Goal: Task Accomplishment & Management: Manage account settings

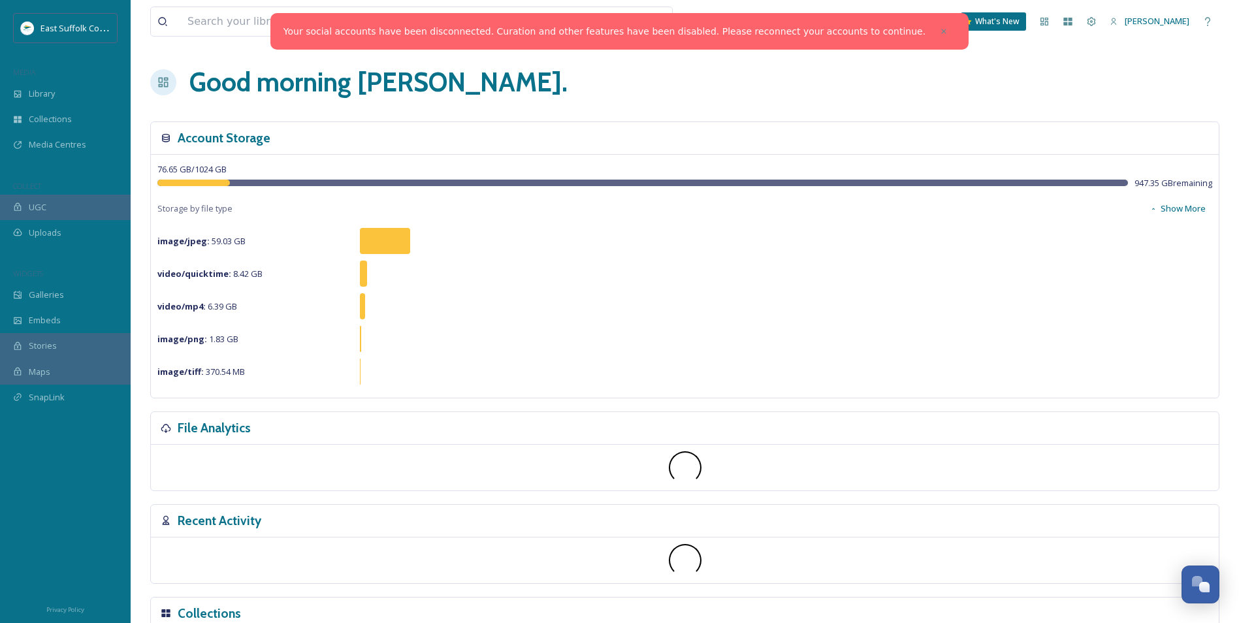
scroll to position [4998, 0]
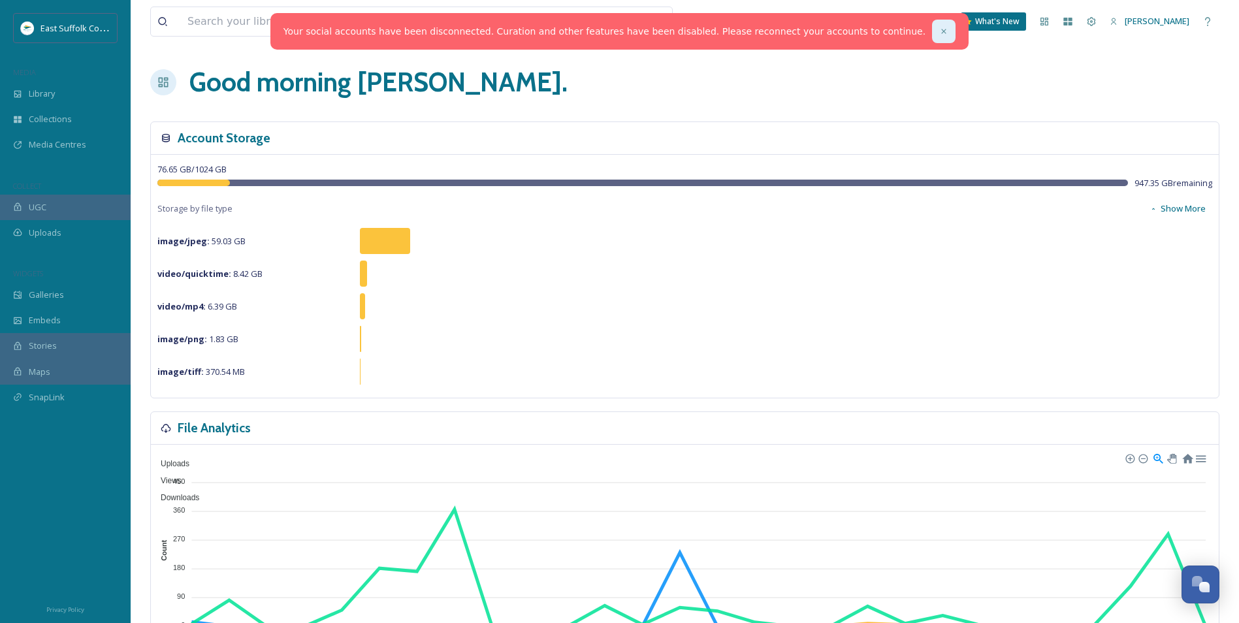
click at [941, 31] on icon at bounding box center [943, 31] width 5 height 5
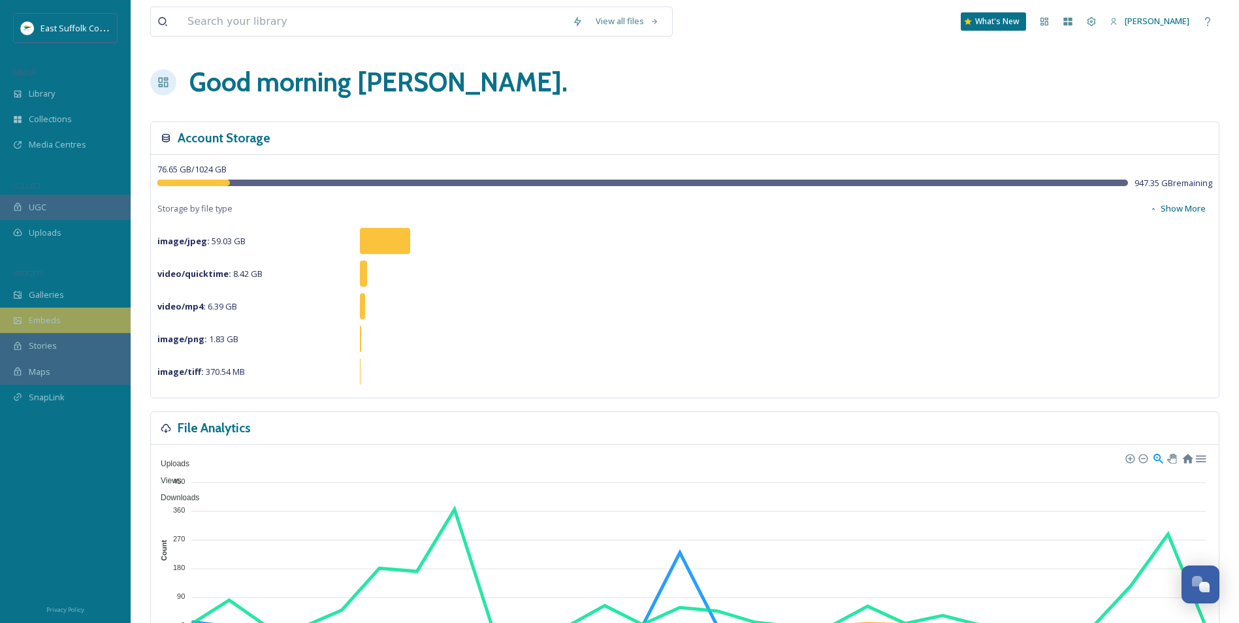
click at [33, 323] on span "Embeds" at bounding box center [45, 320] width 32 height 12
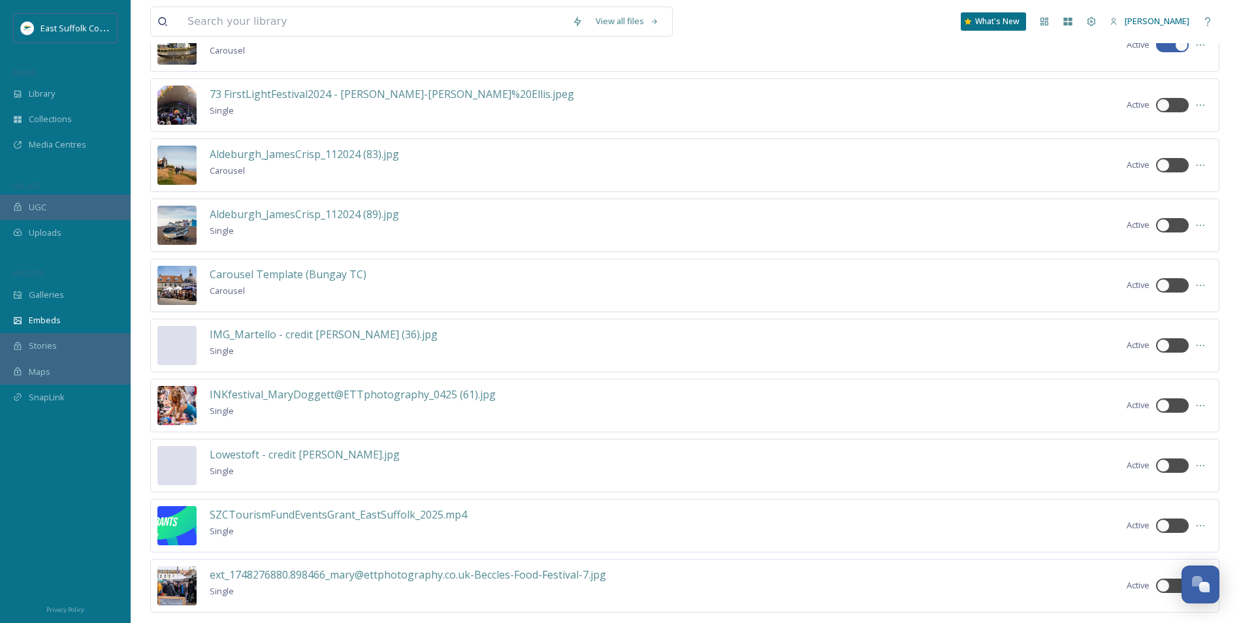
scroll to position [192, 0]
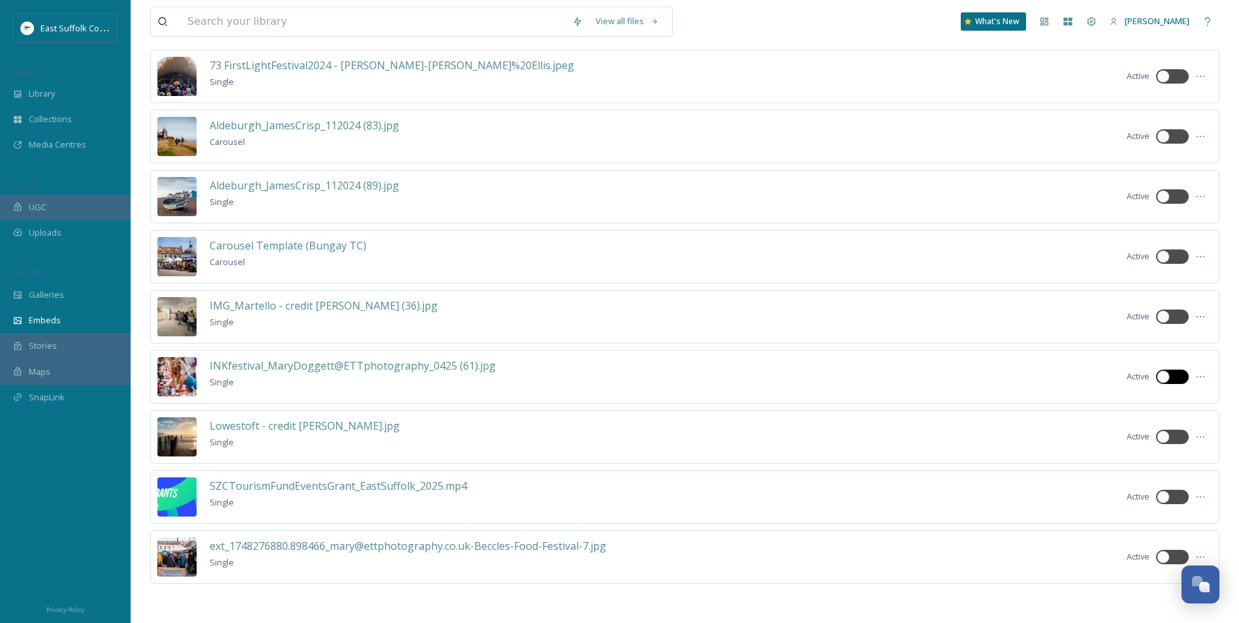
click at [1179, 378] on div at bounding box center [1179, 377] width 7 height 7
checkbox input "true"
click at [1166, 562] on div at bounding box center [1163, 557] width 13 height 13
checkbox input "true"
click at [1167, 84] on div "73 FirstLightFestival2024 - Kate Ellis-Kate%20Ellis.jpeg Single Active" at bounding box center [684, 77] width 1069 height 54
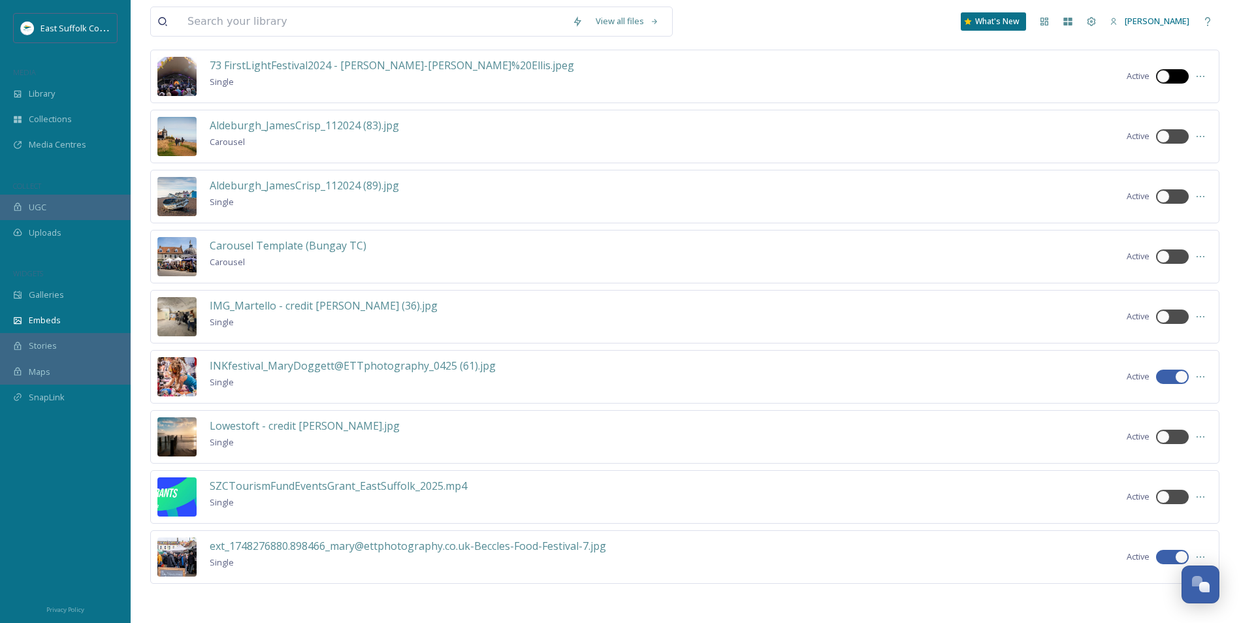
click at [1168, 79] on div at bounding box center [1163, 76] width 13 height 13
checkbox input "true"
click at [753, 80] on div "73 FirstLightFestival2024 - Kate Ellis-Kate%20Ellis.jpeg Single Active" at bounding box center [684, 77] width 1069 height 54
click at [394, 66] on span "73 FirstLightFestival2024 - Kate Ellis-Kate%20Ellis.jpeg" at bounding box center [392, 65] width 365 height 14
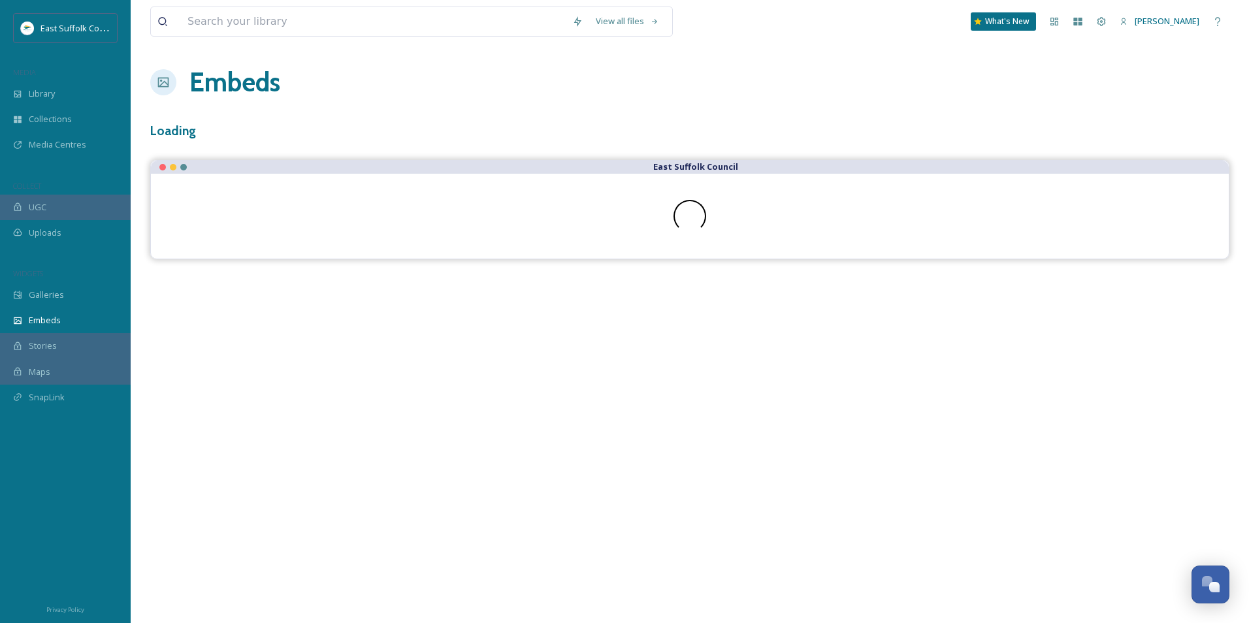
drag, startPoint x: 394, startPoint y: 66, endPoint x: 366, endPoint y: 66, distance: 27.4
click at [366, 66] on div "Embeds" at bounding box center [689, 82] width 1079 height 39
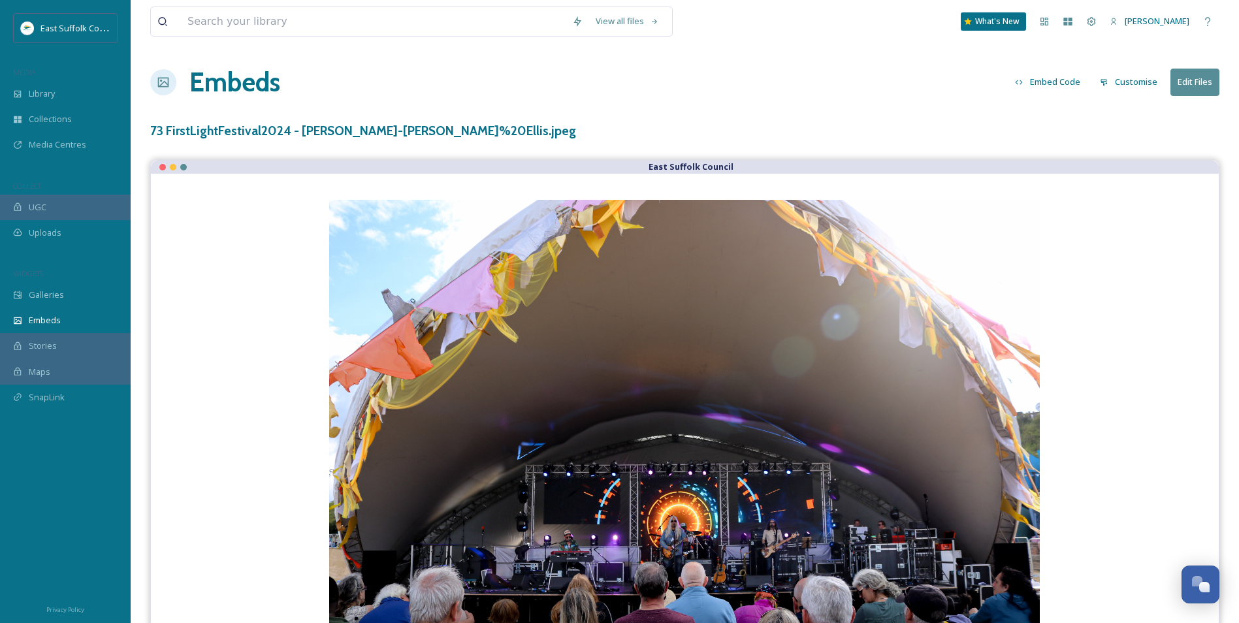
click at [211, 96] on h1 "Embeds" at bounding box center [234, 82] width 91 height 39
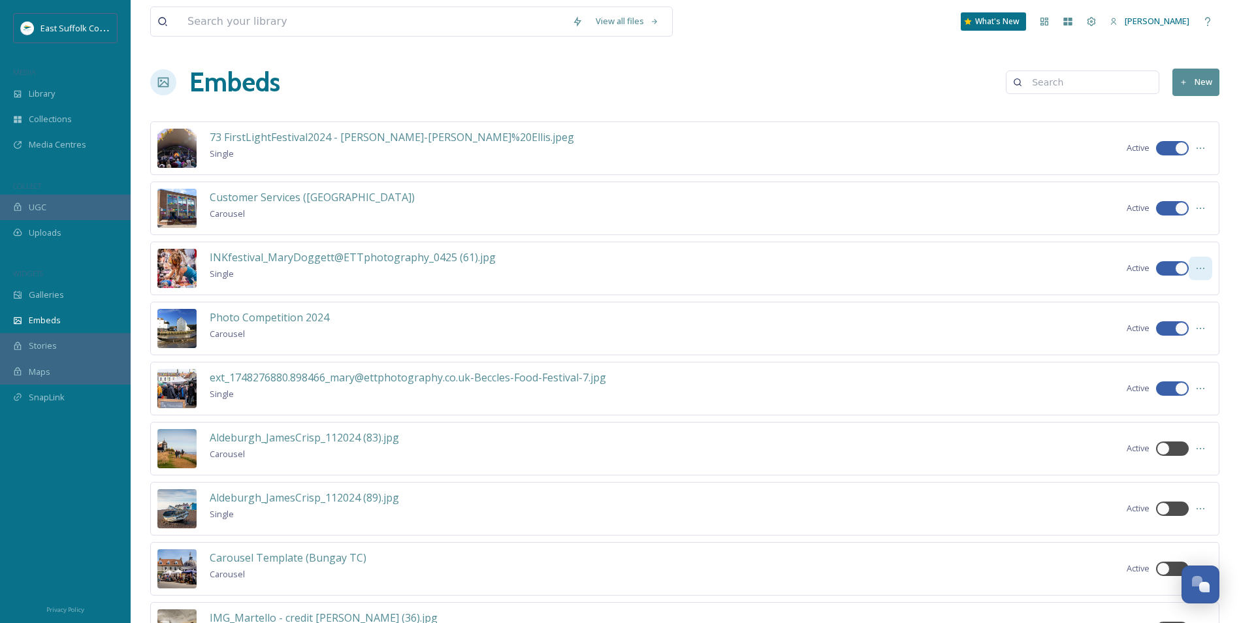
click at [1202, 270] on icon at bounding box center [1200, 268] width 10 height 10
click at [1176, 298] on span "Edit Embed" at bounding box center [1172, 297] width 44 height 12
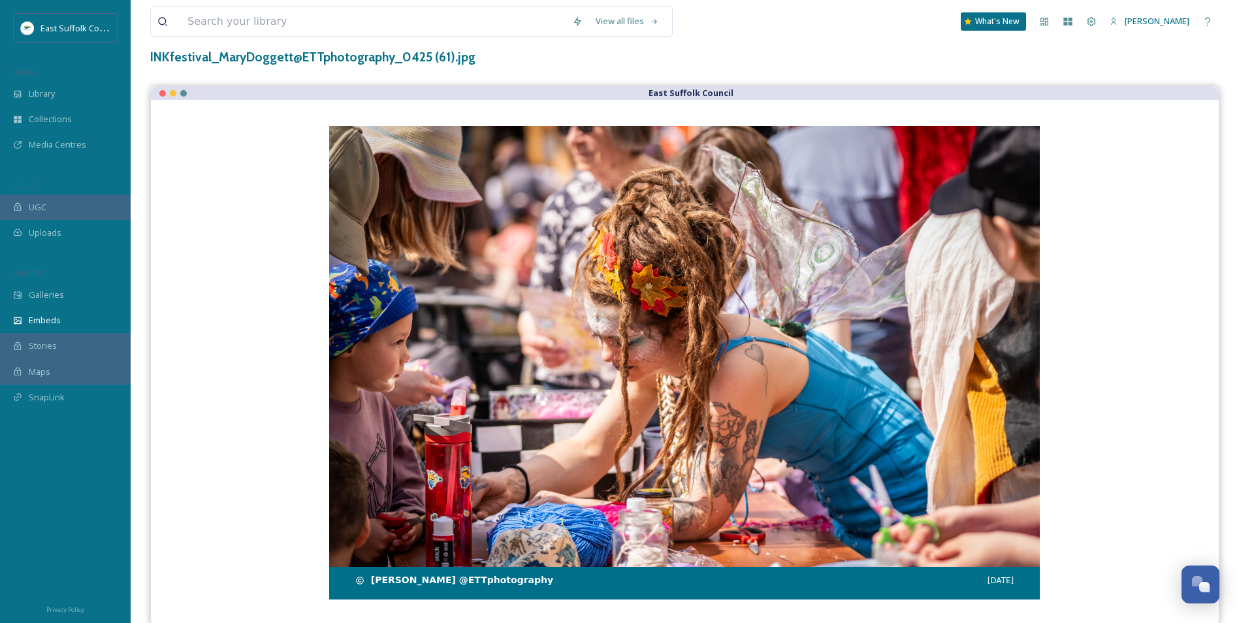
scroll to position [77, 0]
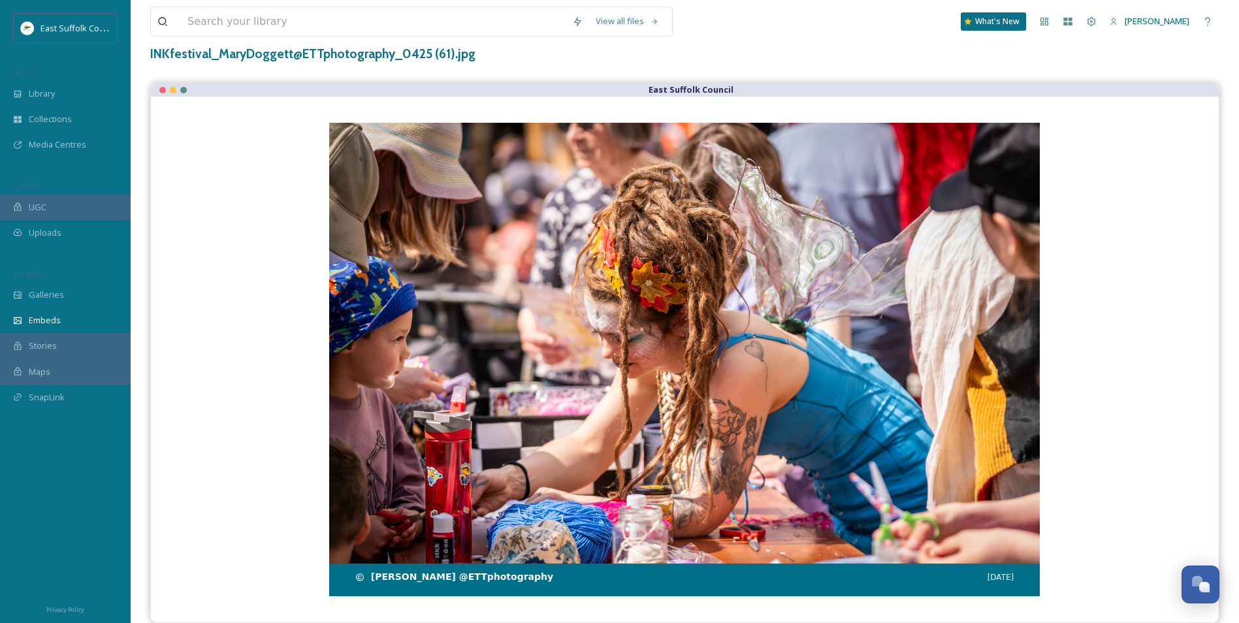
click at [446, 574] on div "Mary Doggett @ETTphotography May 02" at bounding box center [684, 577] width 659 height 14
click at [503, 474] on img at bounding box center [684, 360] width 711 height 474
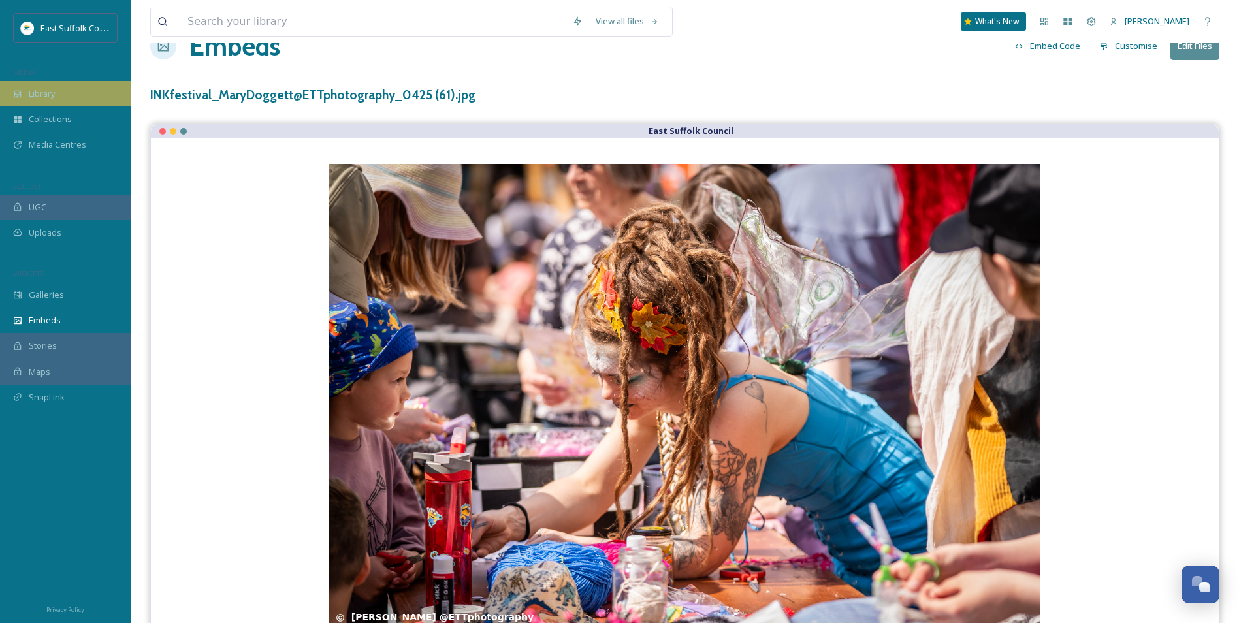
scroll to position [0, 0]
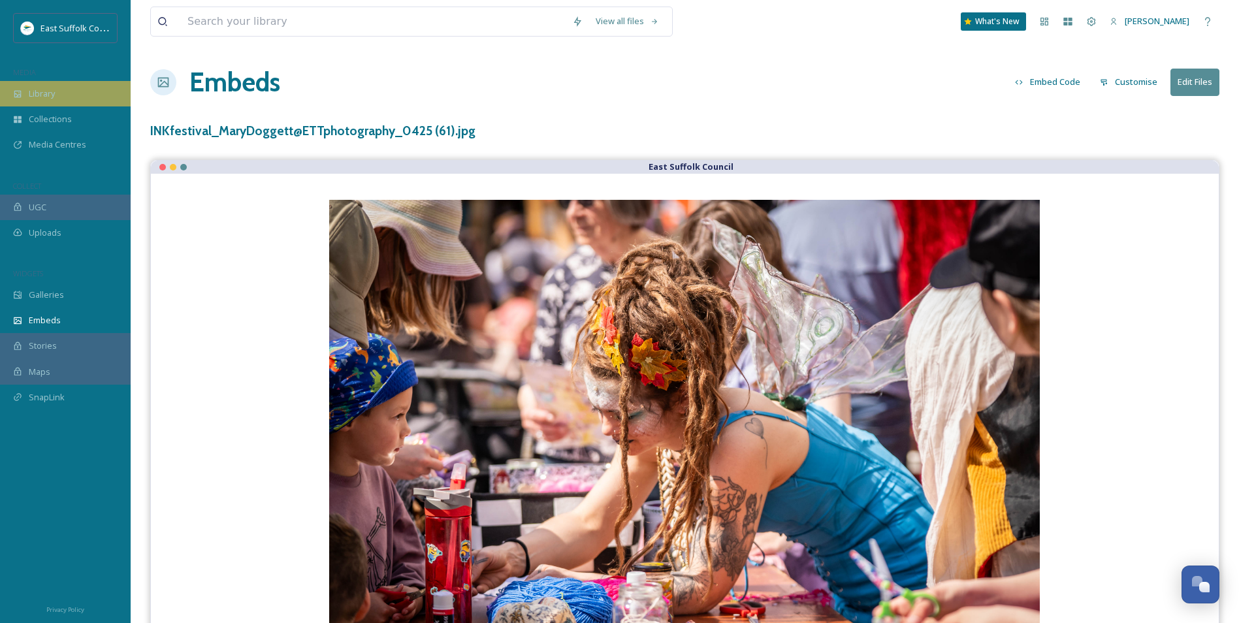
click at [89, 100] on div "Library" at bounding box center [65, 93] width 131 height 25
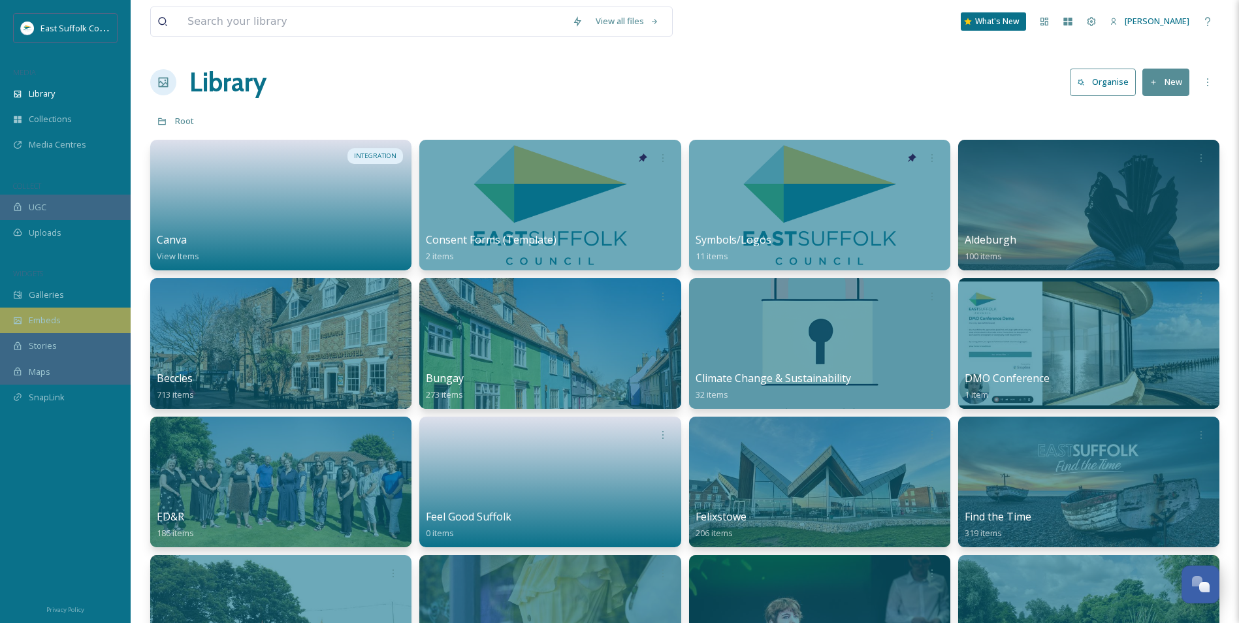
click at [56, 327] on span "Embeds" at bounding box center [45, 320] width 32 height 12
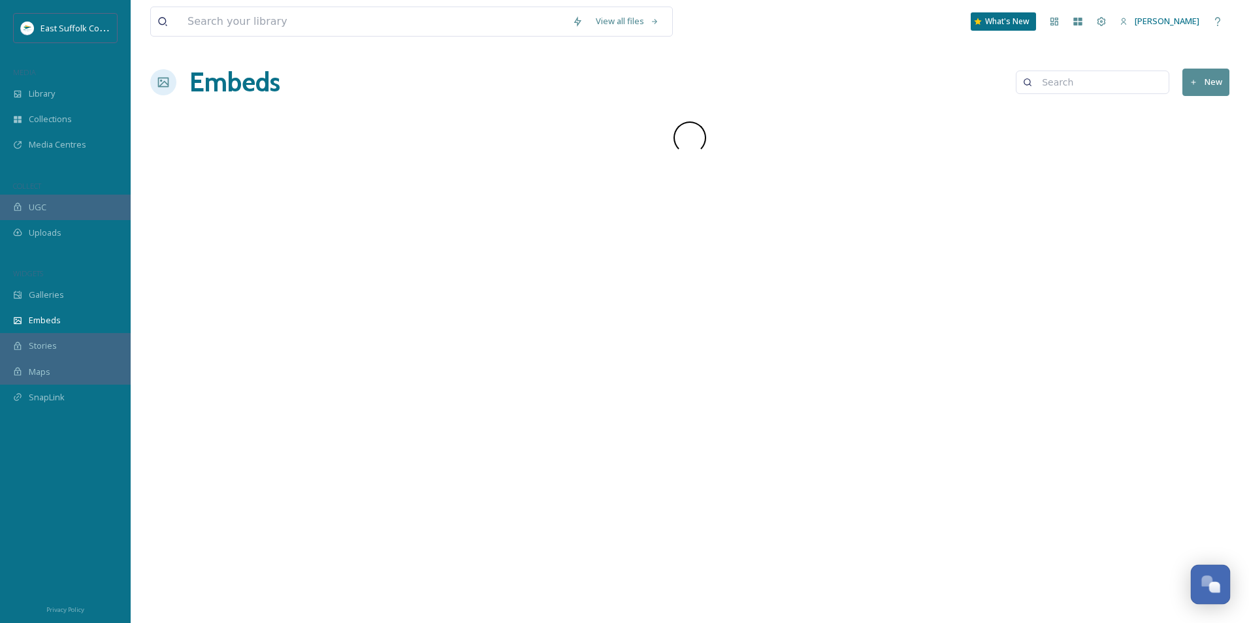
drag, startPoint x: 1204, startPoint y: 589, endPoint x: 1197, endPoint y: 587, distance: 6.8
click at [1203, 589] on div "Open Chat" at bounding box center [1211, 583] width 39 height 22
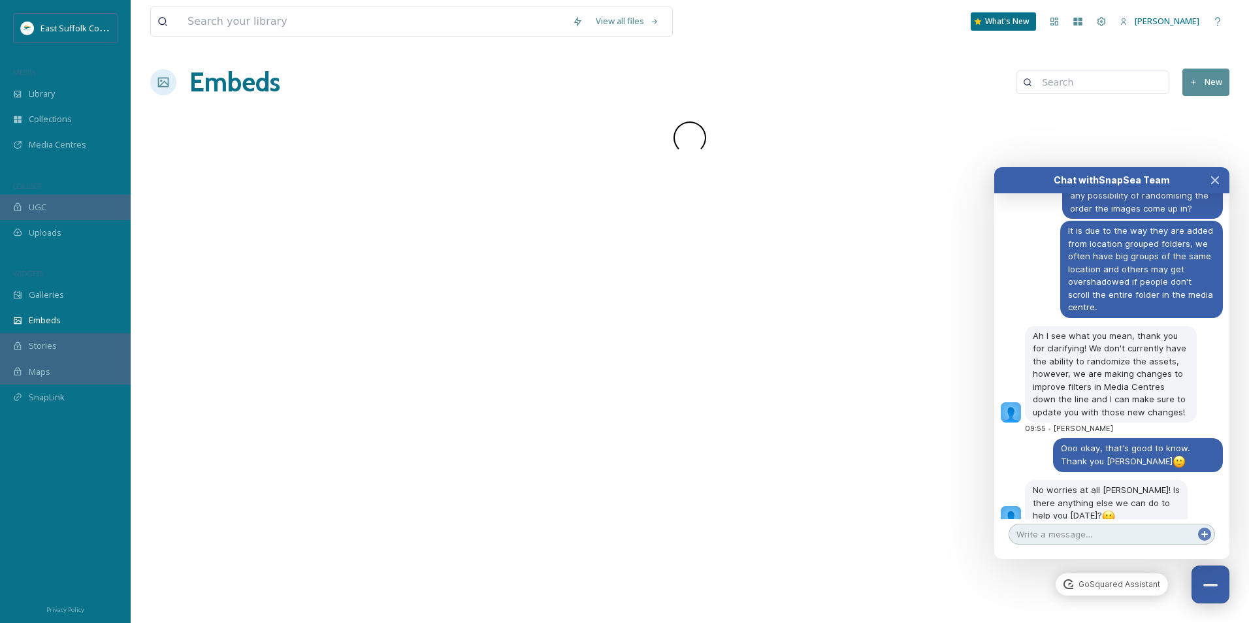
click at [1098, 530] on textarea at bounding box center [1112, 534] width 206 height 21
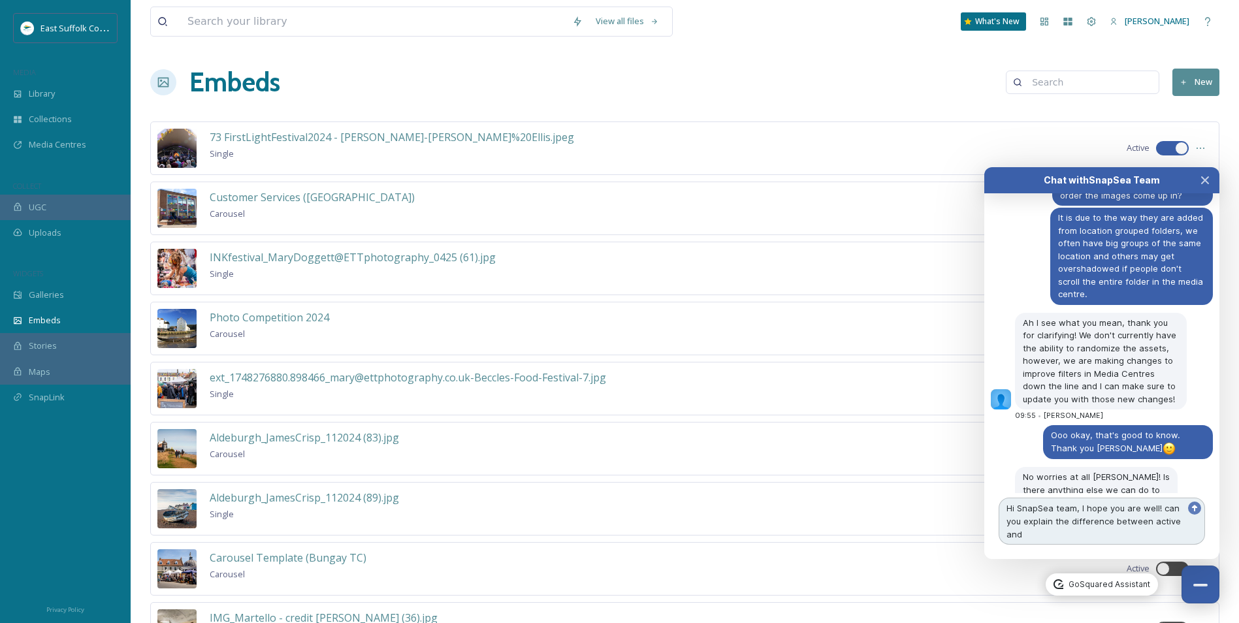
scroll to position [5024, 0]
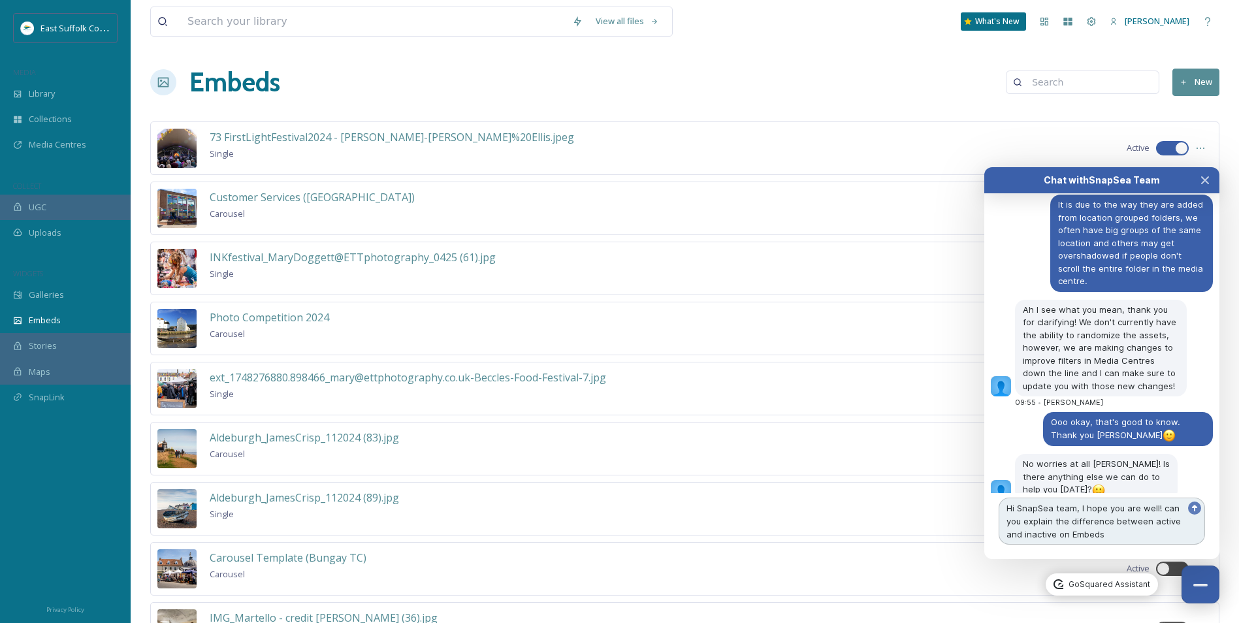
type textarea "Hi SnapSea team, I hope you are well! can you explain the difference between ac…"
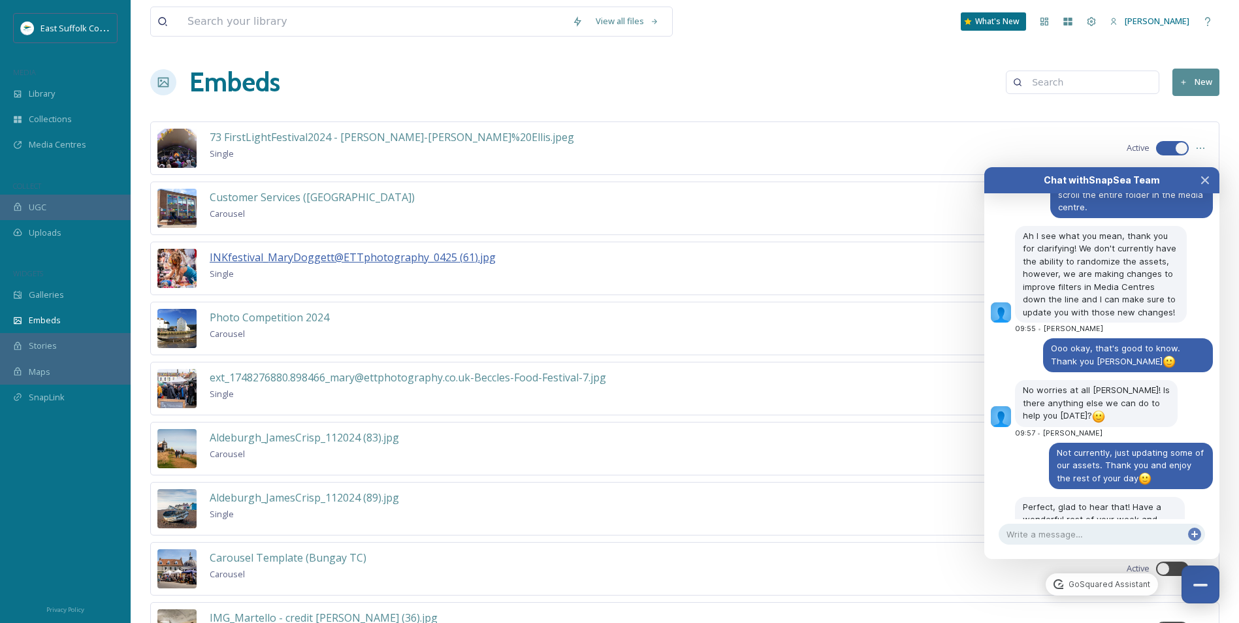
click at [400, 260] on span "INKfestival_MaryDoggett@ETTphotography_0425 (61).jpg" at bounding box center [353, 257] width 286 height 14
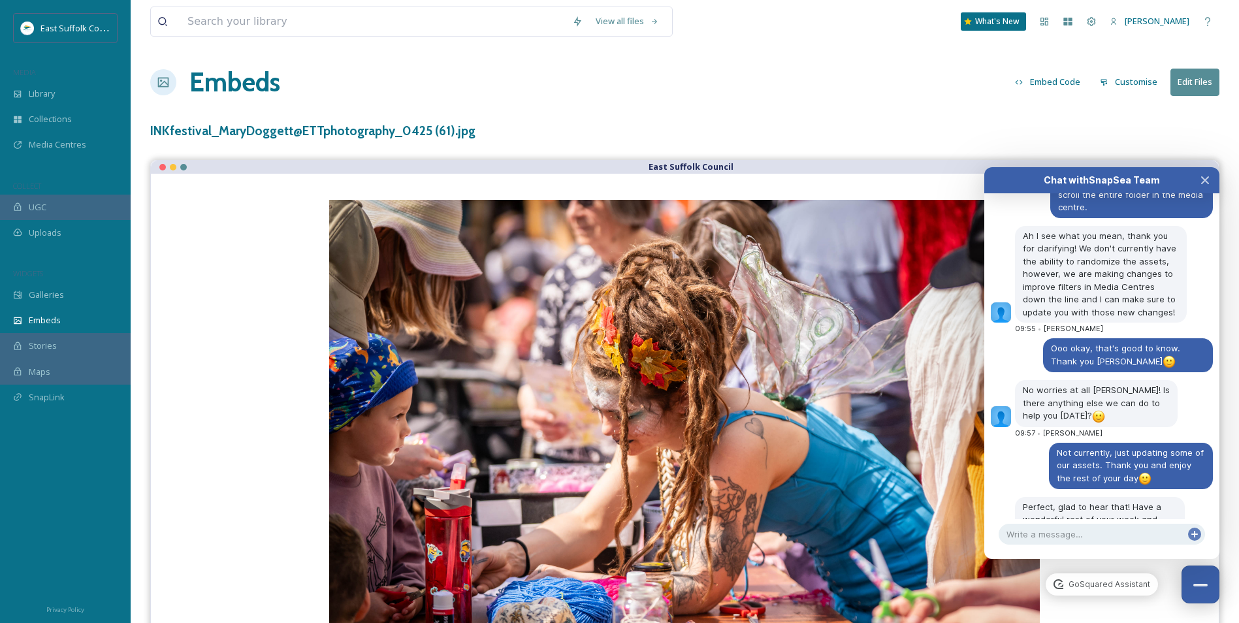
click at [319, 127] on h3 "INKfestival_MaryDoggett@ETTphotography_0425 (61).jpg" at bounding box center [312, 131] width 325 height 19
click at [1202, 77] on button "Edit Files" at bounding box center [1195, 82] width 49 height 27
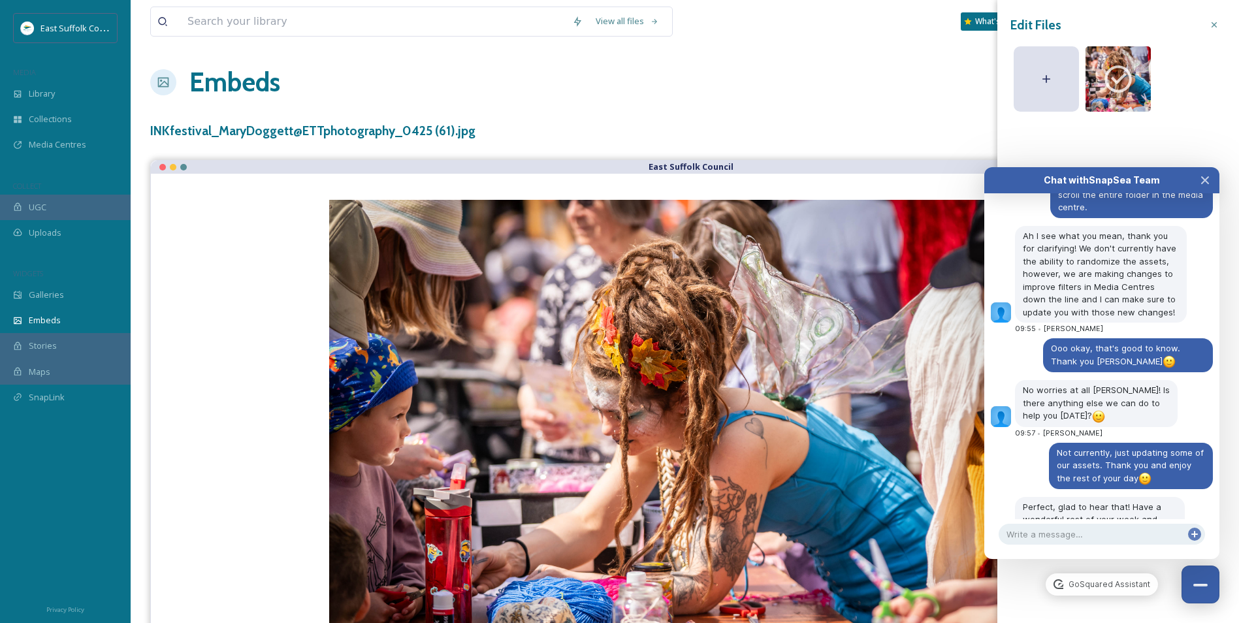
click at [797, 103] on div "View all files What's New Jake Snell Embeds Embed Code Customise Edit Files Edi…" at bounding box center [685, 350] width 1109 height 700
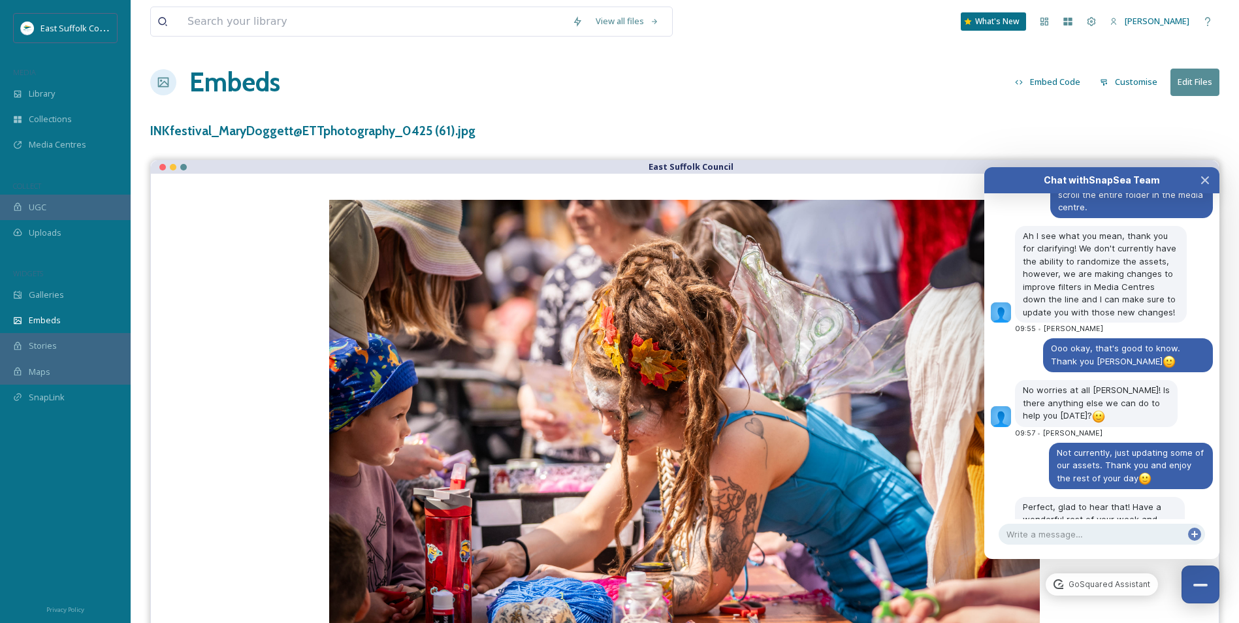
click at [1119, 74] on button "Customise" at bounding box center [1129, 81] width 71 height 25
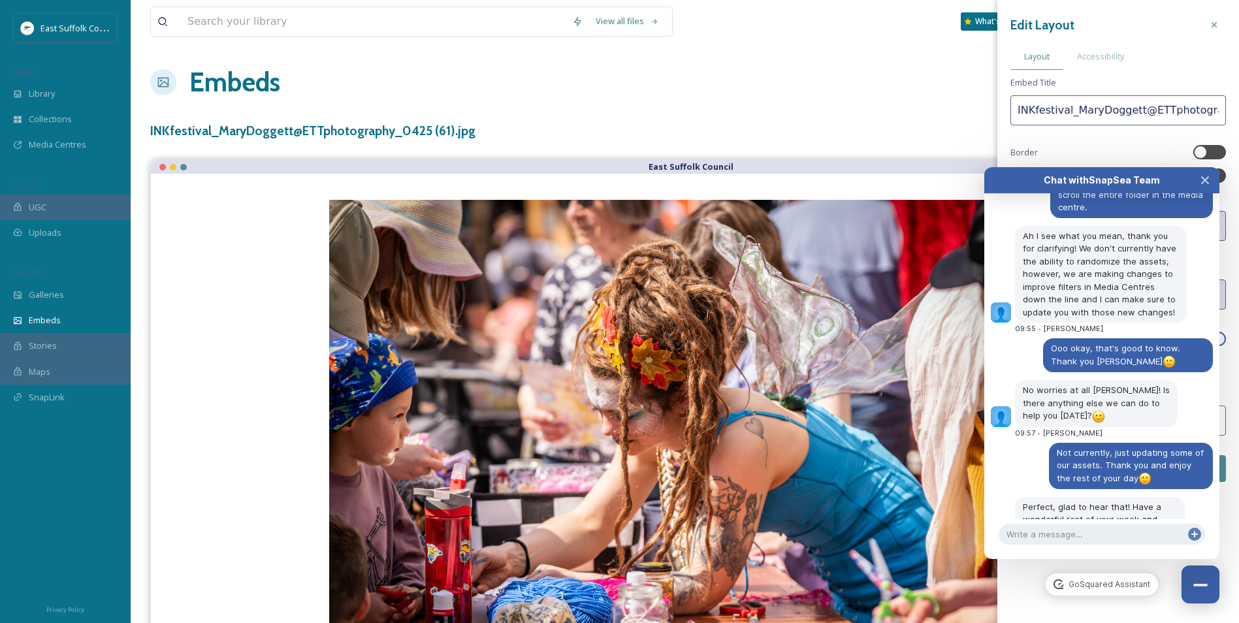
click at [1204, 180] on icon "Close Chat" at bounding box center [1205, 180] width 10 height 10
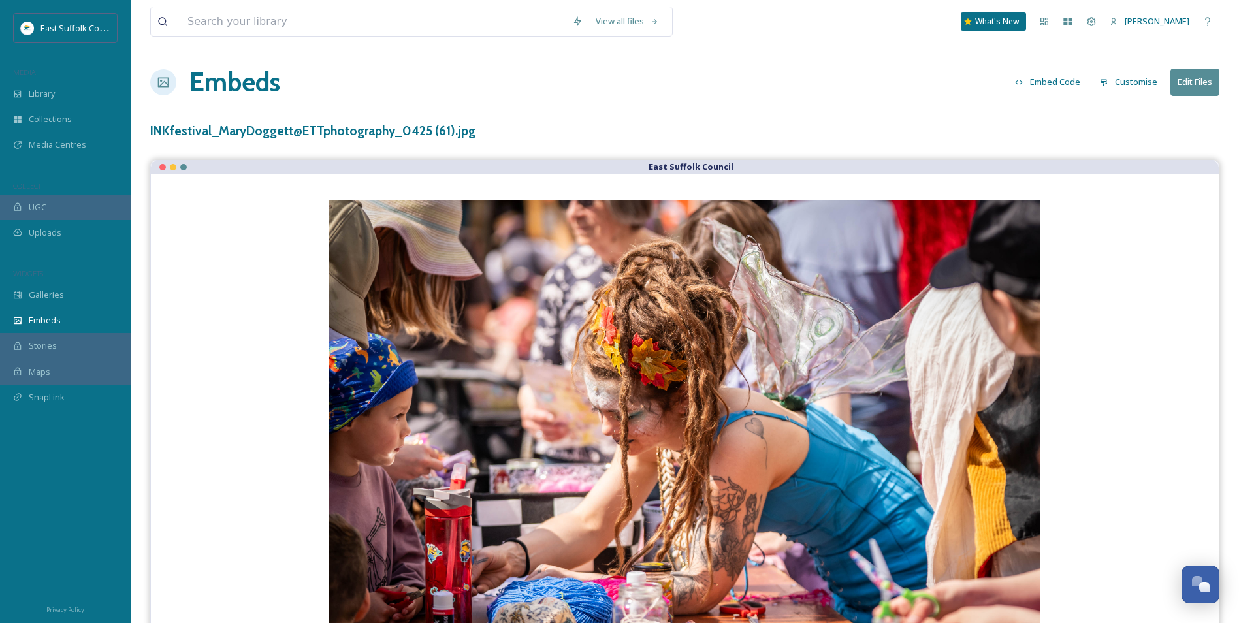
click at [1133, 78] on button "Customise" at bounding box center [1129, 81] width 71 height 25
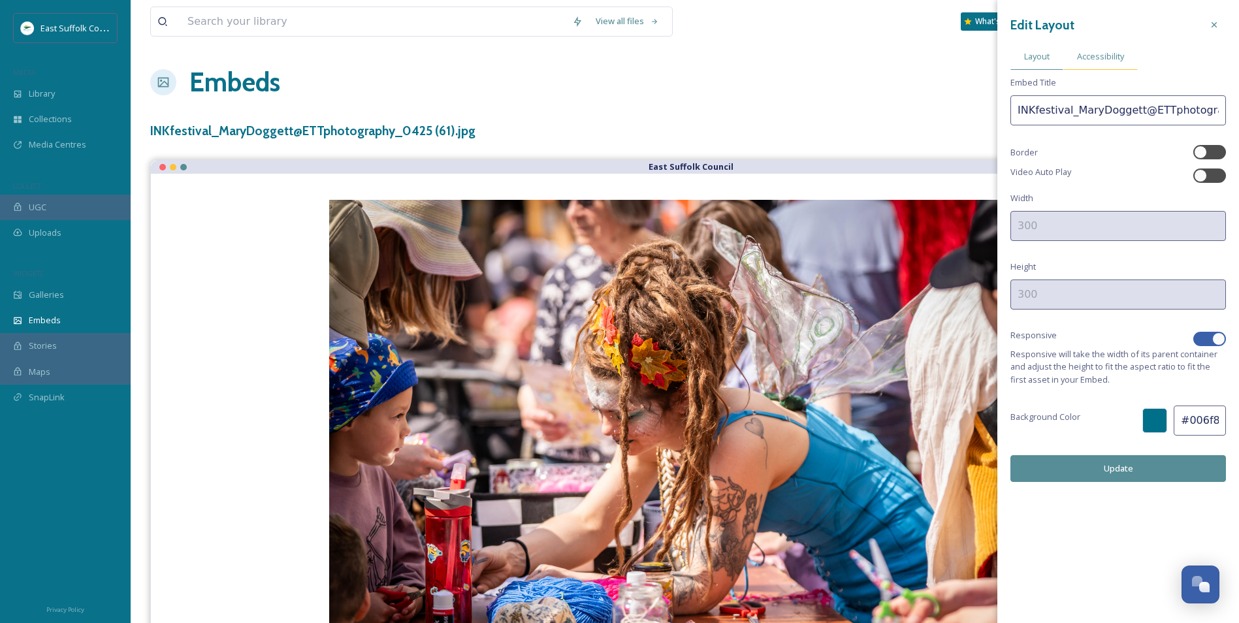
click at [1114, 44] on div "Accessibility" at bounding box center [1101, 56] width 74 height 27
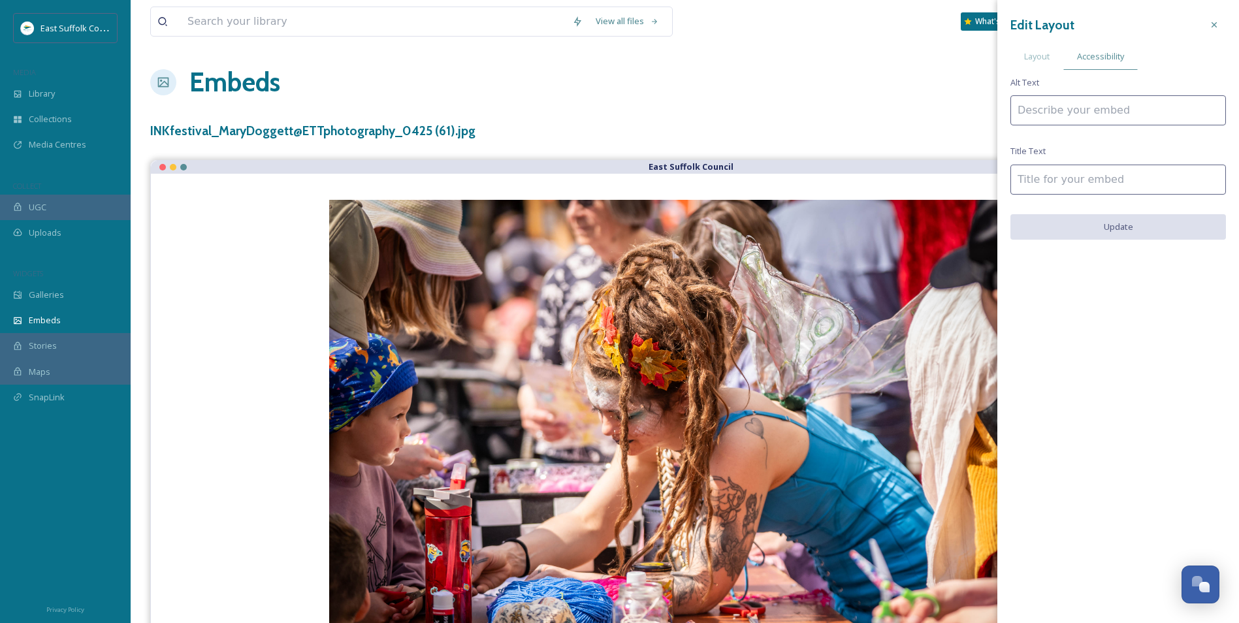
click at [1077, 179] on input at bounding box center [1119, 180] width 216 height 30
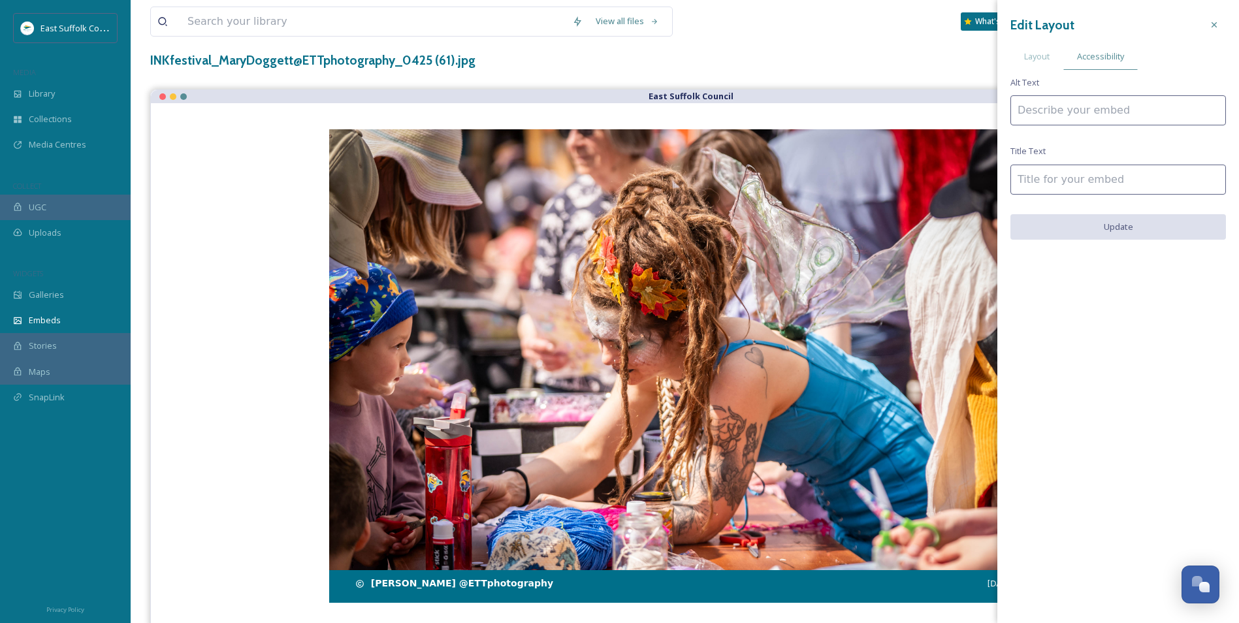
scroll to position [77, 0]
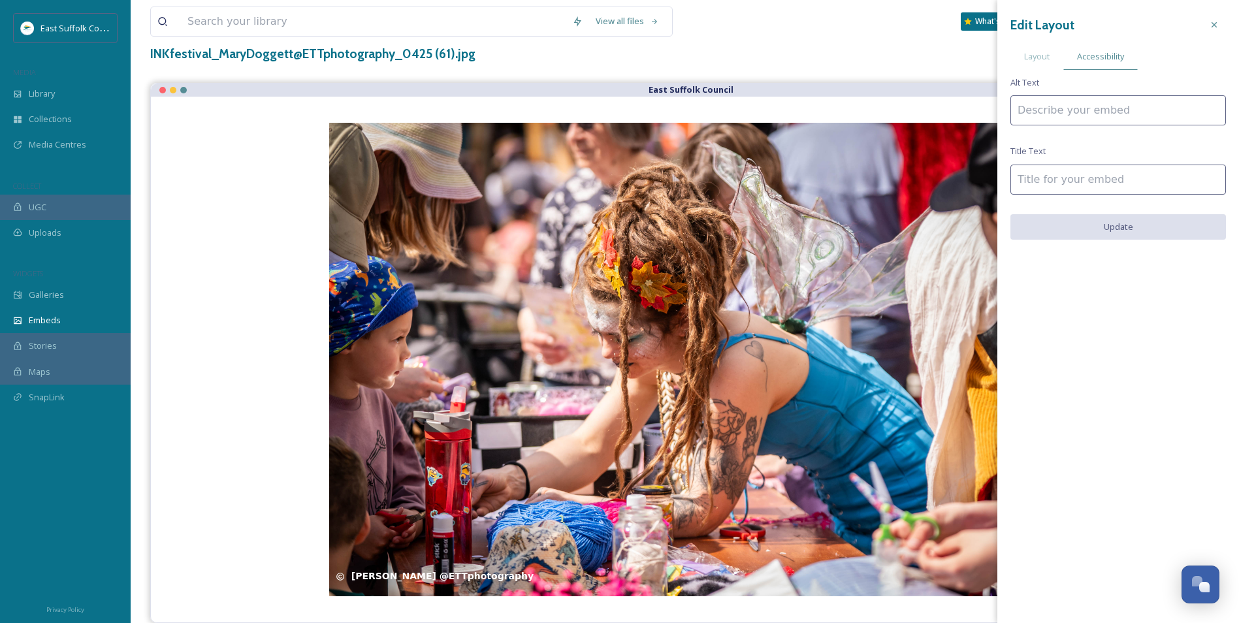
click at [1042, 116] on input at bounding box center [1119, 110] width 216 height 30
click at [1032, 180] on input at bounding box center [1119, 180] width 216 height 30
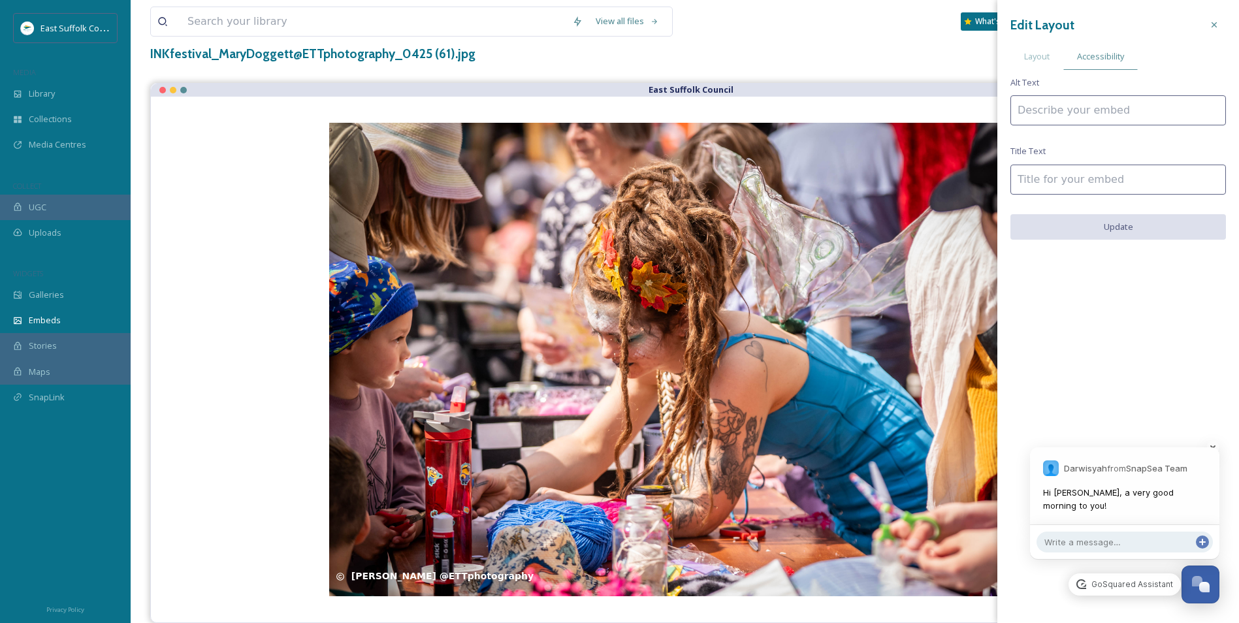
scroll to position [5134, 0]
click at [1211, 573] on div "Open Chat" at bounding box center [1201, 583] width 39 height 22
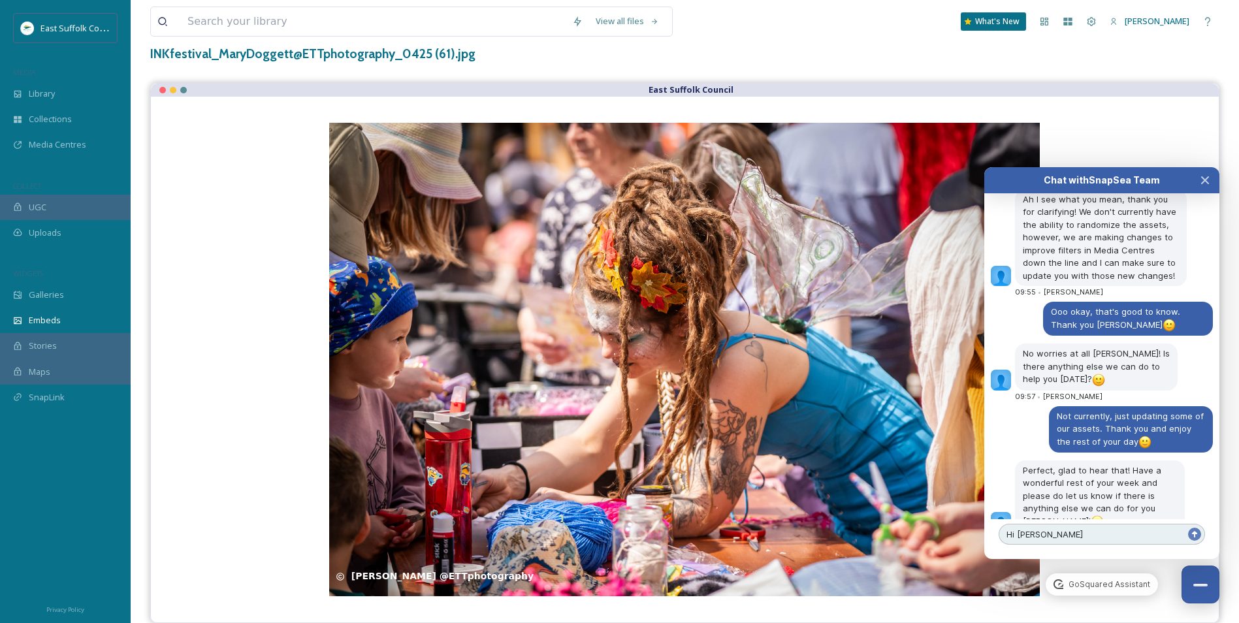
scroll to position [5158, 0]
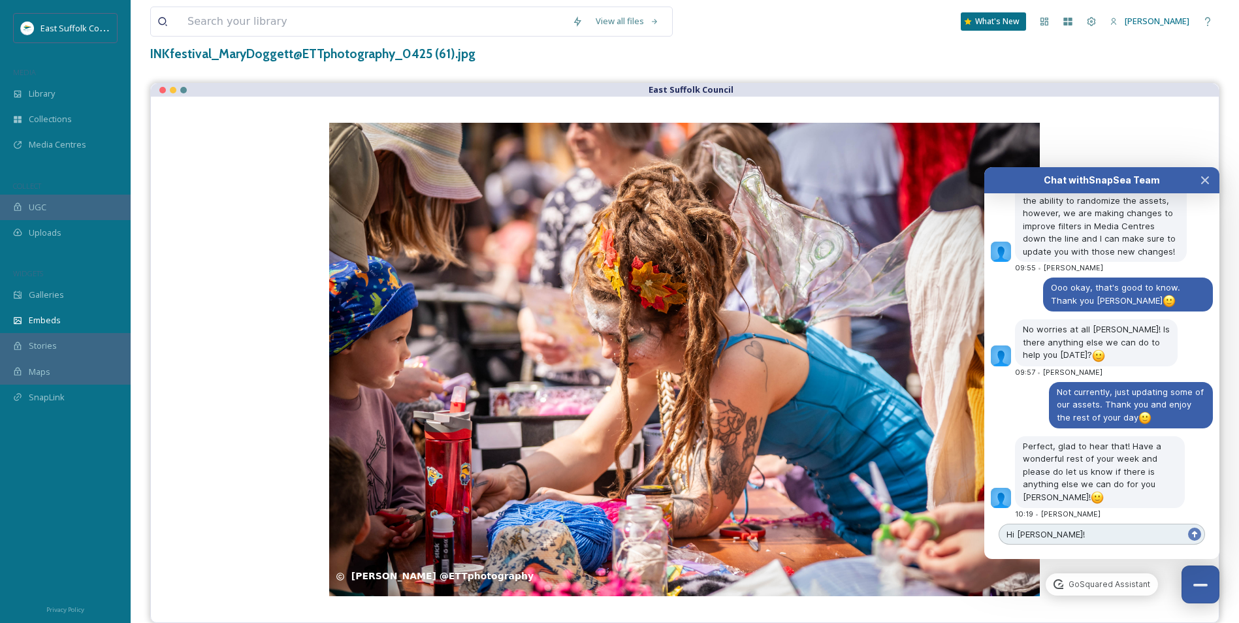
type textarea "Hi [PERSON_NAME]!"
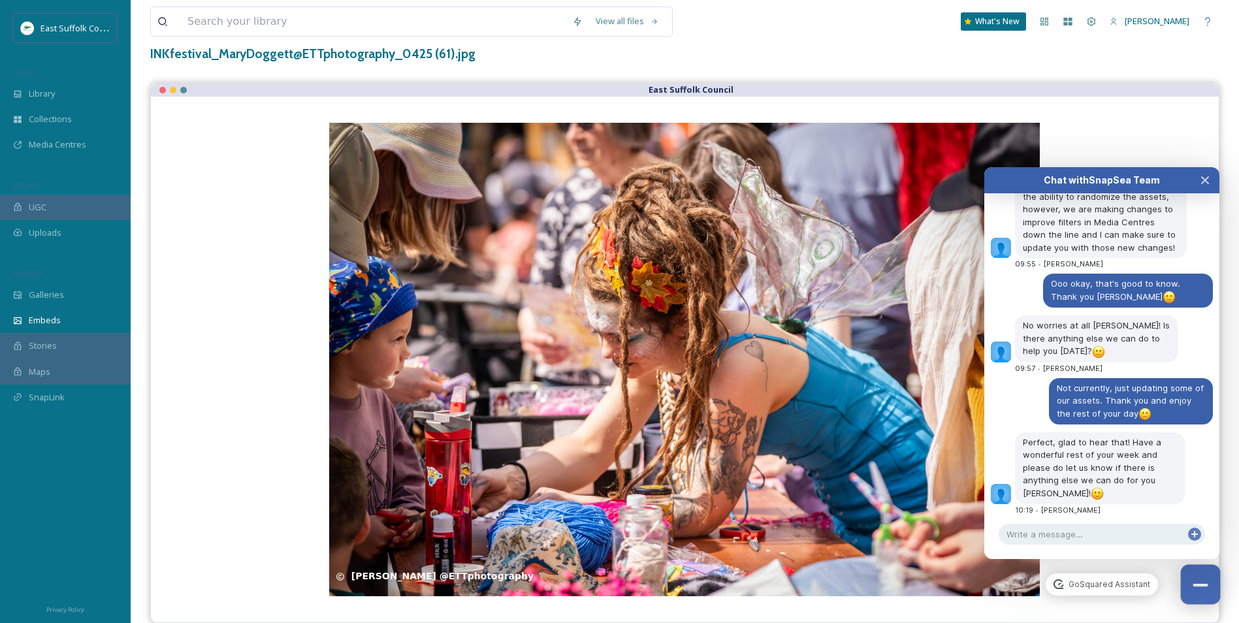
drag, startPoint x: 1205, startPoint y: 597, endPoint x: 1204, endPoint y: 587, distance: 9.9
click at [1205, 596] on button "Close Chat" at bounding box center [1201, 585] width 40 height 40
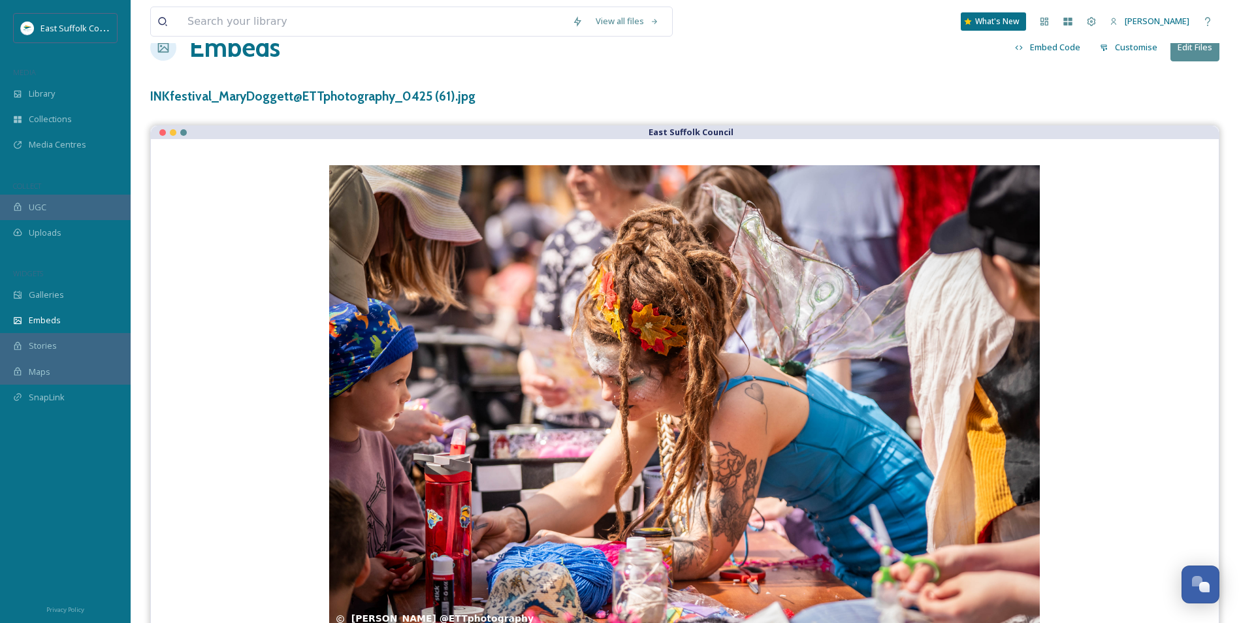
scroll to position [12, 0]
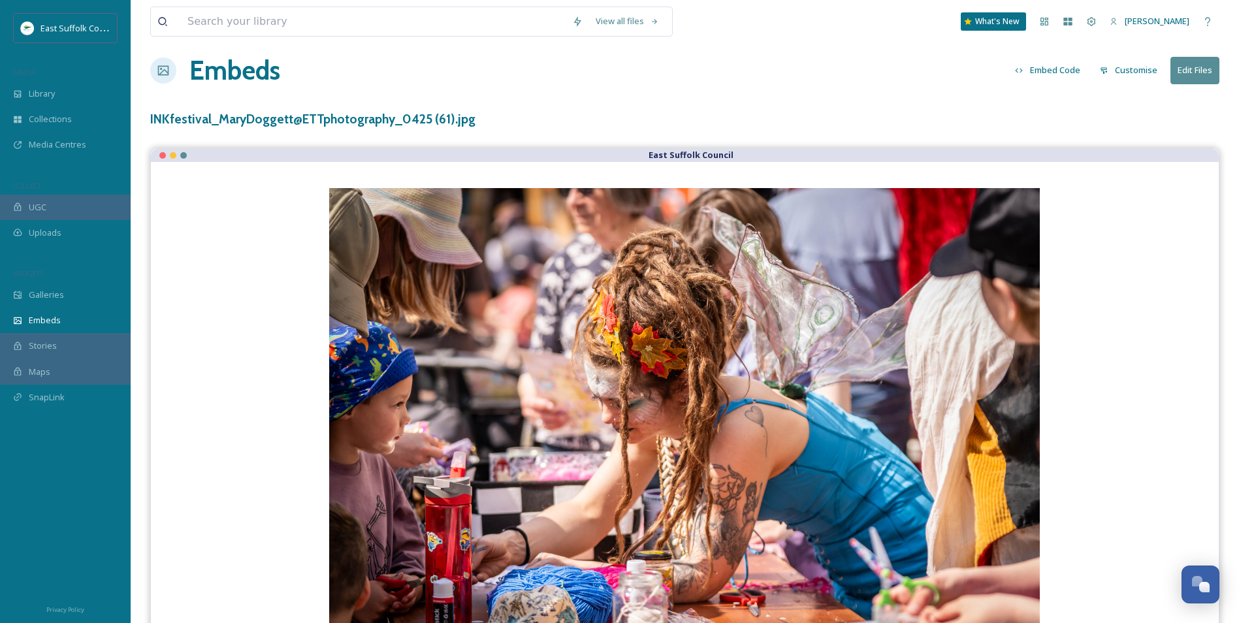
click at [1131, 69] on button "Customise" at bounding box center [1129, 69] width 71 height 25
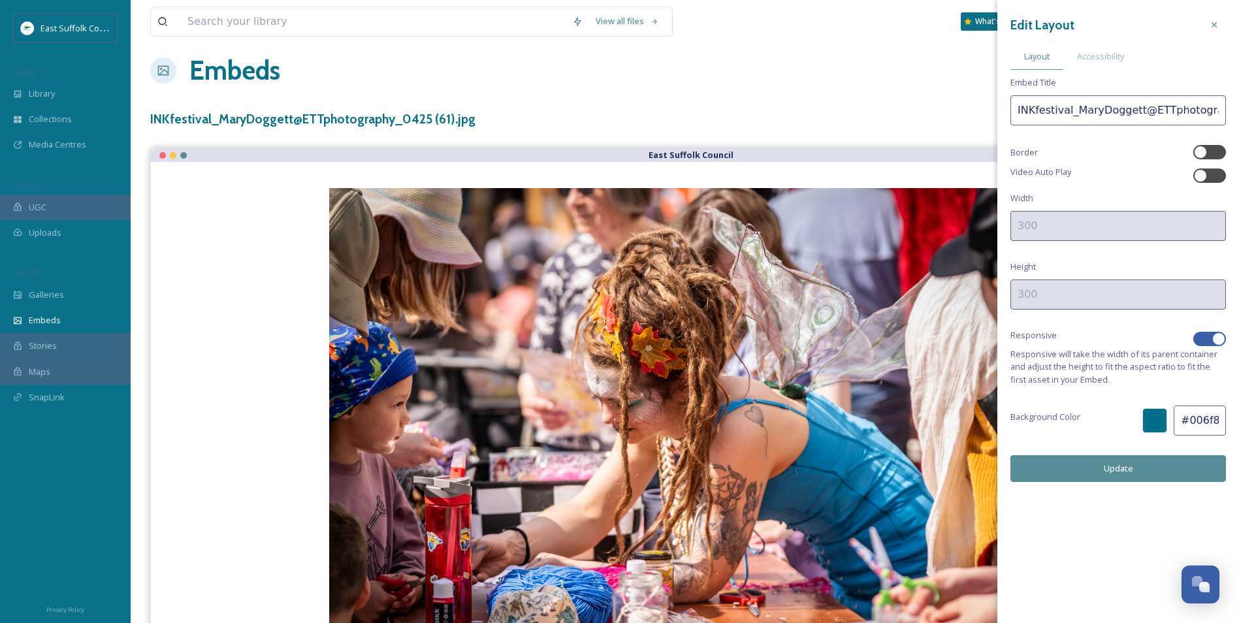
scroll to position [5186, 0]
click at [1122, 56] on span "Accessibility" at bounding box center [1100, 56] width 47 height 12
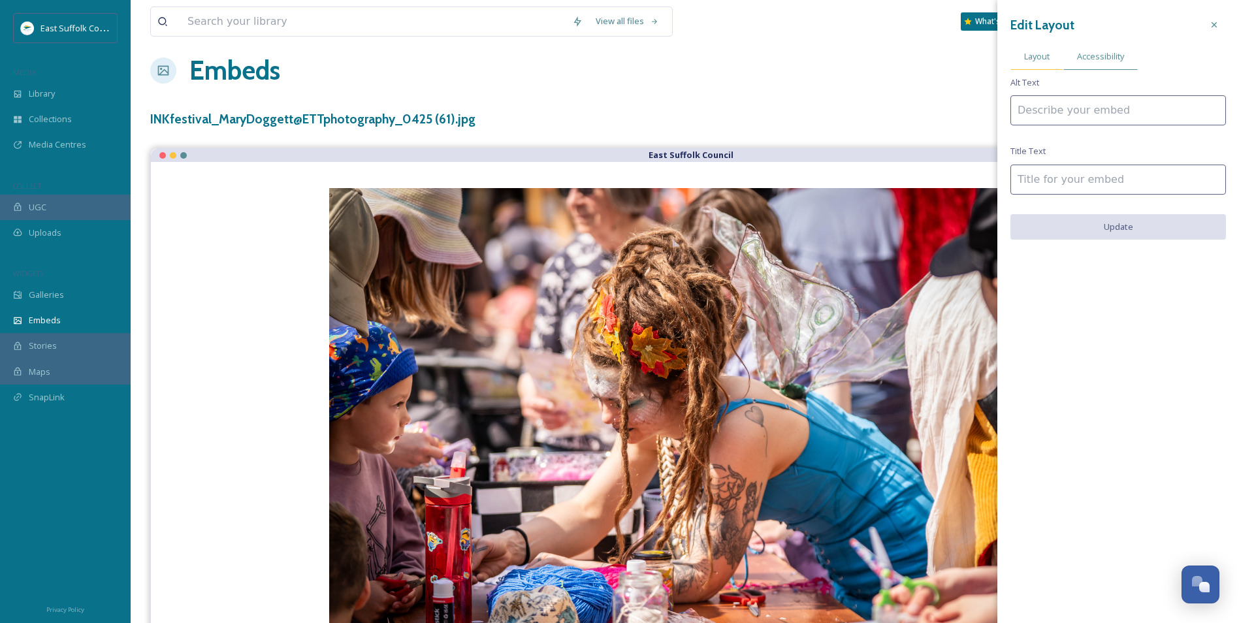
click at [1050, 56] on div "Layout" at bounding box center [1037, 56] width 53 height 27
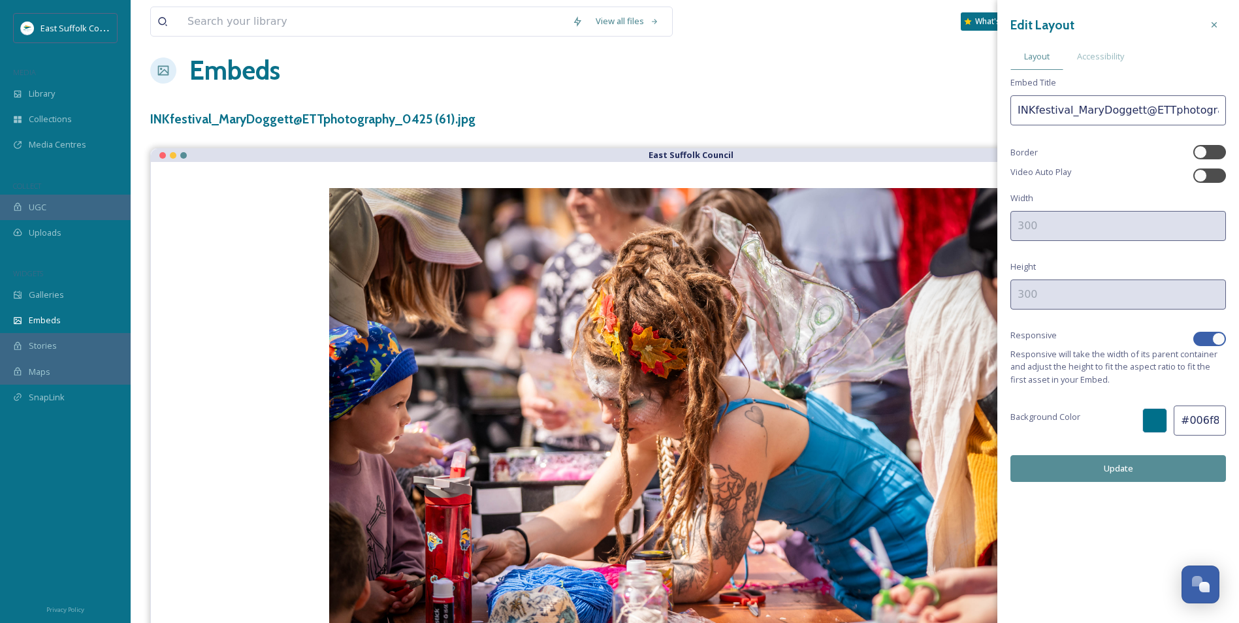
click at [1216, 22] on icon at bounding box center [1214, 25] width 10 height 10
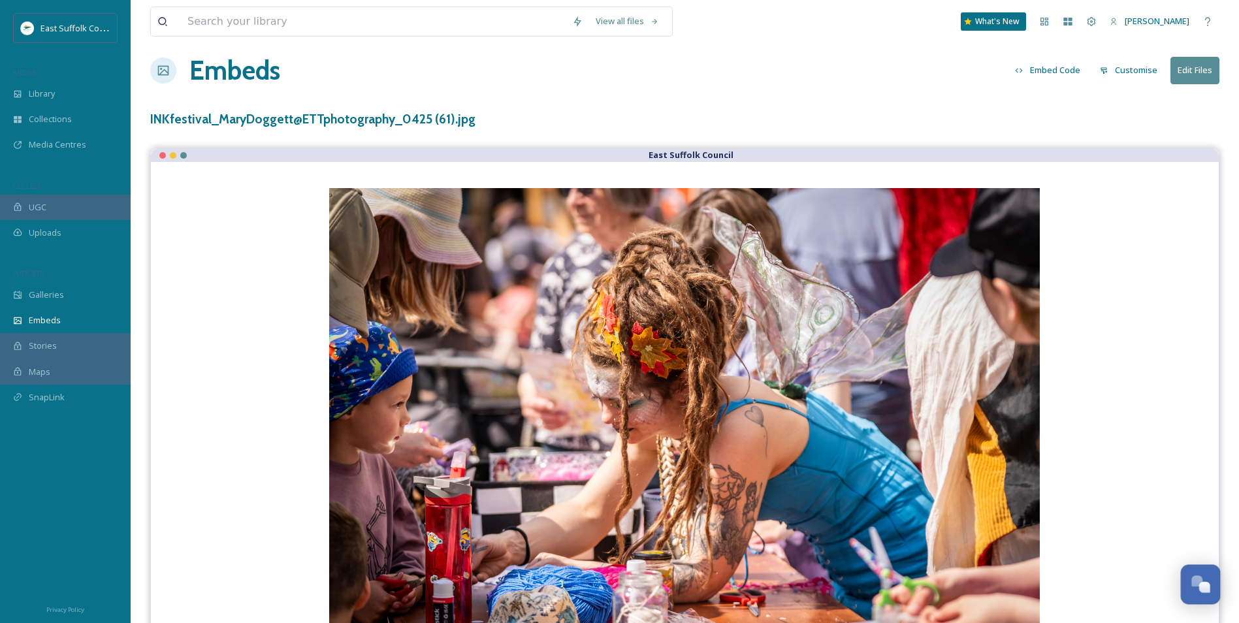
click at [1197, 589] on div "Open Chat" at bounding box center [1201, 583] width 39 height 22
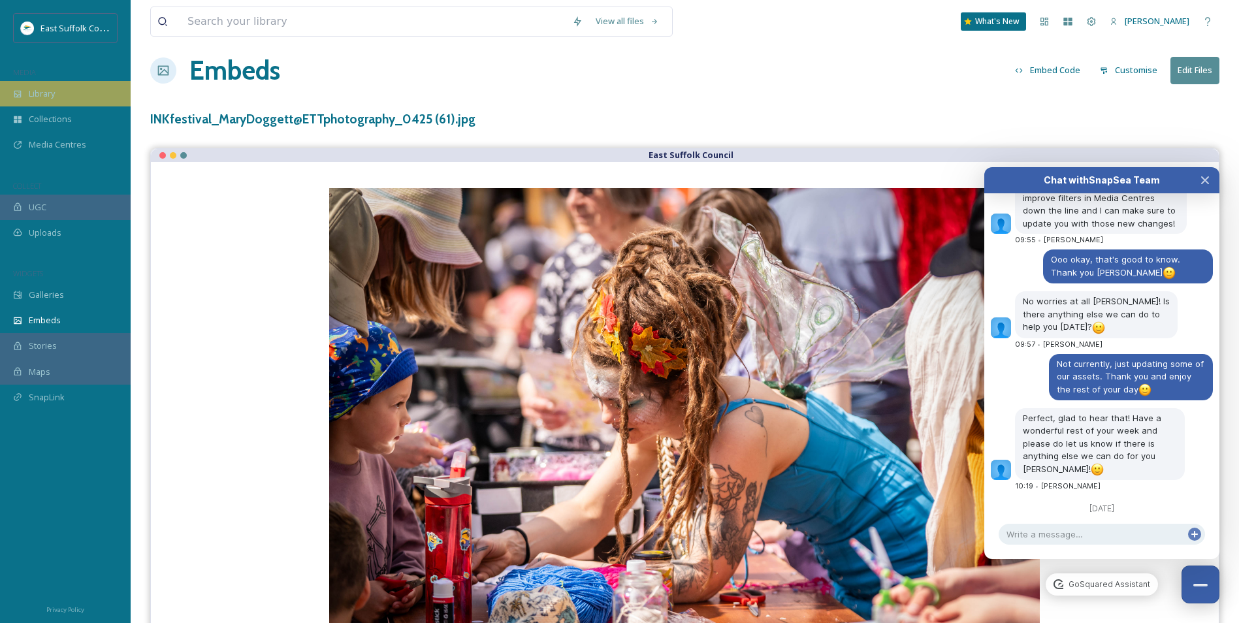
click at [67, 89] on div "Library" at bounding box center [65, 93] width 131 height 25
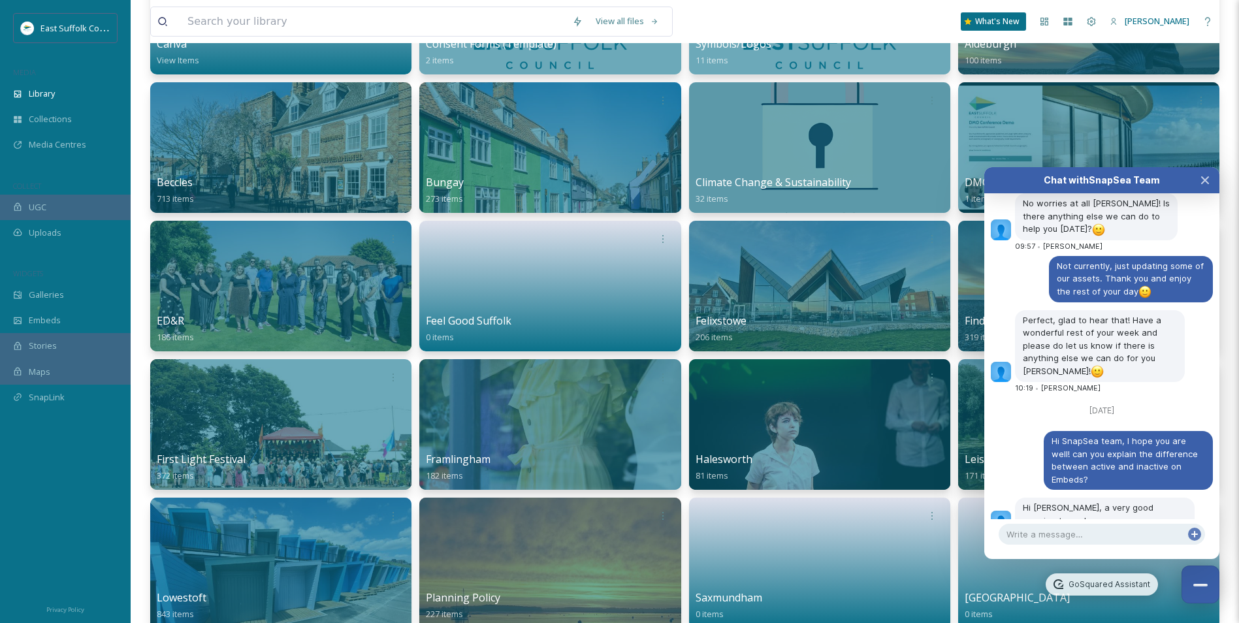
scroll to position [5260, 0]
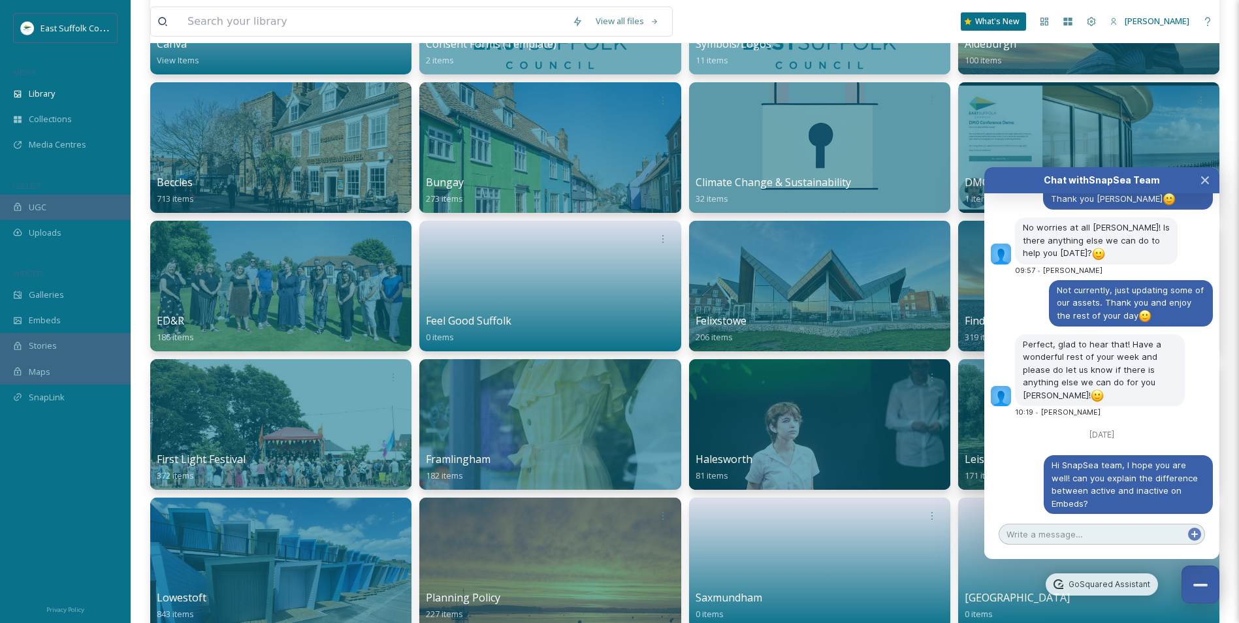
click at [1131, 542] on textarea at bounding box center [1102, 534] width 206 height 21
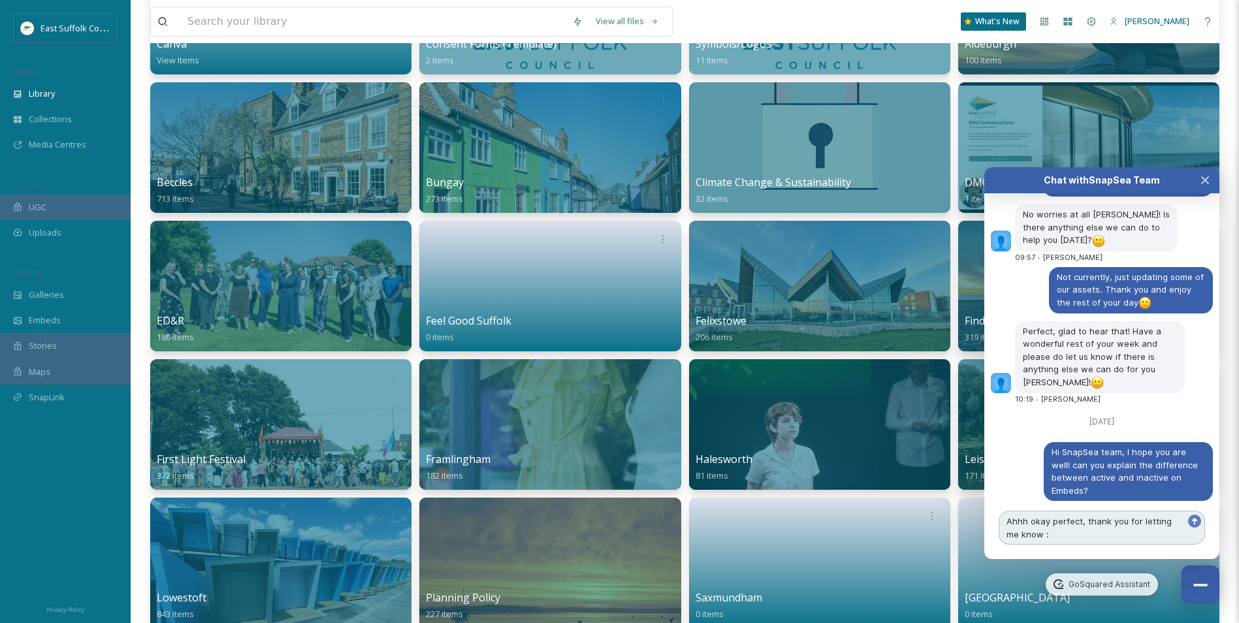
type textarea "Ahhh okay perfect, thank you for letting me know :)"
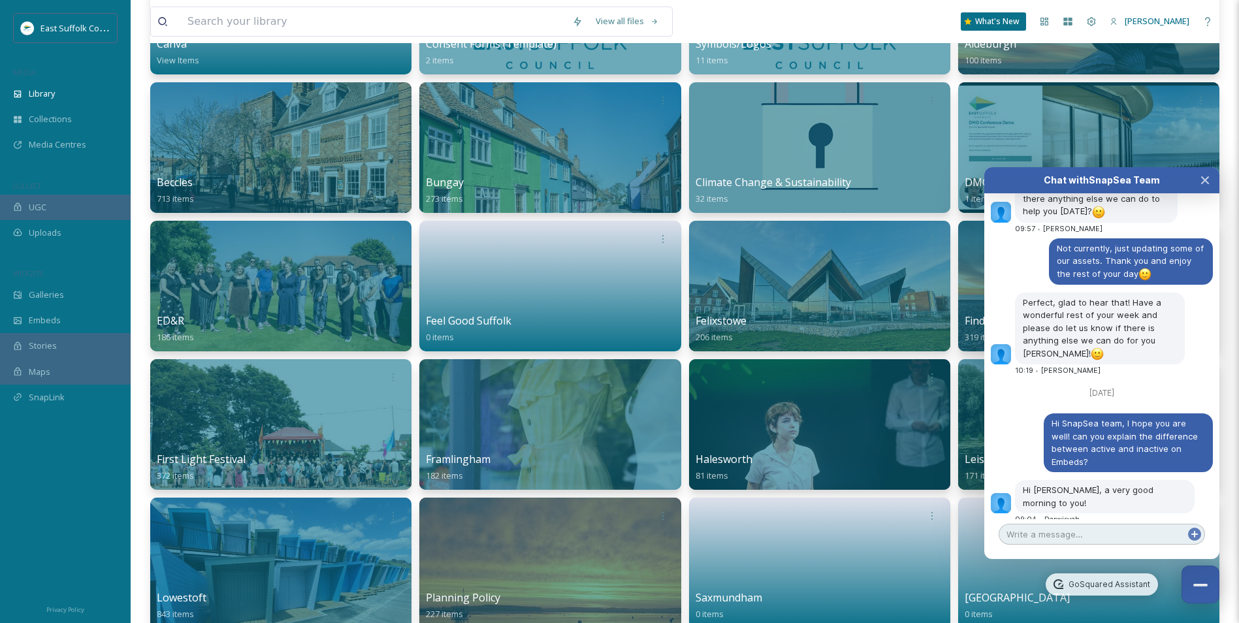
scroll to position [5326, 0]
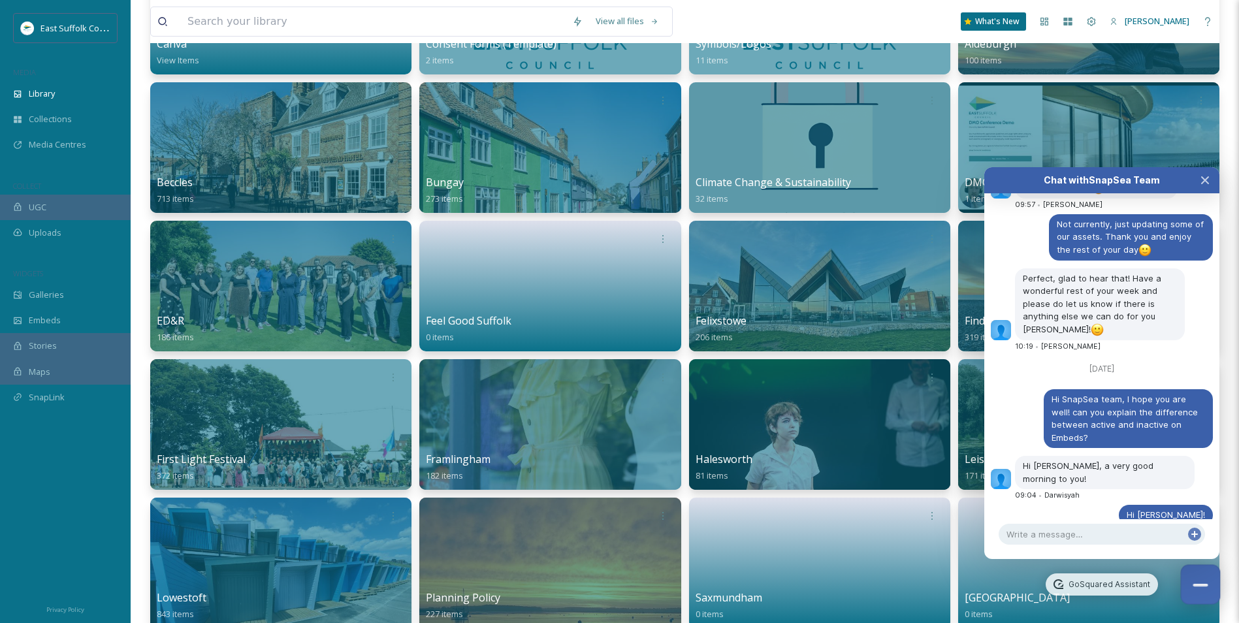
click at [1196, 588] on button "Close Chat" at bounding box center [1201, 585] width 40 height 40
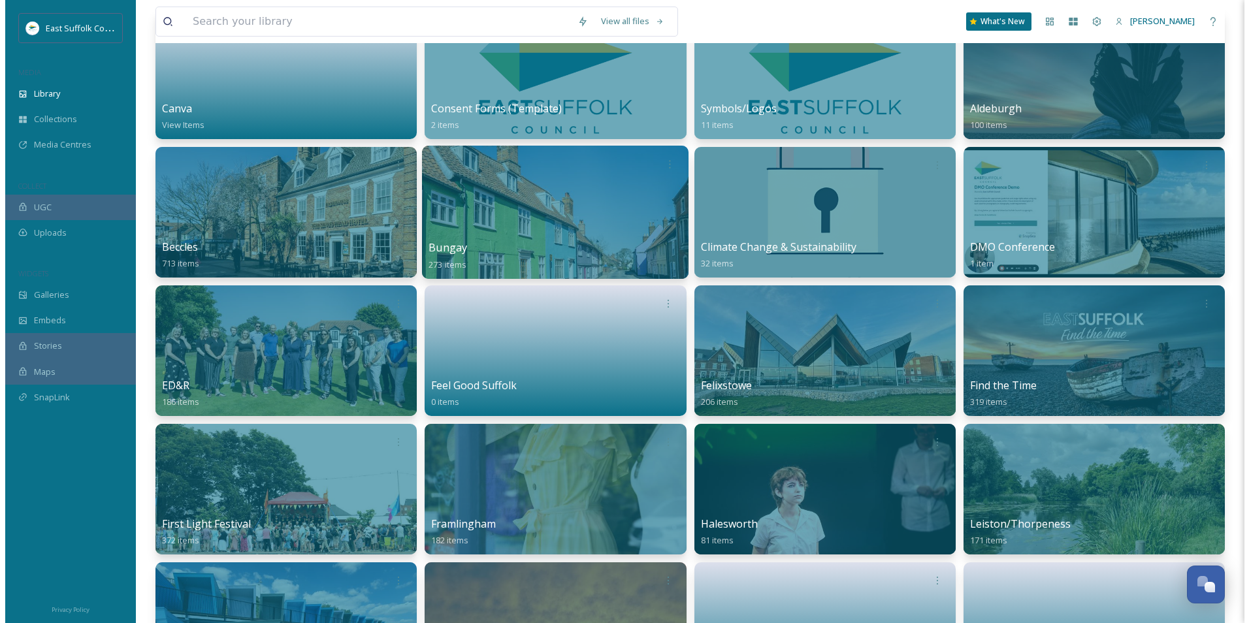
scroll to position [0, 0]
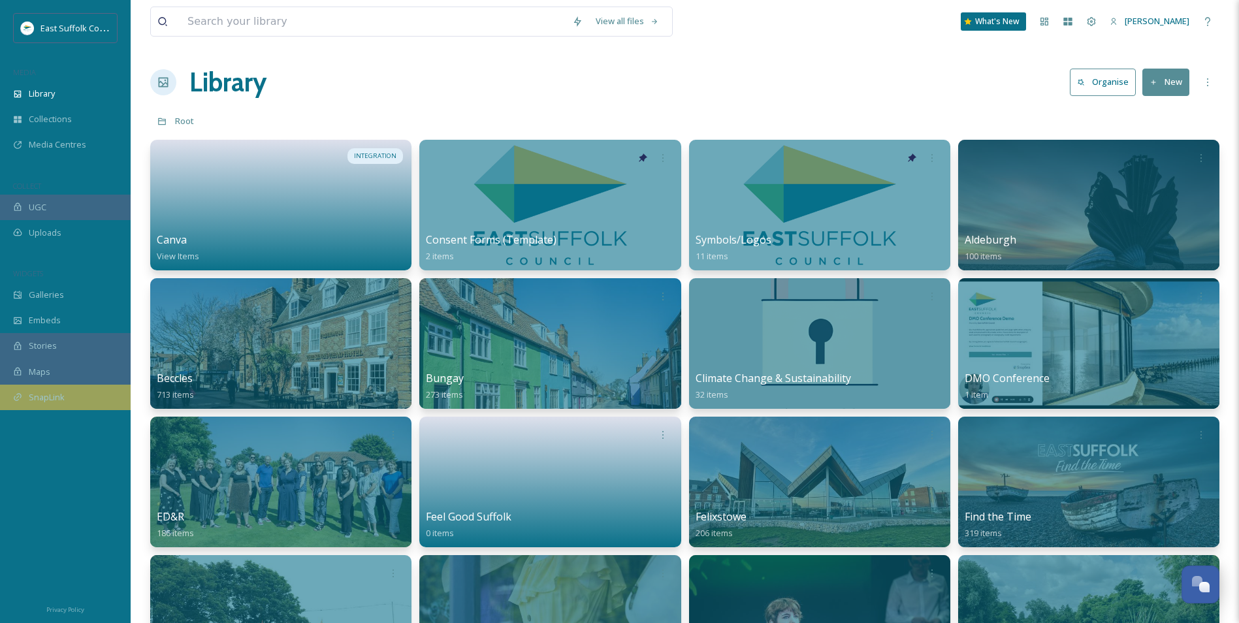
click at [17, 389] on div "SnapLink" at bounding box center [65, 397] width 131 height 25
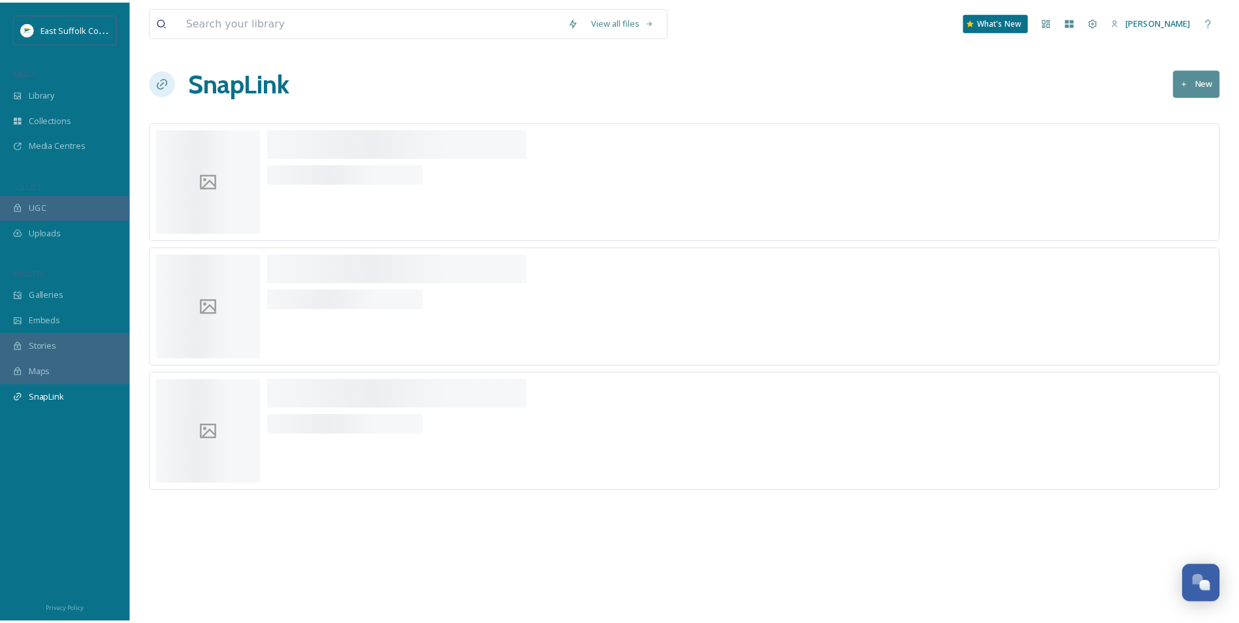
scroll to position [5326, 0]
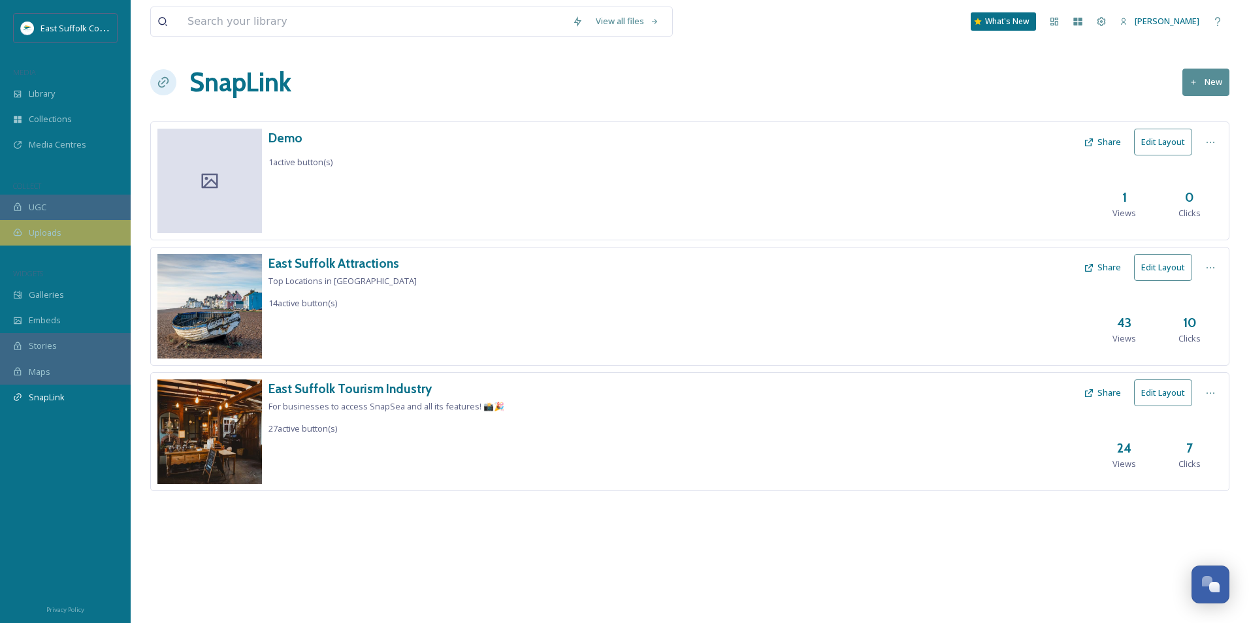
click at [52, 221] on div "Uploads" at bounding box center [65, 232] width 131 height 25
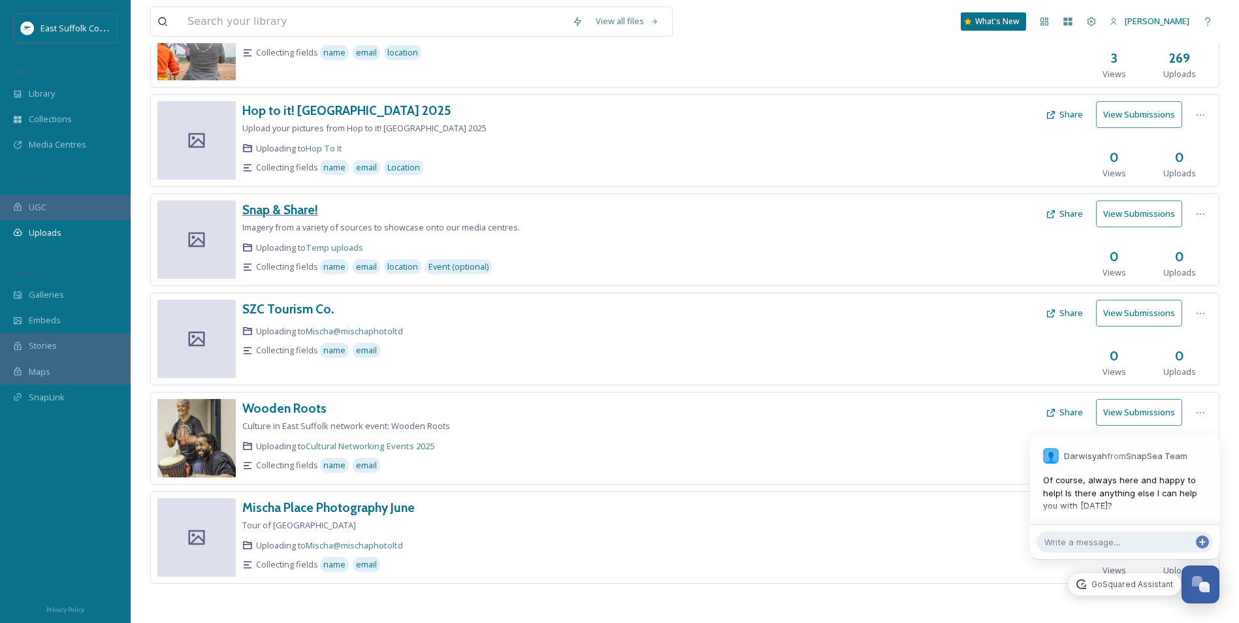
scroll to position [5388, 0]
click at [277, 207] on h3 "Snap & Share!" at bounding box center [280, 210] width 76 height 16
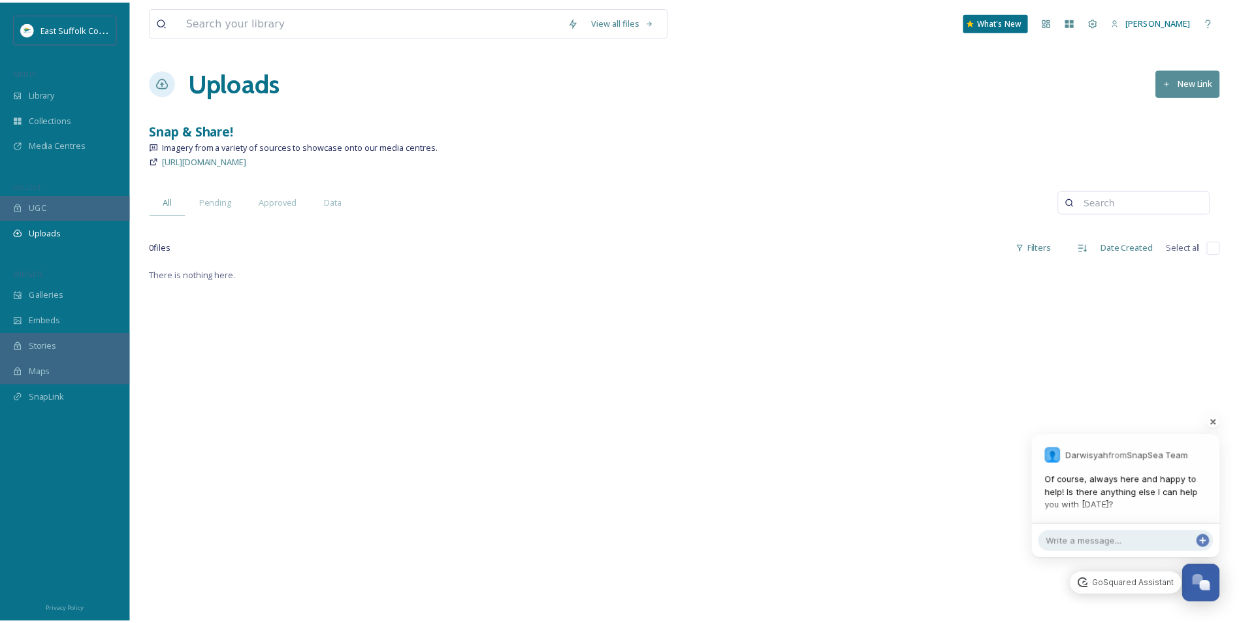
scroll to position [5363, 0]
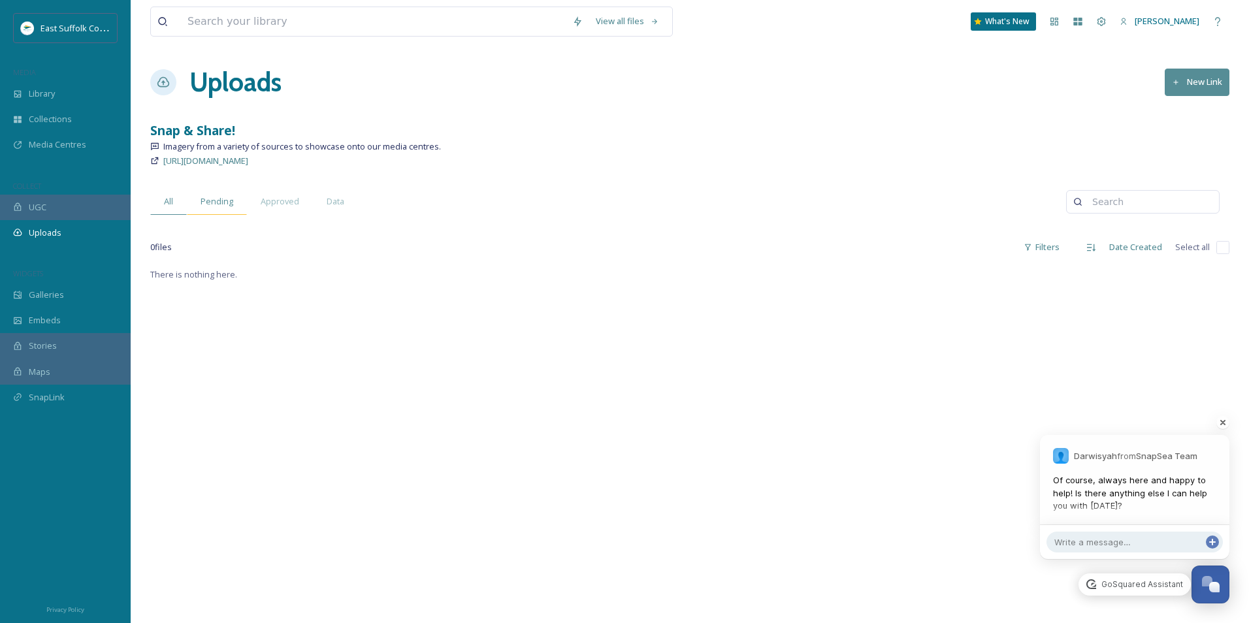
click at [219, 204] on span "Pending" at bounding box center [217, 201] width 33 height 12
click at [268, 204] on span "Approved" at bounding box center [280, 201] width 39 height 12
drag, startPoint x: 268, startPoint y: 204, endPoint x: 344, endPoint y: 196, distance: 76.3
click at [345, 196] on div "Data" at bounding box center [335, 201] width 45 height 27
click at [166, 206] on span "All" at bounding box center [168, 201] width 9 height 12
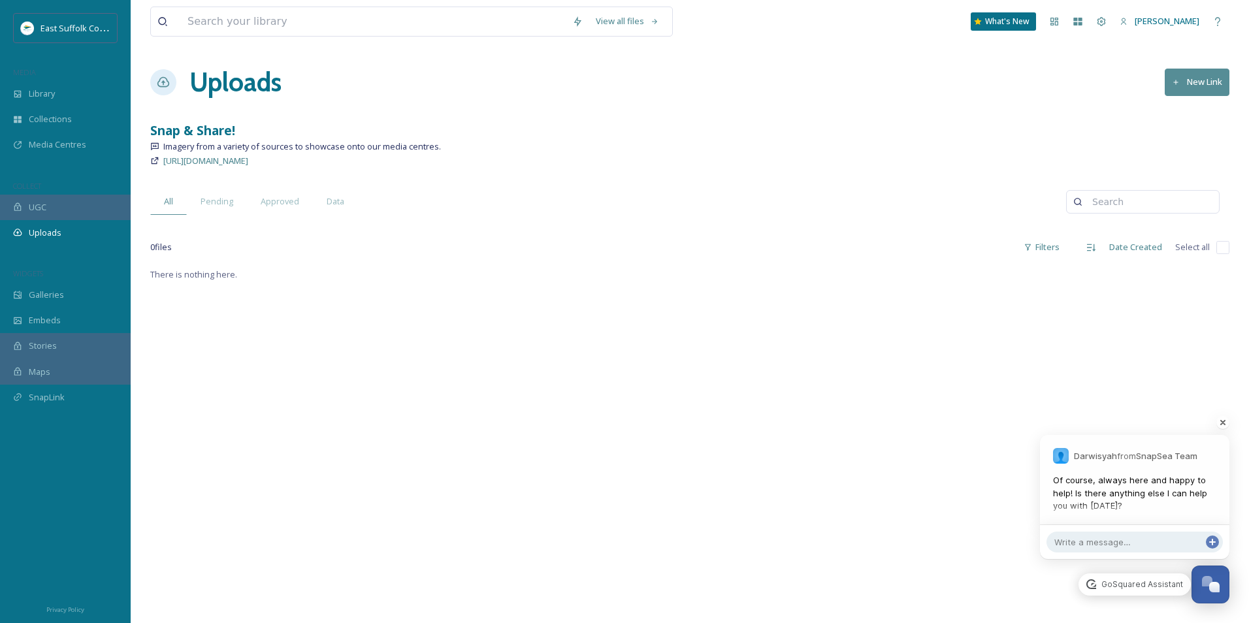
click at [1207, 86] on button "New Link" at bounding box center [1197, 82] width 65 height 27
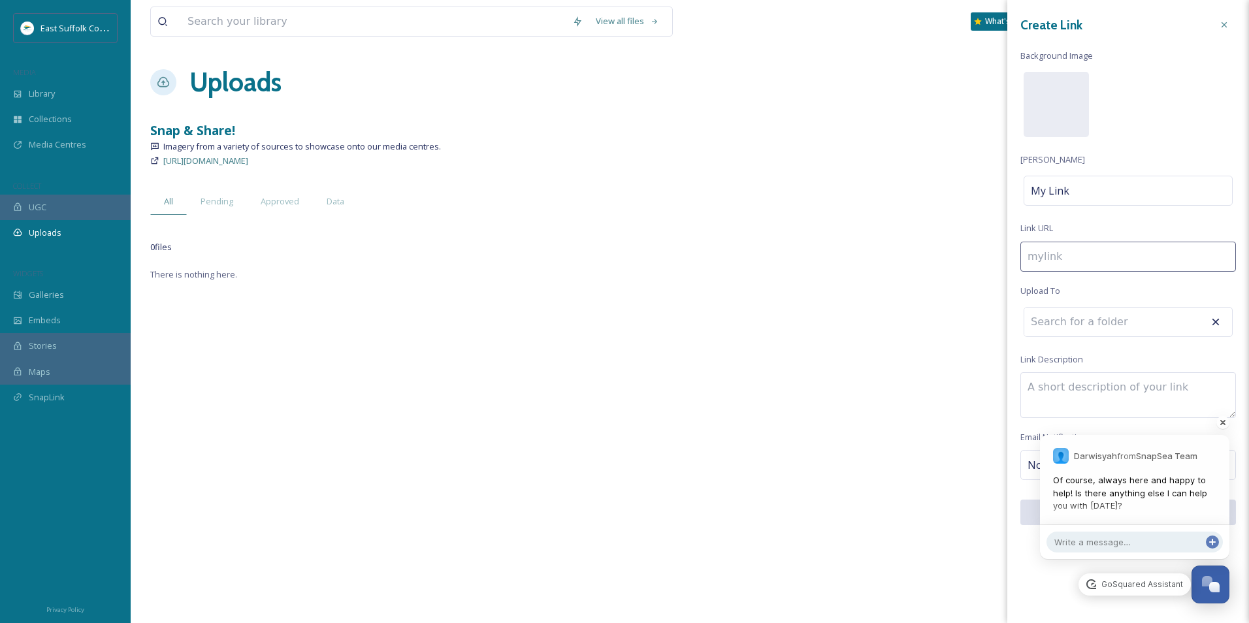
click at [951, 193] on div "All Pending Approved Data" at bounding box center [608, 201] width 916 height 27
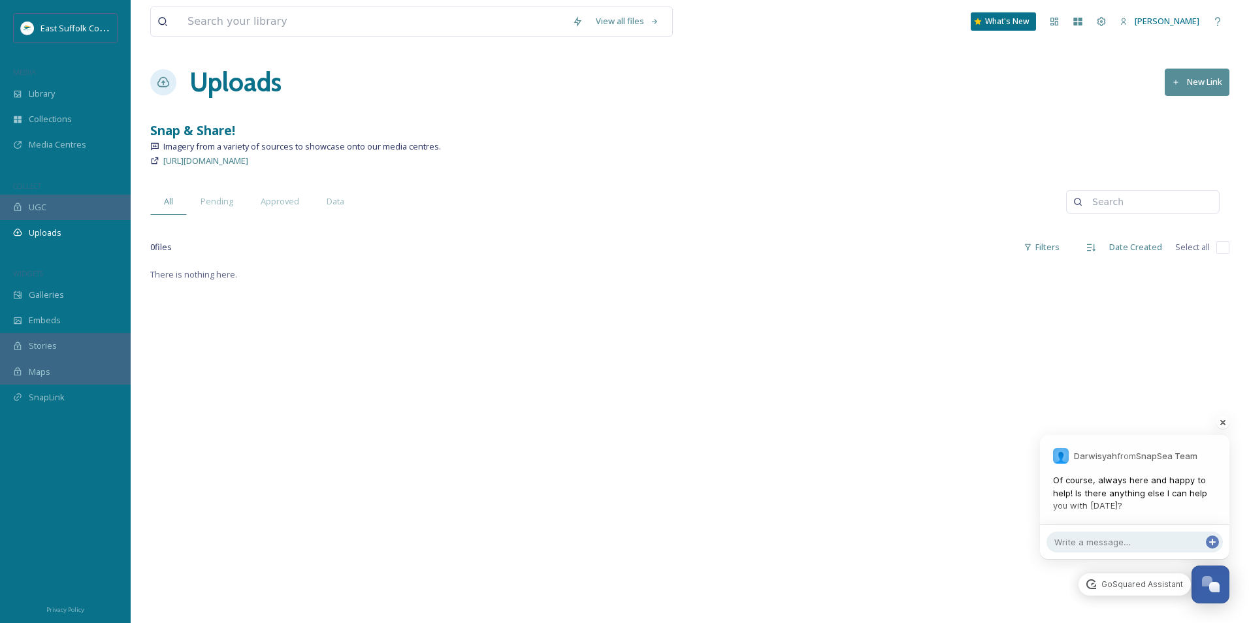
click at [251, 82] on h1 "Uploads" at bounding box center [235, 82] width 92 height 39
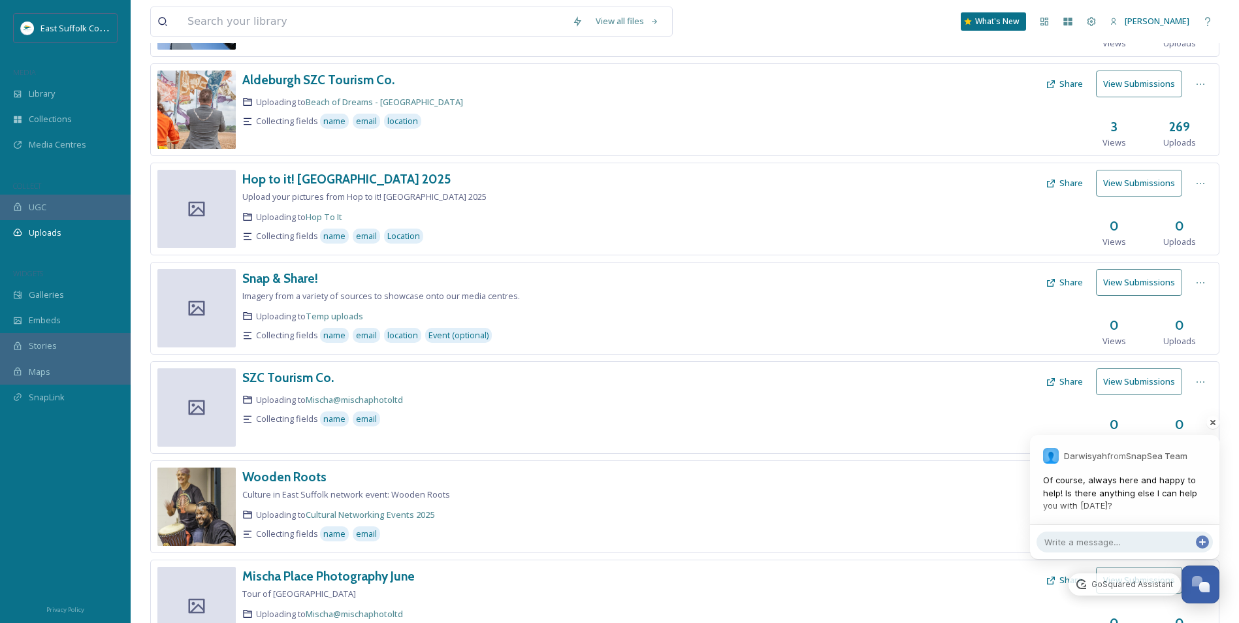
scroll to position [457, 0]
click at [1190, 279] on div at bounding box center [1201, 281] width 24 height 24
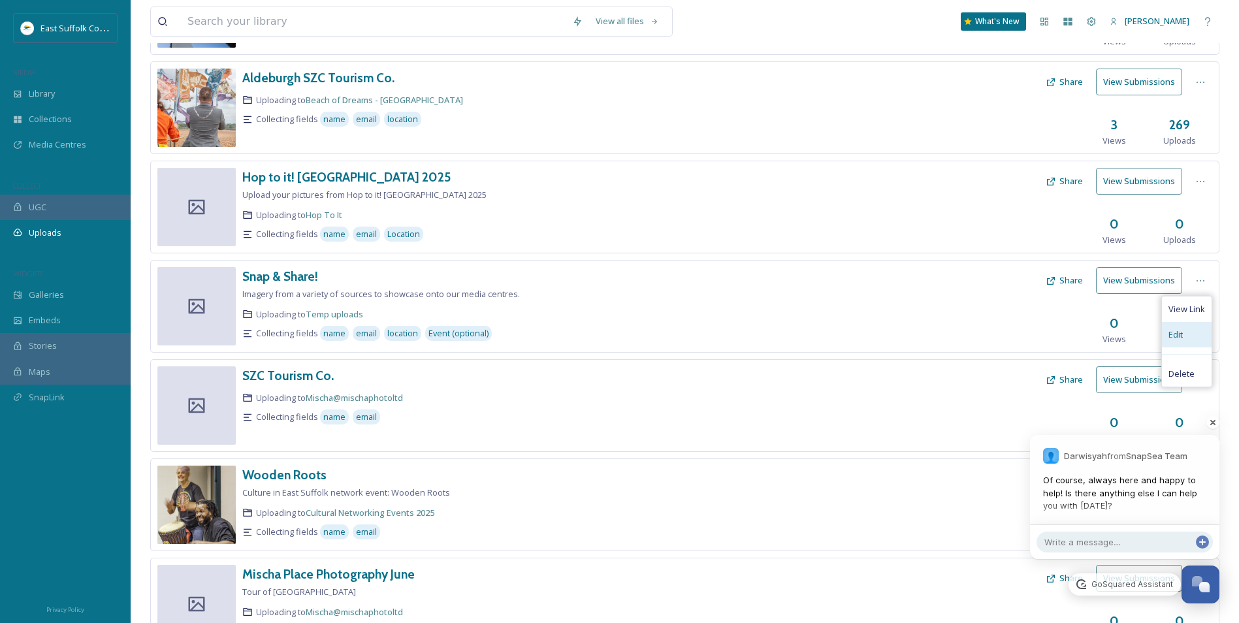
click at [1177, 334] on span "Edit" at bounding box center [1176, 335] width 14 height 12
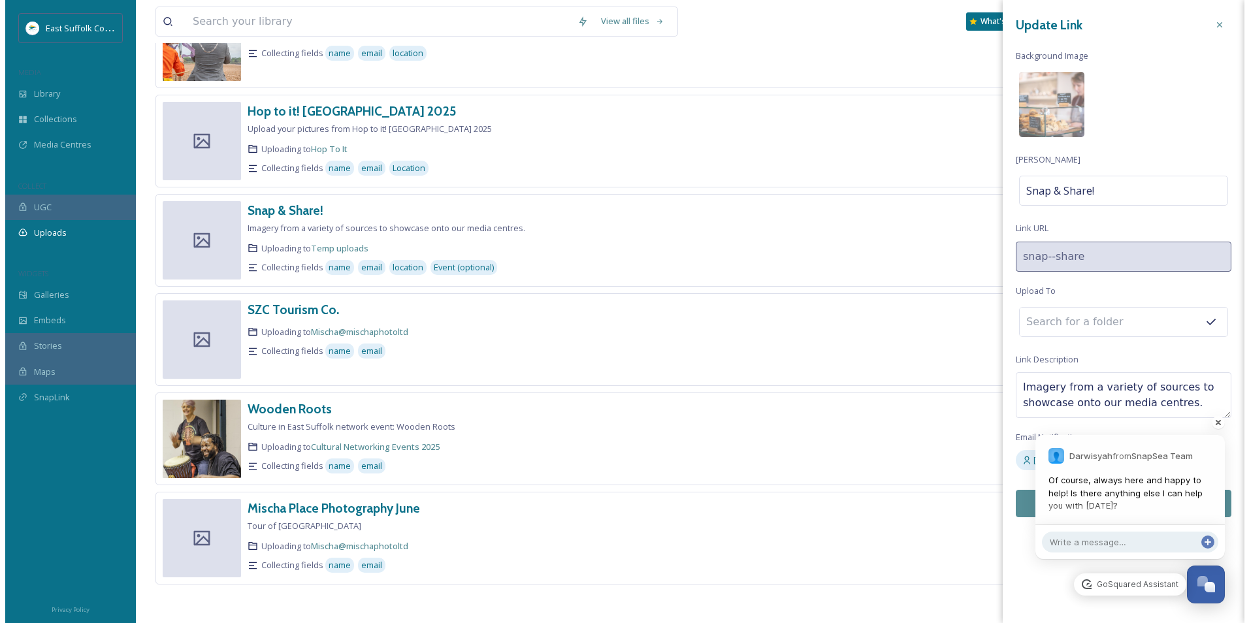
scroll to position [524, 0]
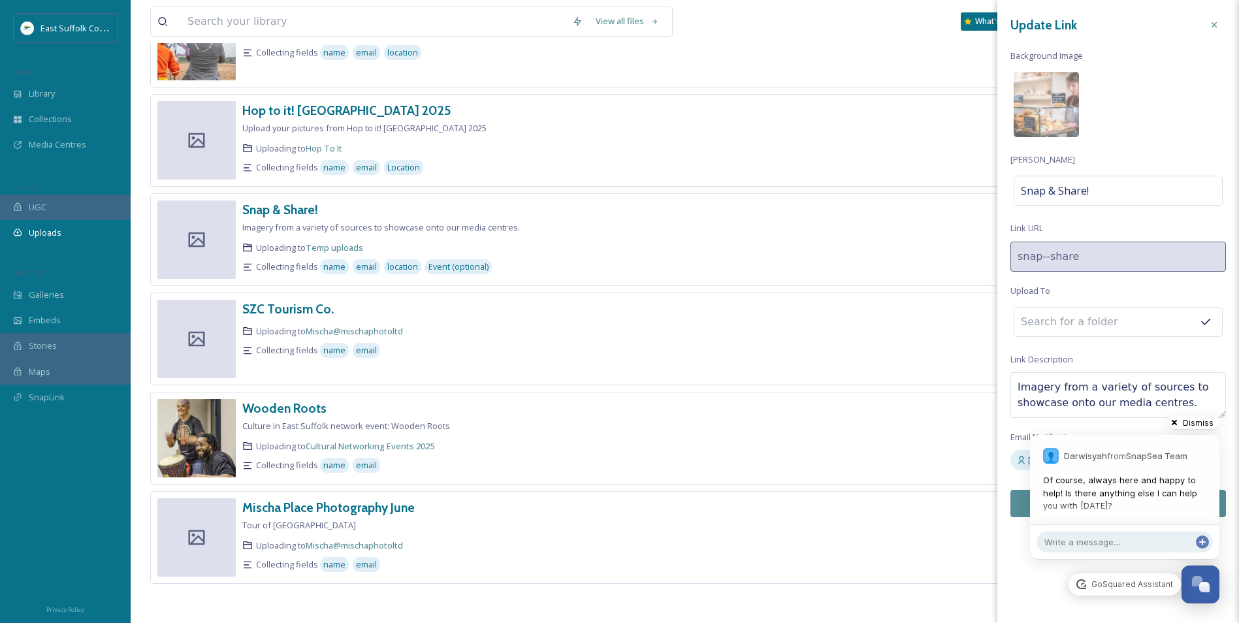
click at [1208, 423] on span "Dismiss" at bounding box center [1200, 423] width 39 height 10
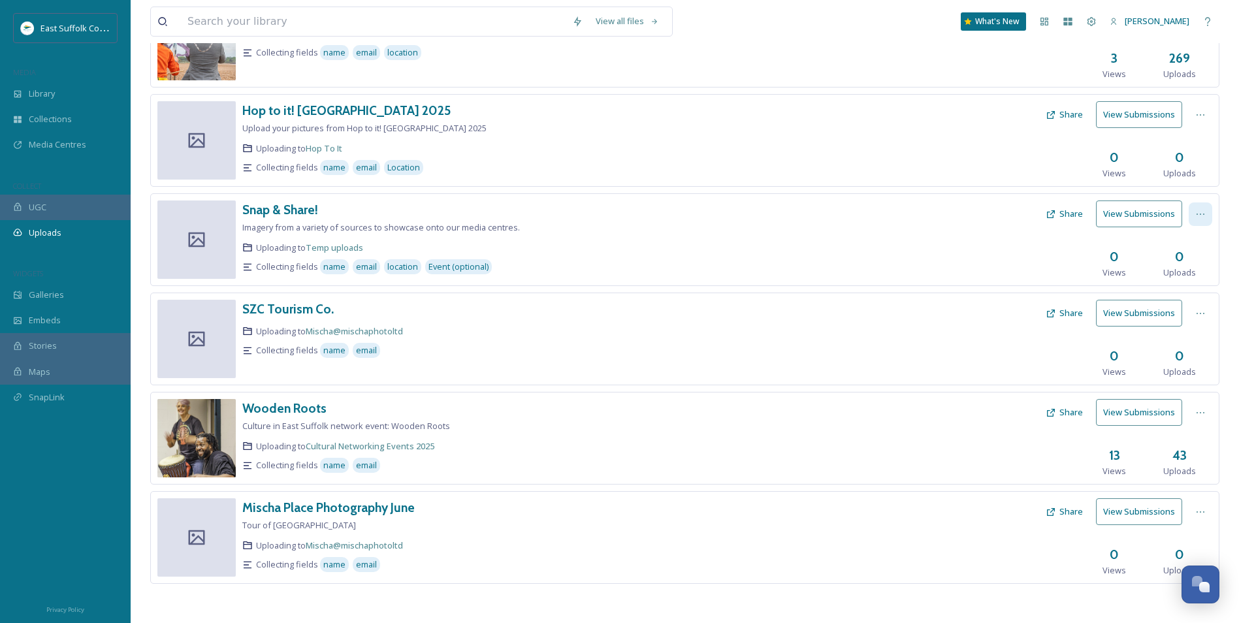
click at [1205, 221] on div at bounding box center [1201, 215] width 24 height 24
click at [1177, 267] on span "Edit" at bounding box center [1176, 268] width 14 height 12
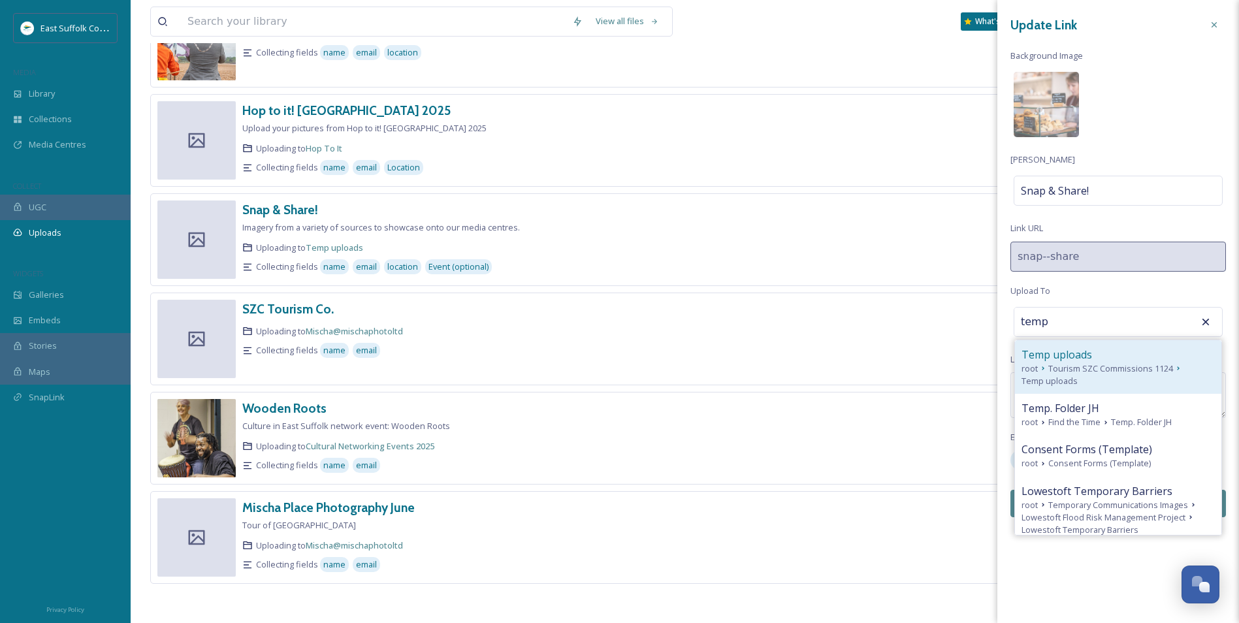
click at [1047, 361] on span "Temp uploads" at bounding box center [1057, 355] width 71 height 16
type input "Temp uploads"
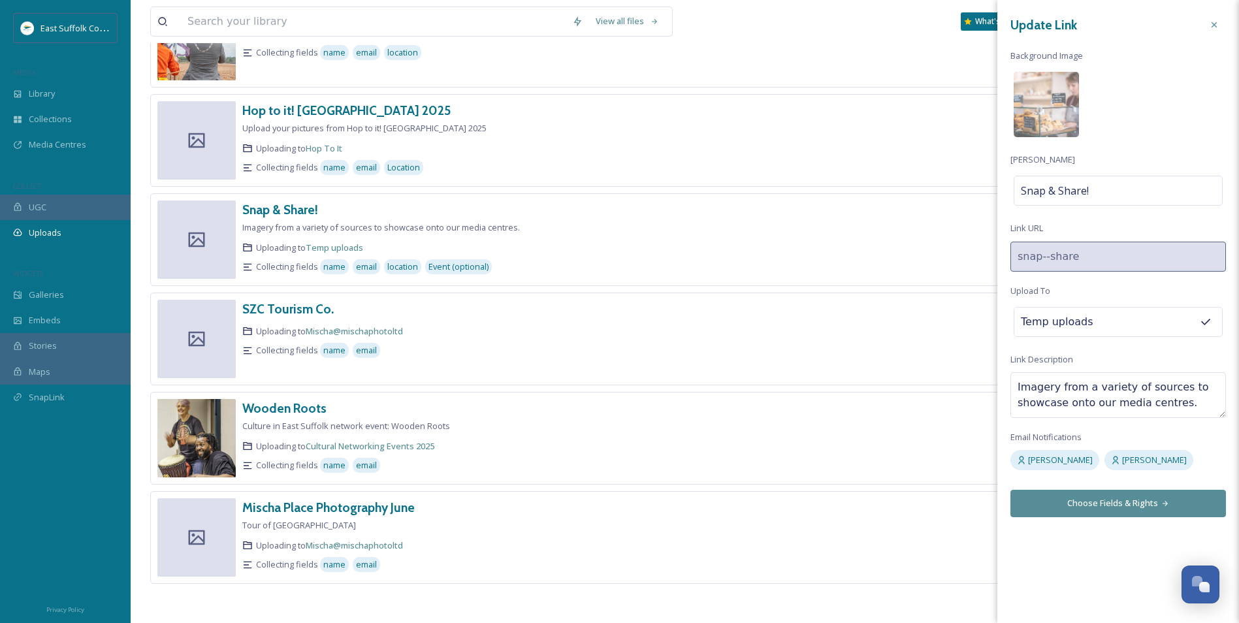
click at [1108, 498] on button "Choose Fields & Rights" at bounding box center [1119, 503] width 216 height 27
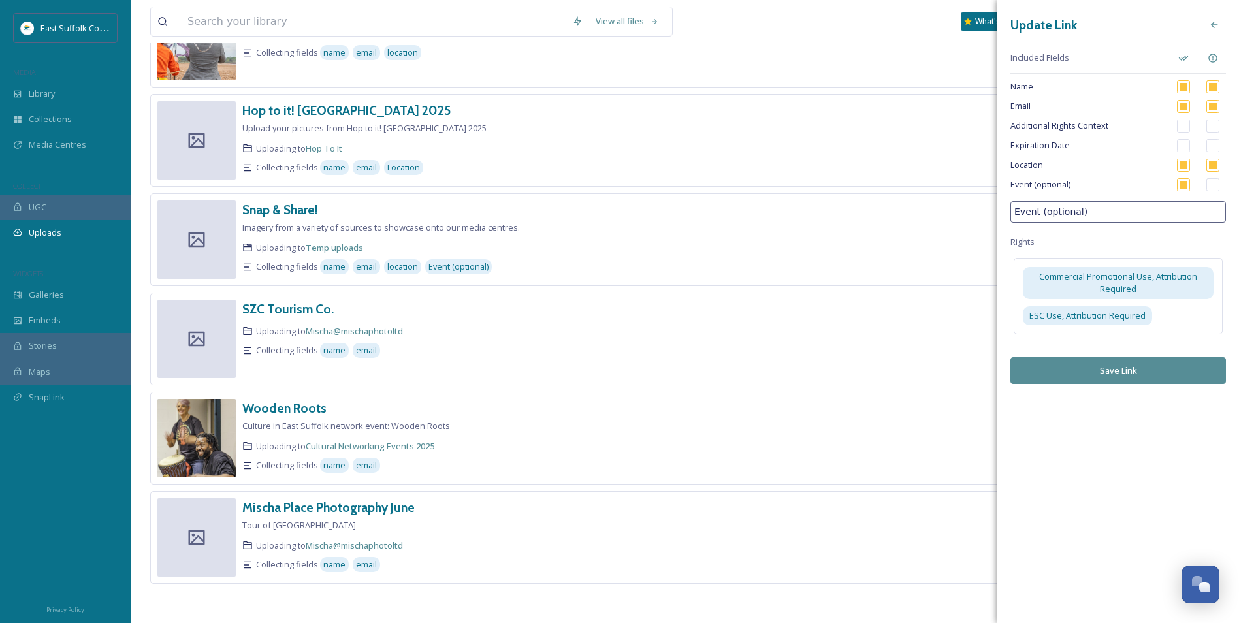
click at [1116, 370] on button "Save Link" at bounding box center [1119, 370] width 216 height 27
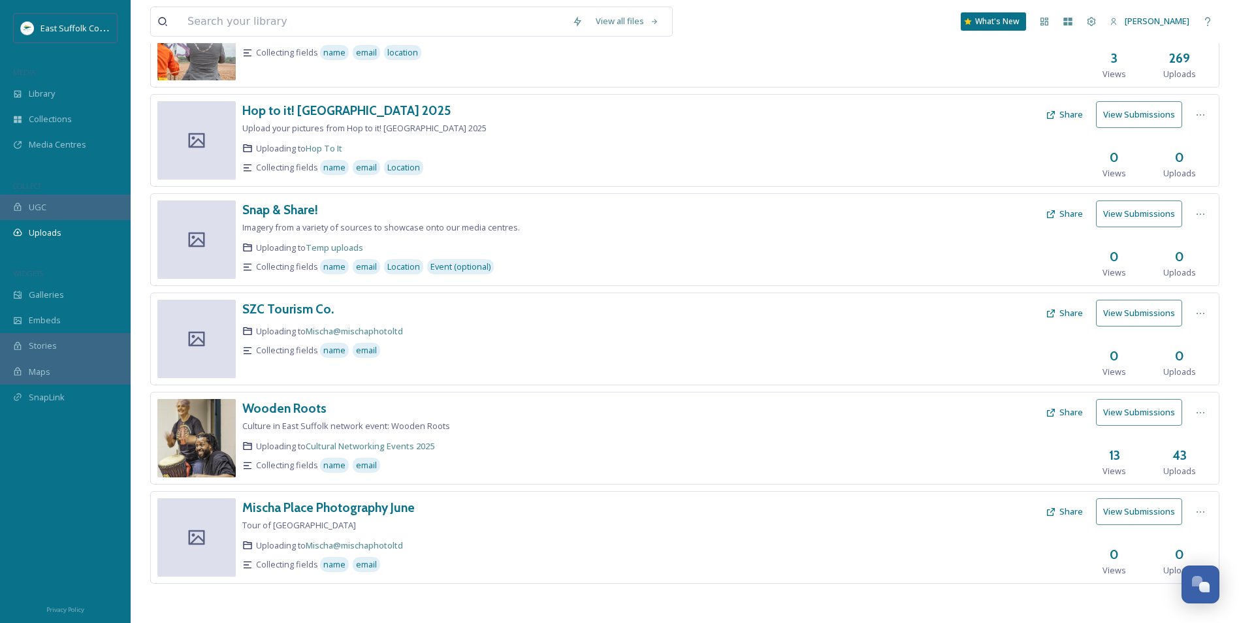
click at [1062, 218] on button "Share" at bounding box center [1064, 213] width 50 height 25
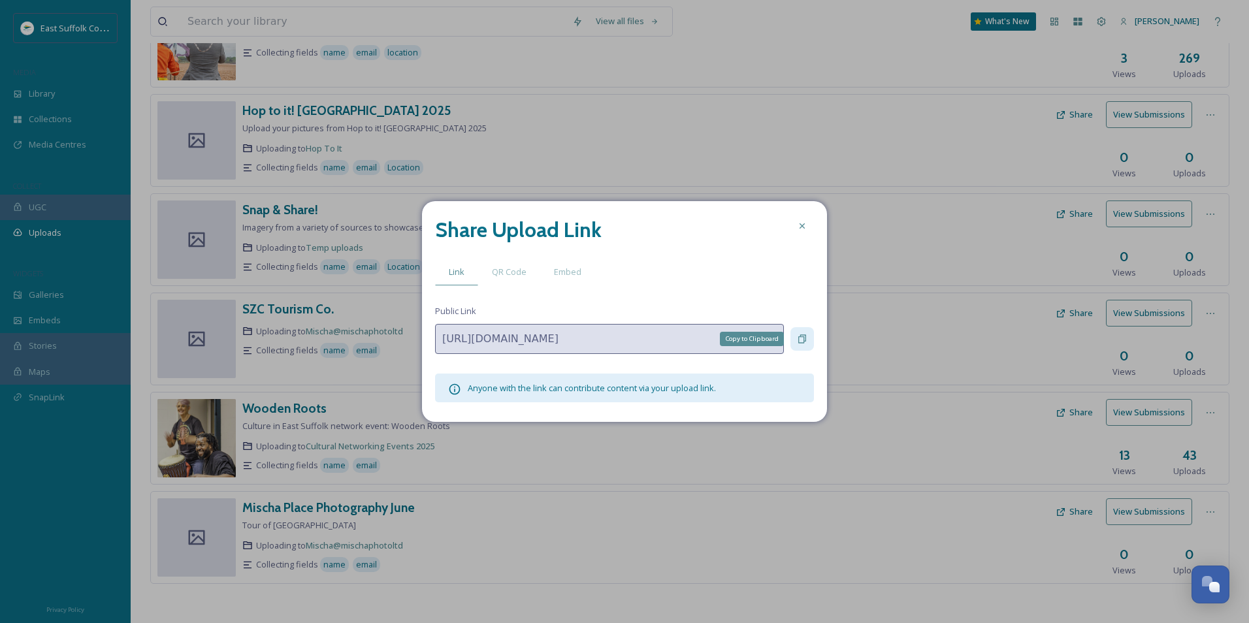
click at [796, 345] on div "Copy to Clipboard" at bounding box center [802, 339] width 24 height 24
click at [800, 333] on div "Copy to Clipboard" at bounding box center [802, 339] width 24 height 24
click at [800, 231] on icon at bounding box center [802, 226] width 10 height 10
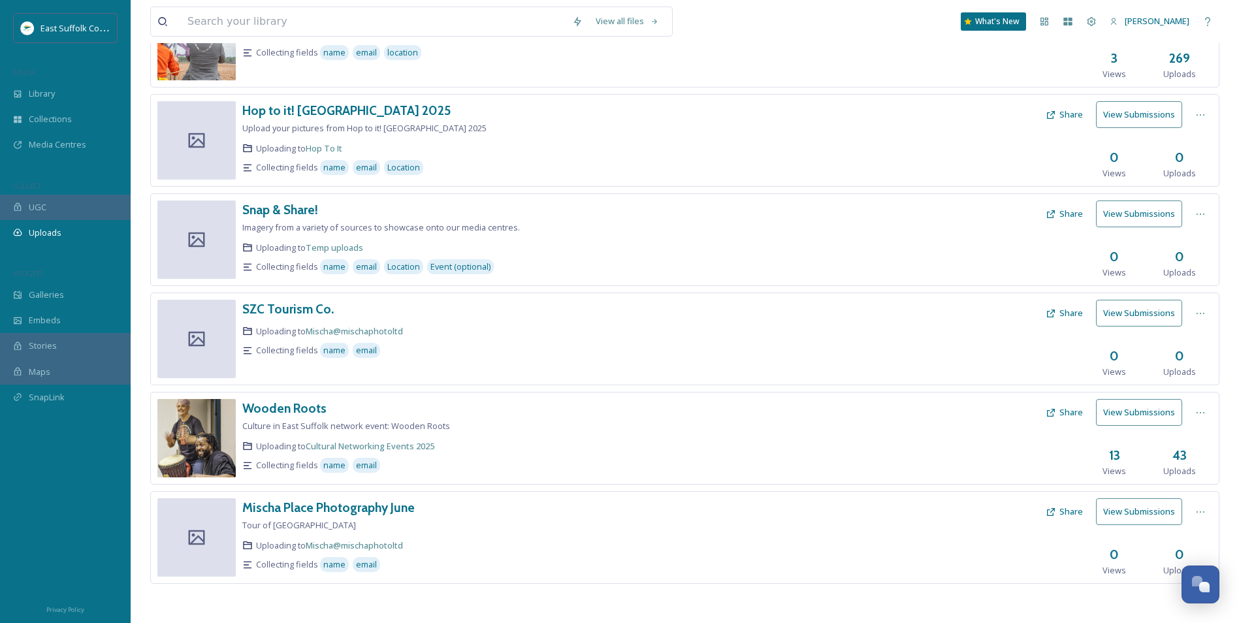
click at [1074, 213] on button "Share" at bounding box center [1064, 213] width 50 height 25
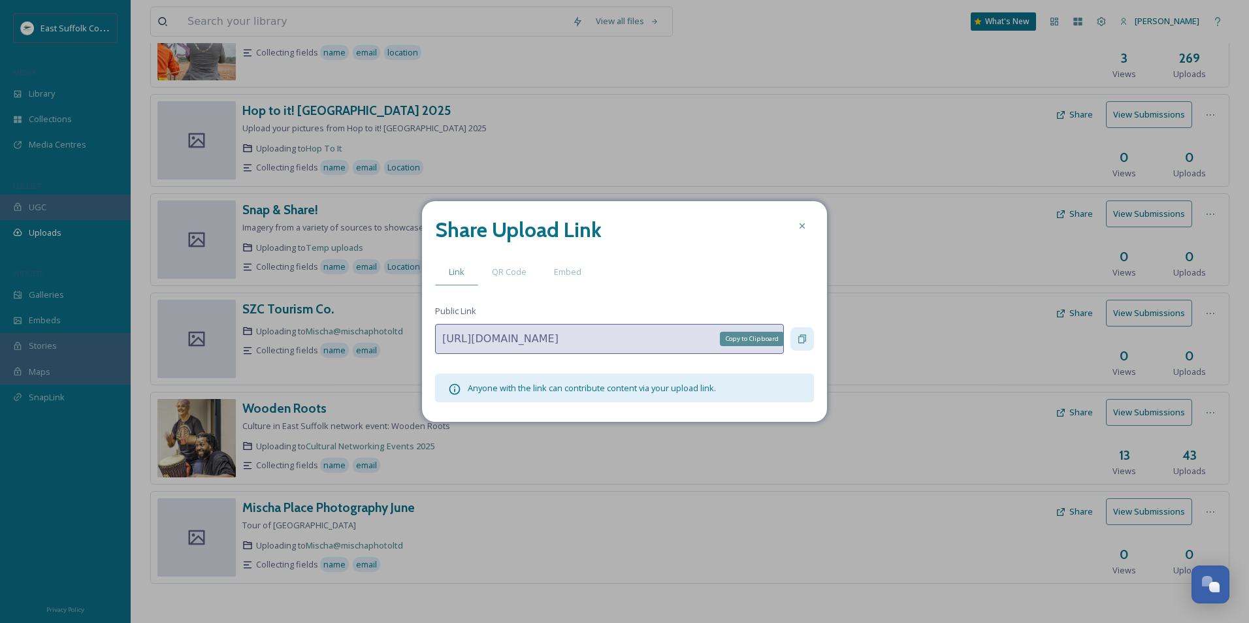
click at [804, 338] on icon at bounding box center [802, 339] width 8 height 8
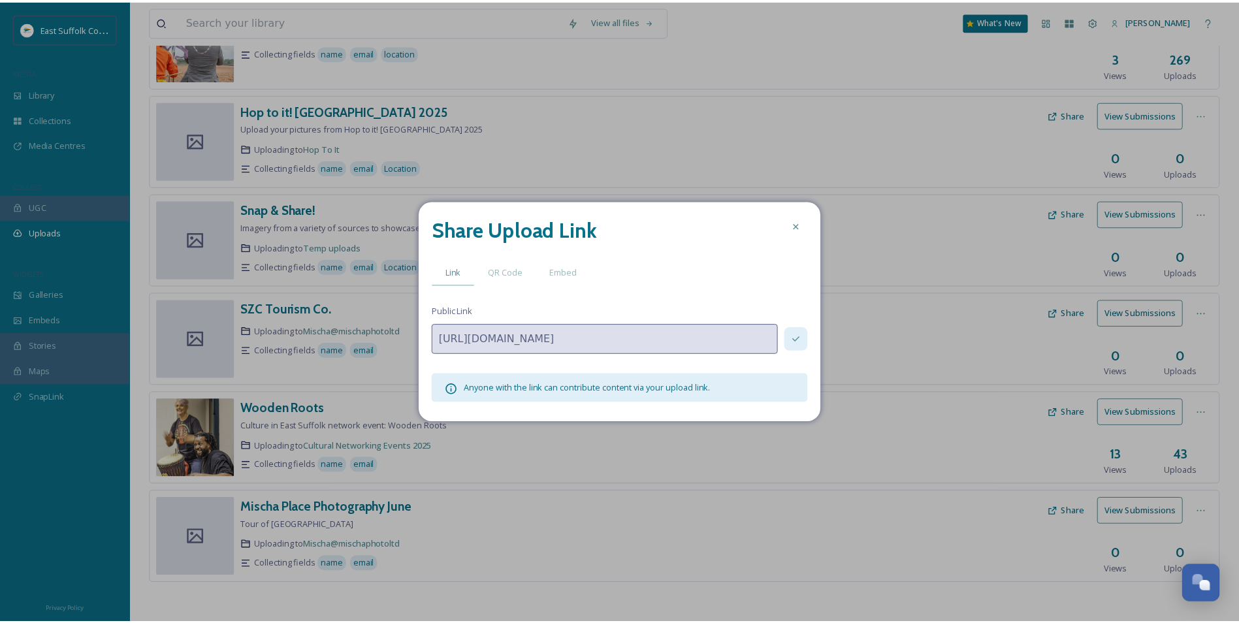
scroll to position [5363, 0]
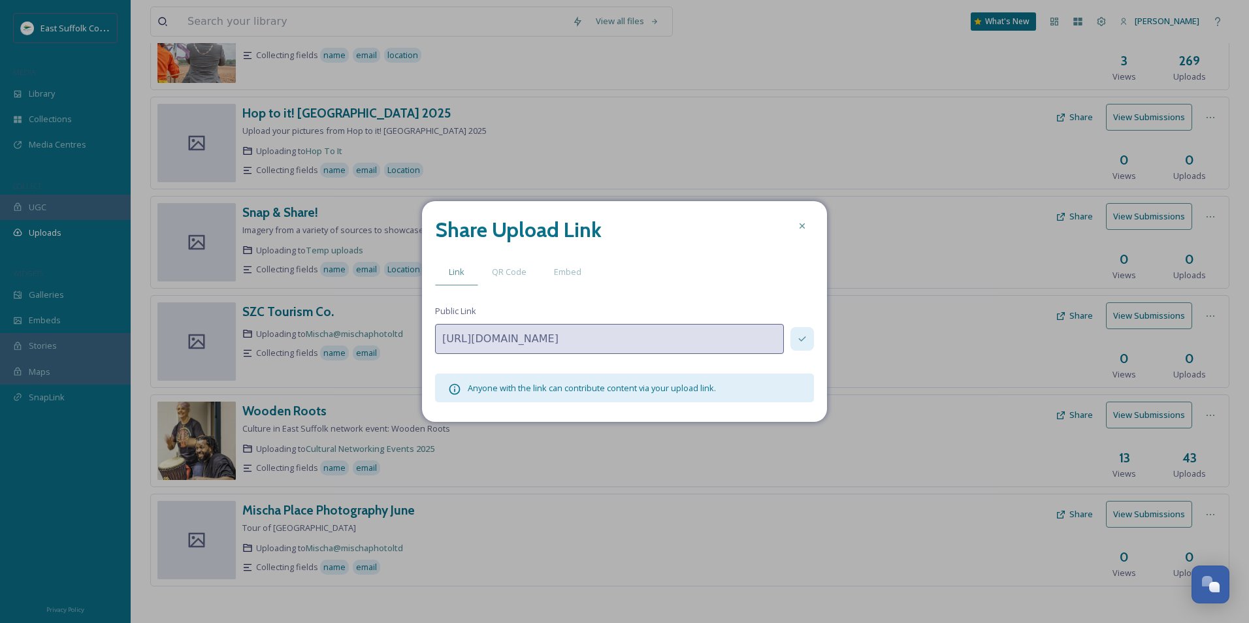
click at [802, 217] on div at bounding box center [802, 226] width 24 height 24
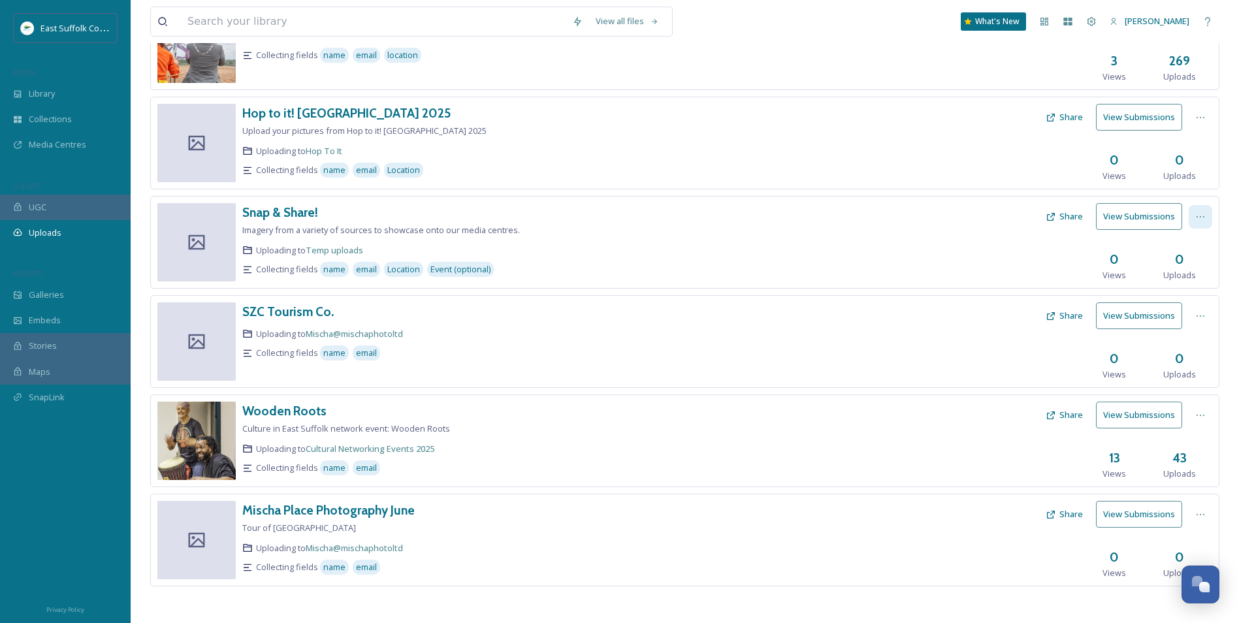
click at [1191, 218] on div at bounding box center [1201, 217] width 24 height 24
click at [1167, 274] on div "Edit" at bounding box center [1187, 270] width 50 height 25
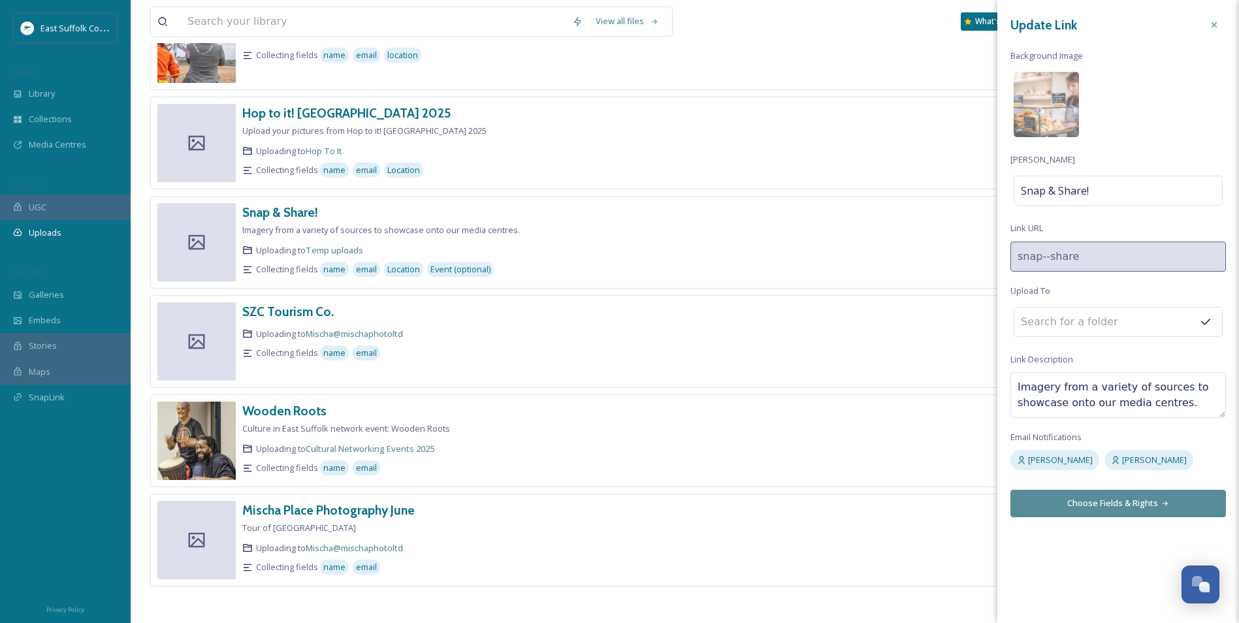
click at [1216, 27] on icon at bounding box center [1214, 25] width 10 height 10
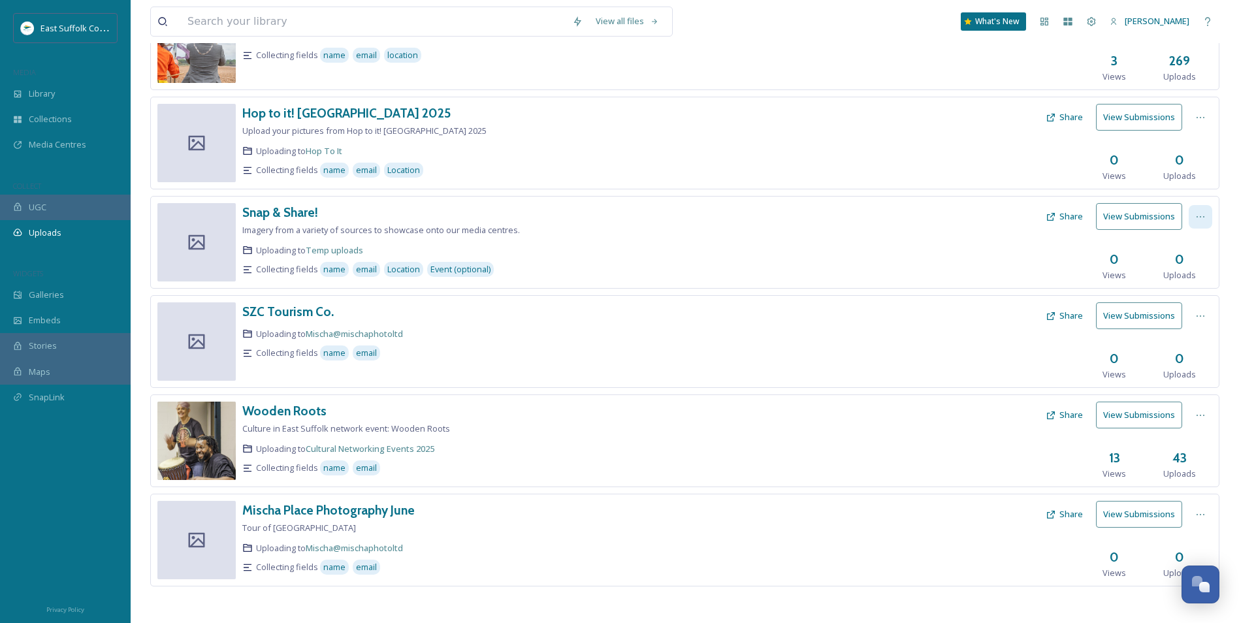
click at [1189, 224] on div at bounding box center [1201, 217] width 24 height 24
click at [1182, 247] on span "View Link" at bounding box center [1187, 245] width 37 height 12
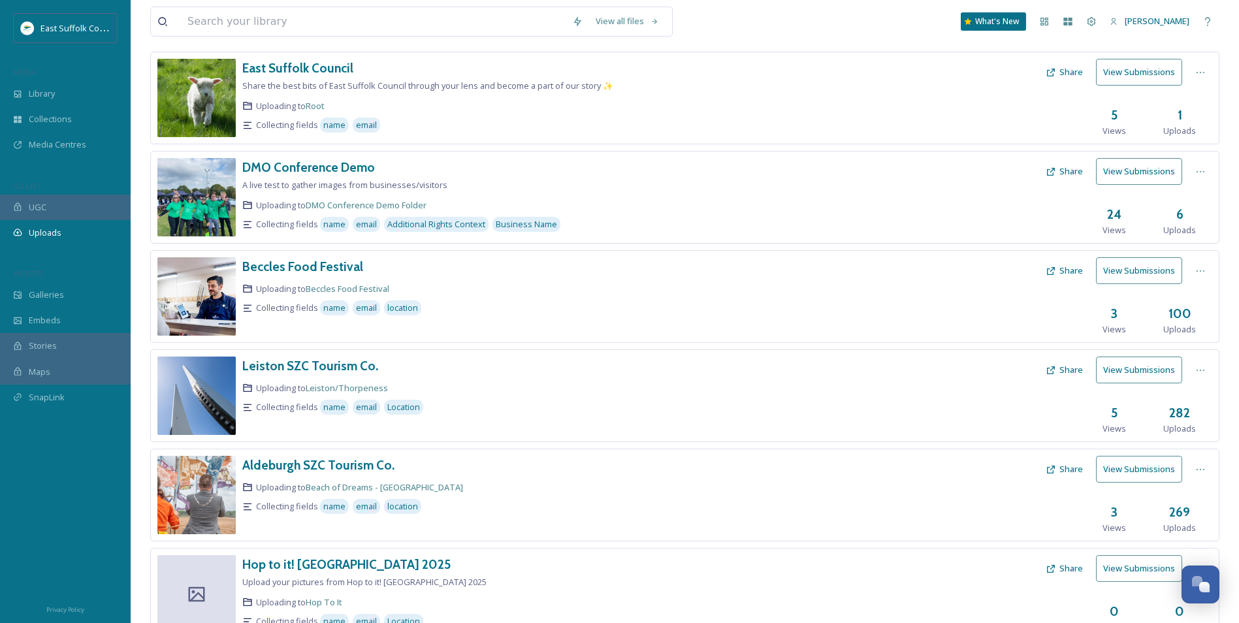
scroll to position [0, 0]
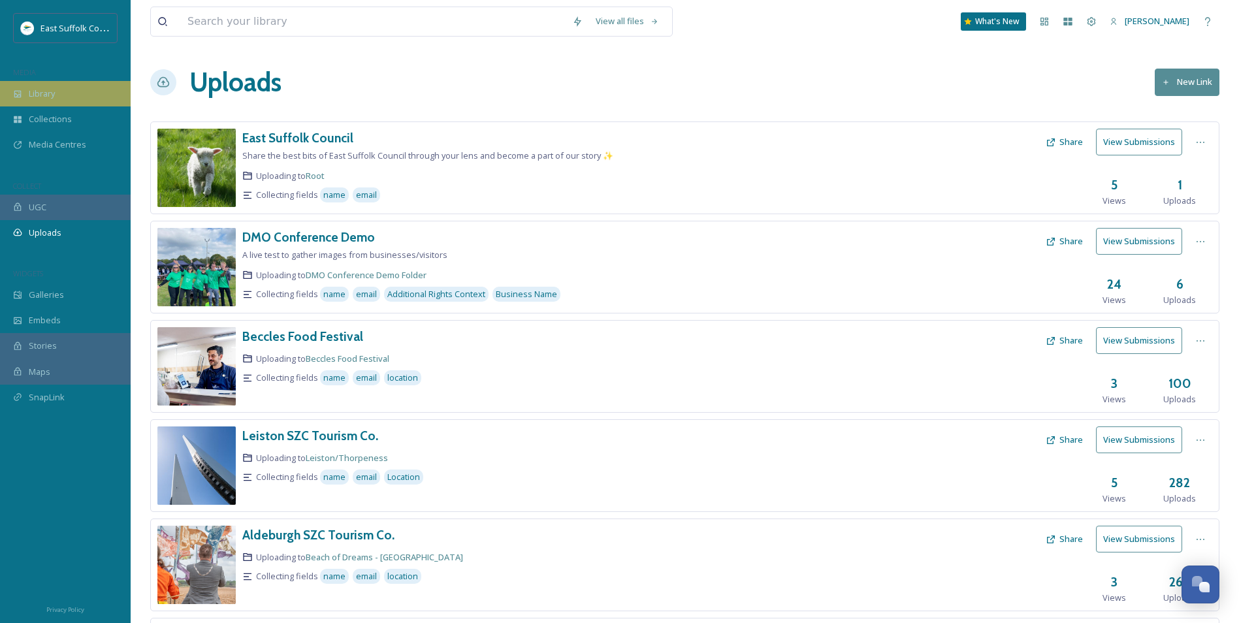
click at [42, 93] on span "Library" at bounding box center [42, 94] width 26 height 12
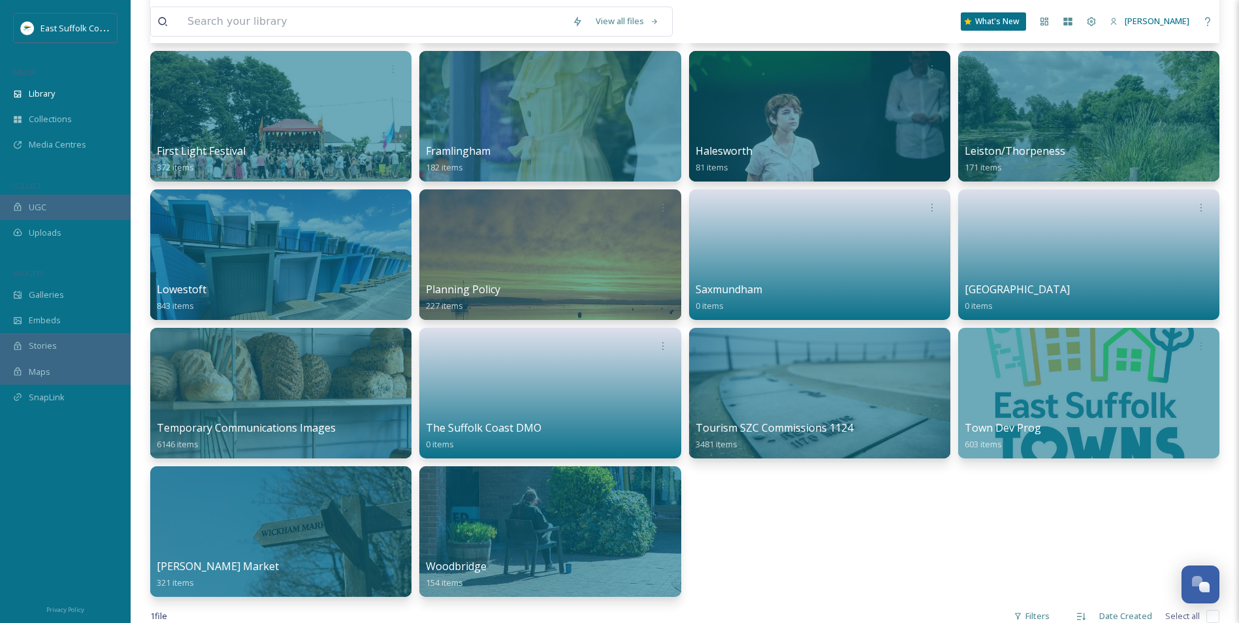
scroll to position [523, 0]
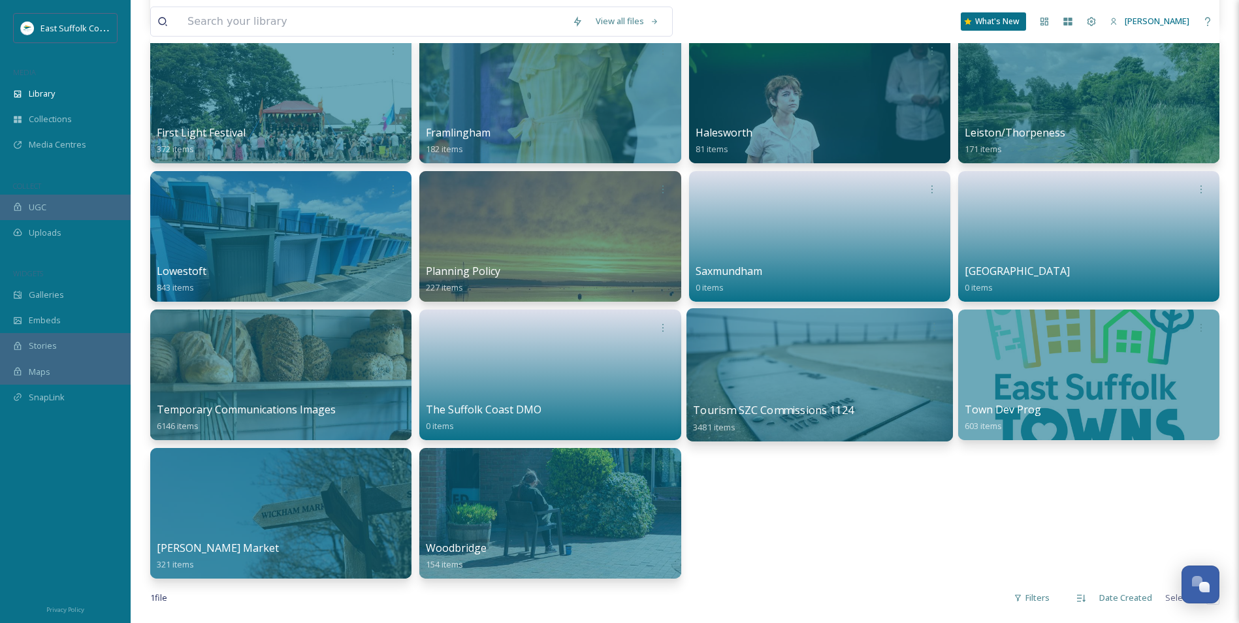
click at [762, 378] on div at bounding box center [819, 374] width 267 height 133
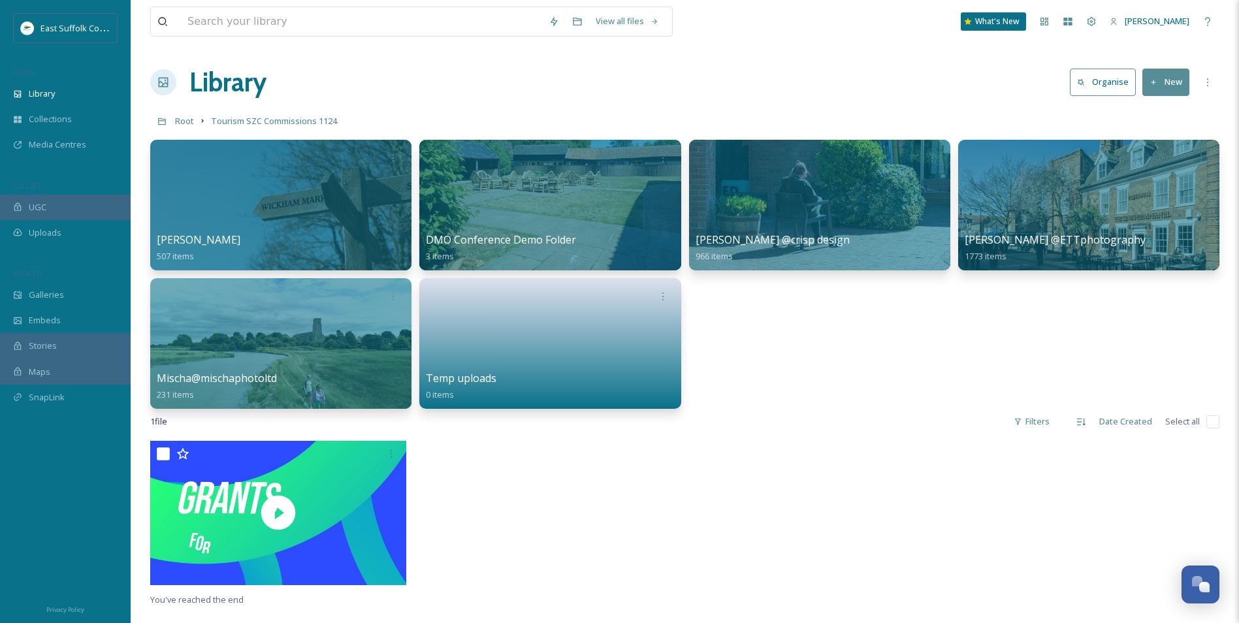
click at [1181, 71] on button "New" at bounding box center [1166, 82] width 47 height 27
click at [1132, 164] on icon at bounding box center [1127, 164] width 10 height 10
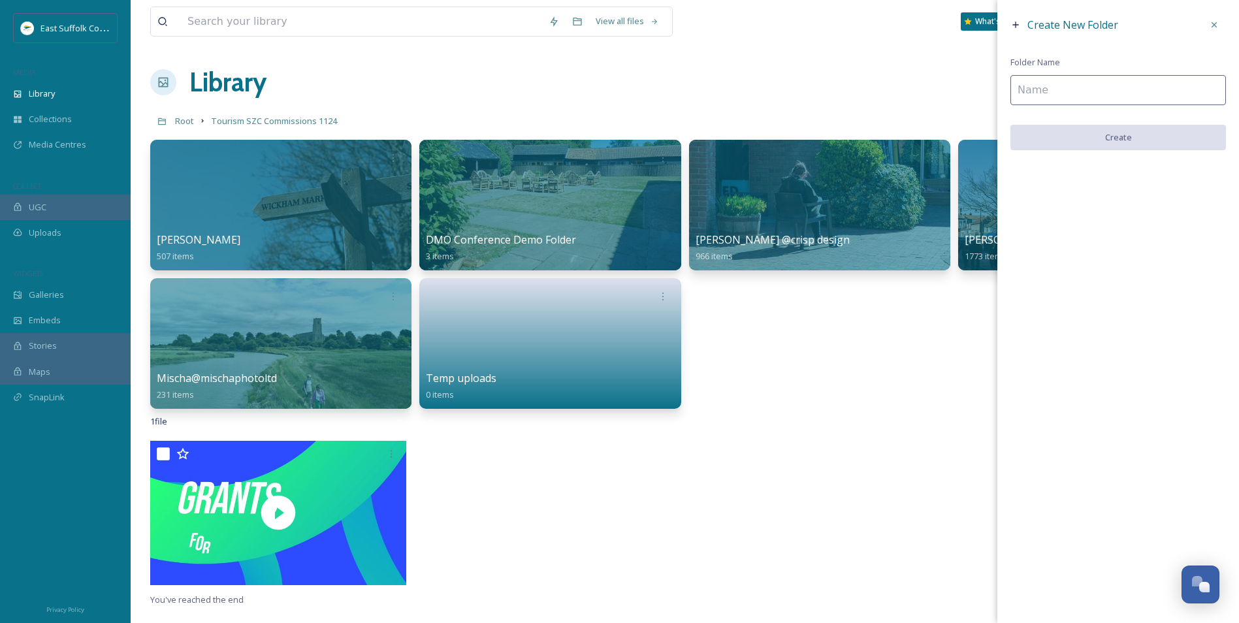
click at [1072, 84] on input at bounding box center [1119, 90] width 216 height 30
type input "Framlingham"
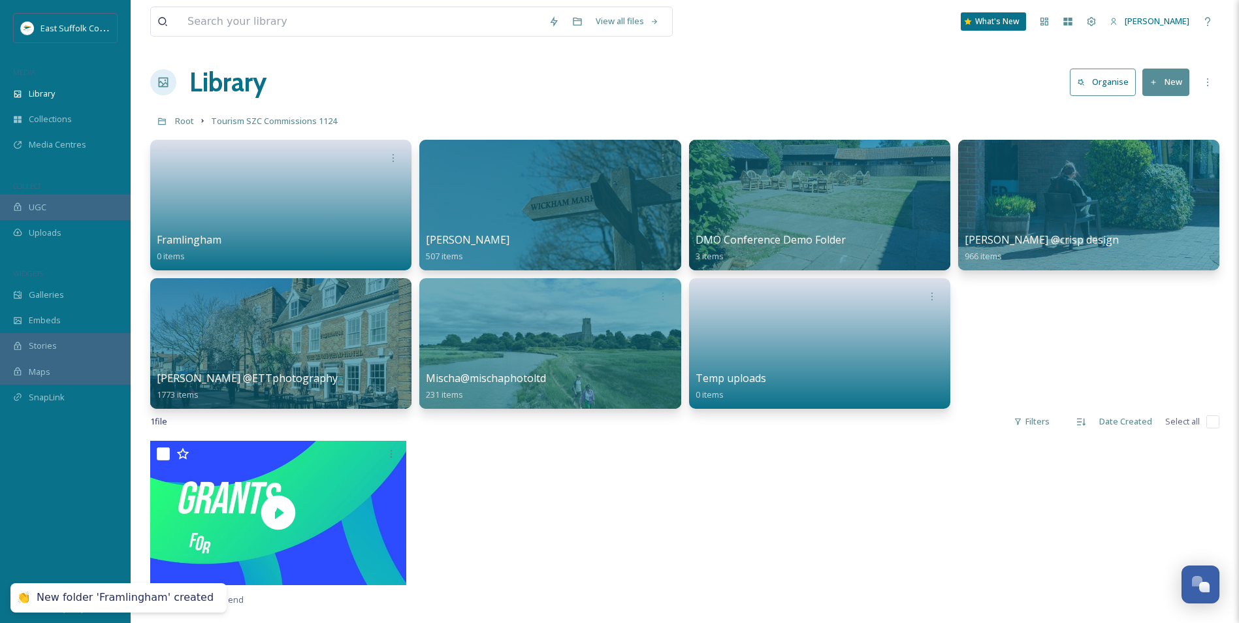
click at [1165, 89] on button "New" at bounding box center [1166, 82] width 47 height 27
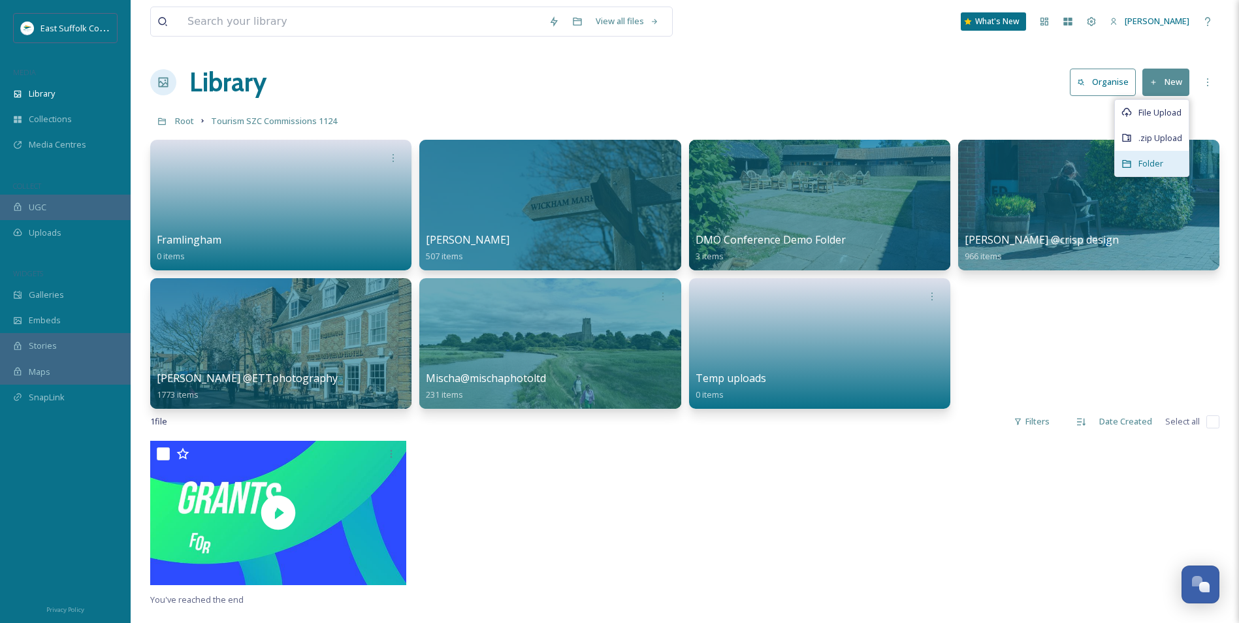
click at [1145, 161] on span "Folder" at bounding box center [1151, 163] width 25 height 12
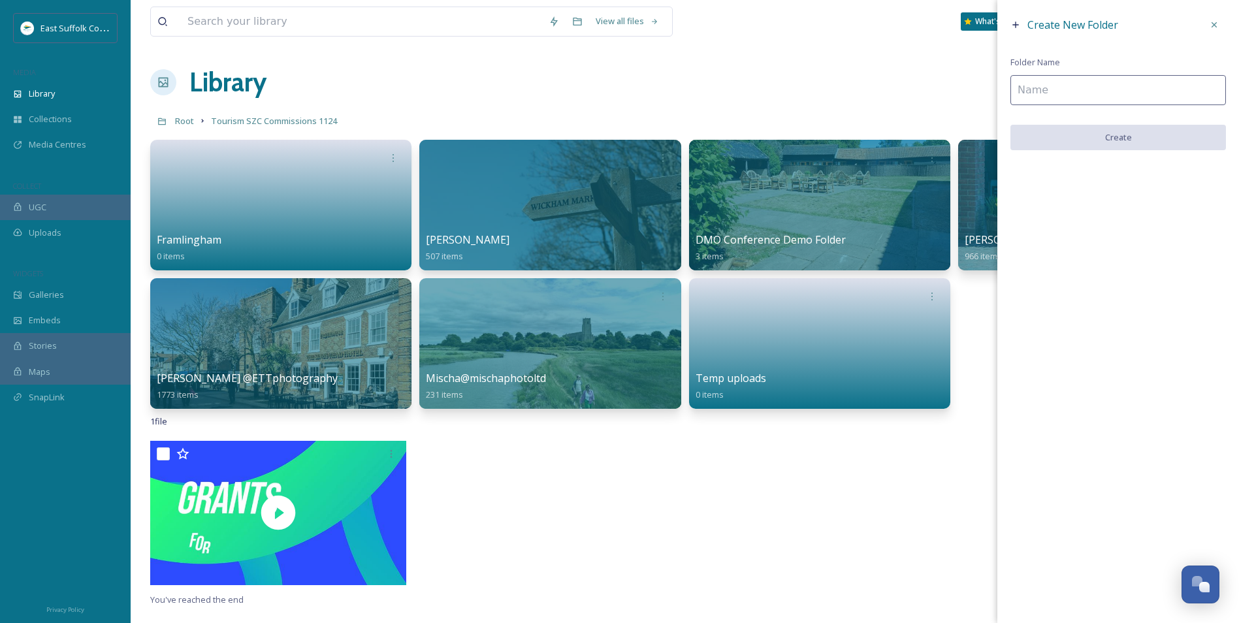
click at [1096, 93] on input at bounding box center [1119, 90] width 216 height 30
type input "[GEOGRAPHIC_DATA]"
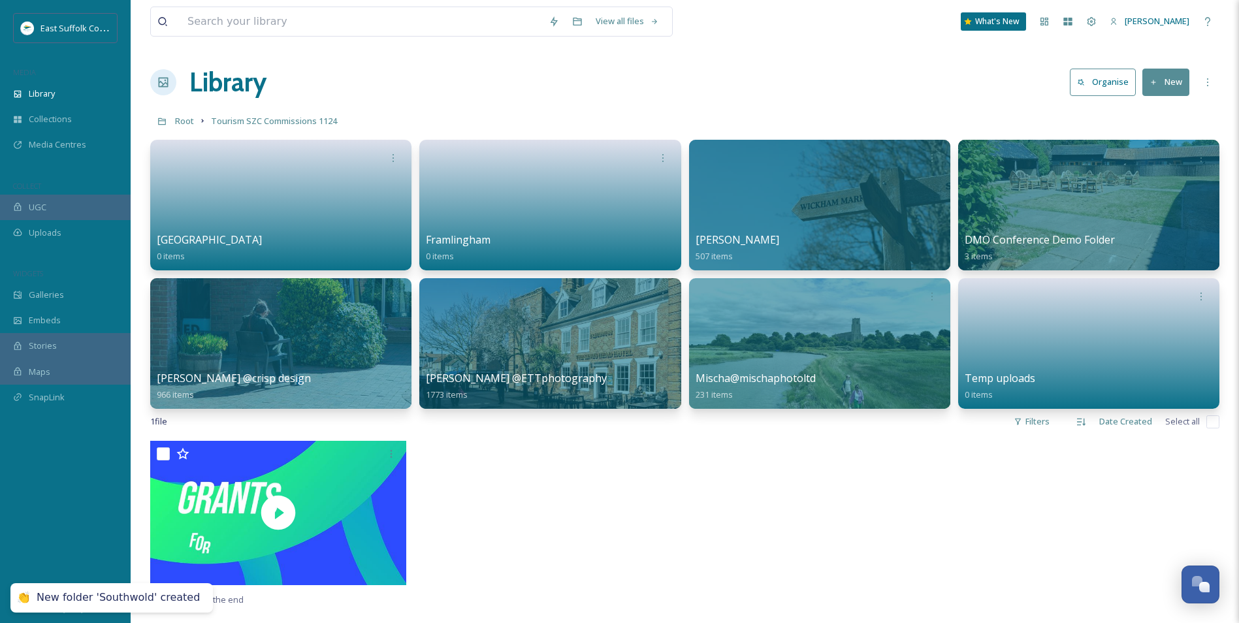
click at [1163, 65] on div "Library Organise New" at bounding box center [684, 82] width 1069 height 39
click at [1168, 77] on button "New" at bounding box center [1166, 82] width 47 height 27
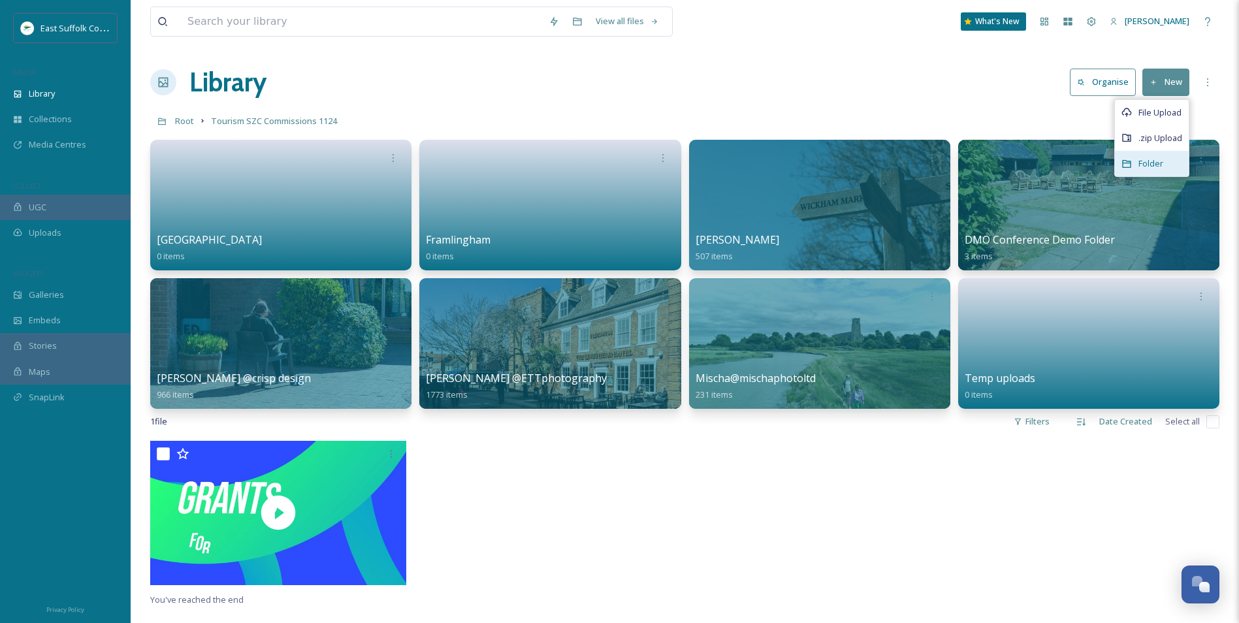
click at [1154, 165] on span "Folder" at bounding box center [1151, 163] width 25 height 12
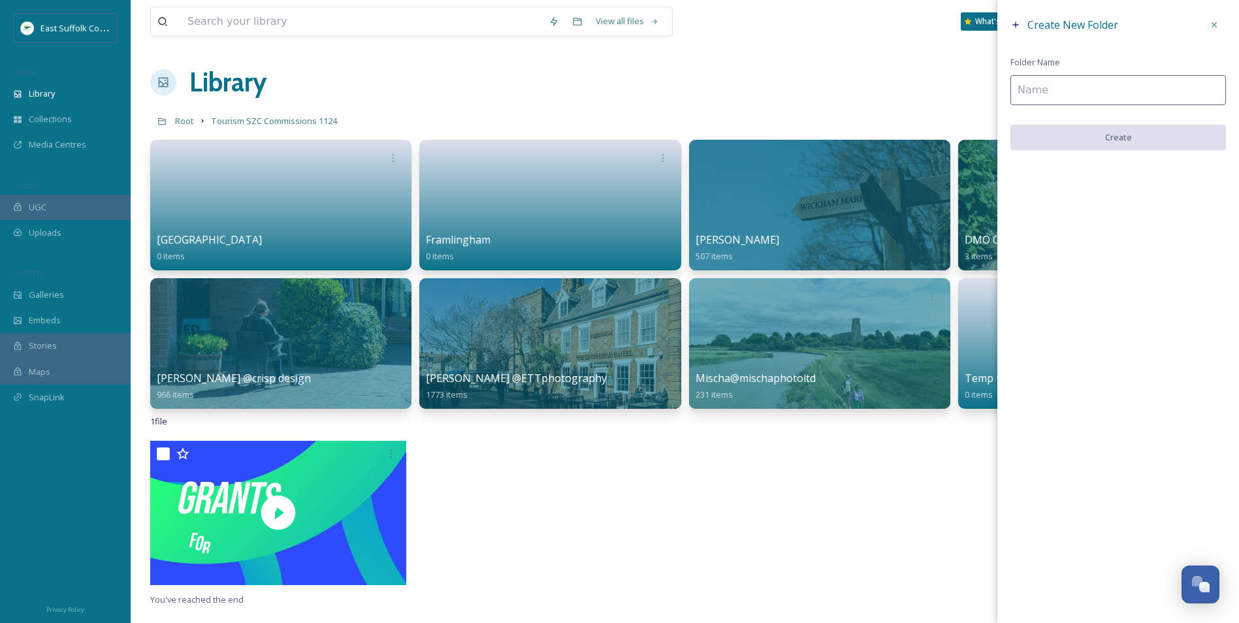
click at [1144, 91] on input at bounding box center [1119, 90] width 216 height 30
click at [1082, 100] on input at bounding box center [1119, 90] width 216 height 30
type input "Lowestoft"
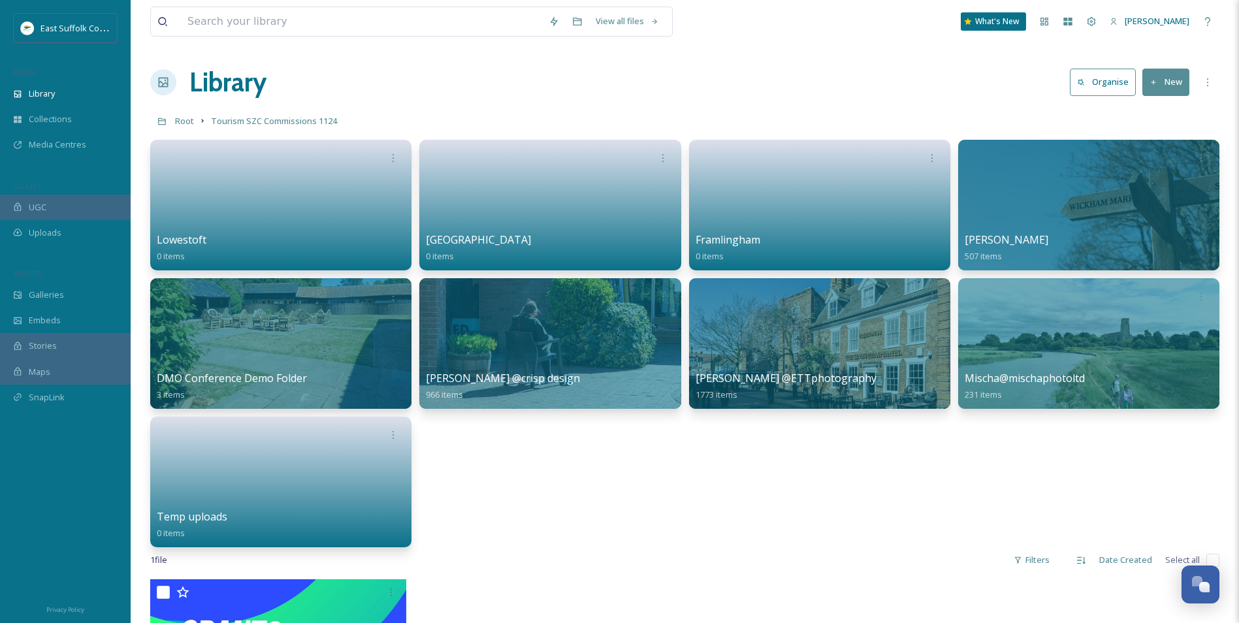
click at [1173, 90] on button "New" at bounding box center [1166, 82] width 47 height 27
click at [1156, 165] on span "Folder" at bounding box center [1151, 163] width 25 height 12
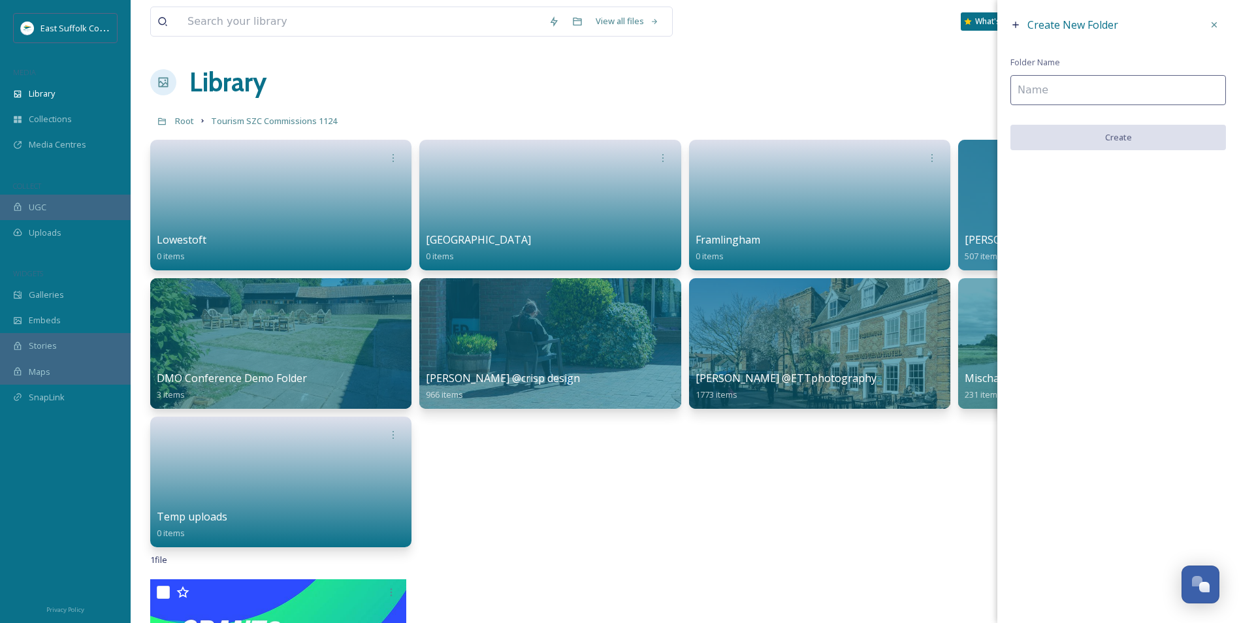
click at [1096, 89] on input at bounding box center [1119, 90] width 216 height 30
type input "Aldeburgh"
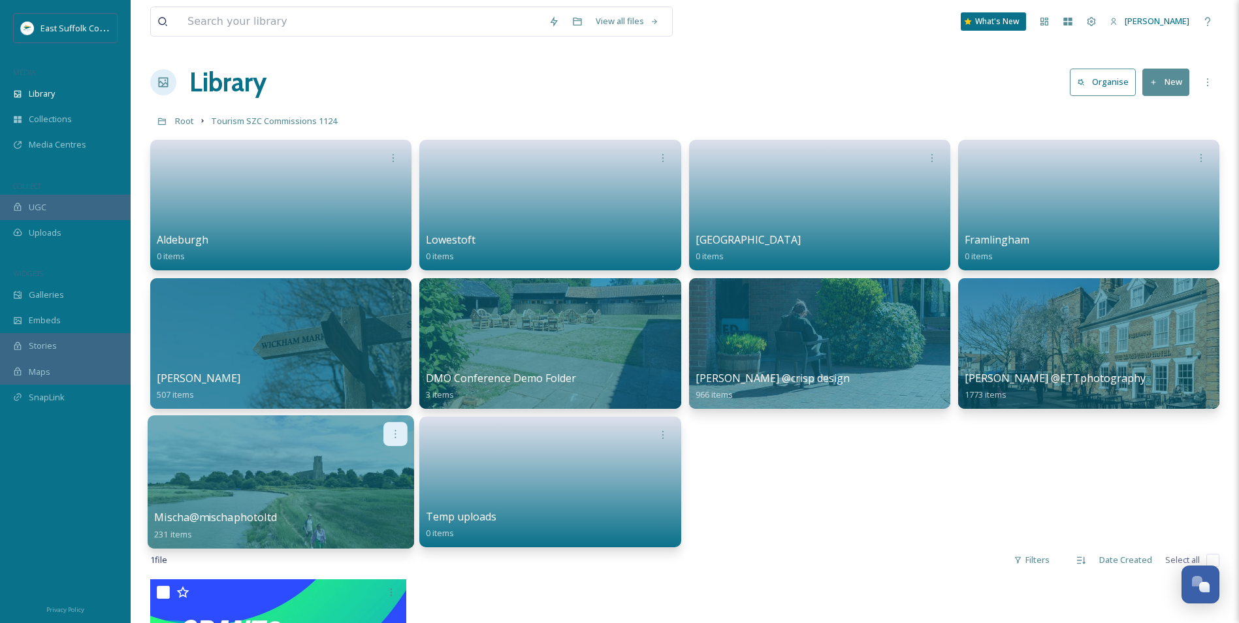
click at [389, 434] on div at bounding box center [395, 434] width 24 height 24
click at [370, 462] on span "Edit / Share" at bounding box center [364, 463] width 46 height 13
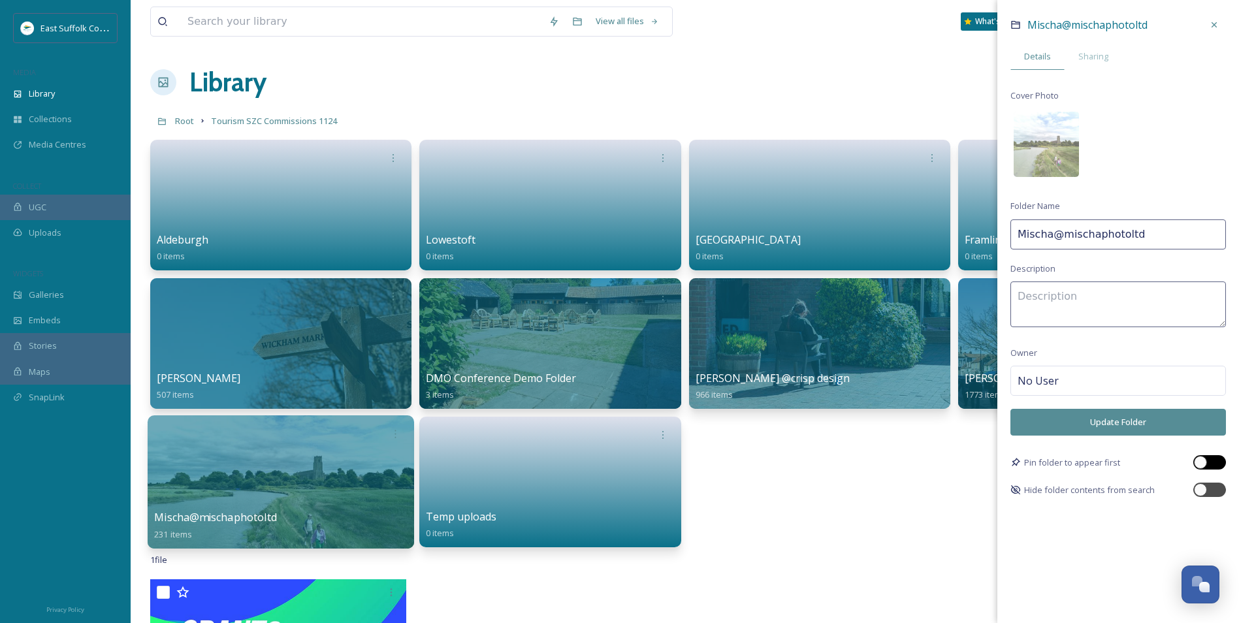
click at [1205, 457] on div at bounding box center [1210, 462] width 33 height 14
checkbox input "true"
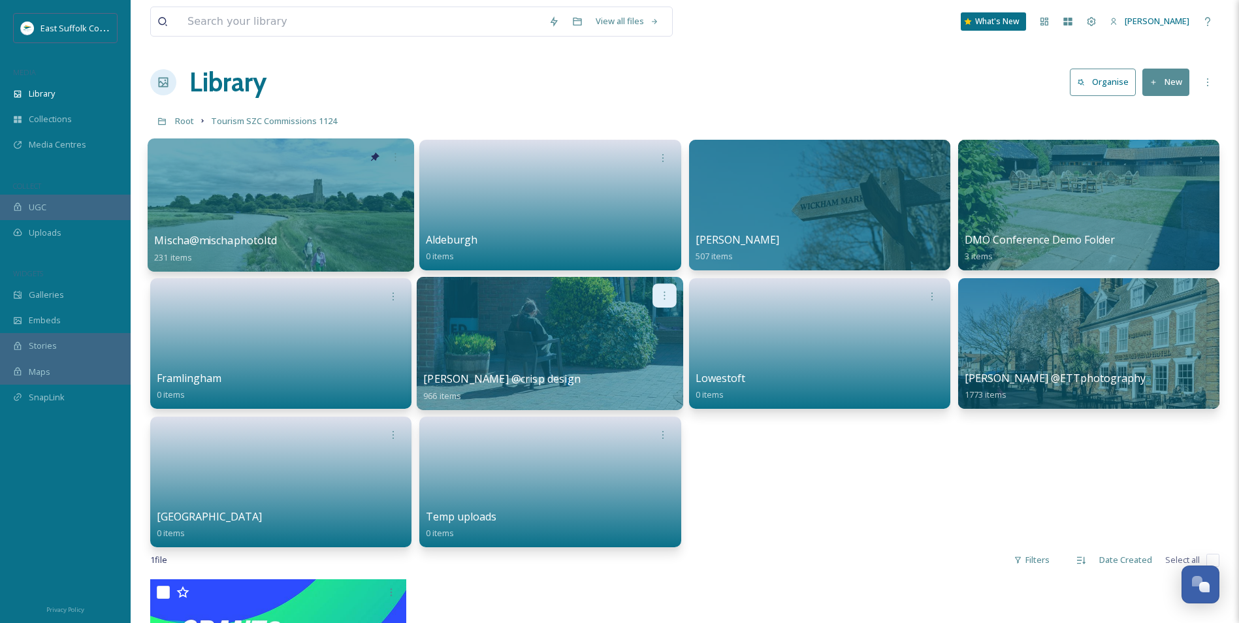
click at [660, 302] on div at bounding box center [665, 296] width 24 height 24
click at [645, 325] on span "Edit / Share" at bounding box center [633, 324] width 46 height 13
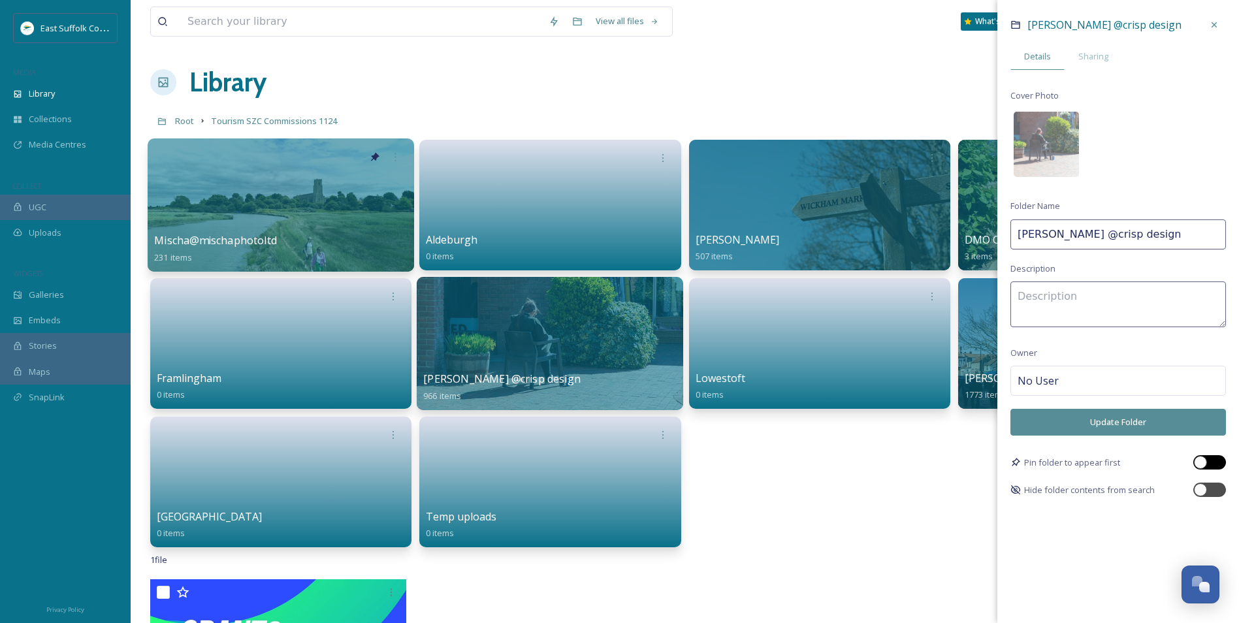
click at [1211, 463] on div at bounding box center [1210, 462] width 33 height 14
checkbox input "true"
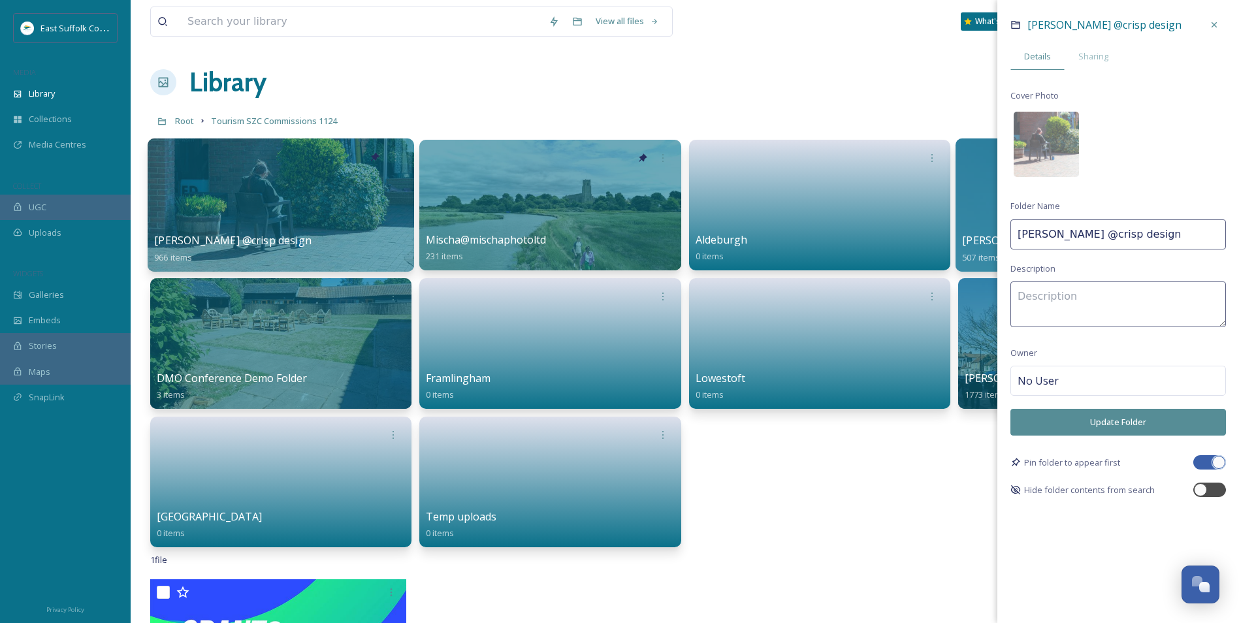
click at [975, 183] on div at bounding box center [1089, 204] width 267 height 133
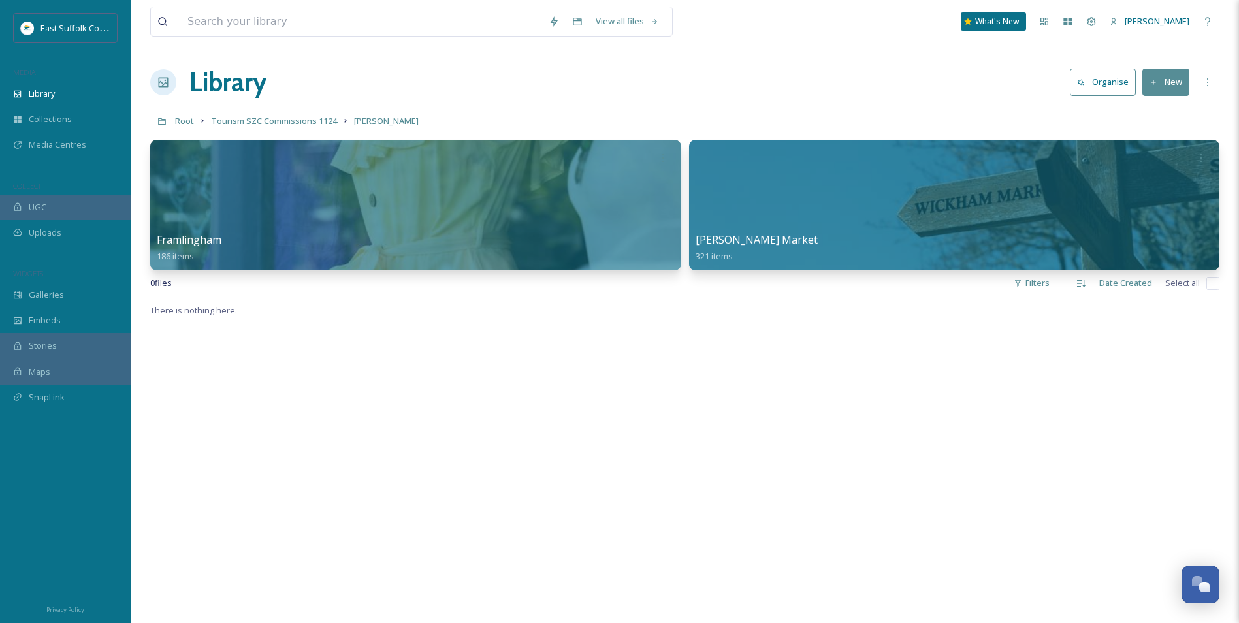
click at [203, 87] on h1 "Library" at bounding box center [227, 82] width 77 height 39
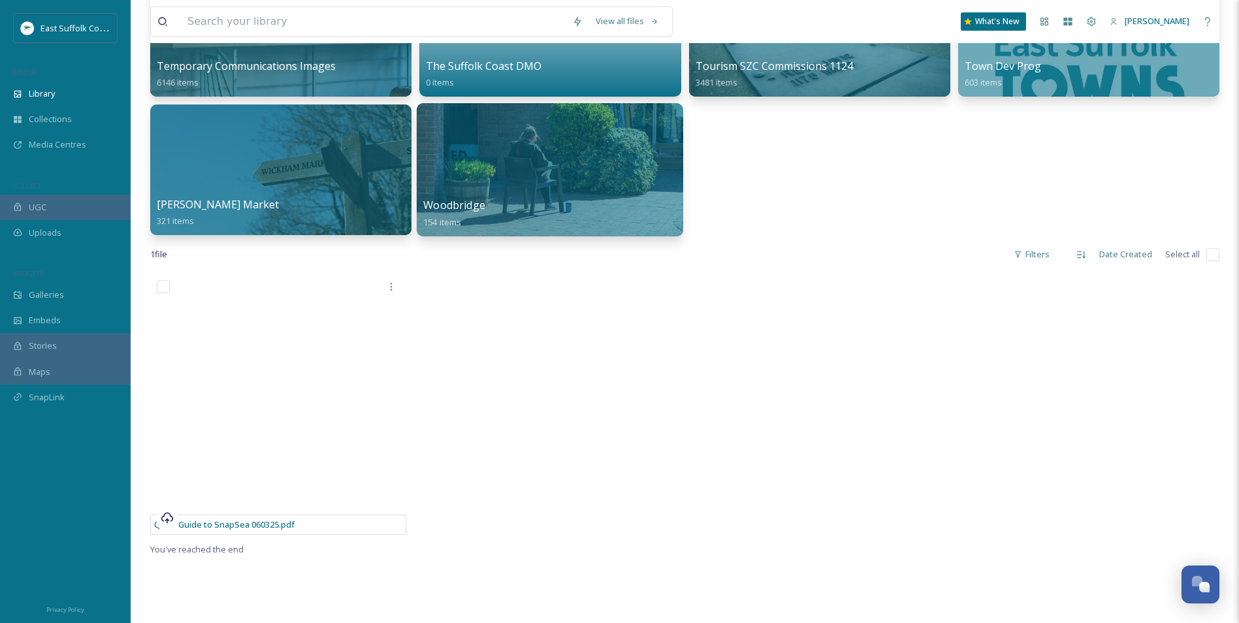
scroll to position [617, 0]
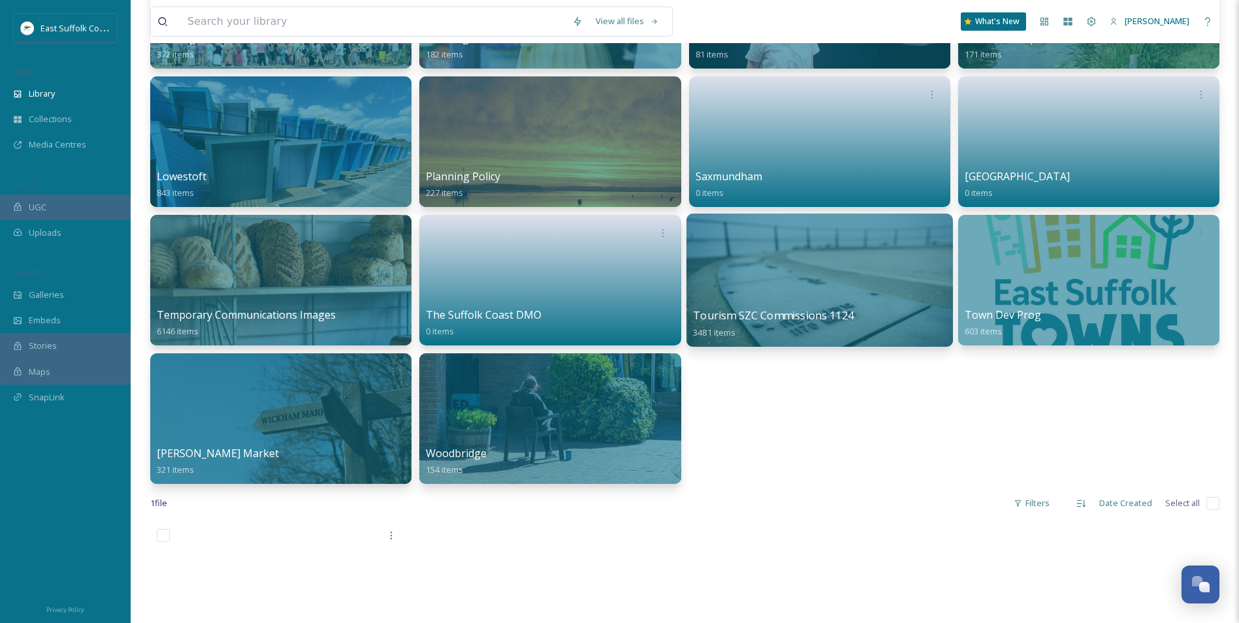
click at [750, 280] on div at bounding box center [819, 280] width 267 height 133
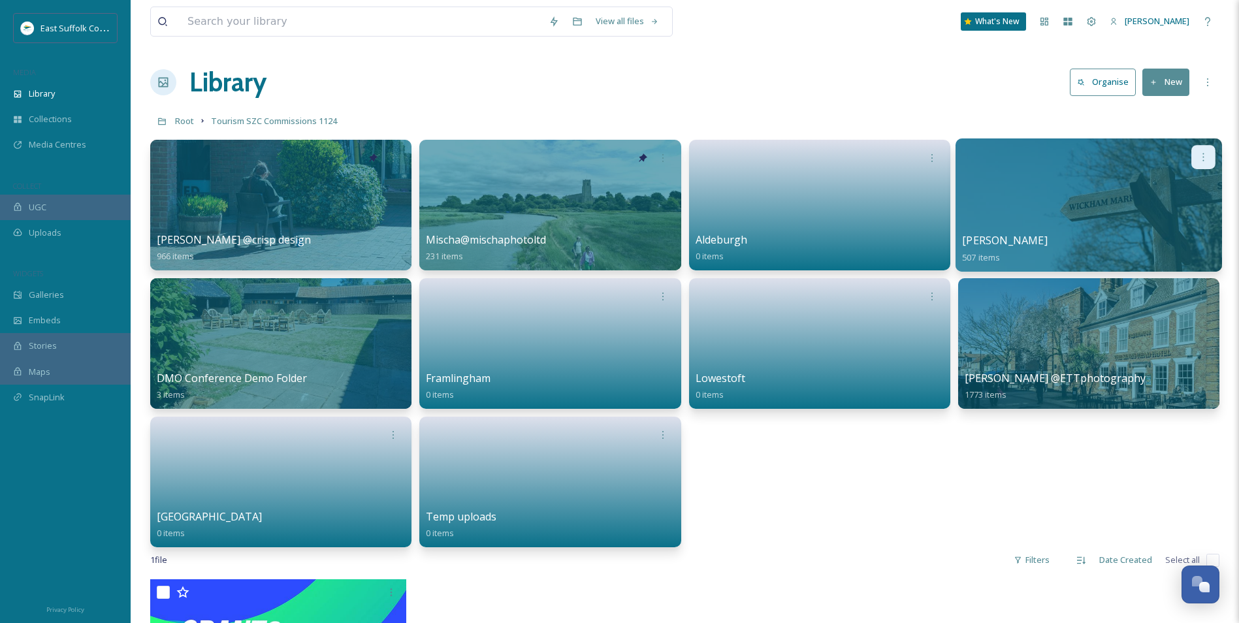
click at [1206, 159] on icon at bounding box center [1203, 157] width 10 height 10
click at [1172, 186] on span "Edit / Share" at bounding box center [1172, 186] width 46 height 13
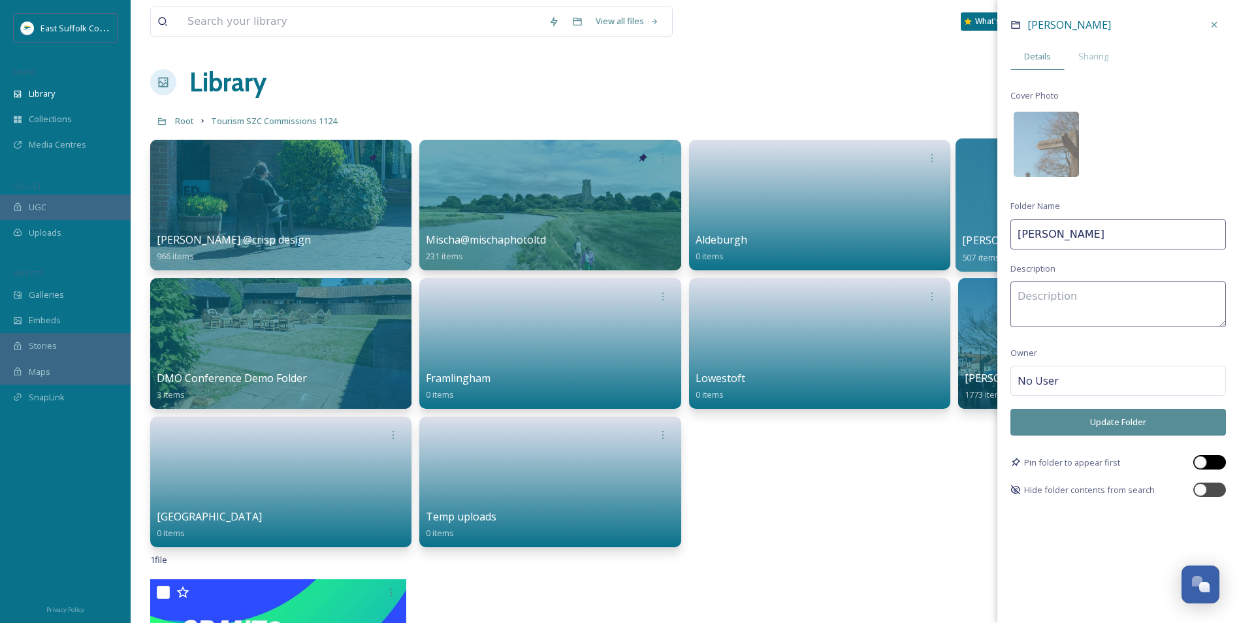
click at [1212, 462] on div at bounding box center [1210, 462] width 33 height 14
click at [1135, 434] on button "Update Folder" at bounding box center [1119, 422] width 216 height 27
checkbox input "true"
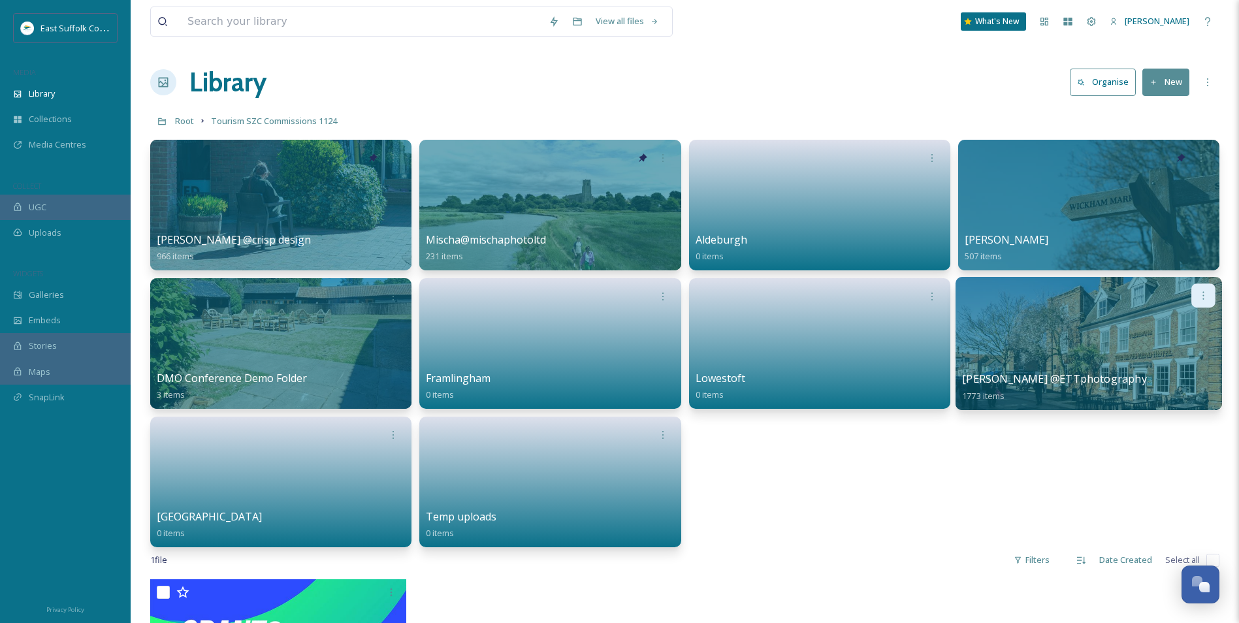
click at [1202, 290] on icon at bounding box center [1203, 295] width 10 height 10
click at [1183, 325] on span "Edit / Share" at bounding box center [1172, 324] width 46 height 13
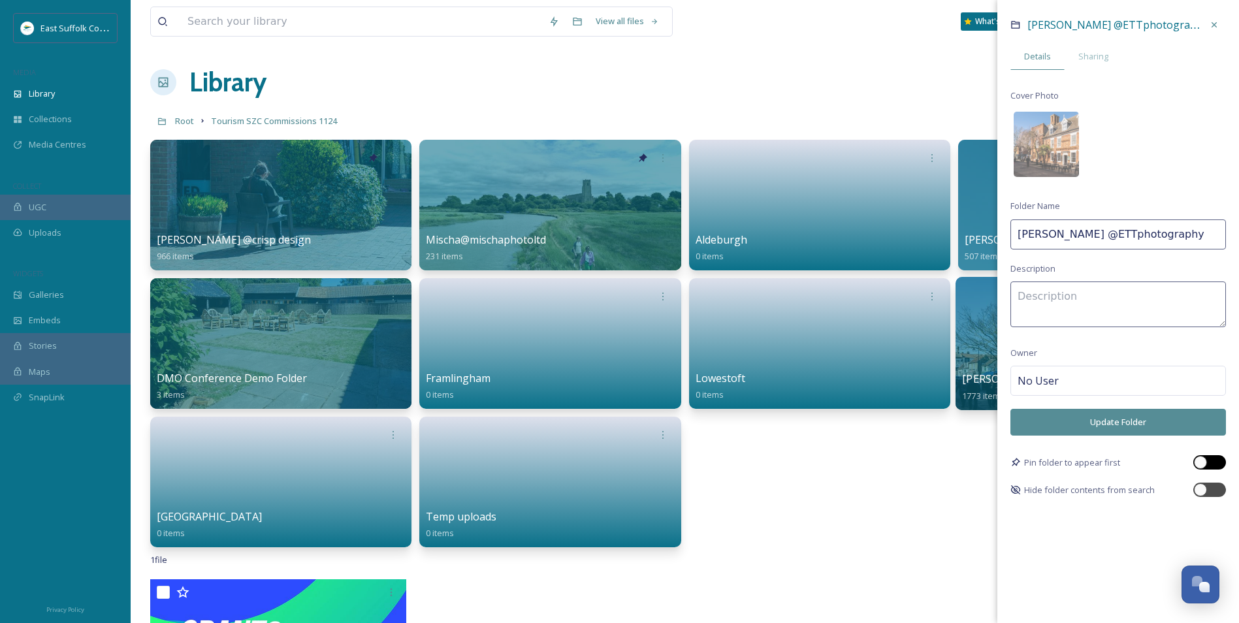
click at [1206, 467] on div at bounding box center [1210, 462] width 33 height 14
checkbox input "true"
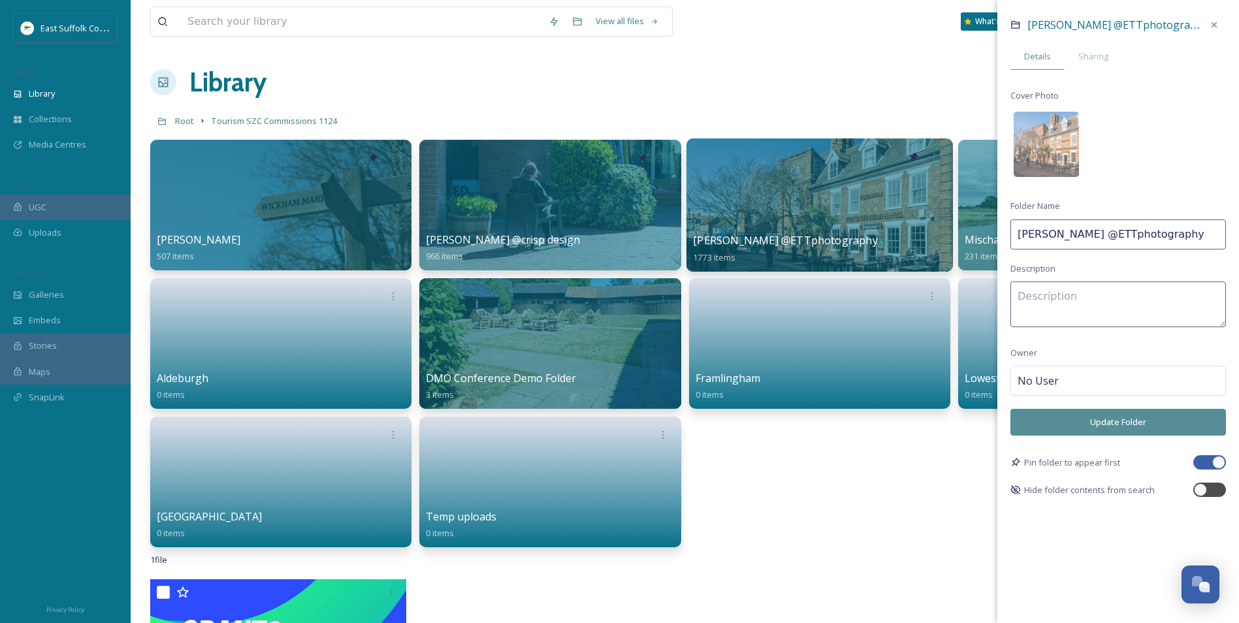
click at [1158, 420] on button "Update Folder" at bounding box center [1119, 422] width 216 height 27
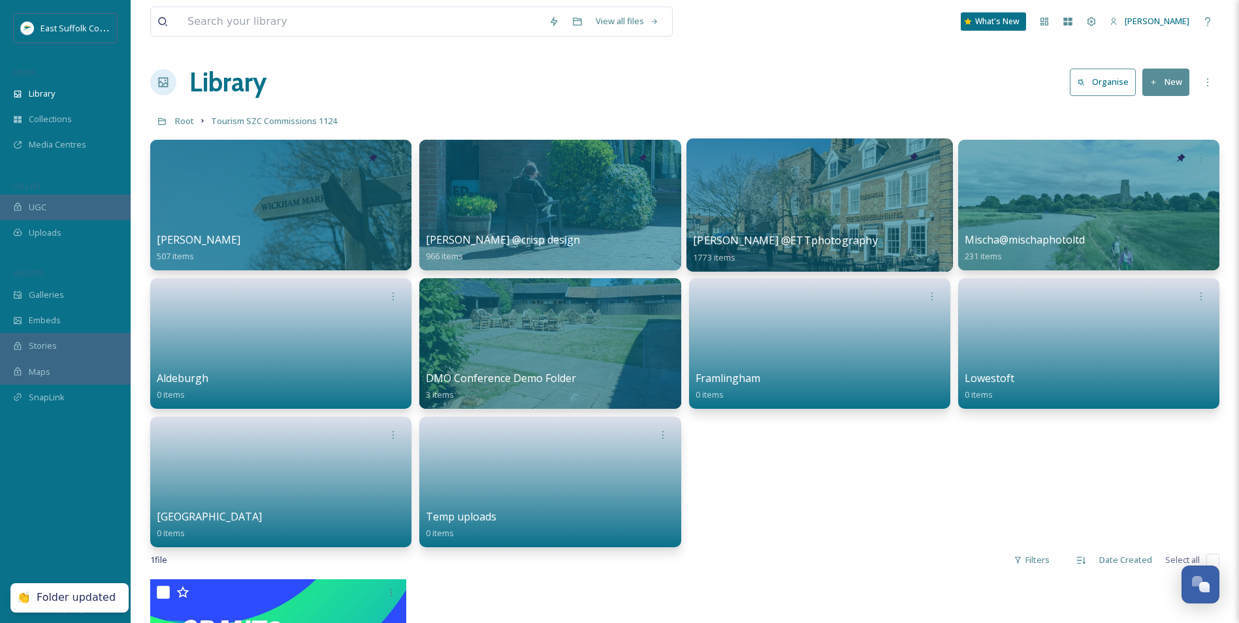
click at [971, 472] on div "Charlotte McGuinness@bishybeephoto 507 items James Crisp @crisp design 966 item…" at bounding box center [684, 344] width 1069 height 408
click at [921, 476] on div "Charlotte McGuinness@bishybeephoto 507 items James Crisp @crisp design 966 item…" at bounding box center [684, 344] width 1069 height 408
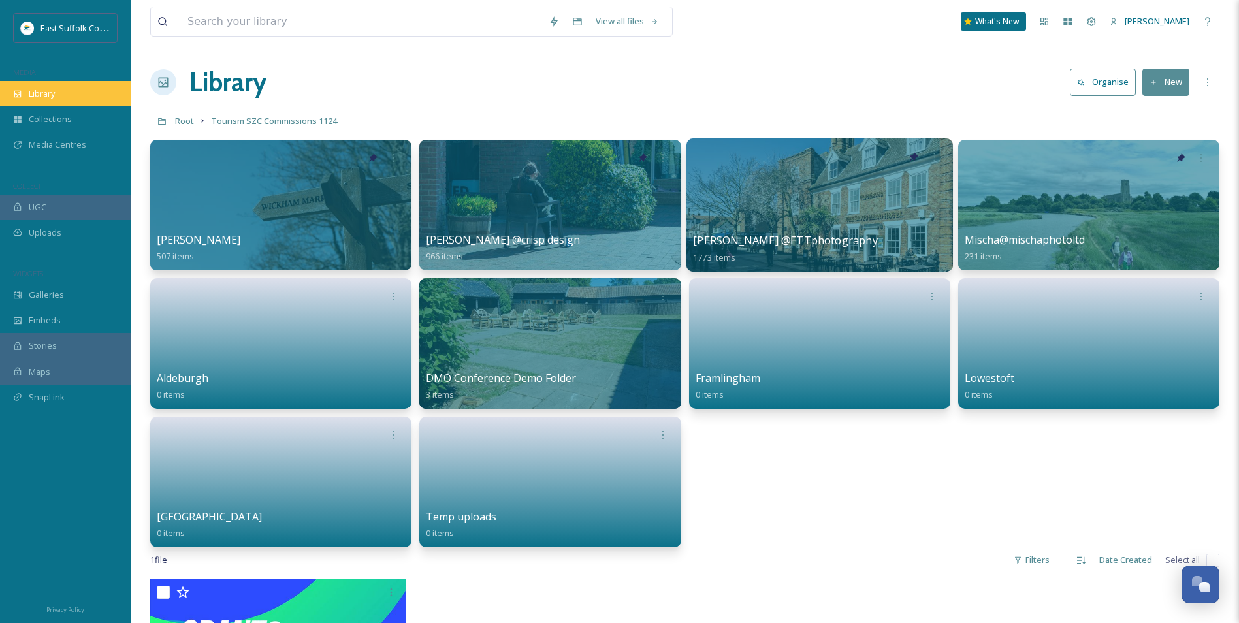
click at [38, 93] on span "Library" at bounding box center [42, 94] width 26 height 12
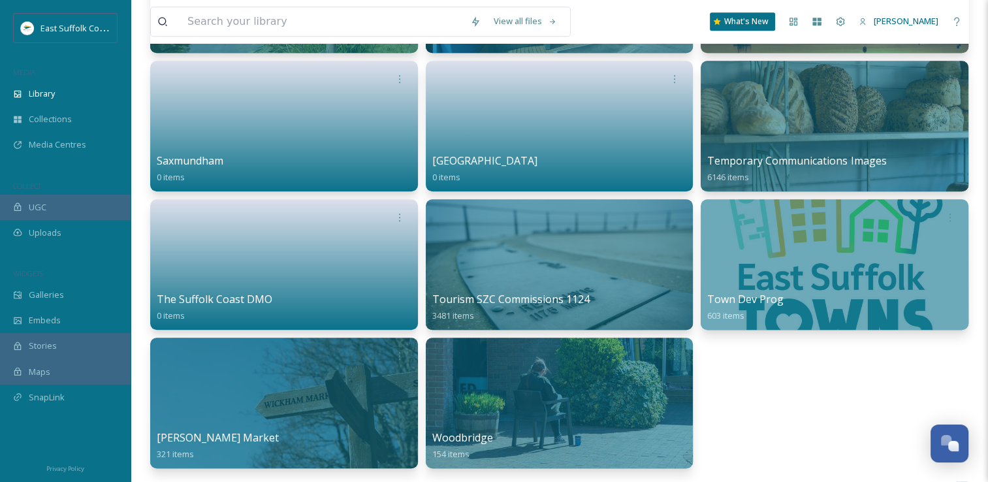
scroll to position [987, 0]
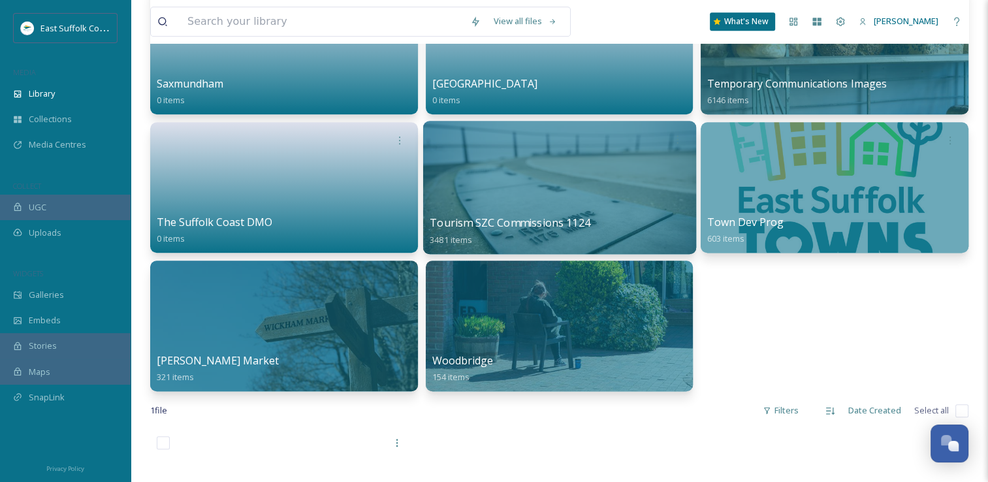
click at [545, 193] on div at bounding box center [559, 187] width 273 height 133
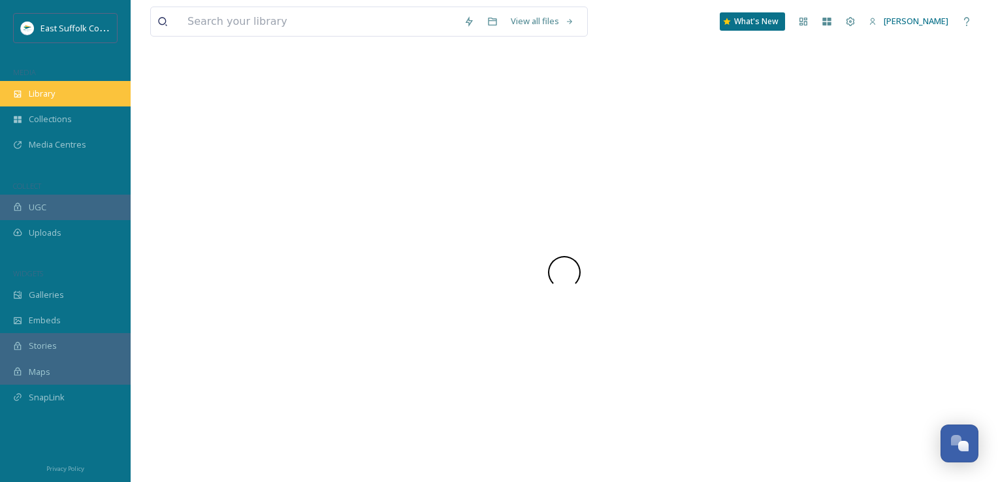
click at [24, 90] on div "Library" at bounding box center [65, 93] width 131 height 25
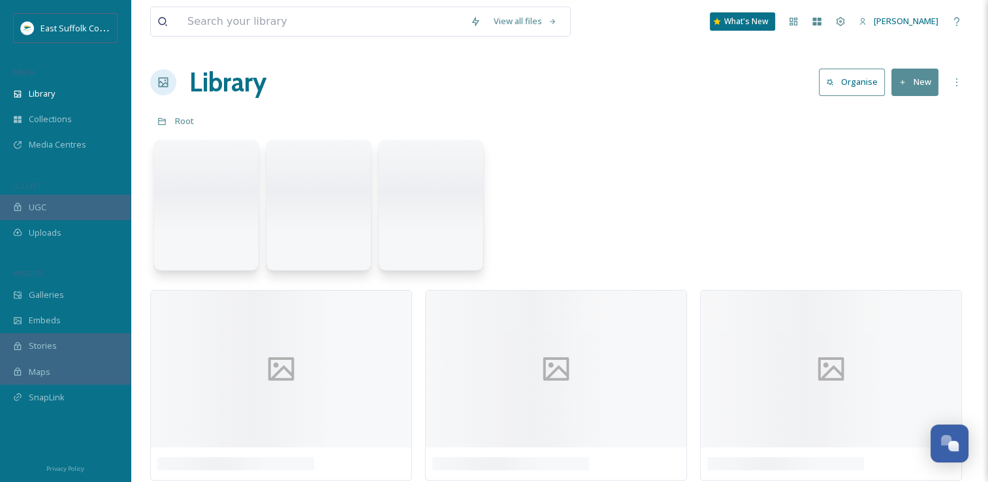
click at [689, 206] on div at bounding box center [559, 208] width 819 height 150
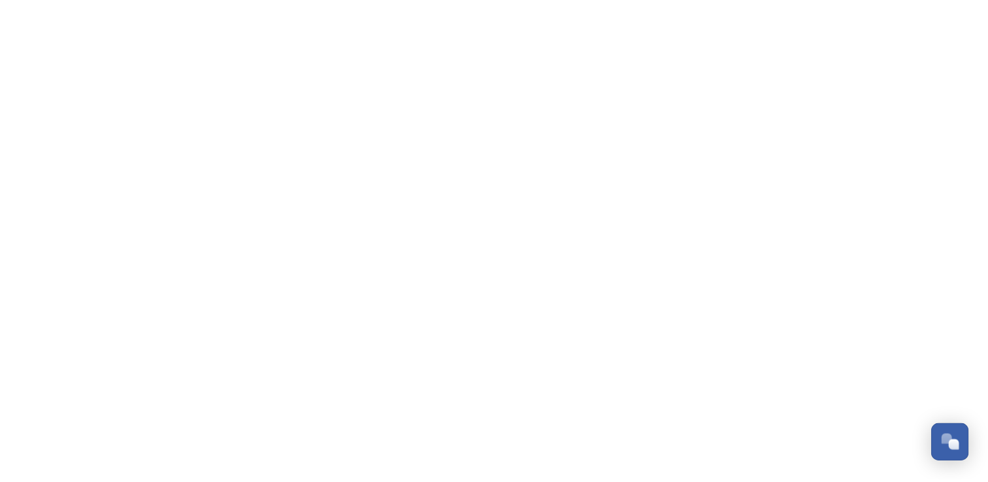
scroll to position [5397, 0]
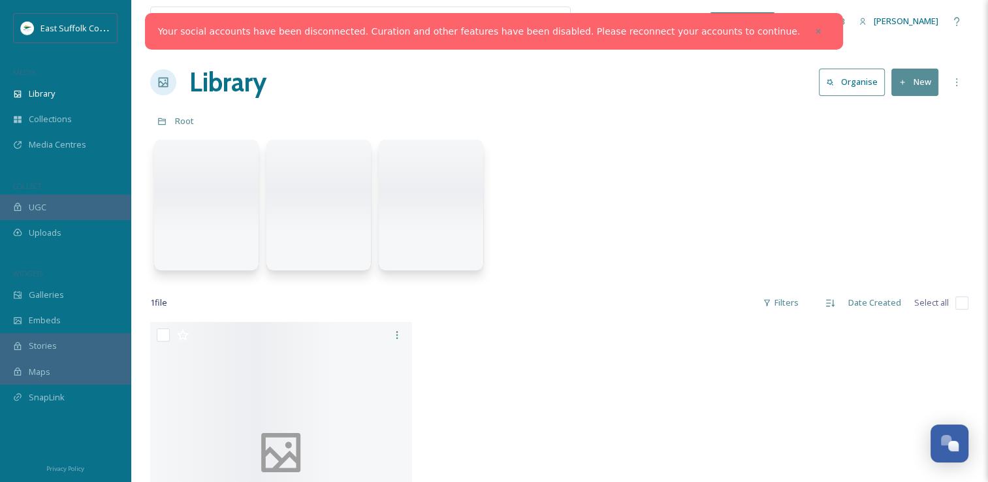
click at [790, 29] on div "Your social accounts have been disconnected. Curation and other features have b…" at bounding box center [494, 31] width 698 height 37
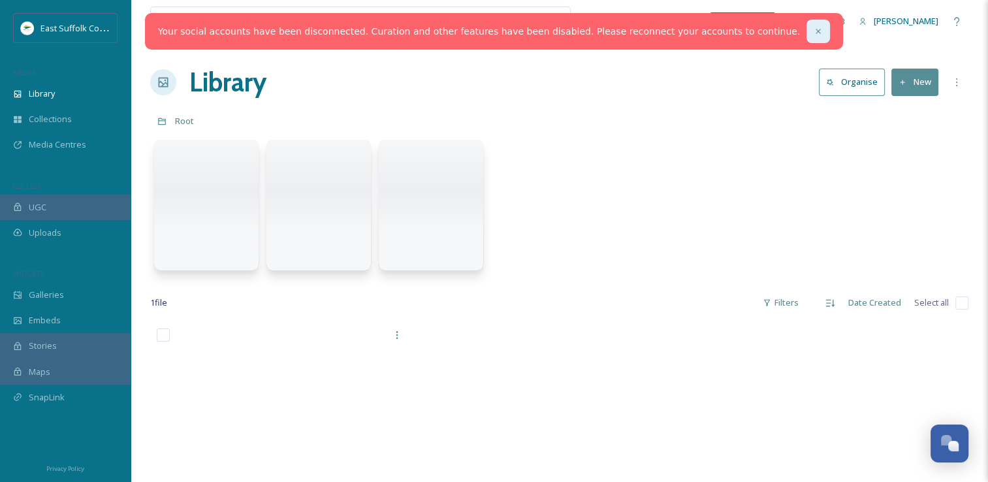
click at [816, 32] on icon at bounding box center [818, 31] width 5 height 5
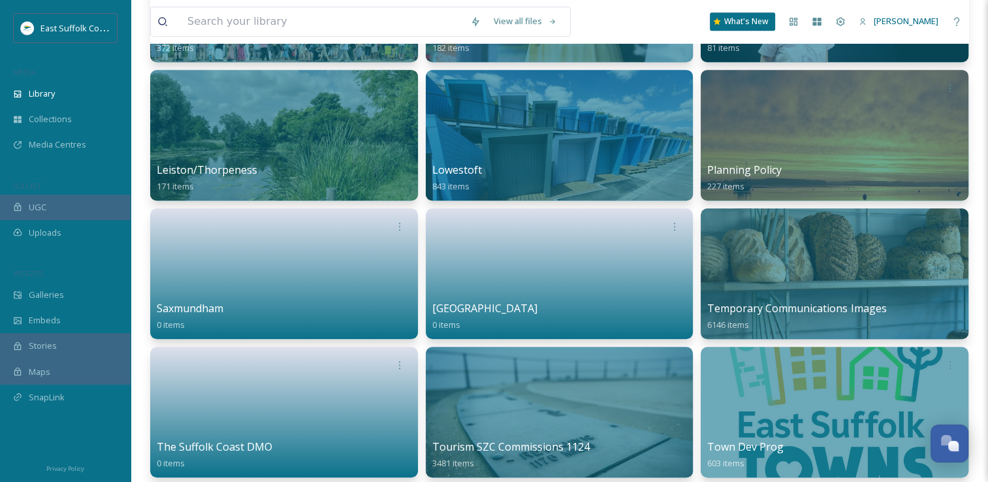
scroll to position [1009, 0]
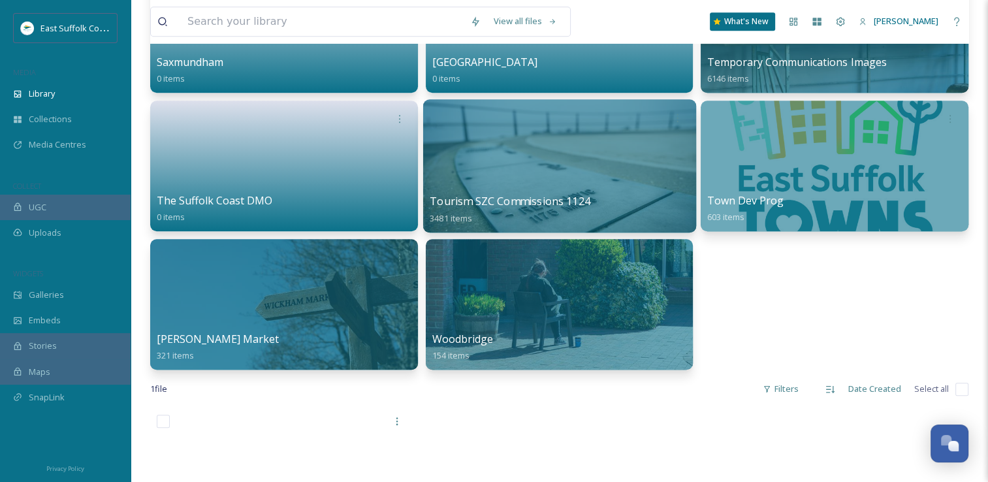
click at [580, 175] on div at bounding box center [559, 165] width 273 height 133
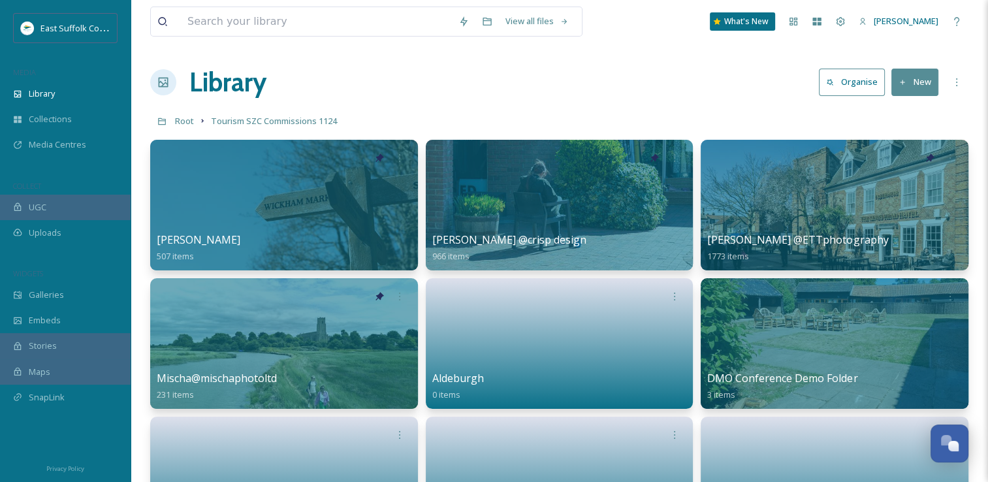
click at [891, 90] on link "Organise" at bounding box center [855, 82] width 73 height 27
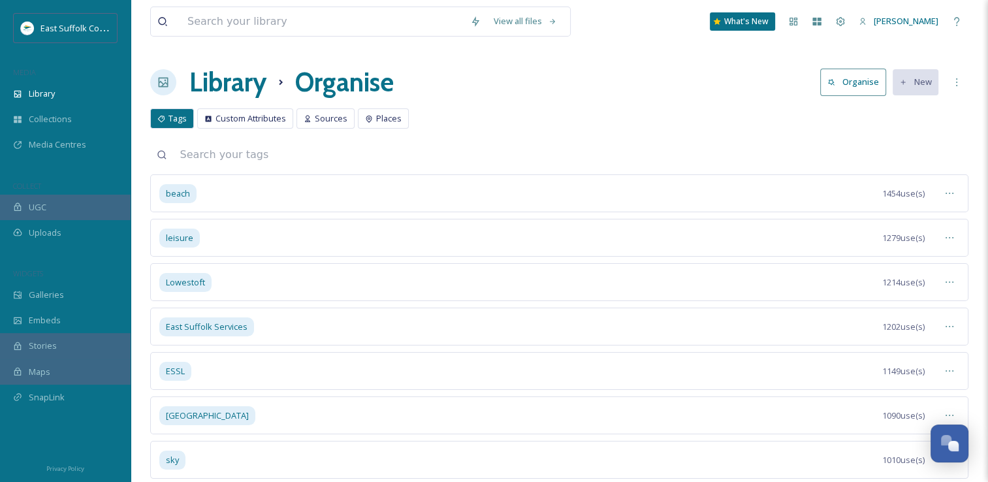
click at [238, 88] on h1 "Library" at bounding box center [227, 82] width 77 height 39
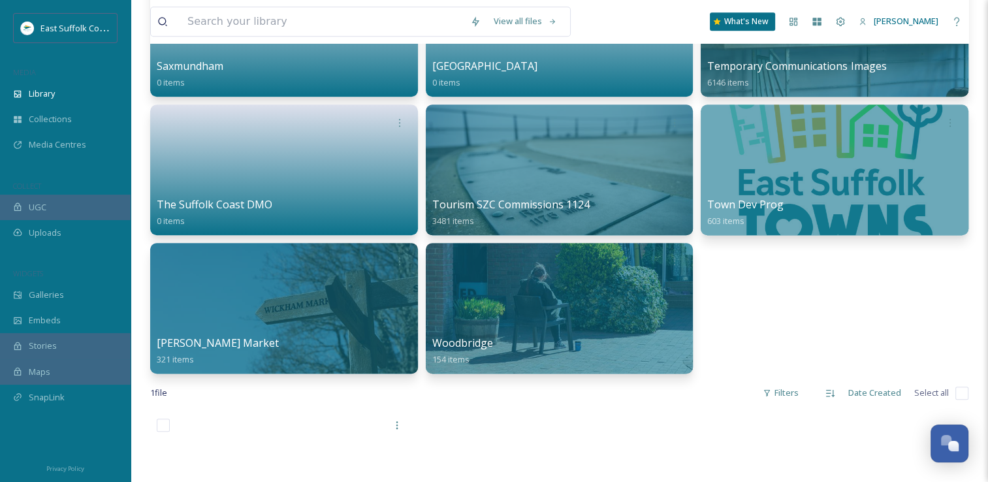
scroll to position [1016, 0]
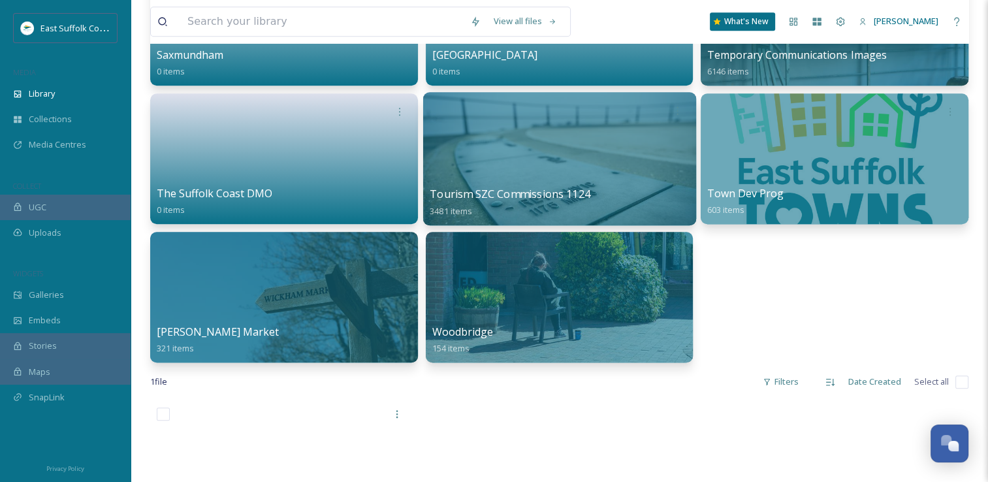
click at [615, 154] on div at bounding box center [559, 158] width 273 height 133
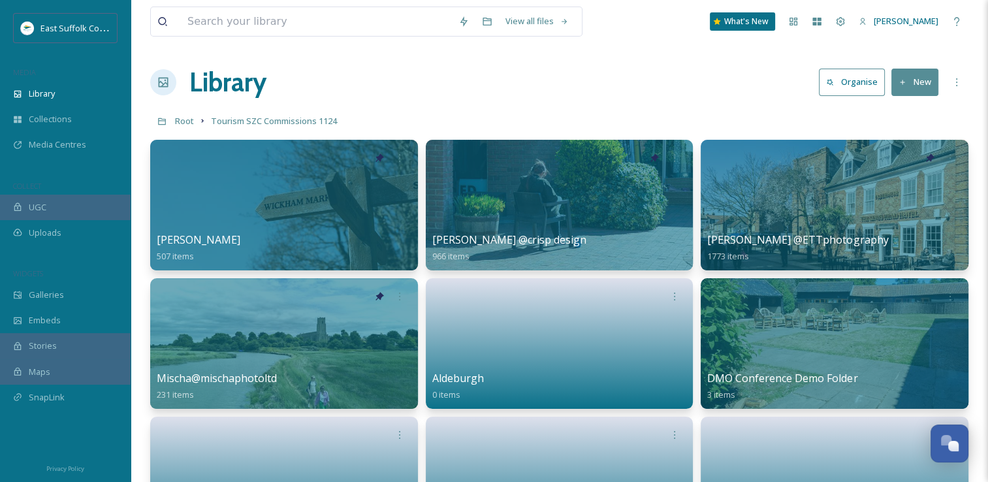
click at [905, 71] on button "New" at bounding box center [915, 82] width 47 height 27
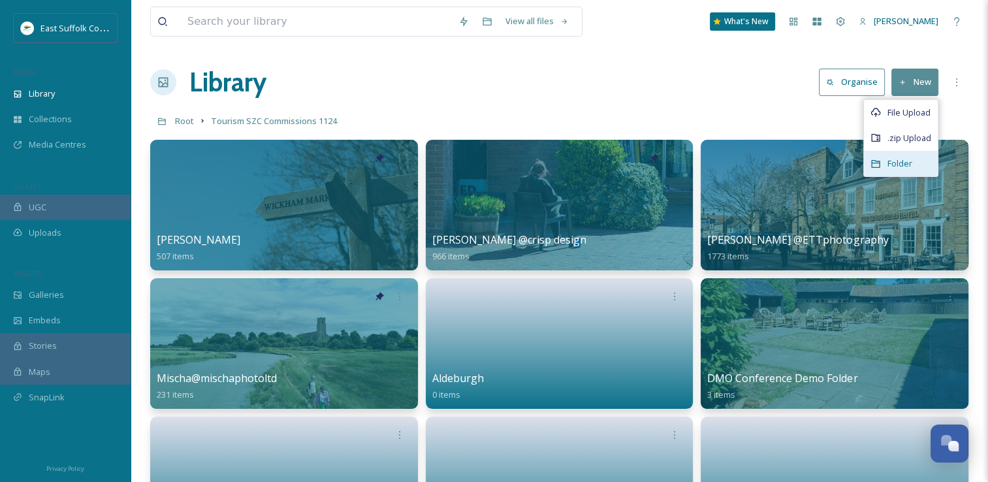
click at [894, 169] on div "Folder" at bounding box center [901, 163] width 74 height 25
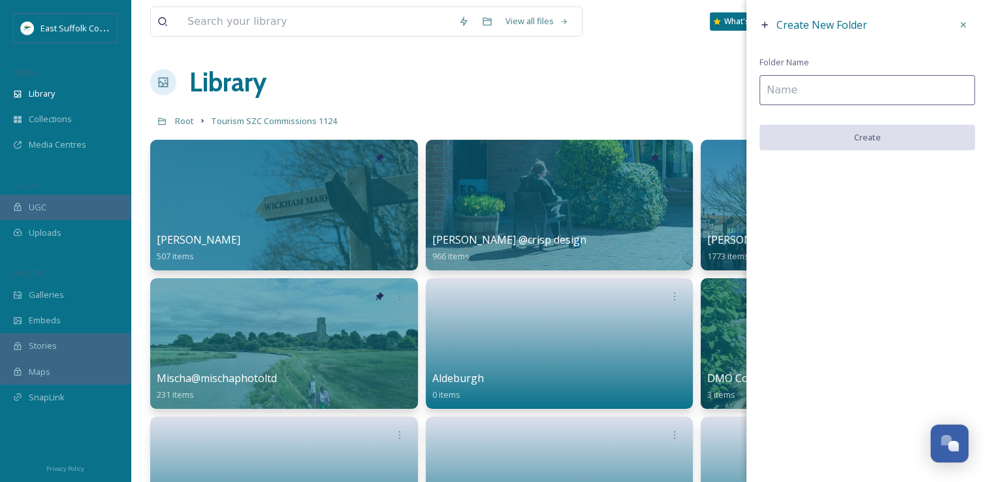
click at [825, 90] on input at bounding box center [868, 90] width 216 height 30
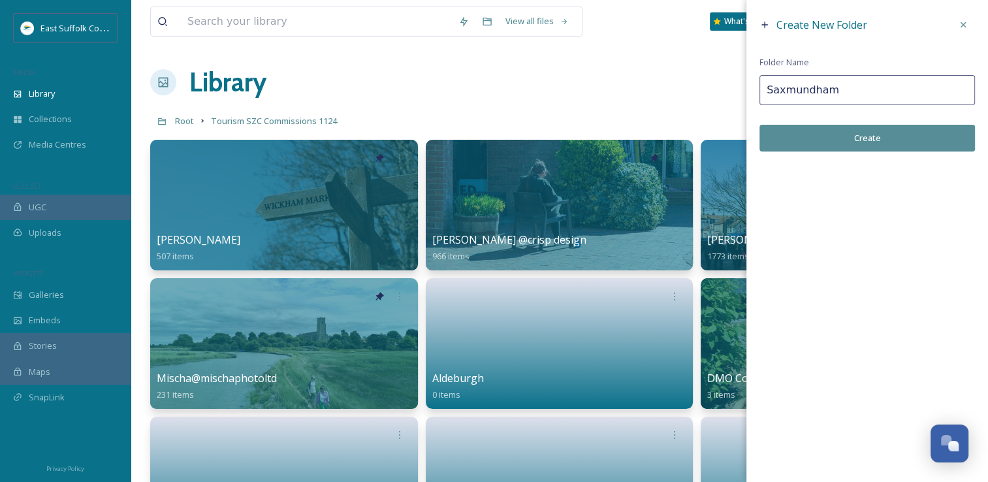
type input "Saxmundham"
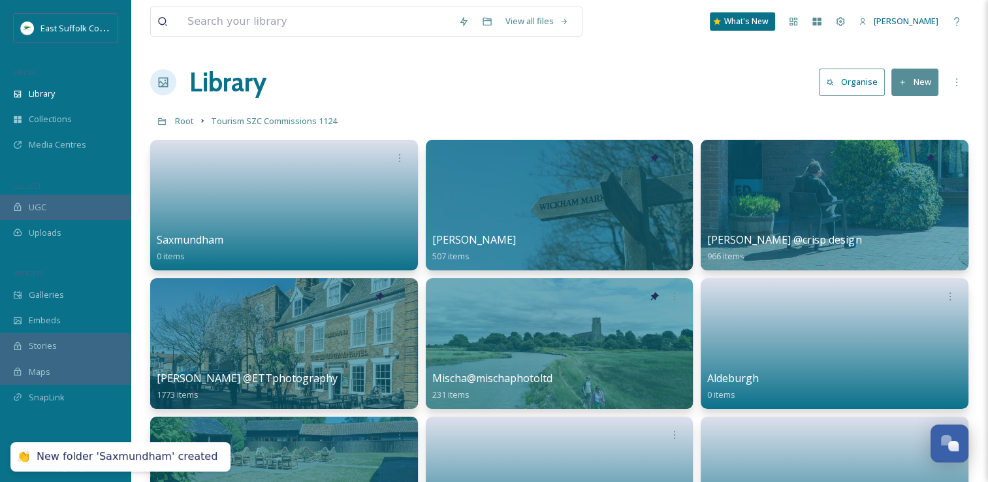
click at [933, 88] on button "New" at bounding box center [915, 82] width 47 height 27
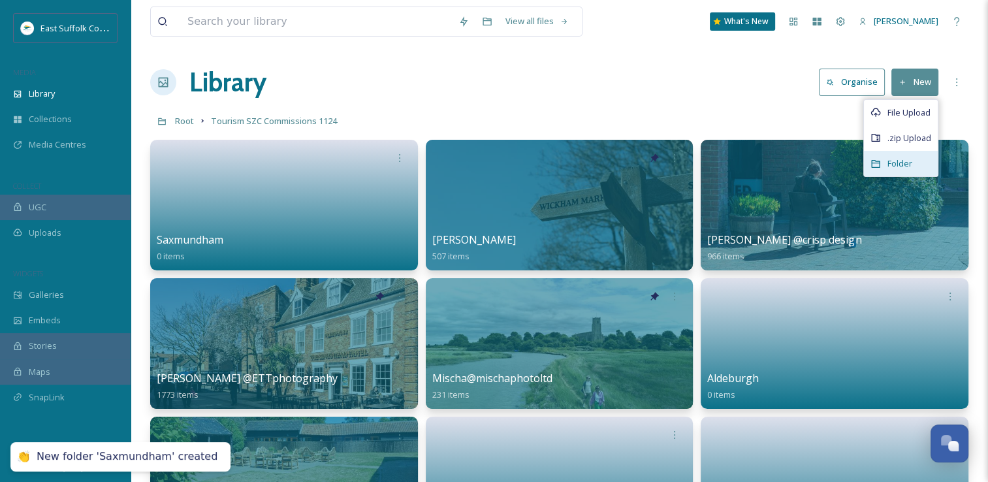
click at [884, 165] on div "Folder" at bounding box center [901, 163] width 74 height 25
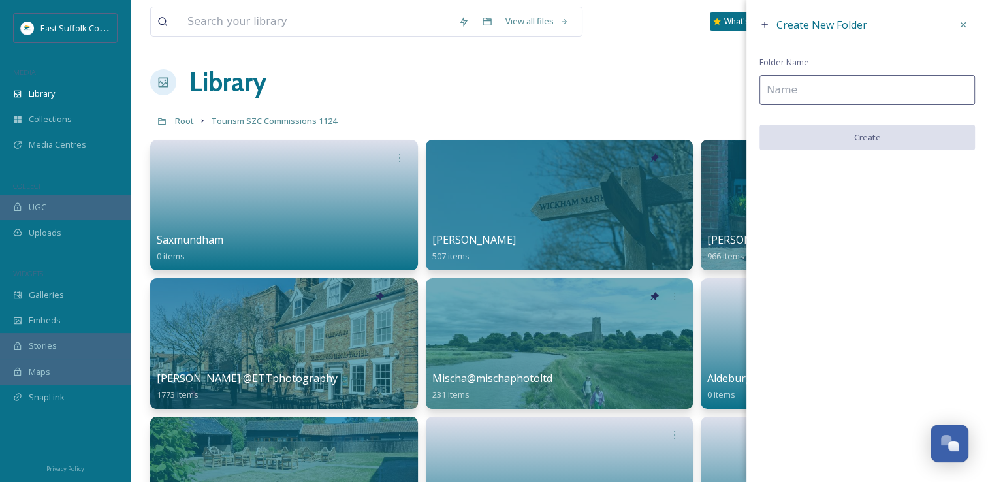
click at [851, 86] on input at bounding box center [868, 90] width 216 height 30
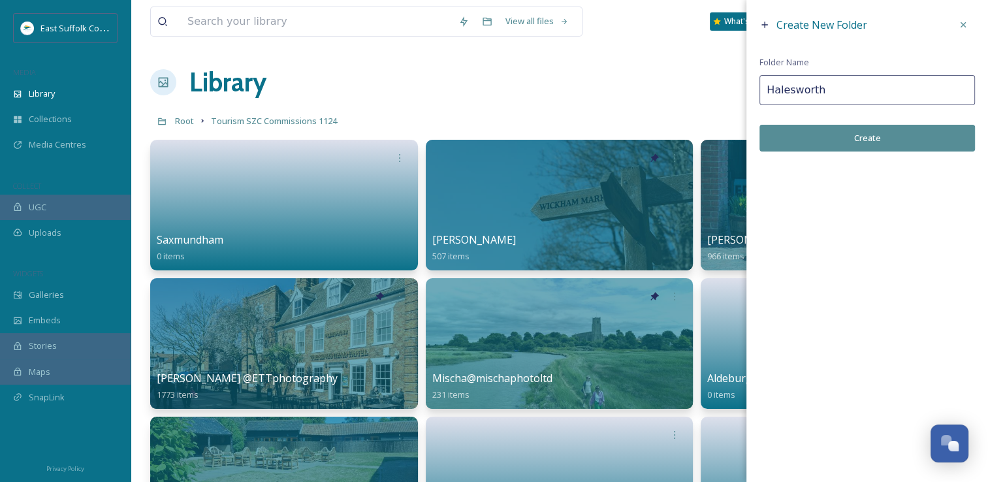
type input "Halesworth"
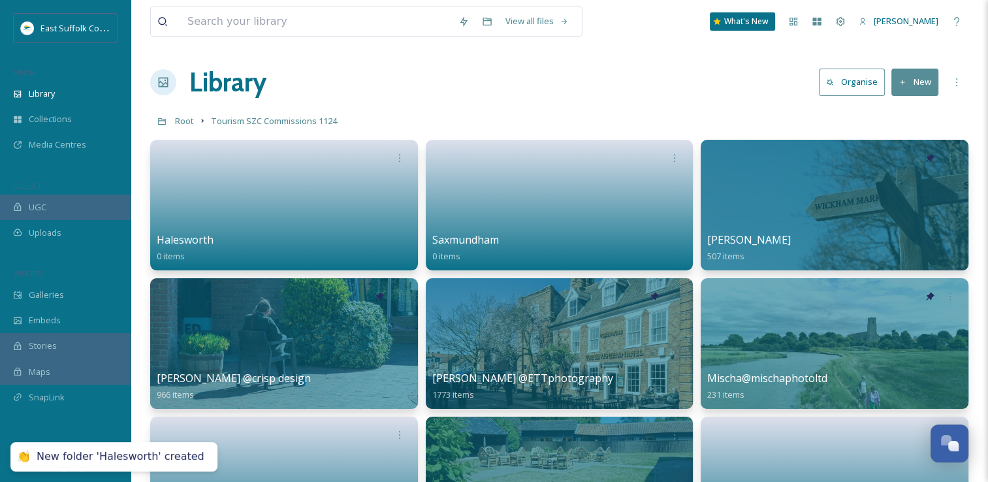
click at [927, 88] on button "New" at bounding box center [915, 82] width 47 height 27
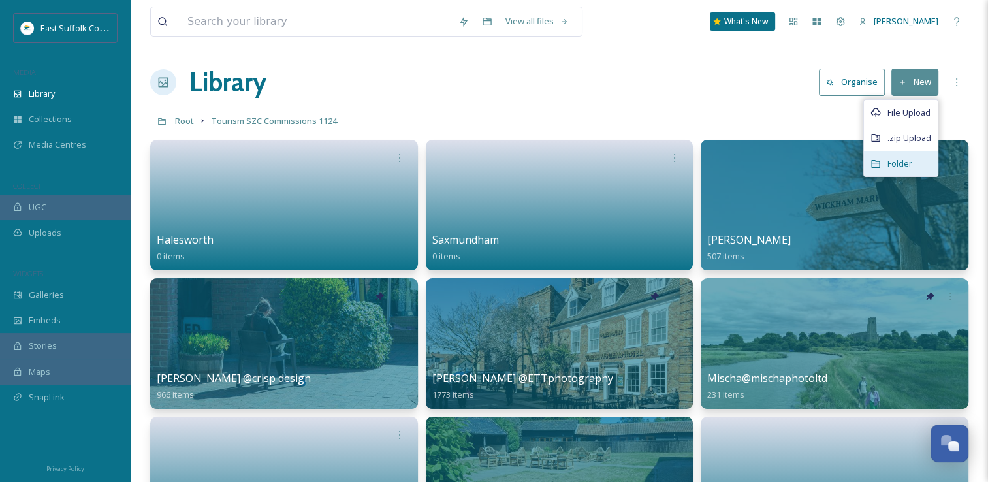
click at [892, 164] on span "Folder" at bounding box center [900, 163] width 25 height 12
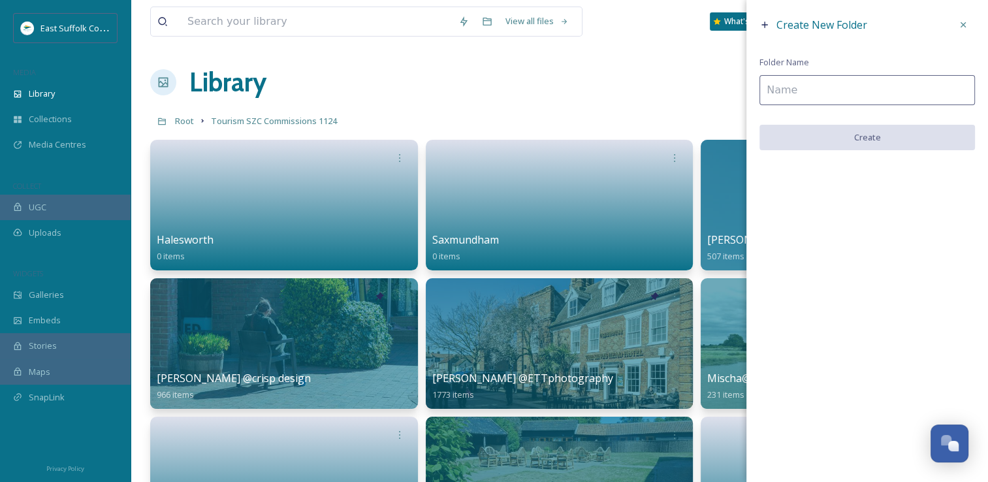
click at [826, 88] on input at bounding box center [868, 90] width 216 height 30
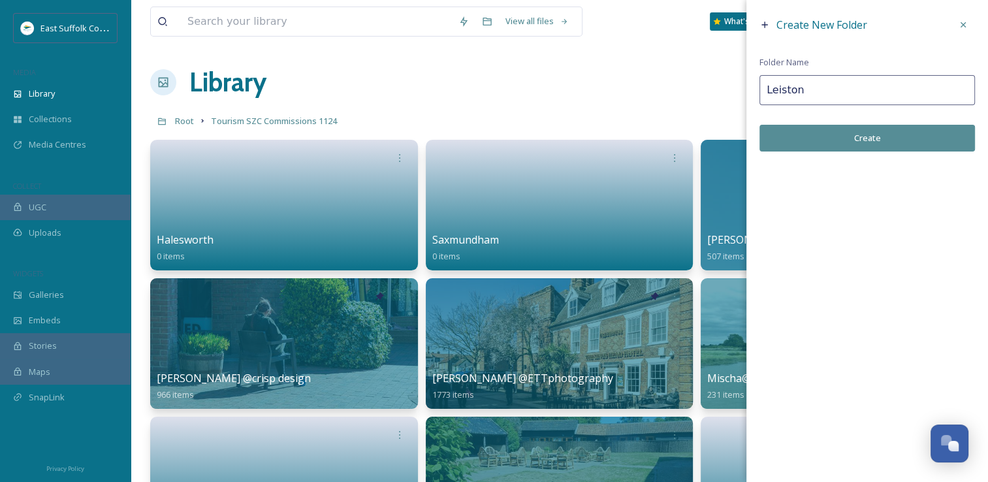
type input "Leiston"
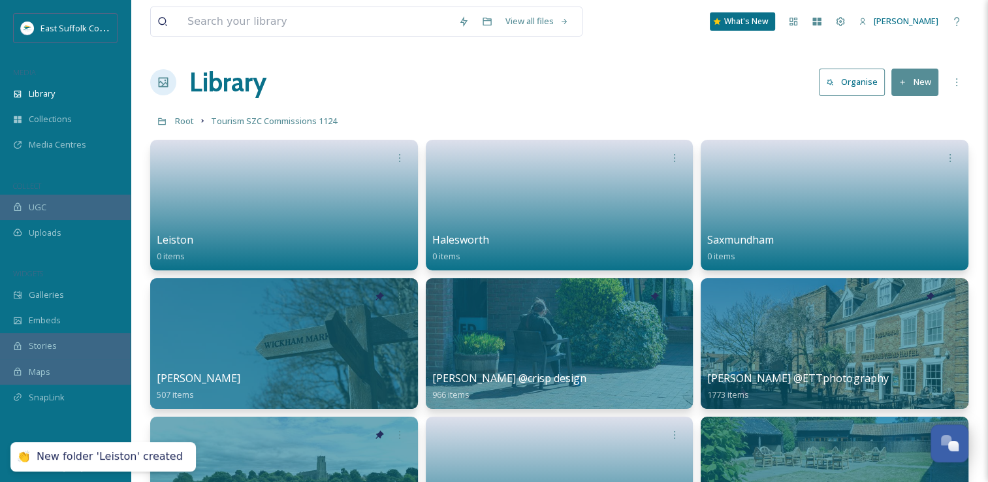
click at [927, 88] on button "New" at bounding box center [915, 82] width 47 height 27
click at [909, 161] on span "Folder" at bounding box center [900, 163] width 25 height 12
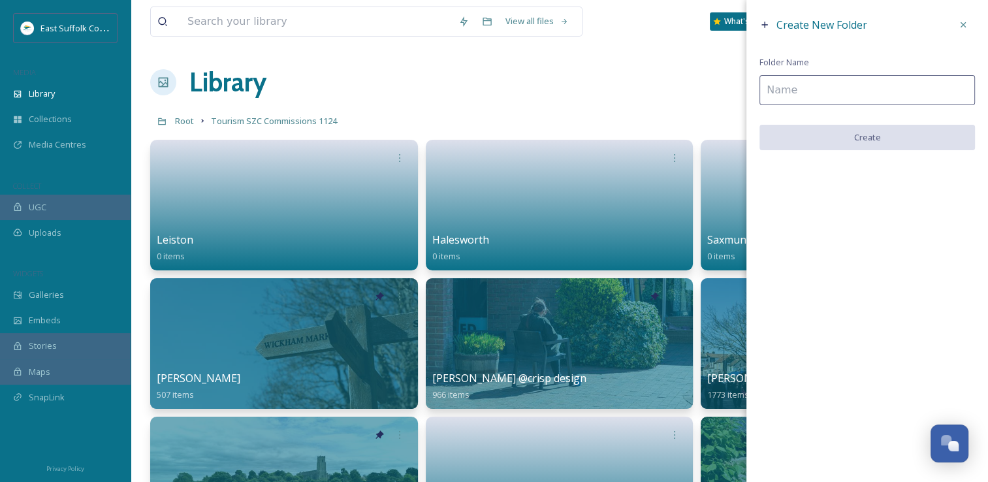
click at [796, 87] on input at bounding box center [868, 90] width 216 height 30
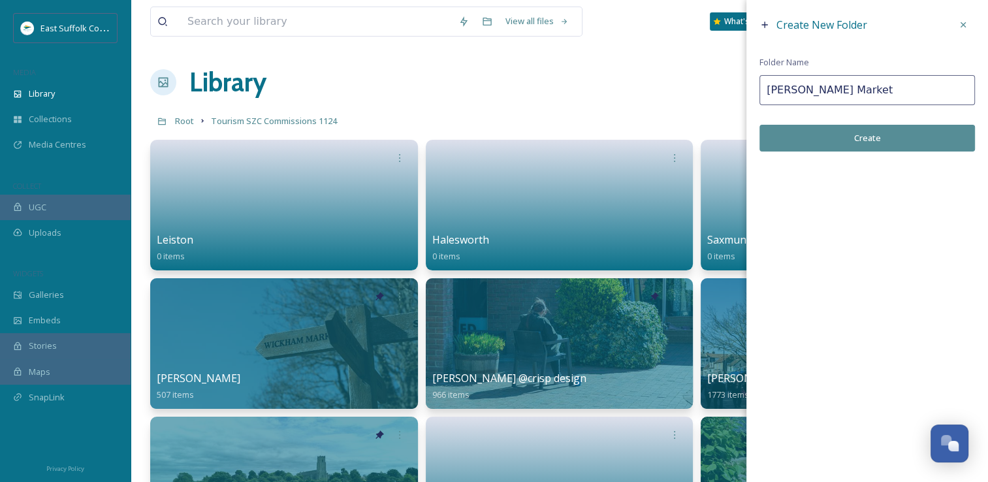
type input "[PERSON_NAME] Market"
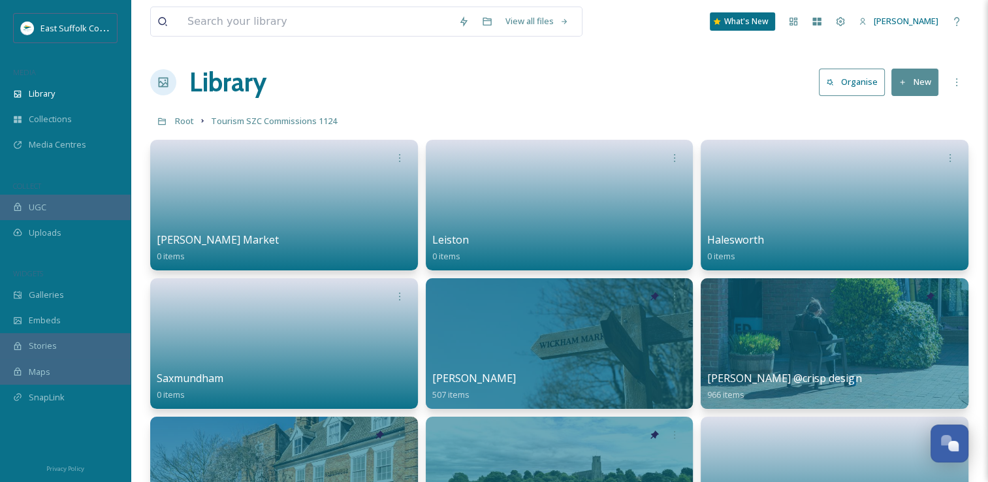
click at [915, 90] on button "New" at bounding box center [915, 82] width 47 height 27
click at [903, 167] on span "Folder" at bounding box center [900, 163] width 25 height 12
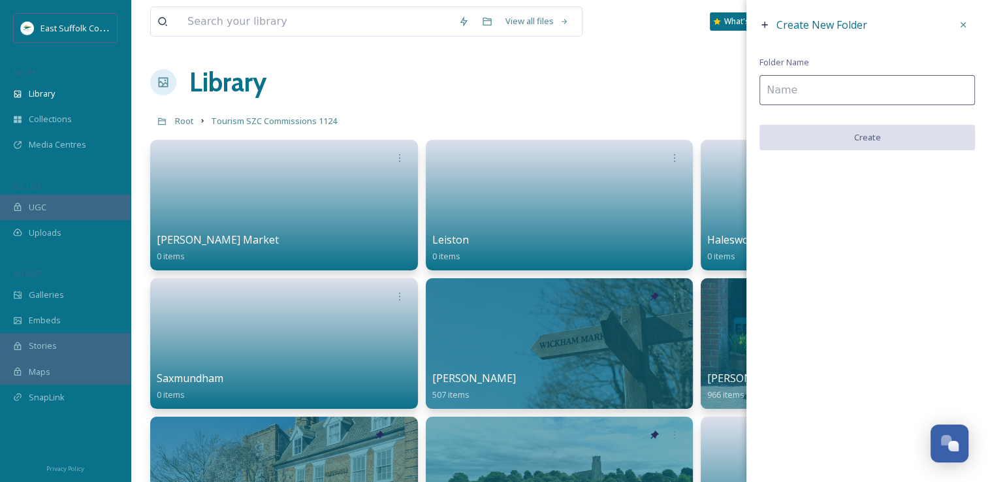
click at [783, 89] on input at bounding box center [868, 90] width 216 height 30
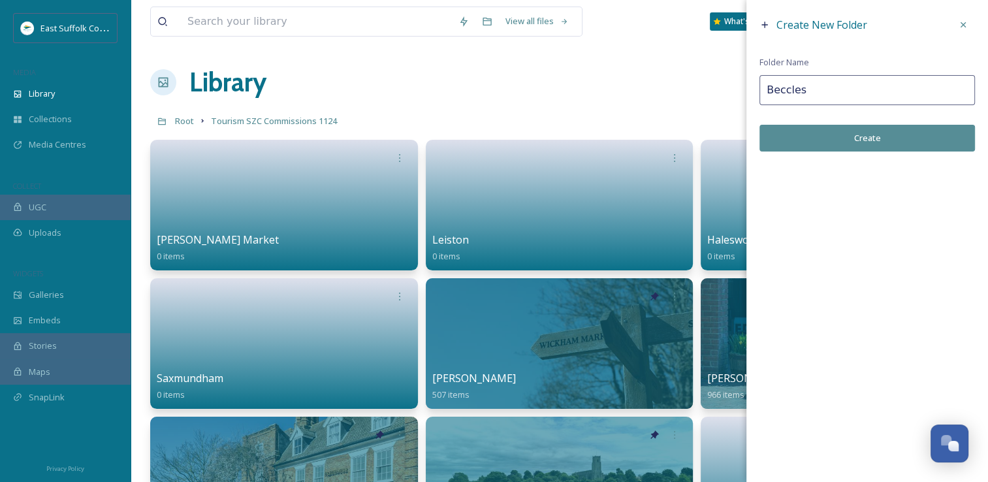
type input "Beccles"
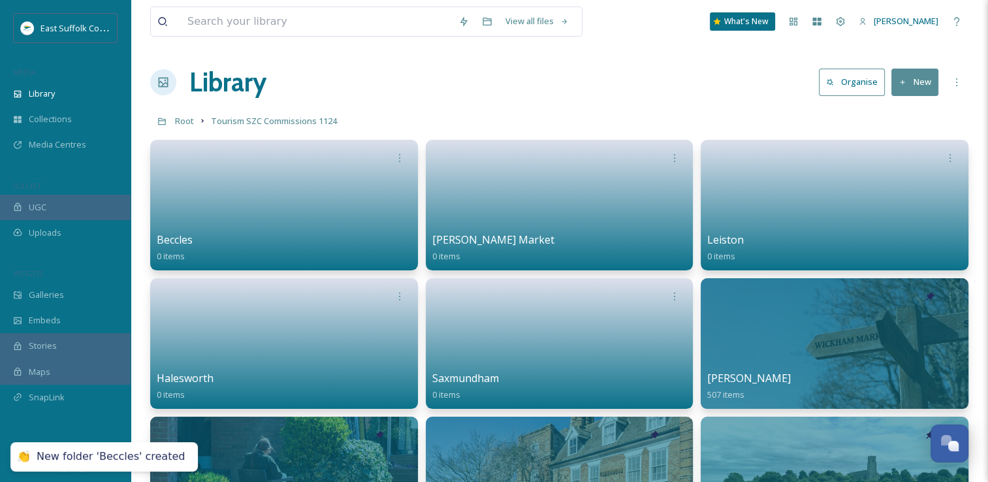
click at [922, 74] on button "New" at bounding box center [915, 82] width 47 height 27
click at [890, 169] on div "Folder" at bounding box center [901, 163] width 74 height 25
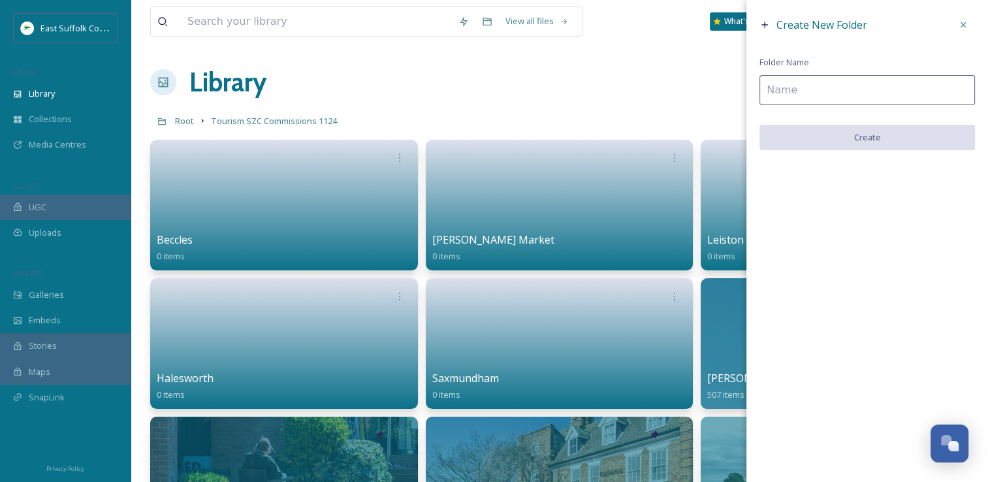
click at [797, 87] on input at bounding box center [868, 90] width 216 height 30
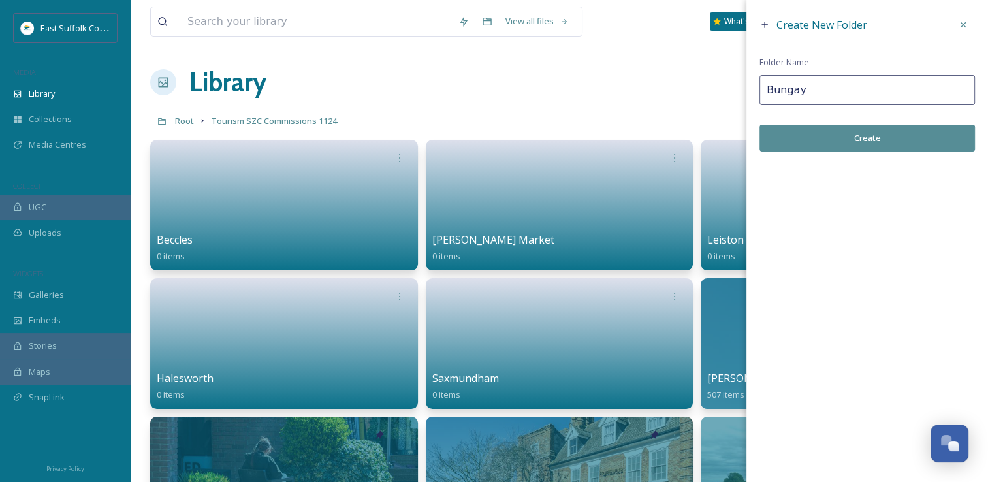
type input "Bungay"
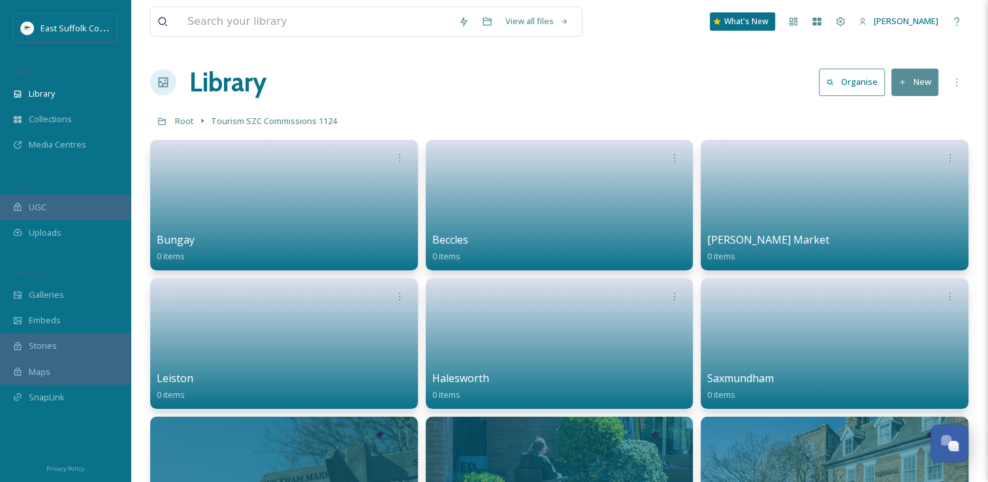
click at [905, 84] on icon at bounding box center [903, 82] width 8 height 8
click at [898, 165] on span "Folder" at bounding box center [900, 163] width 25 height 12
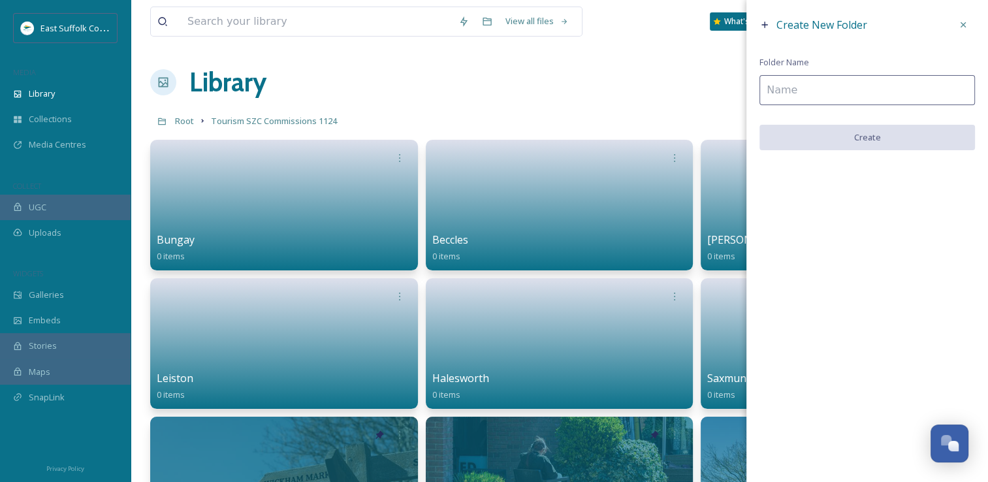
click at [805, 99] on input at bounding box center [868, 90] width 216 height 30
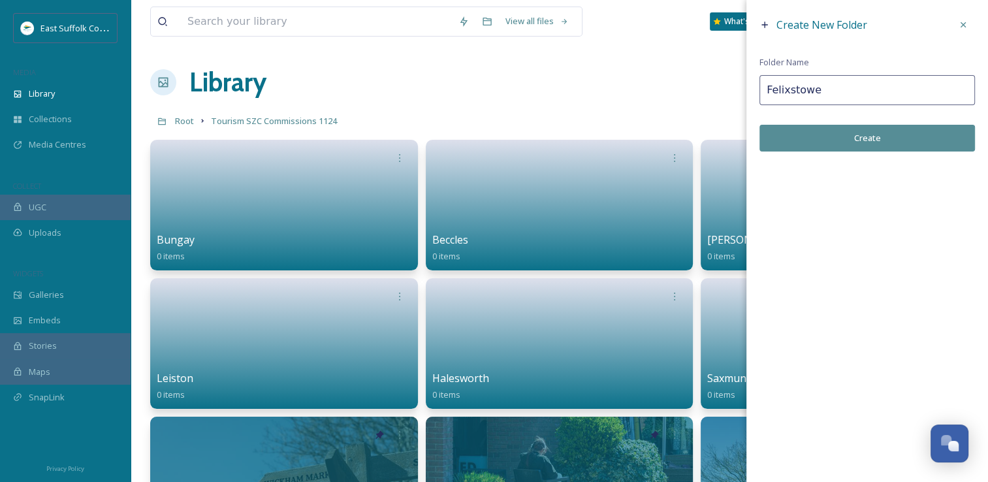
type input "Felixstowe"
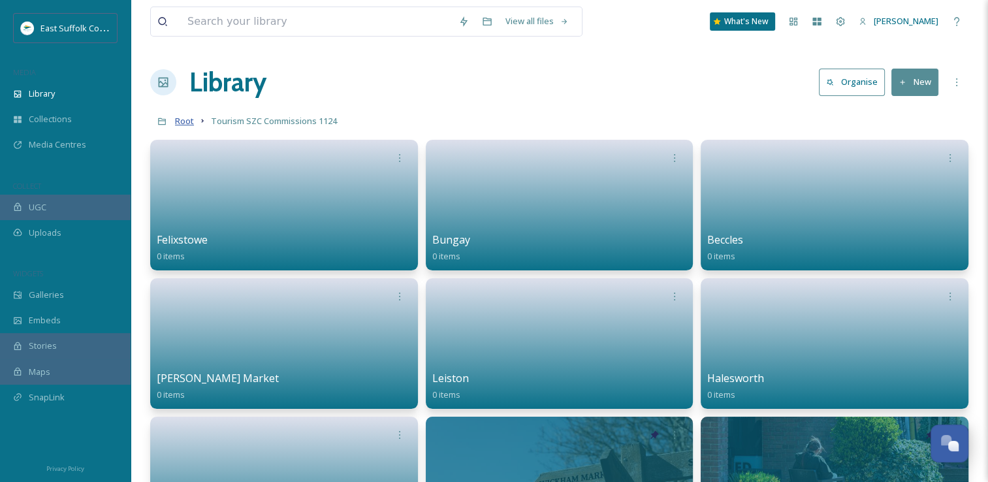
click at [186, 124] on span "Root" at bounding box center [184, 121] width 19 height 12
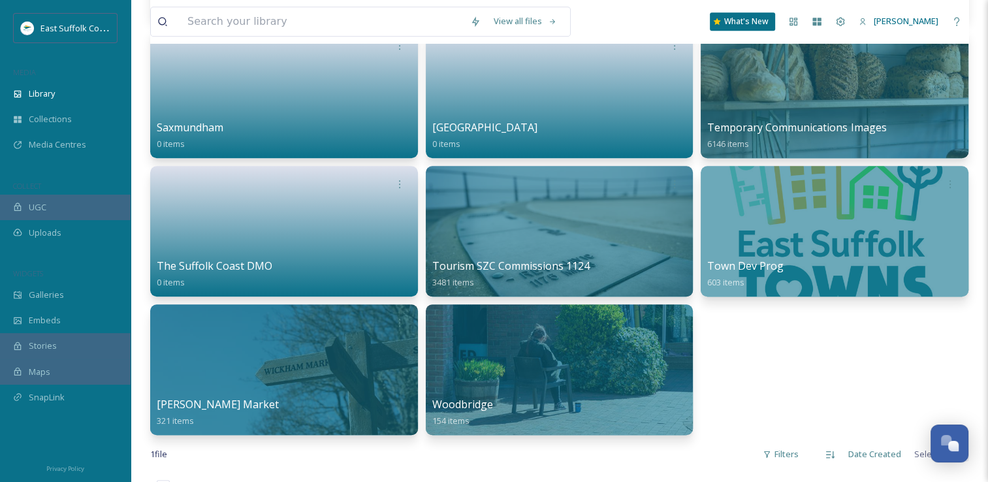
scroll to position [954, 0]
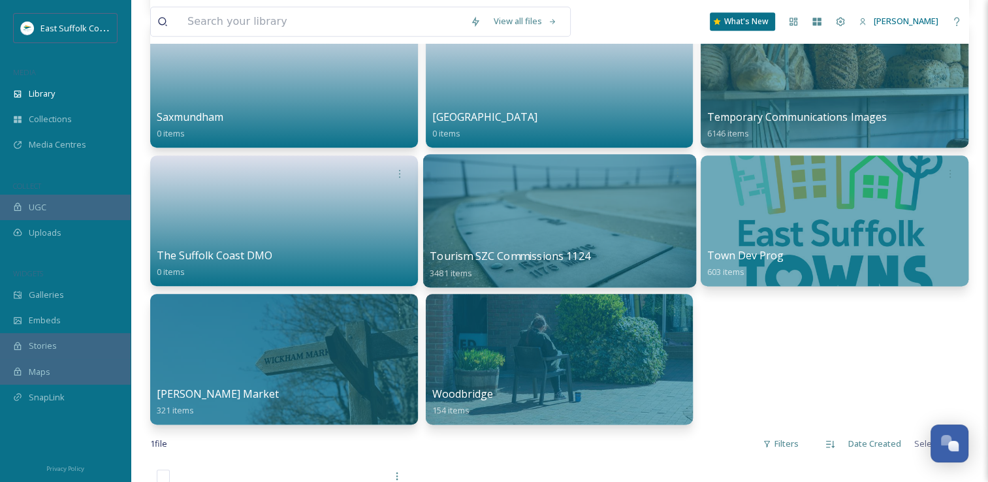
click at [537, 236] on div at bounding box center [559, 220] width 273 height 133
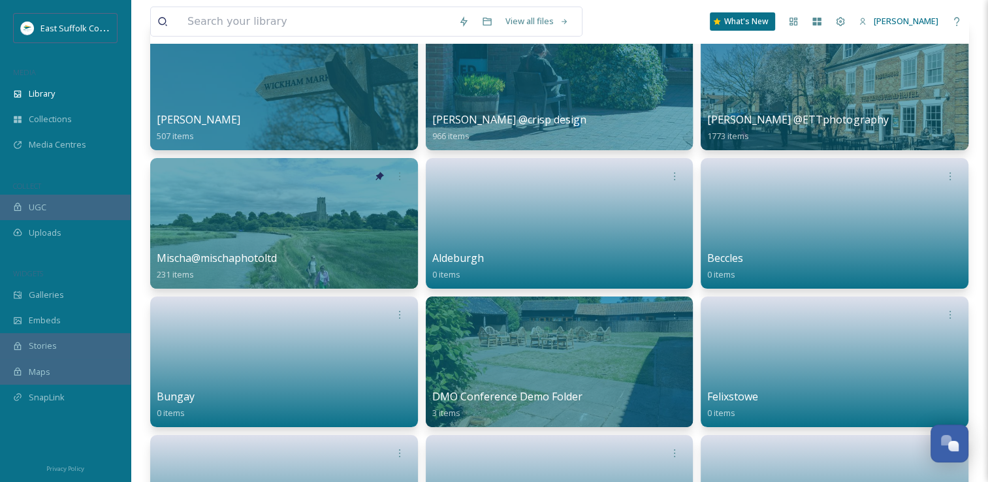
scroll to position [125, 0]
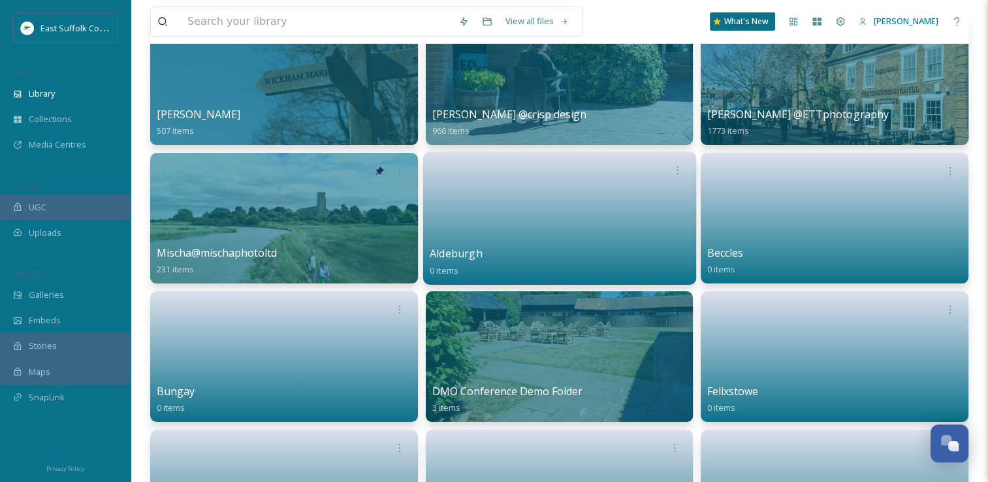
click at [557, 217] on link at bounding box center [559, 213] width 259 height 63
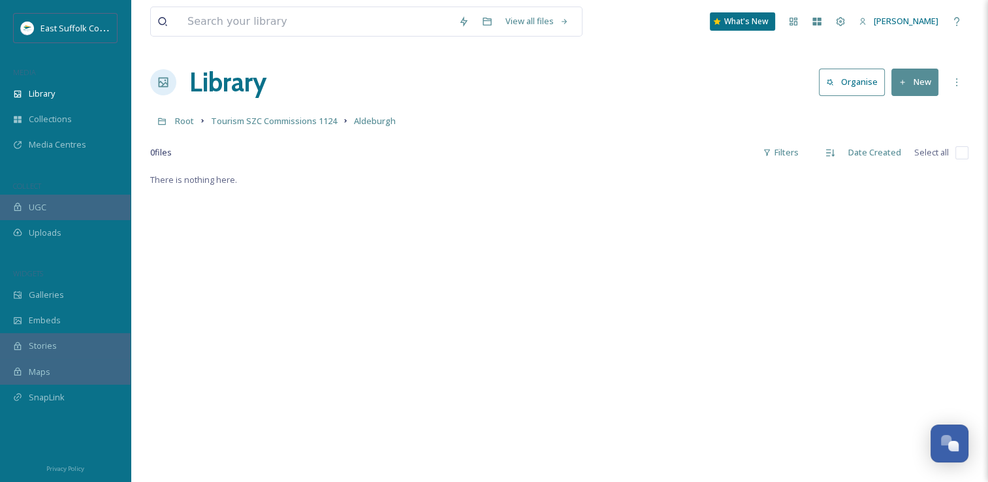
click at [293, 135] on div "View all files What's New [PERSON_NAME] Library Organise New Root Tourism SZC C…" at bounding box center [560, 327] width 858 height 654
click at [287, 116] on span "Tourism SZC Commissions 1124" at bounding box center [274, 121] width 126 height 12
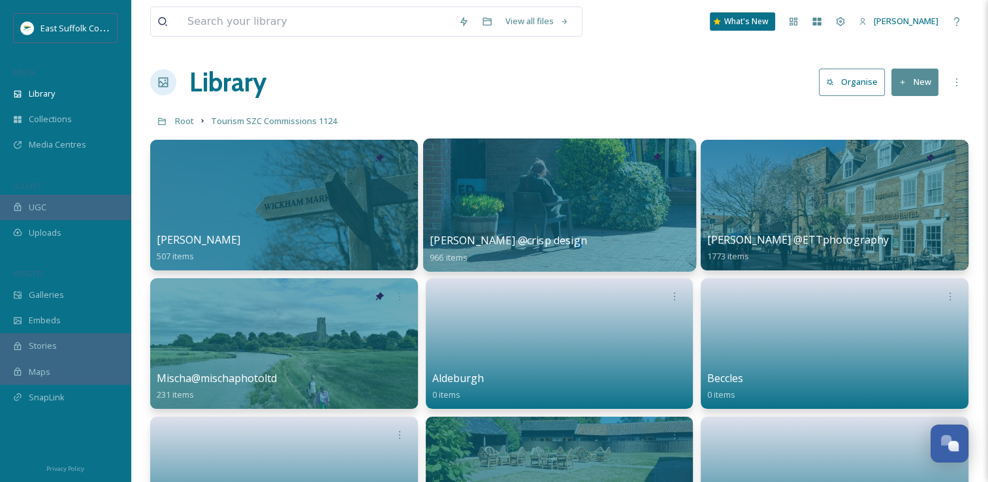
click at [549, 184] on div at bounding box center [559, 204] width 273 height 133
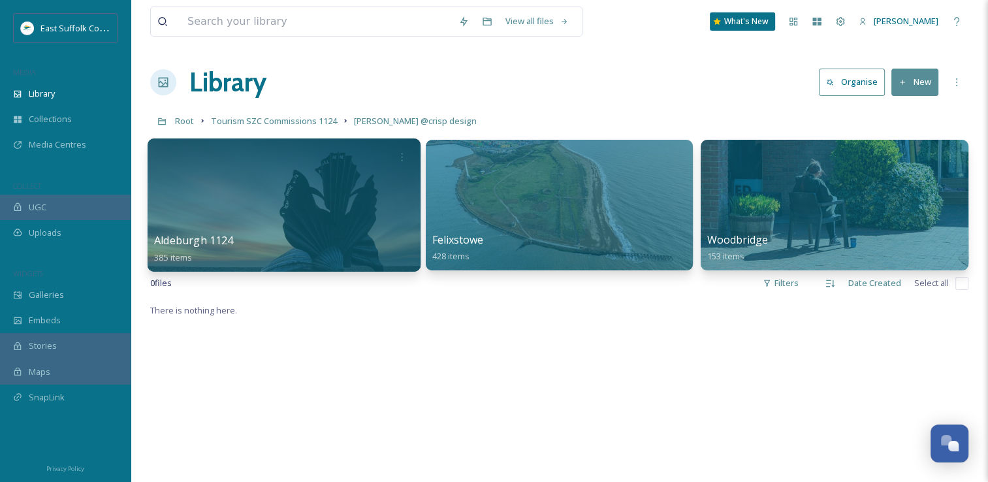
click at [316, 182] on div at bounding box center [284, 204] width 273 height 133
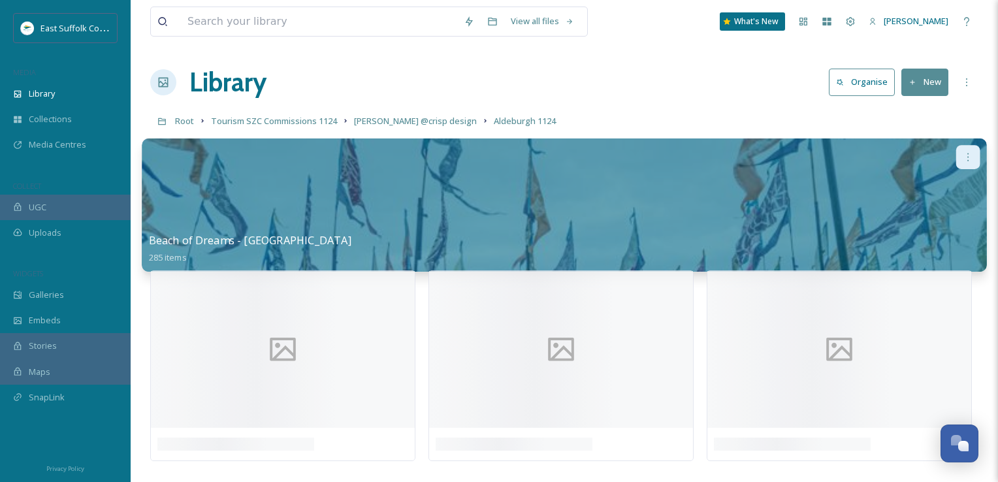
click at [963, 160] on icon at bounding box center [968, 157] width 10 height 10
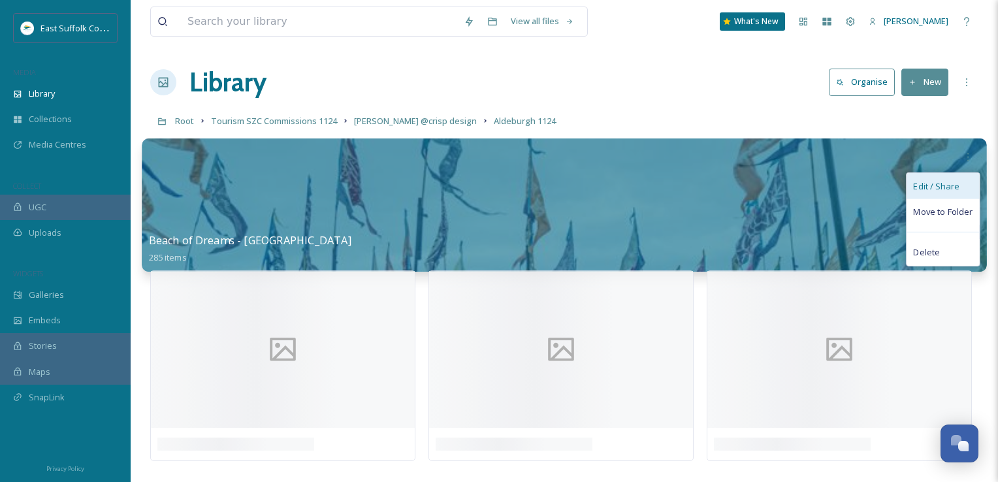
click at [943, 191] on span "Edit / Share" at bounding box center [936, 186] width 46 height 13
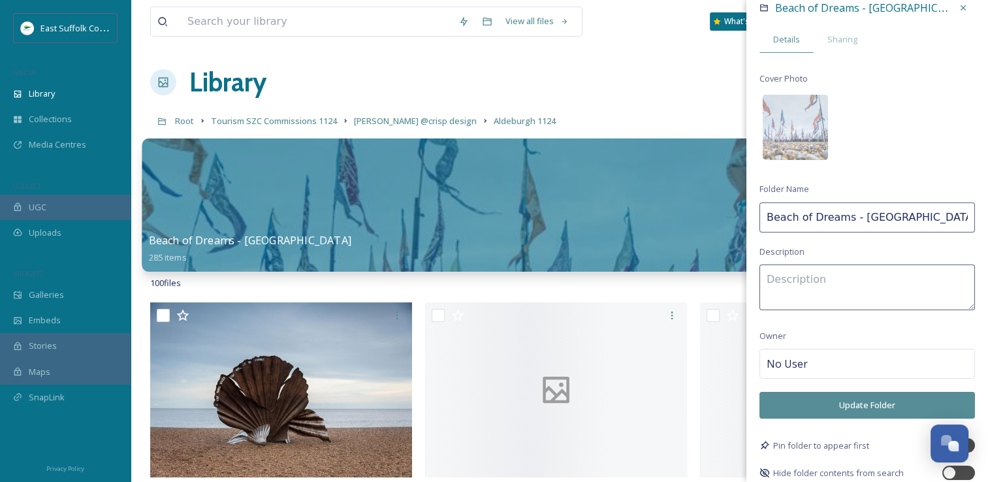
scroll to position [26, 0]
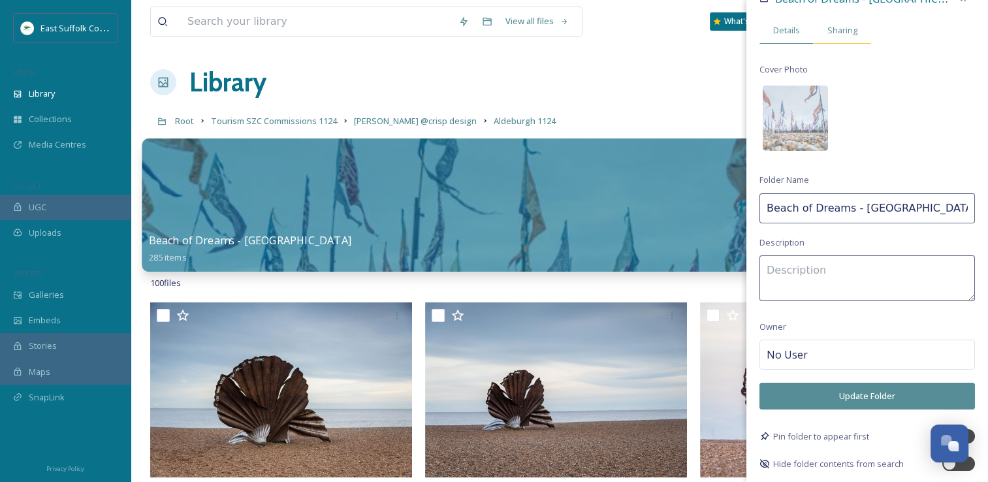
click at [828, 30] on span "Sharing" at bounding box center [843, 30] width 30 height 12
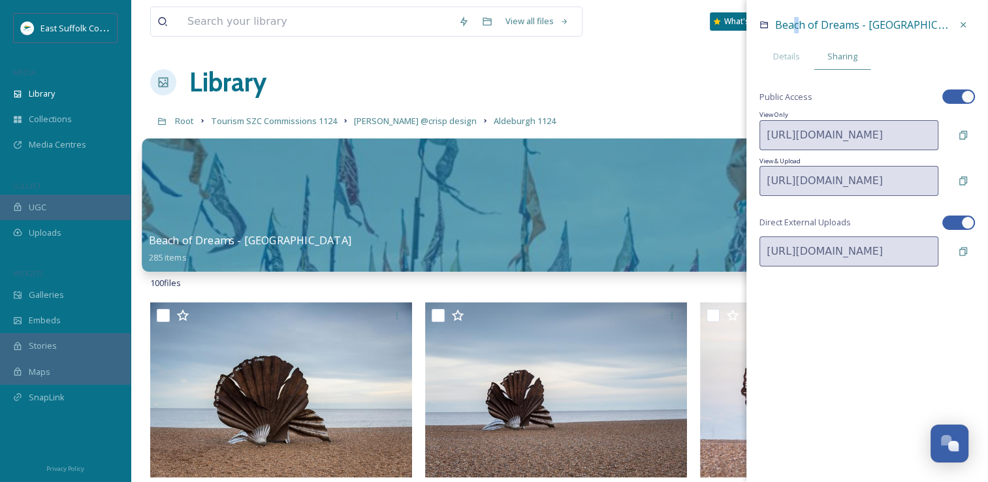
click at [797, 30] on span "Beach of Dreams - [GEOGRAPHIC_DATA]" at bounding box center [874, 25] width 199 height 14
drag, startPoint x: 797, startPoint y: 30, endPoint x: 778, endPoint y: 48, distance: 26.3
click at [778, 48] on div "Details" at bounding box center [787, 56] width 54 height 27
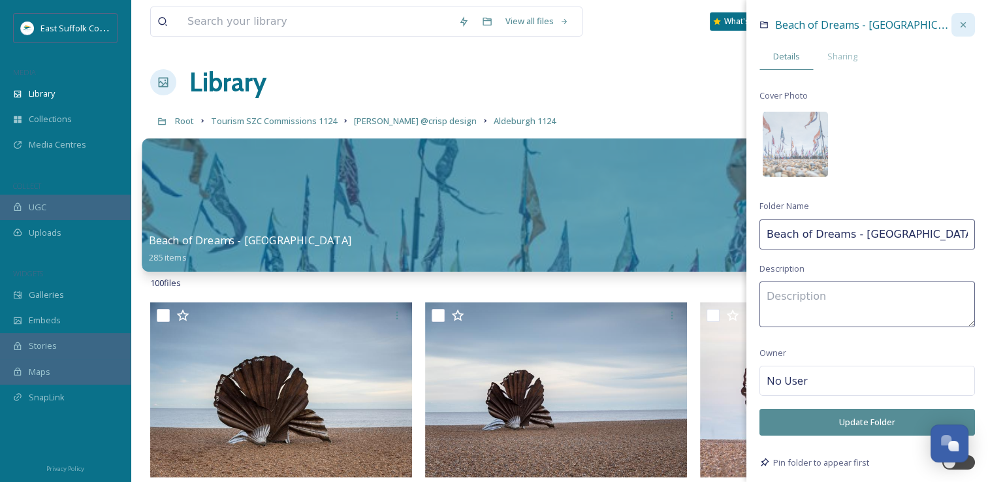
click at [952, 28] on div at bounding box center [964, 25] width 24 height 24
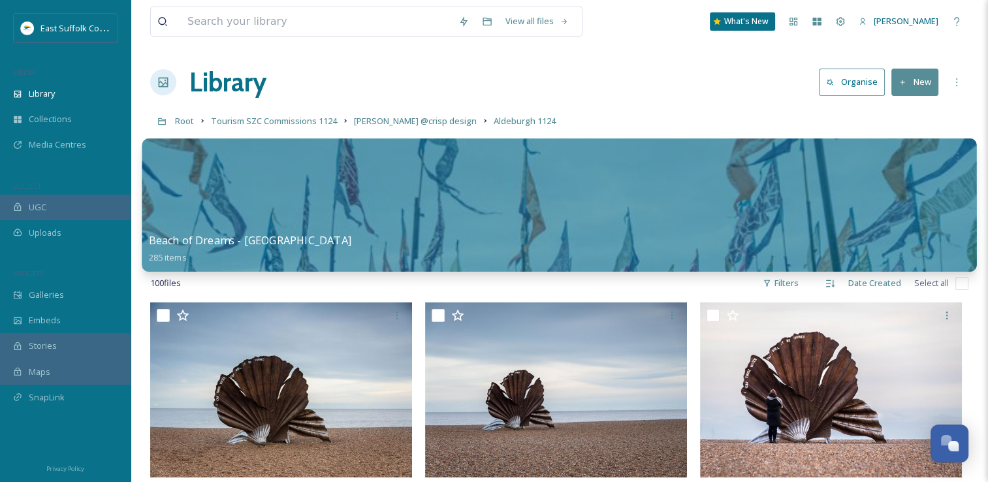
click at [960, 289] on input "checkbox" at bounding box center [962, 283] width 13 height 13
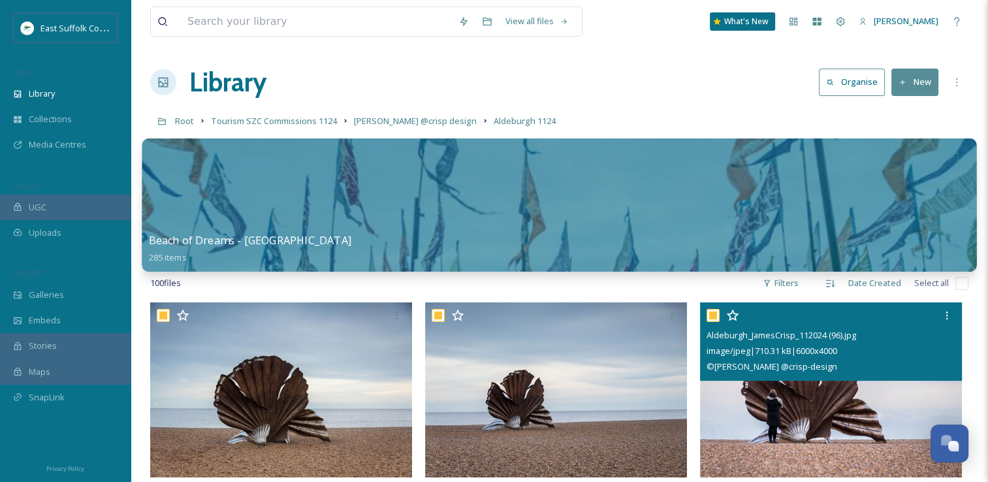
checkbox input "true"
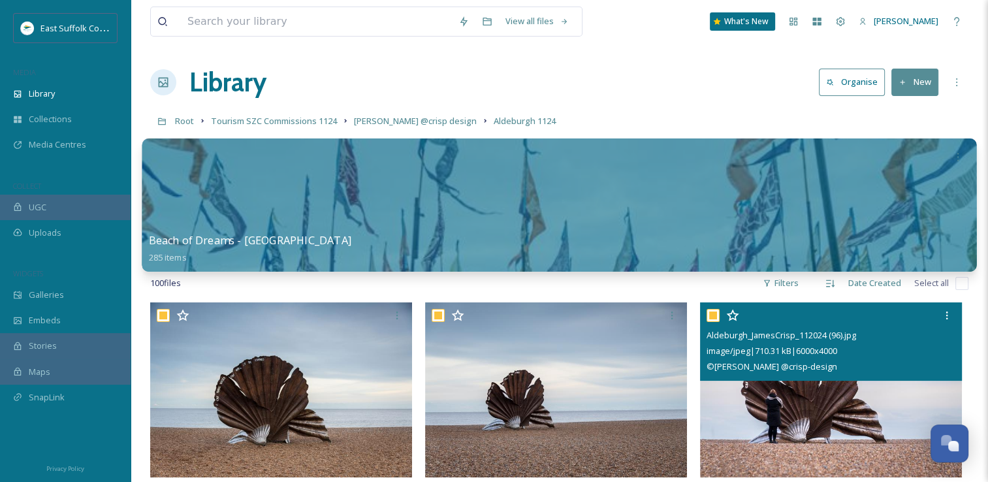
checkbox input "true"
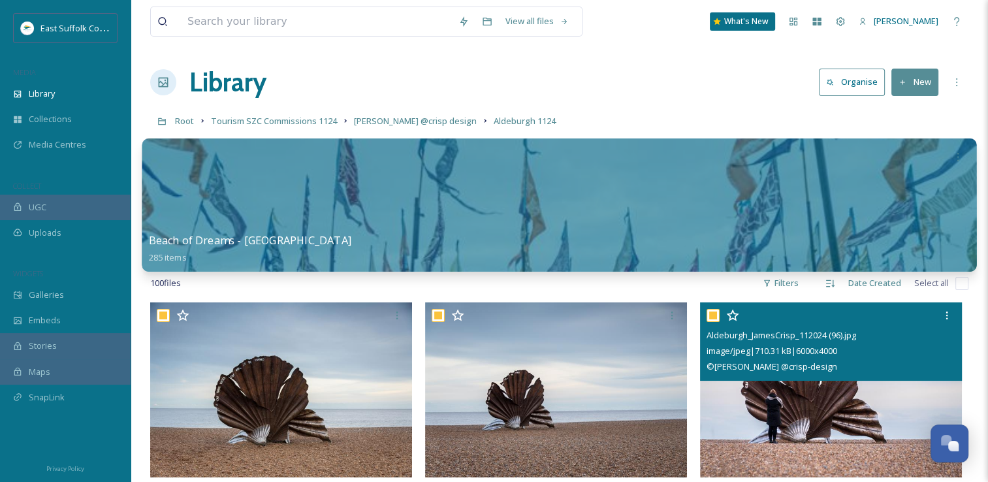
checkbox input "true"
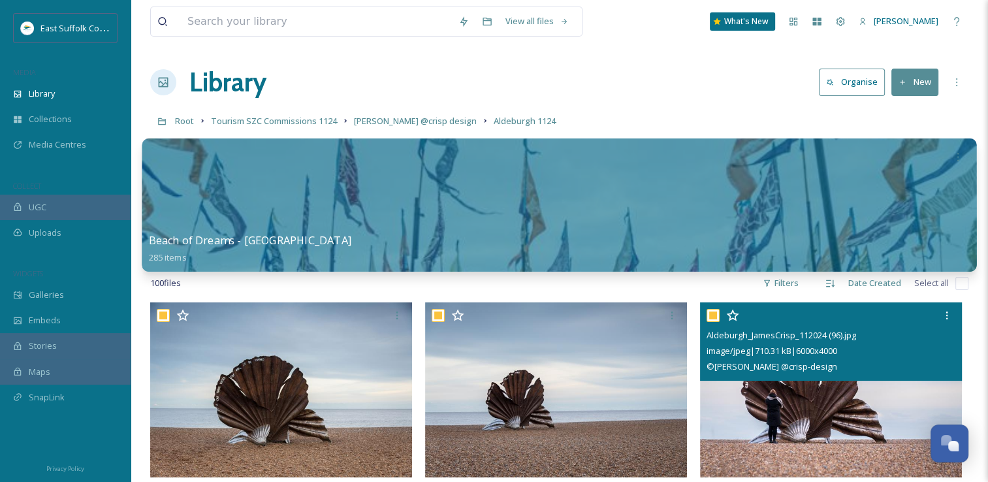
checkbox input "true"
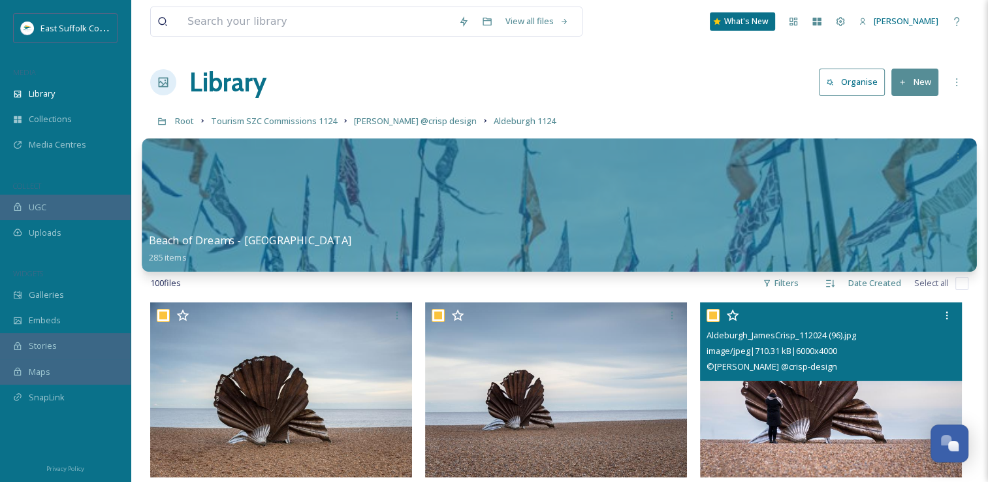
checkbox input "true"
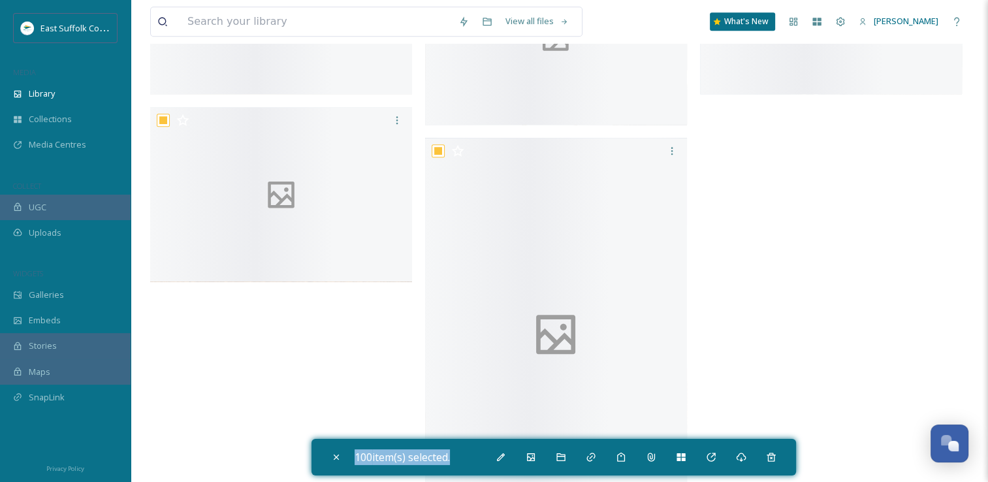
drag, startPoint x: 571, startPoint y: 460, endPoint x: 771, endPoint y: 504, distance: 204.8
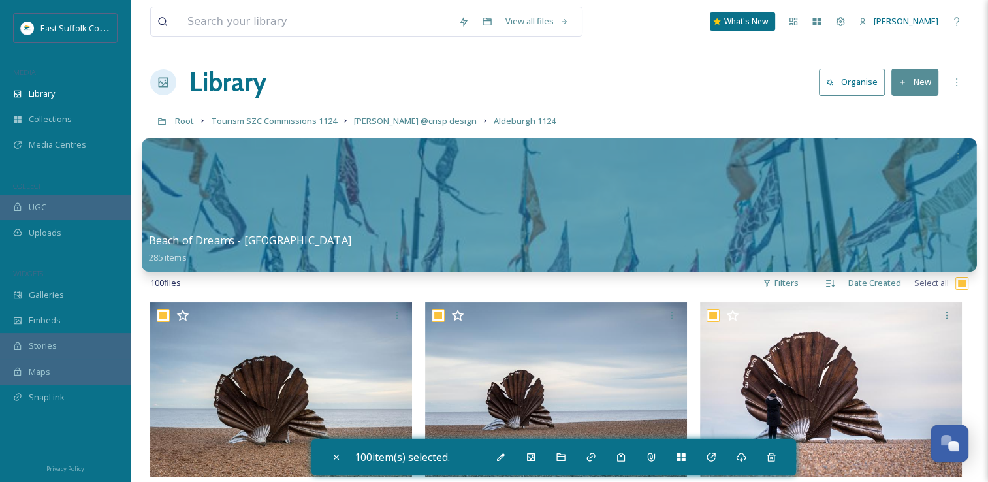
click at [656, 74] on div "Library Organise New" at bounding box center [559, 82] width 819 height 39
click at [493, 466] on div "Bulk Edit" at bounding box center [501, 458] width 24 height 24
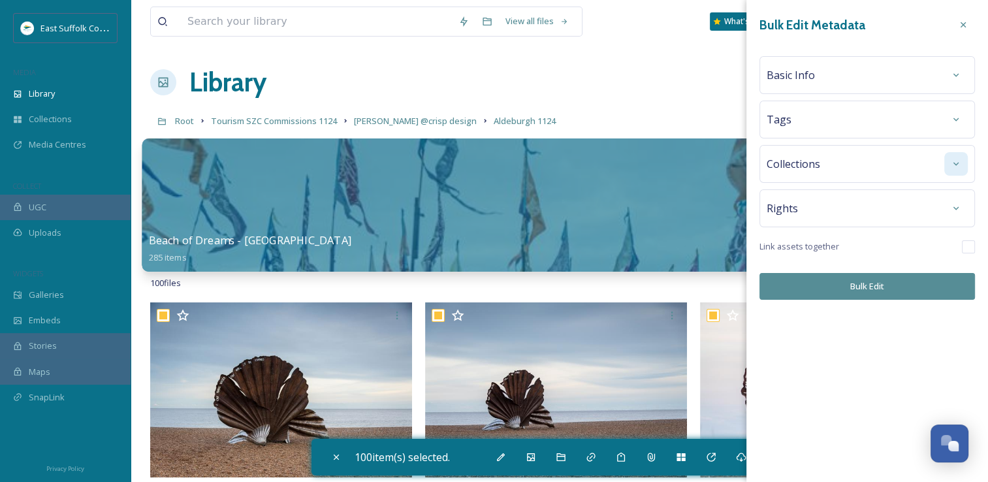
click at [953, 167] on icon at bounding box center [956, 164] width 10 height 10
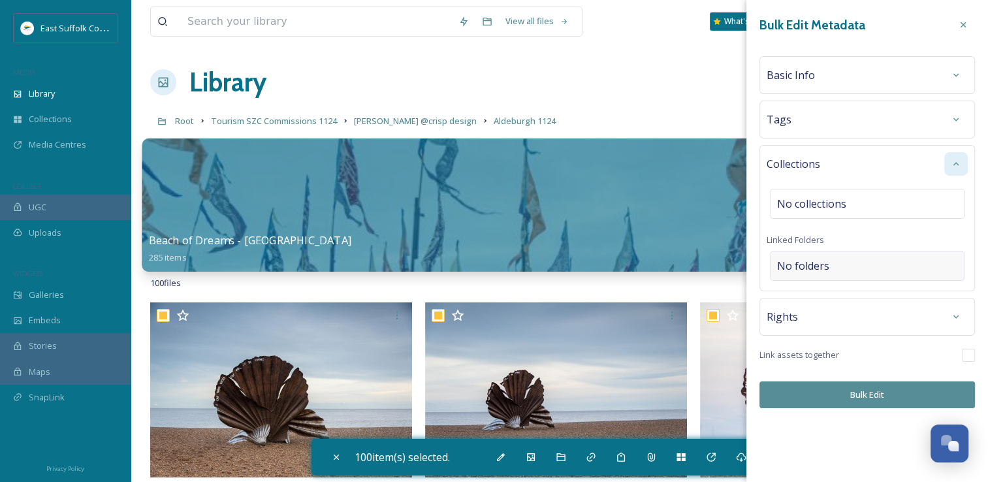
click at [798, 274] on div "No folders" at bounding box center [867, 266] width 195 height 30
click at [798, 274] on input at bounding box center [871, 266] width 200 height 29
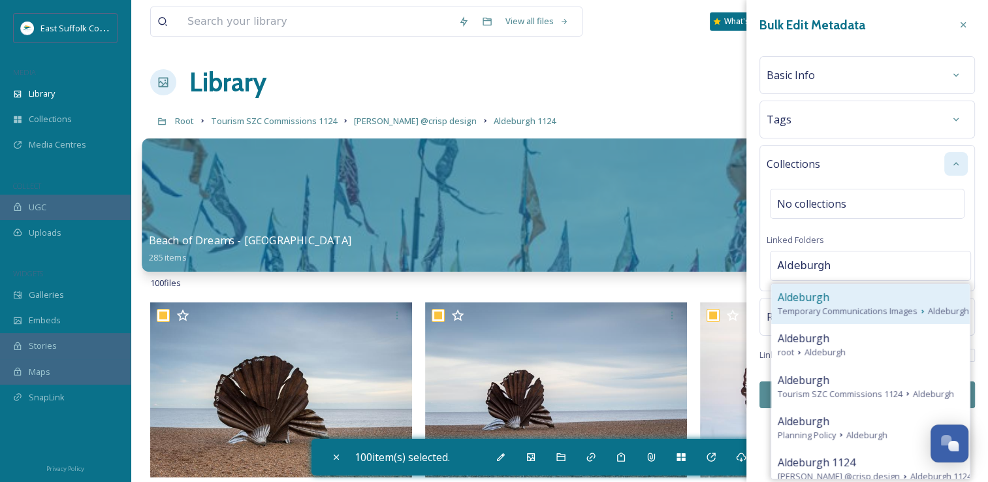
scroll to position [65, 0]
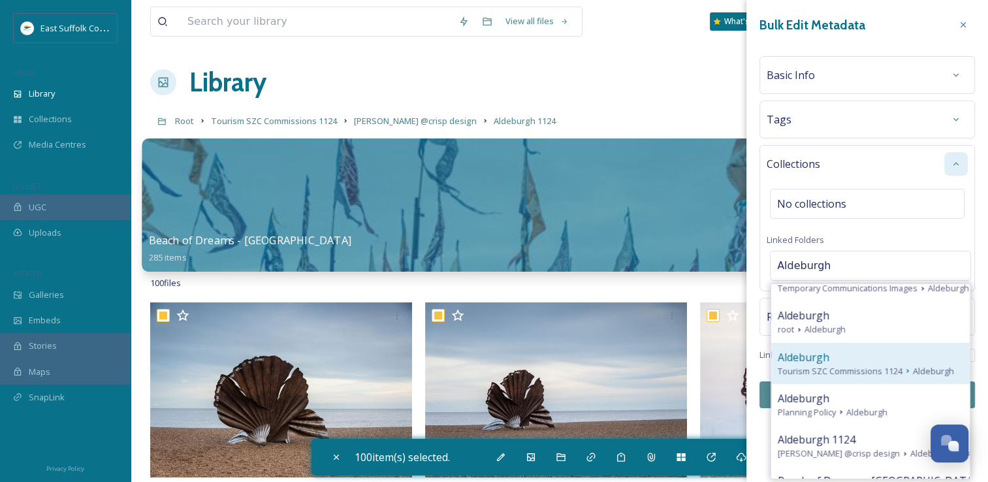
type input "Aldeburgh"
click at [921, 370] on span "Aldeburgh" at bounding box center [933, 371] width 41 height 12
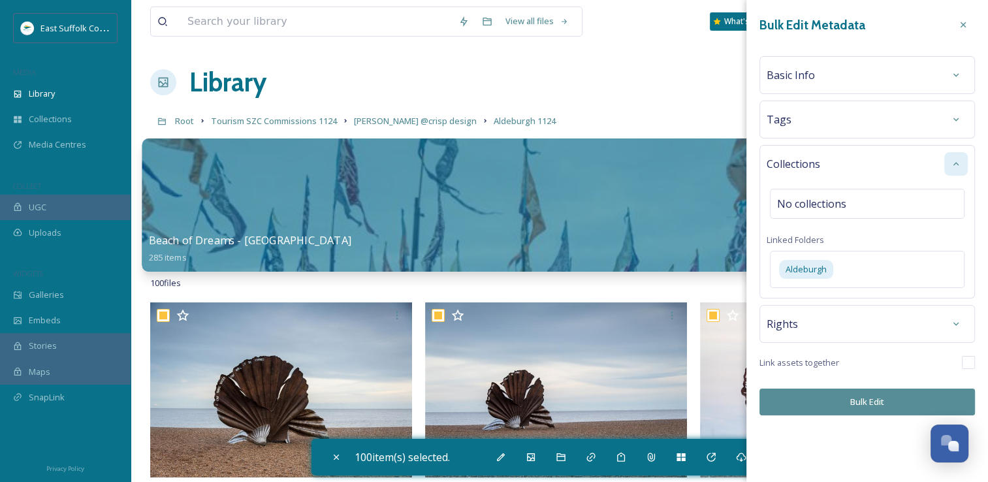
click at [849, 412] on button "Bulk Edit" at bounding box center [868, 402] width 216 height 27
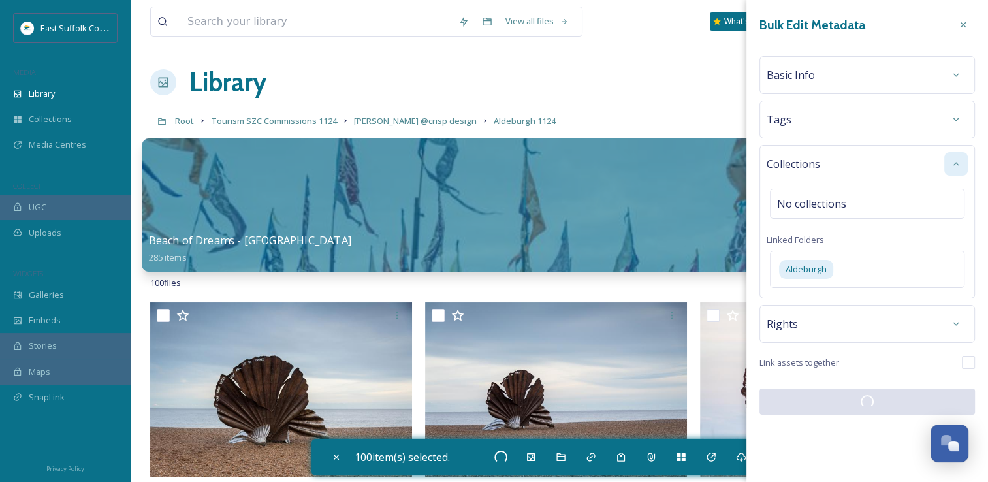
checkbox input "false"
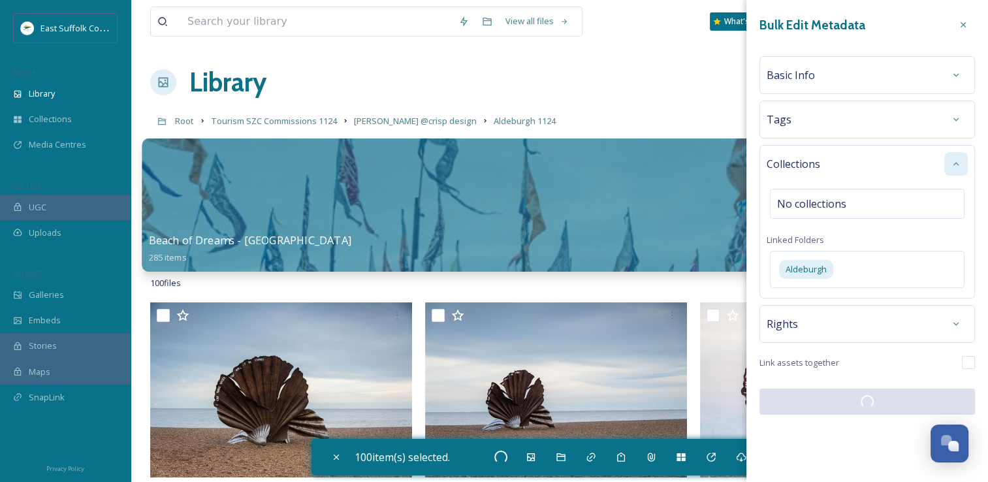
checkbox input "false"
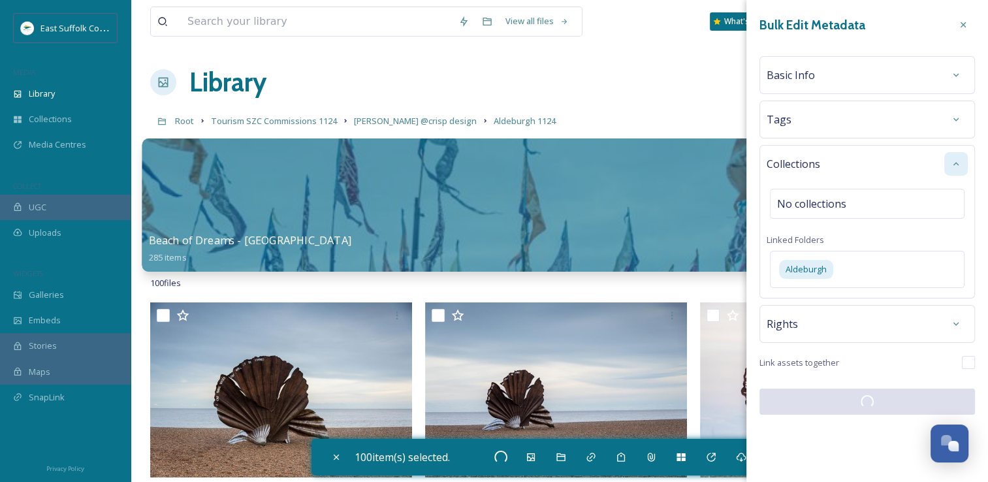
checkbox input "false"
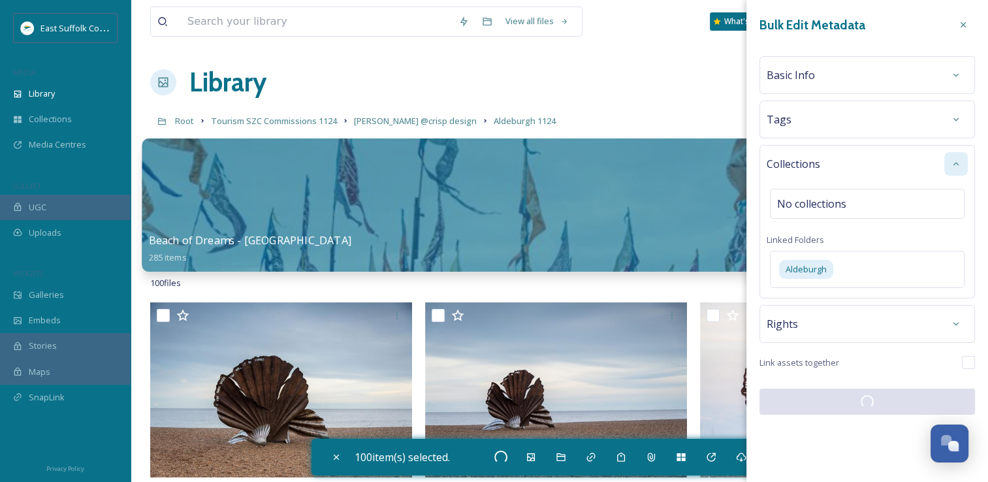
checkbox input "false"
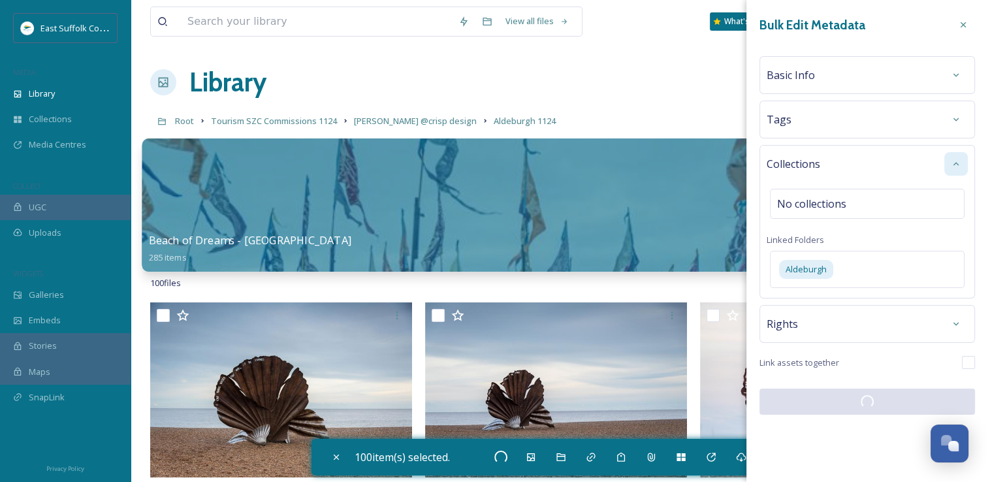
checkbox input "false"
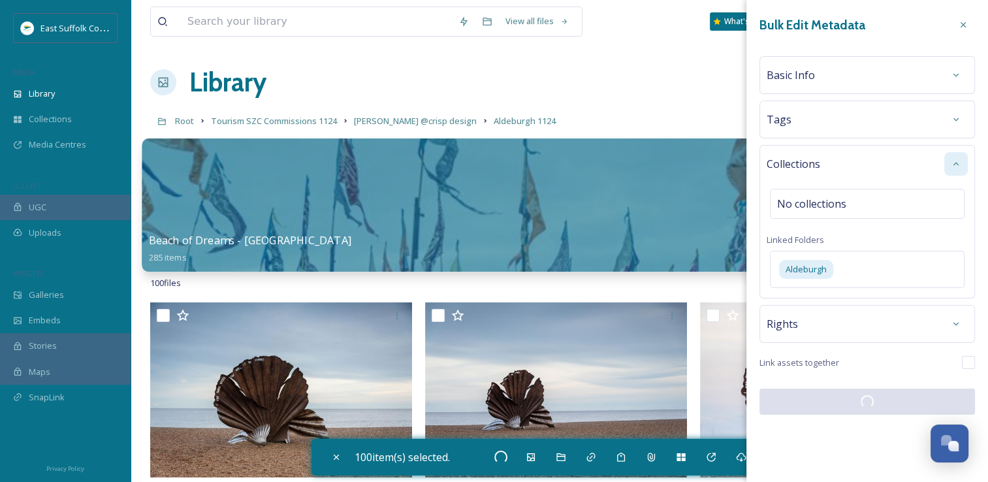
checkbox input "false"
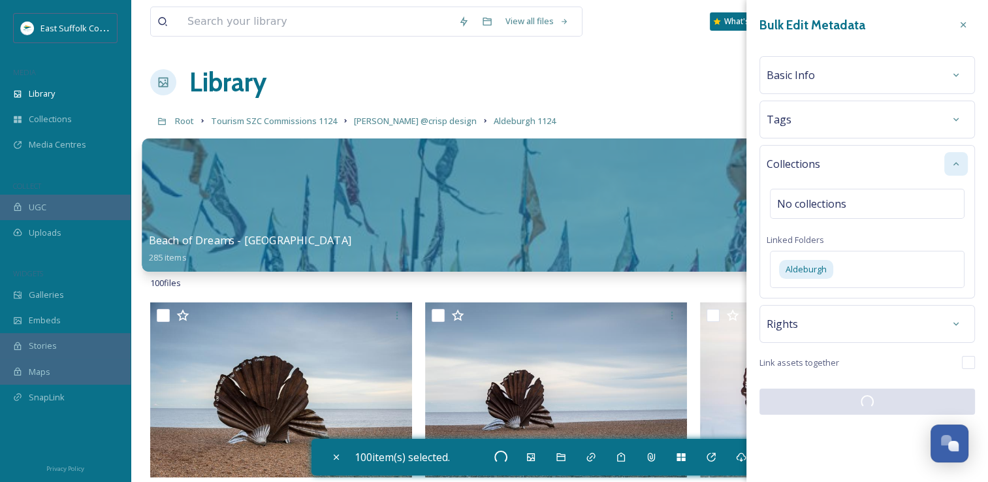
checkbox input "false"
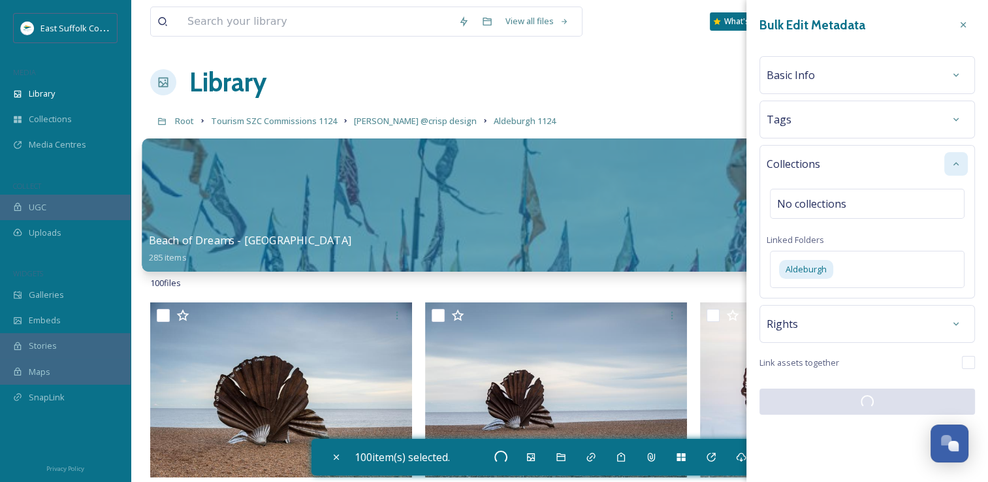
checkbox input "false"
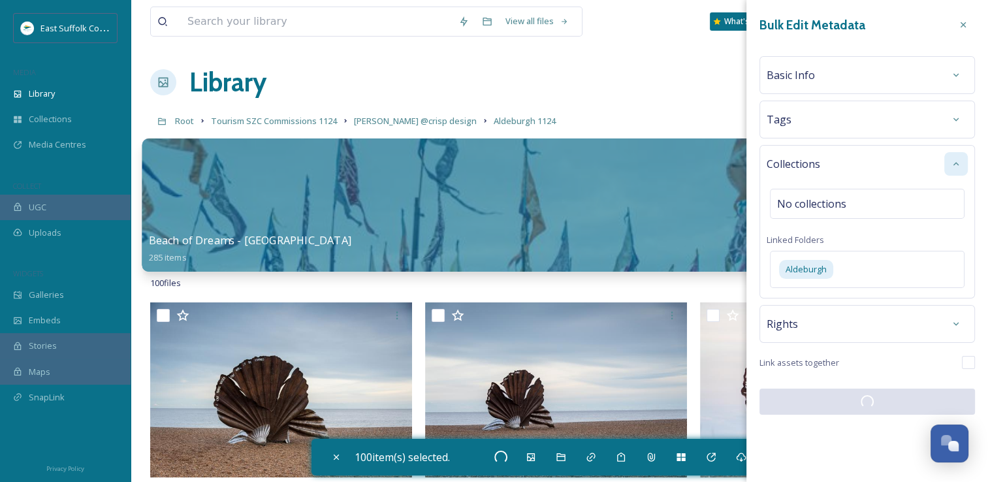
checkbox input "false"
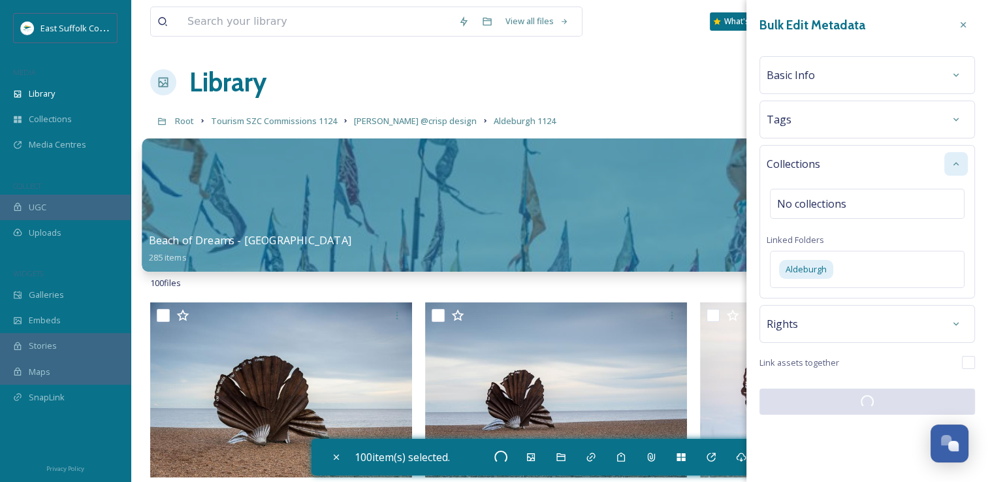
checkbox input "false"
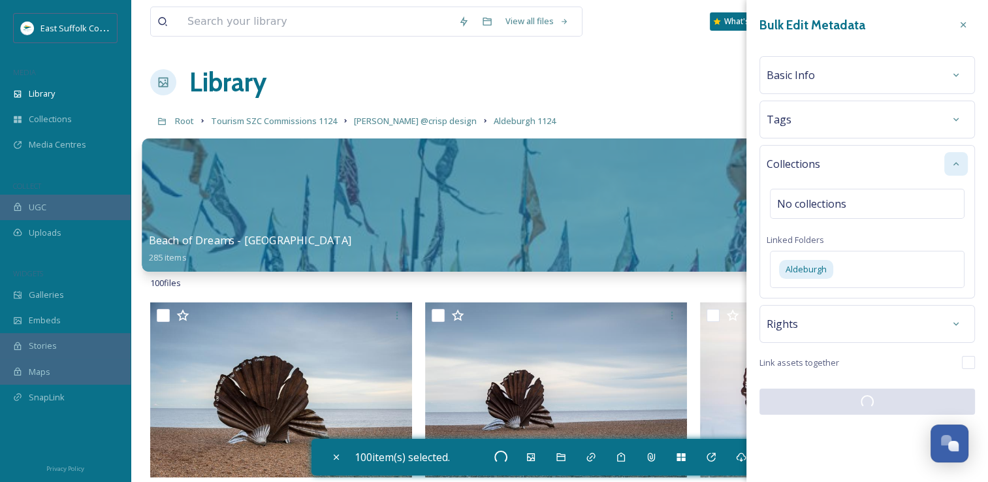
checkbox input "false"
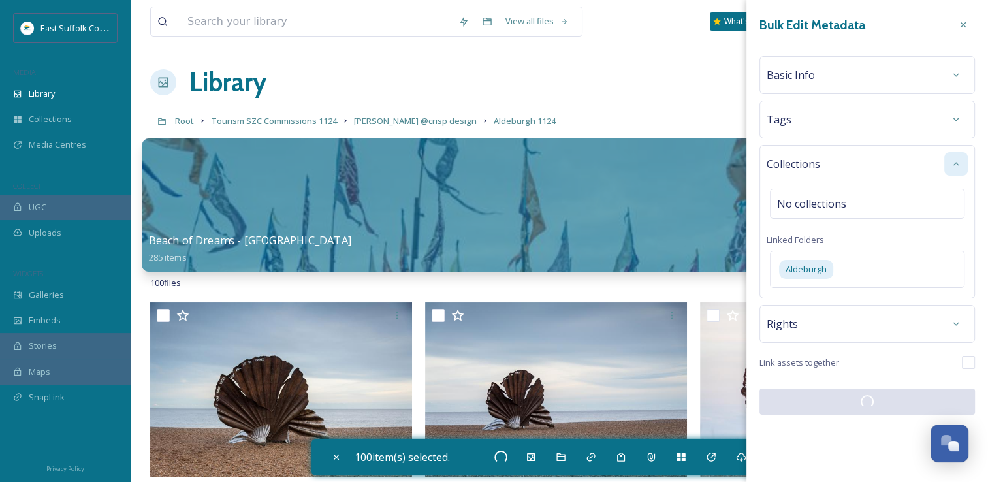
checkbox input "false"
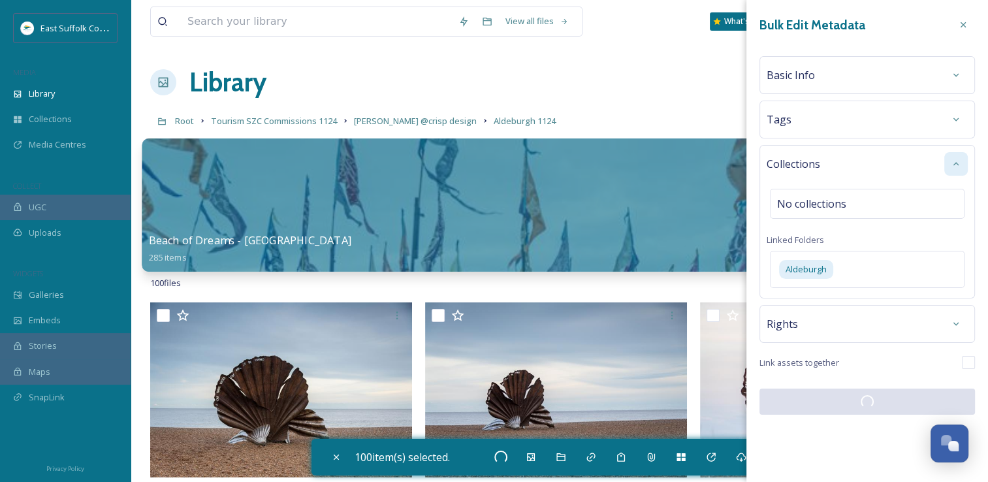
checkbox input "false"
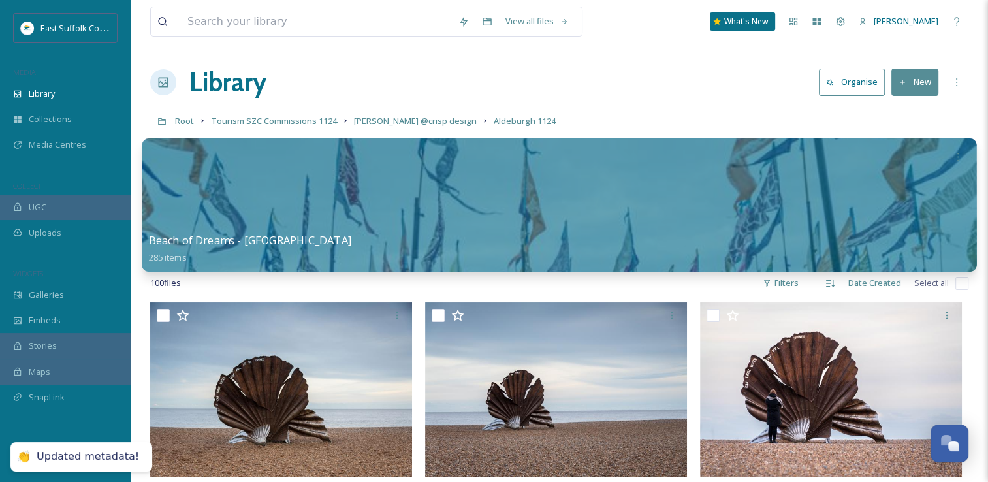
click at [653, 180] on div at bounding box center [559, 204] width 835 height 133
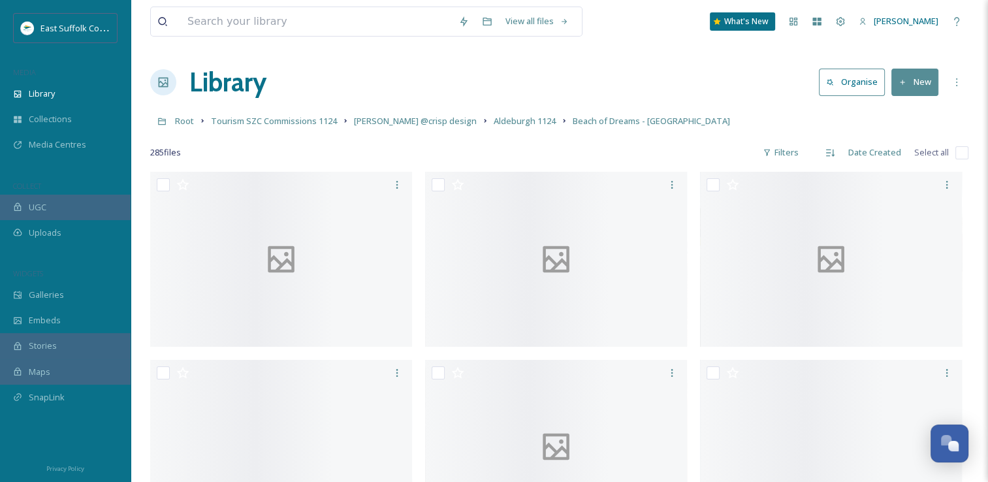
click at [954, 155] on div "285 file s Filters Date Created Select all" at bounding box center [559, 152] width 819 height 25
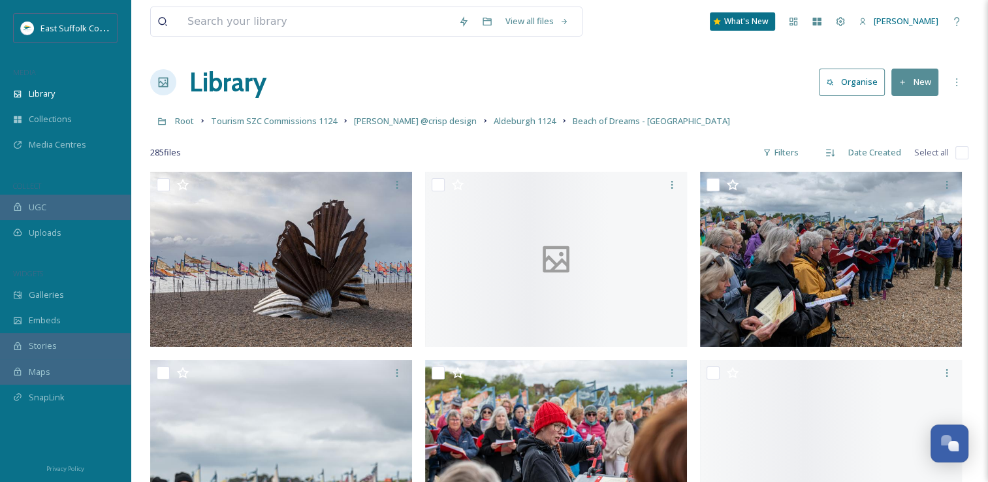
click at [959, 154] on input "checkbox" at bounding box center [962, 152] width 13 height 13
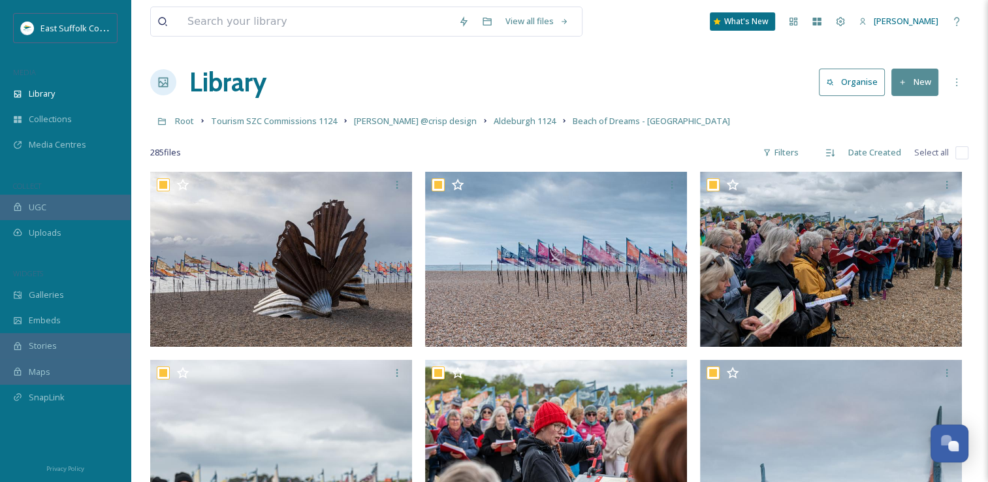
checkbox input "true"
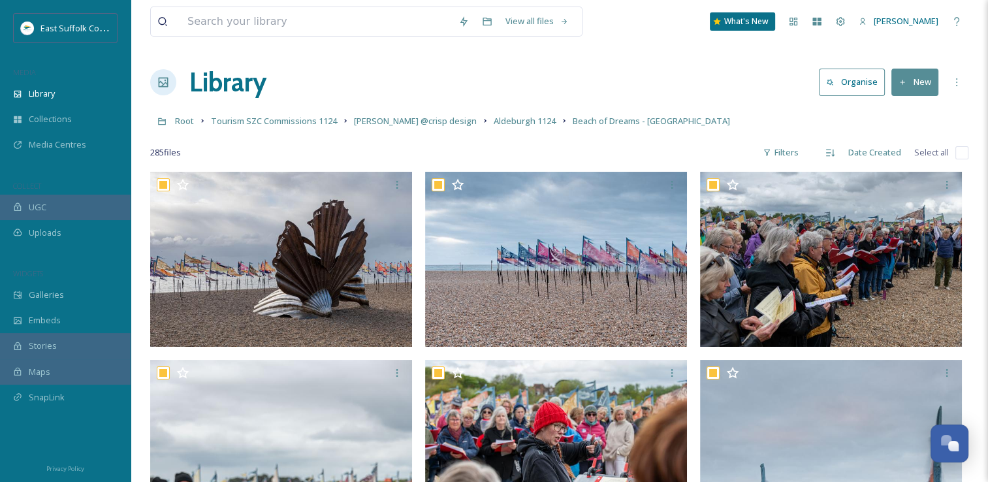
checkbox input "true"
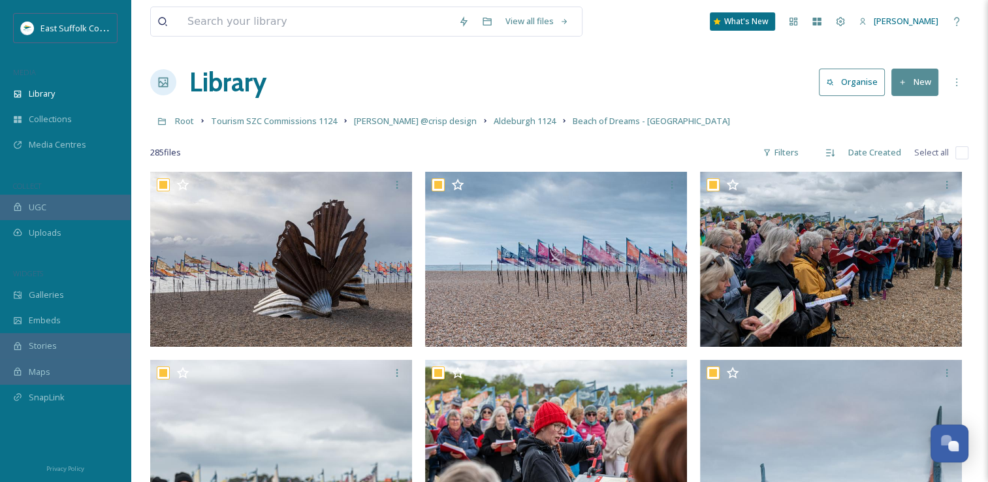
checkbox input "true"
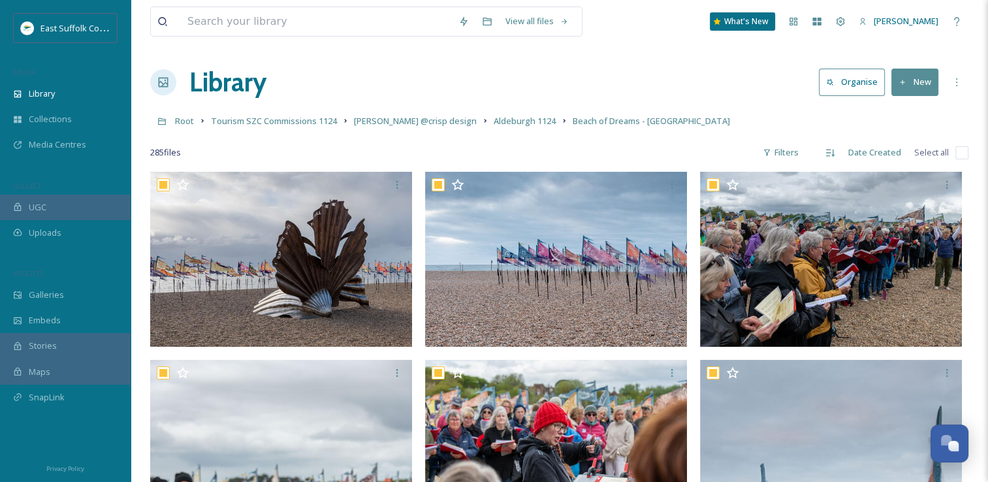
checkbox input "true"
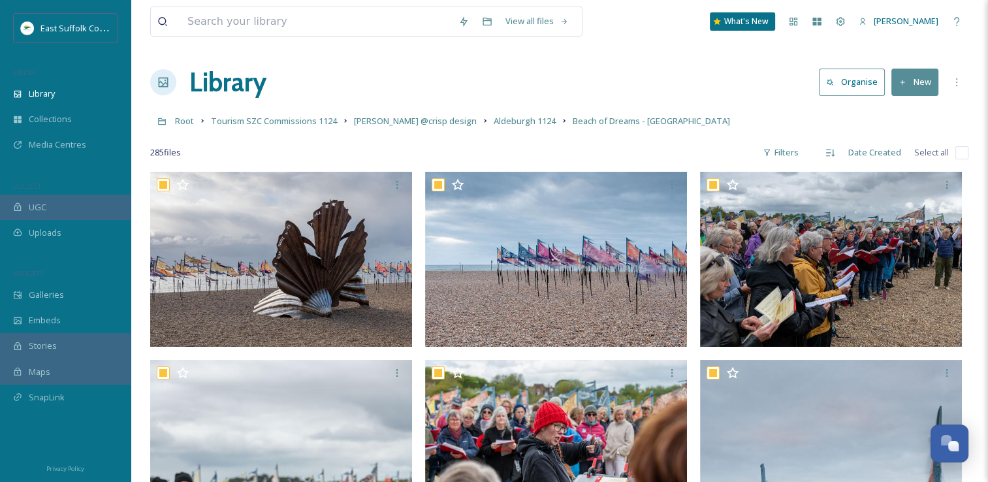
checkbox input "true"
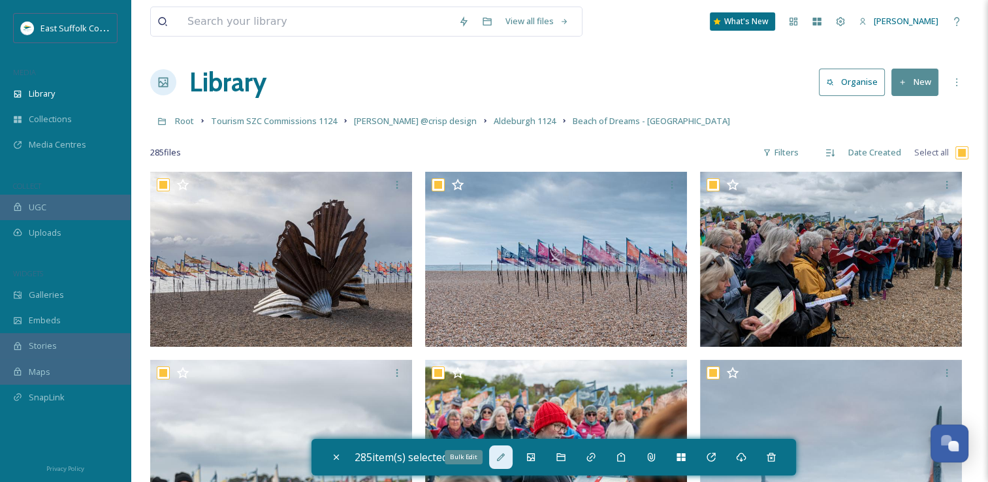
click at [506, 466] on div "Bulk Edit" at bounding box center [501, 458] width 24 height 24
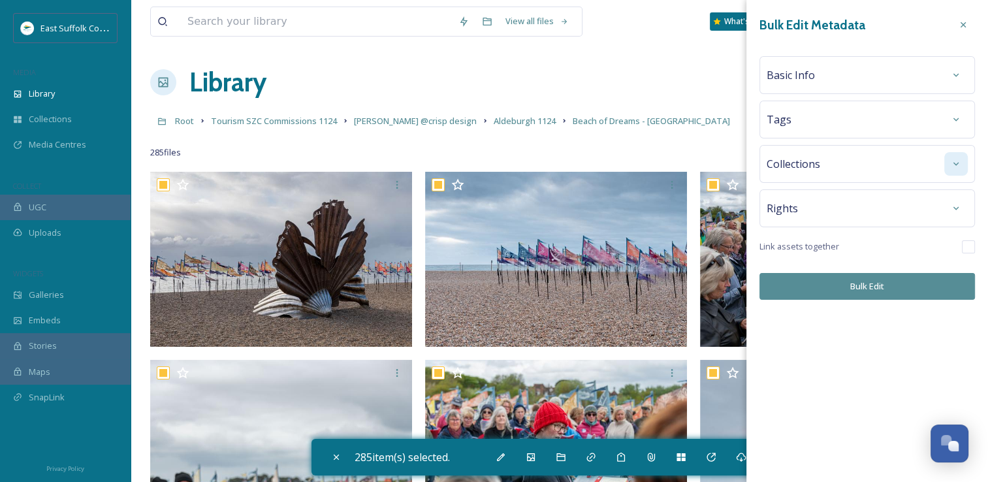
click at [948, 163] on div at bounding box center [957, 164] width 24 height 24
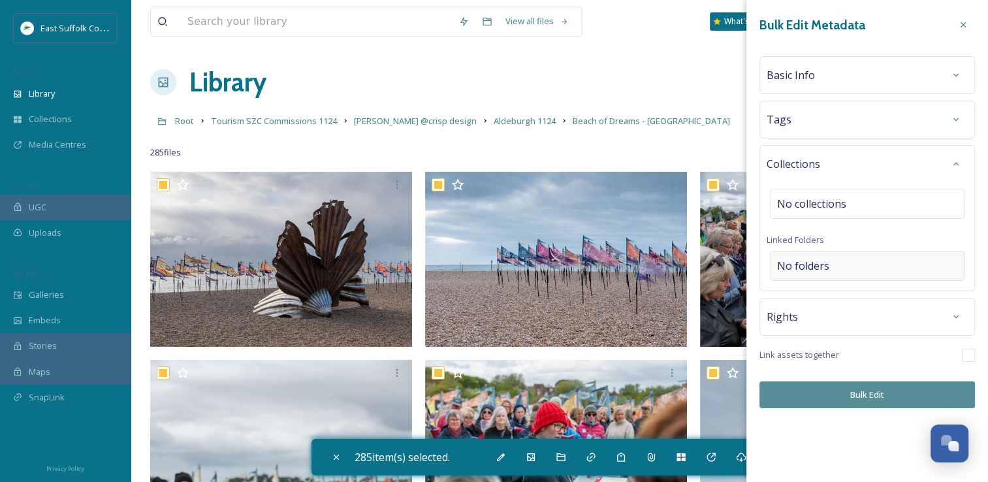
click at [808, 272] on span "No folders" at bounding box center [803, 266] width 52 height 16
click at [808, 272] on input at bounding box center [871, 266] width 200 height 29
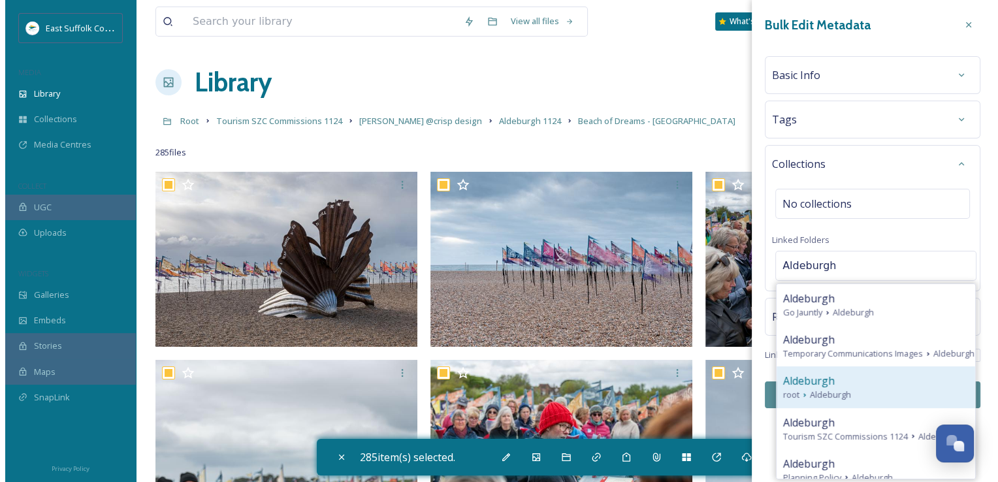
scroll to position [65, 0]
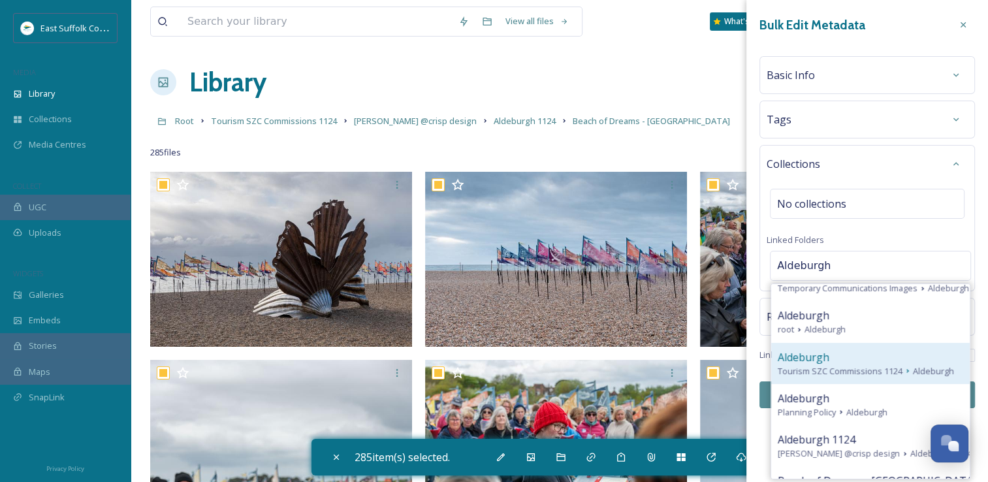
type input "Aldeburgh"
click at [889, 365] on span "Tourism SZC Commissions 1124" at bounding box center [840, 371] width 125 height 12
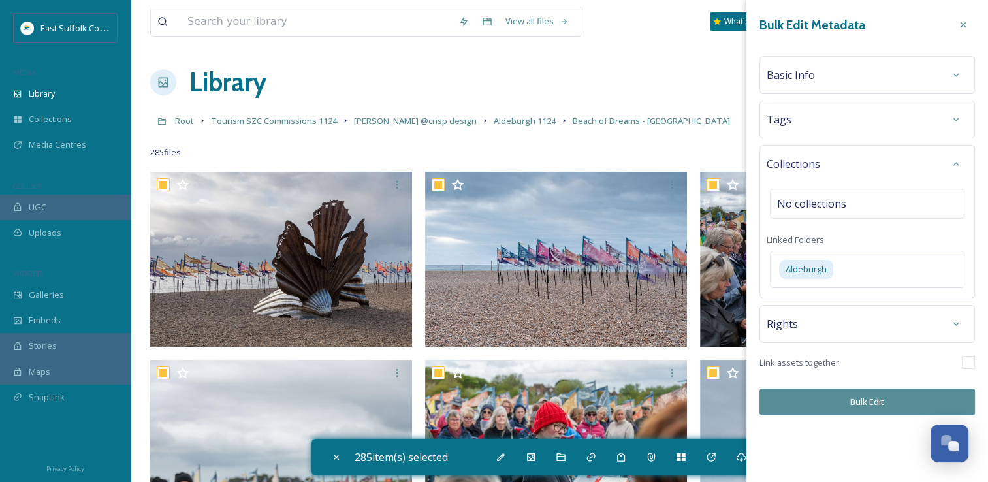
click at [854, 416] on div "Bulk Edit Metadata Basic Info Tags Collections No collections Linked Folders Al…" at bounding box center [868, 214] width 242 height 429
click at [858, 404] on button "Bulk Edit" at bounding box center [868, 402] width 216 height 27
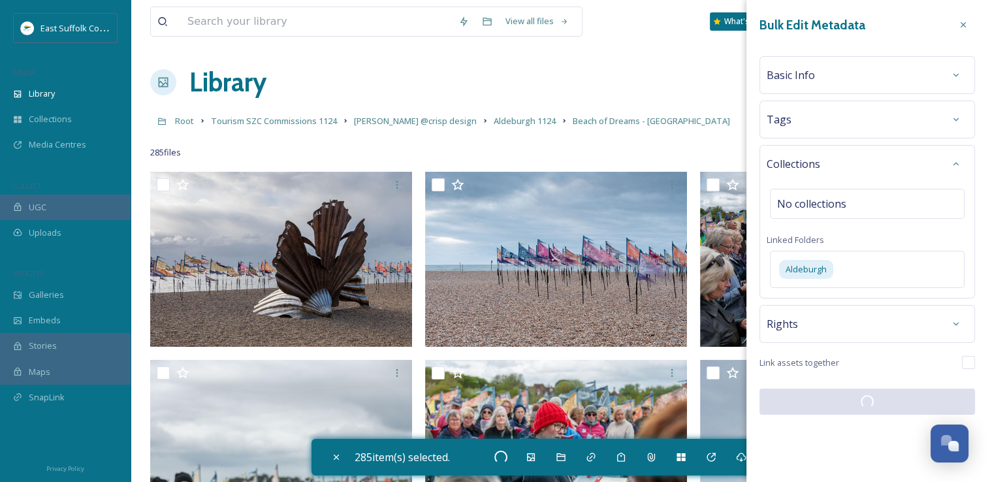
checkbox input "false"
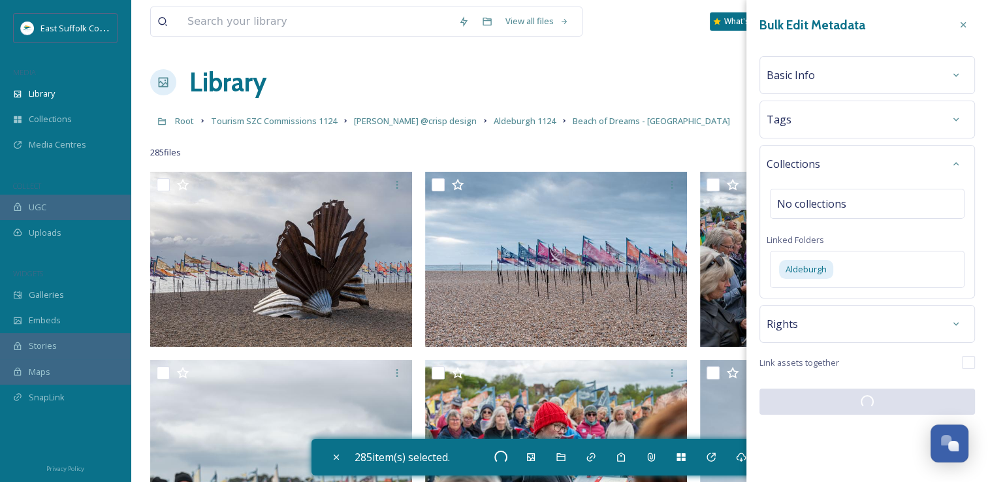
checkbox input "false"
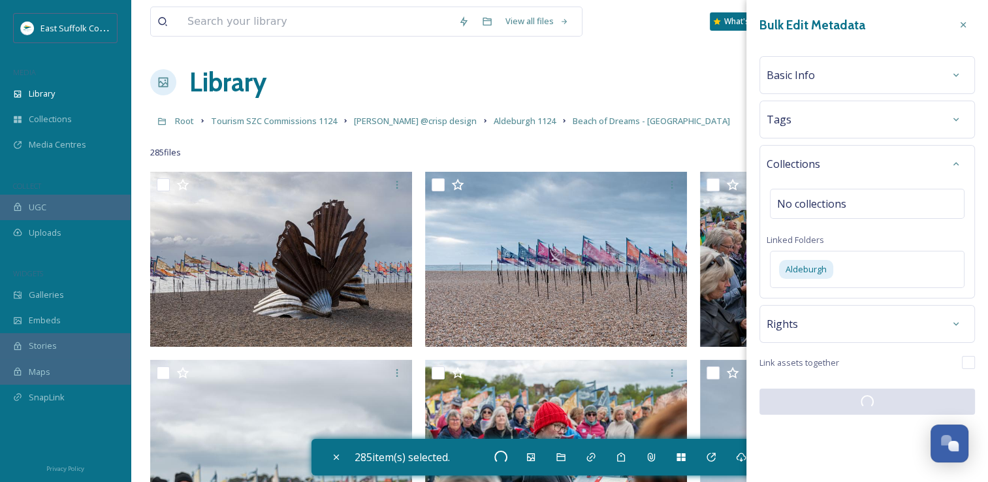
checkbox input "false"
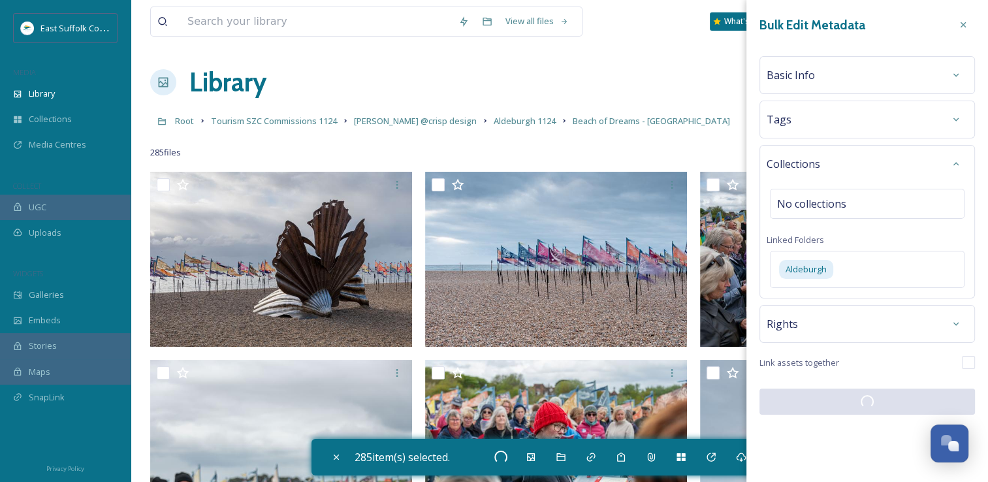
checkbox input "false"
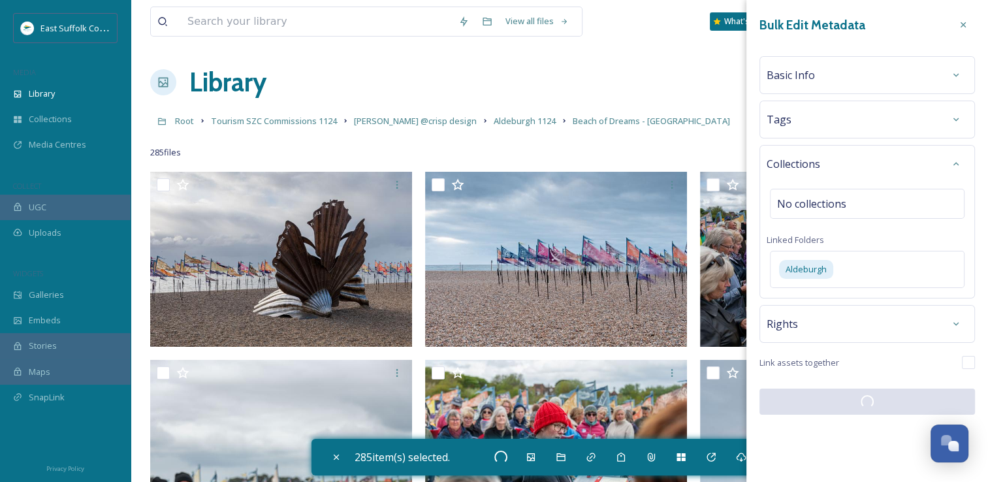
checkbox input "false"
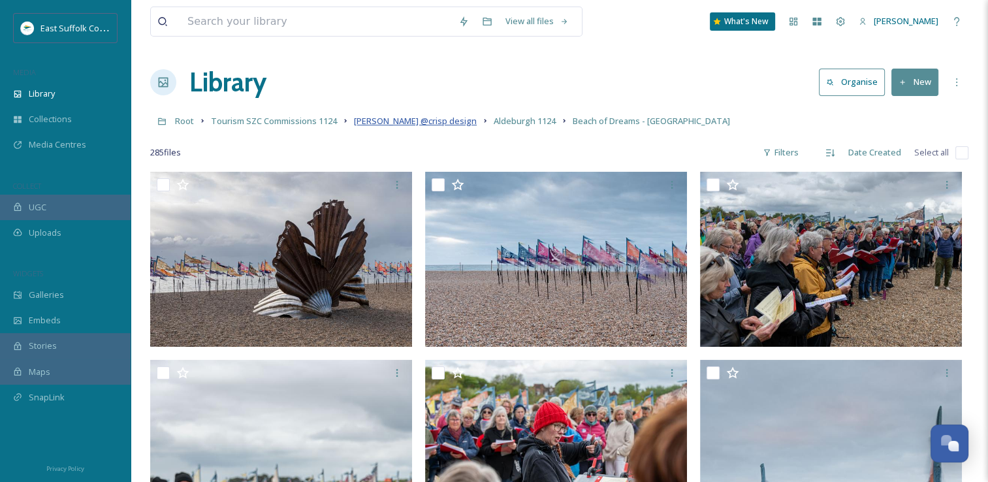
click at [418, 121] on span "[PERSON_NAME] @crisp design" at bounding box center [415, 121] width 123 height 12
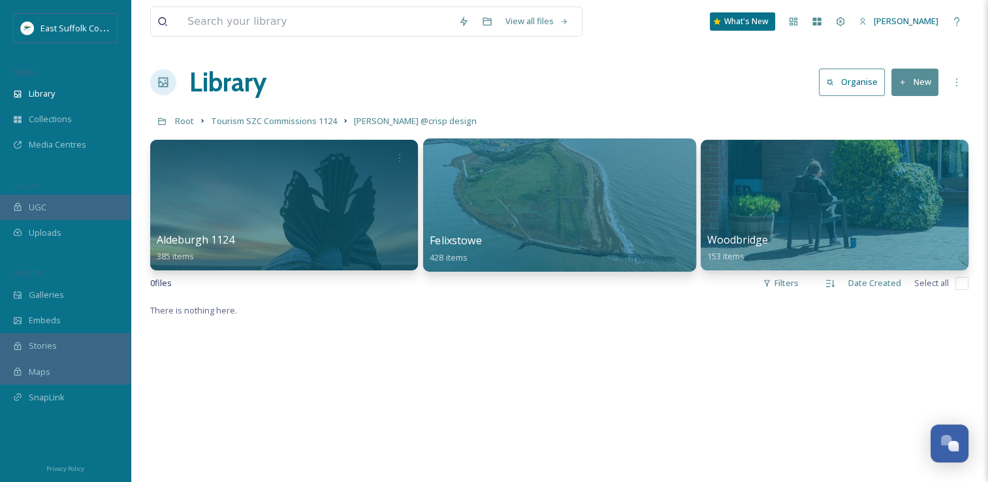
click at [532, 184] on div at bounding box center [559, 204] width 273 height 133
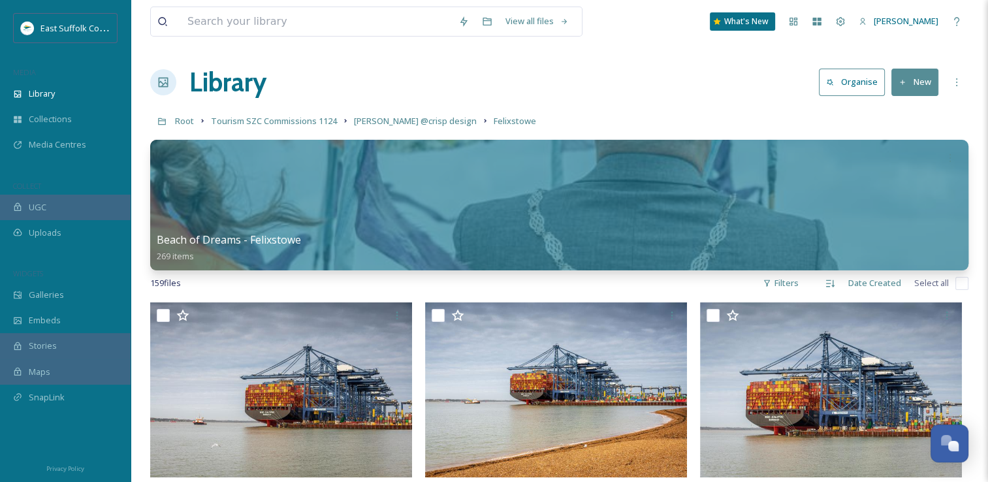
click at [963, 281] on input "checkbox" at bounding box center [962, 283] width 13 height 13
checkbox input "true"
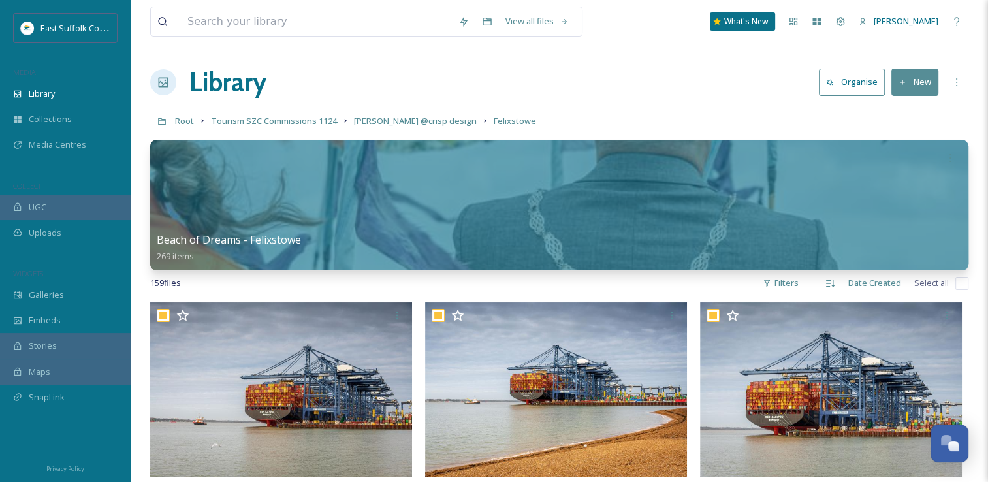
checkbox input "true"
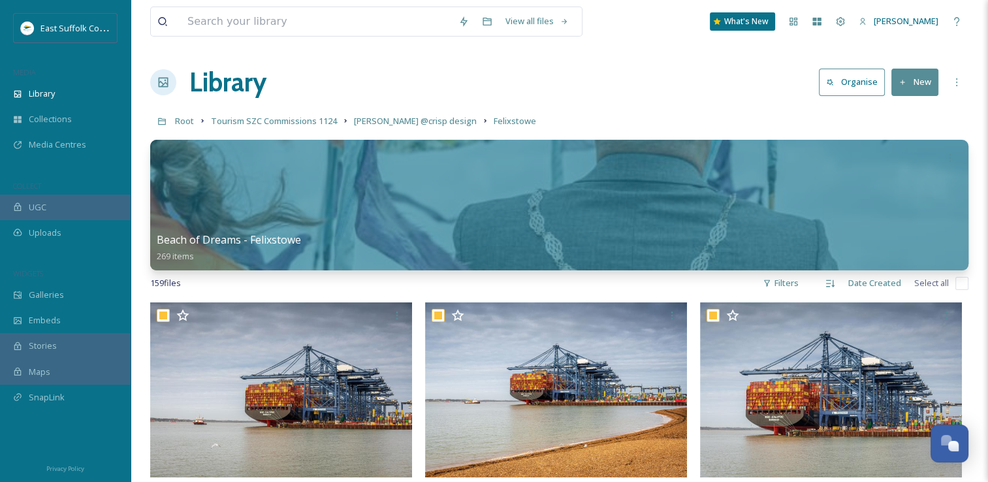
checkbox input "true"
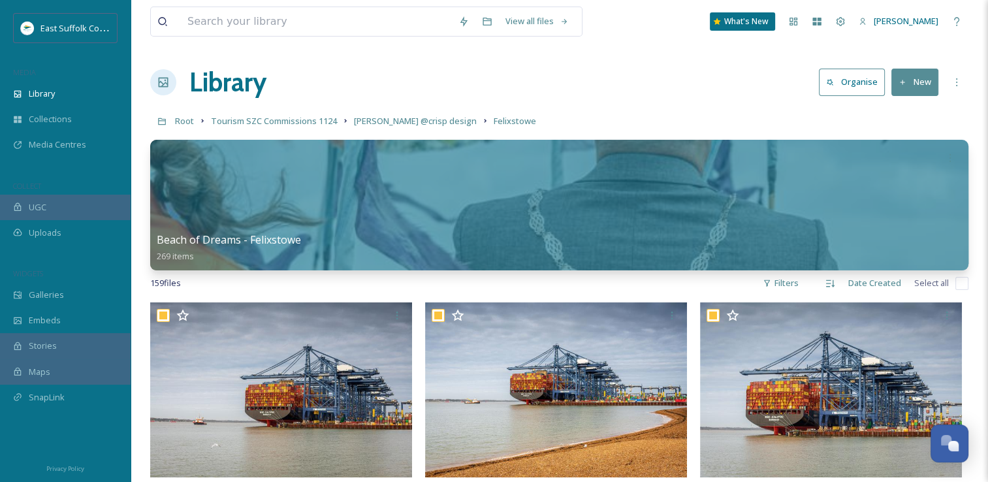
checkbox input "true"
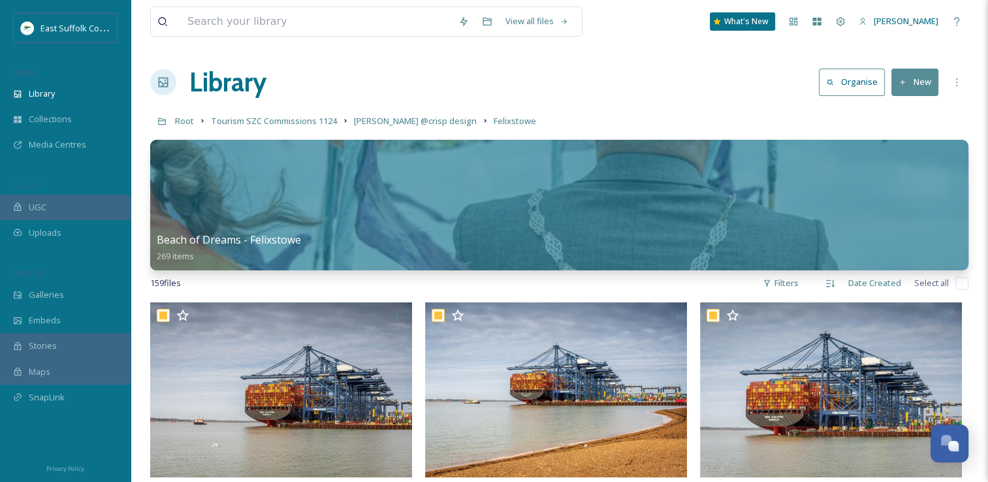
checkbox input "true"
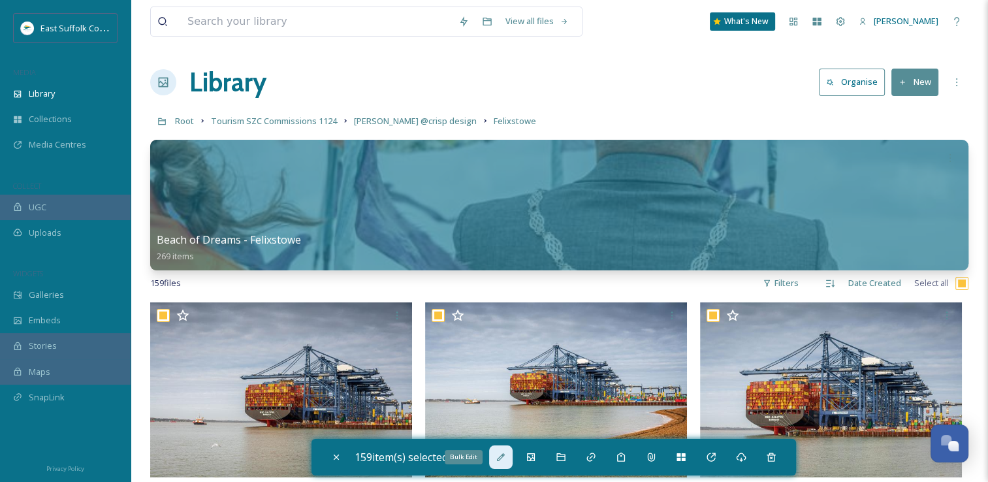
click at [513, 452] on div "Bulk Edit" at bounding box center [501, 458] width 24 height 24
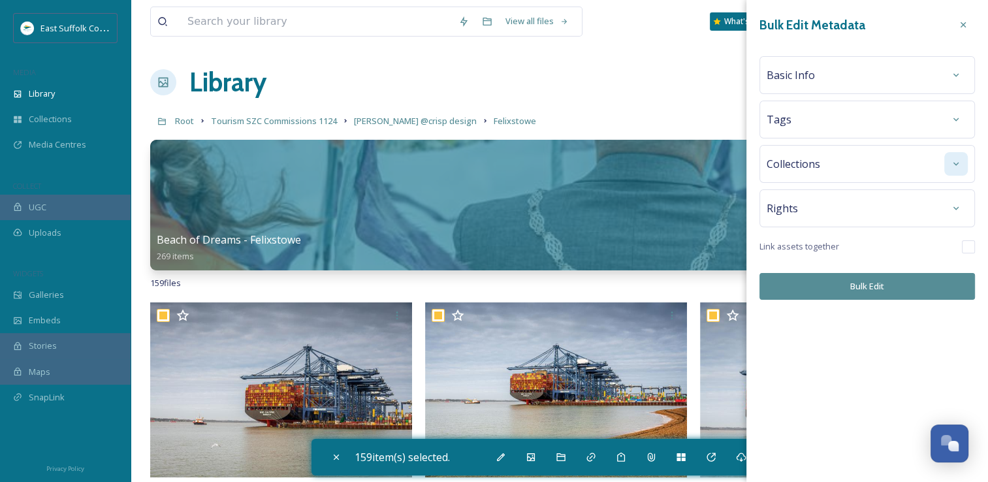
click at [962, 172] on div at bounding box center [957, 164] width 24 height 24
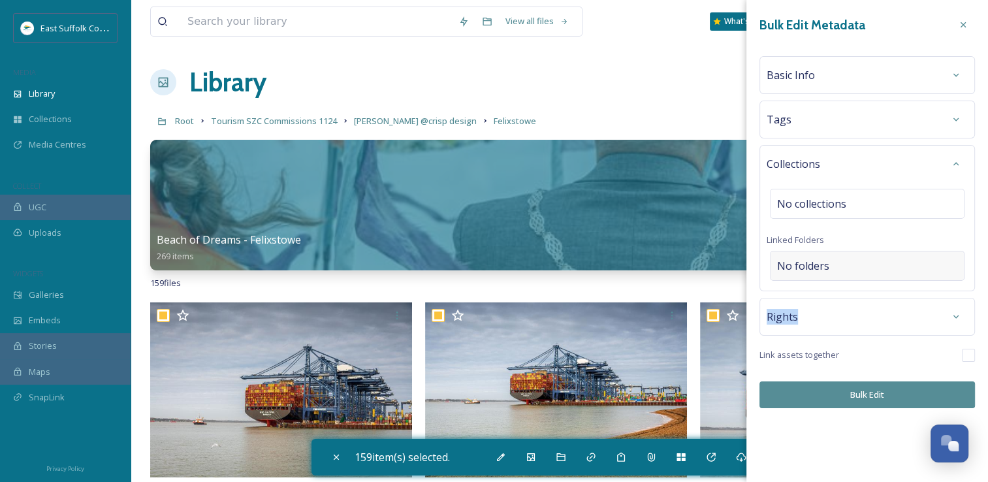
drag, startPoint x: 847, startPoint y: 315, endPoint x: 853, endPoint y: 265, distance: 49.9
click at [853, 265] on div "Bulk Edit Metadata Basic Info Tags Collections No collections Linked Folders No…" at bounding box center [868, 210] width 242 height 421
click at [853, 265] on div "No folders" at bounding box center [867, 266] width 195 height 30
click at [853, 265] on input at bounding box center [871, 266] width 200 height 29
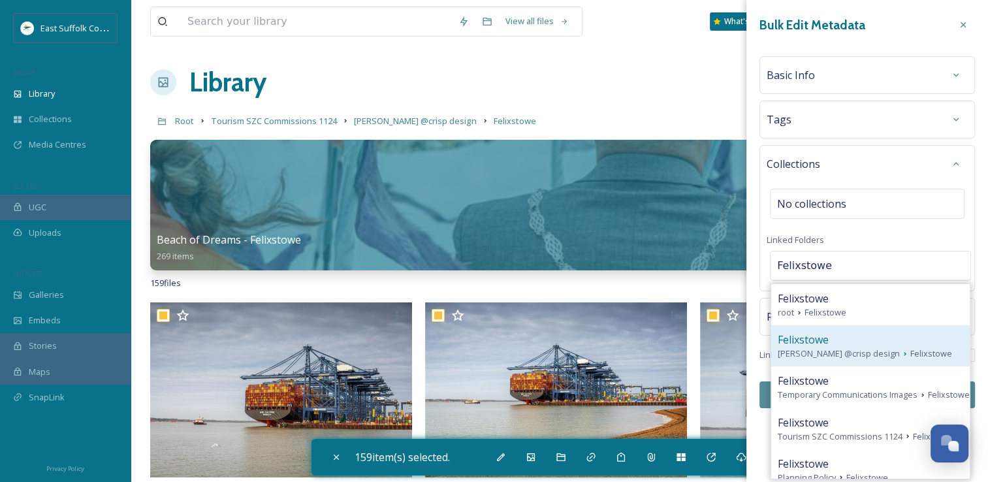
scroll to position [65, 0]
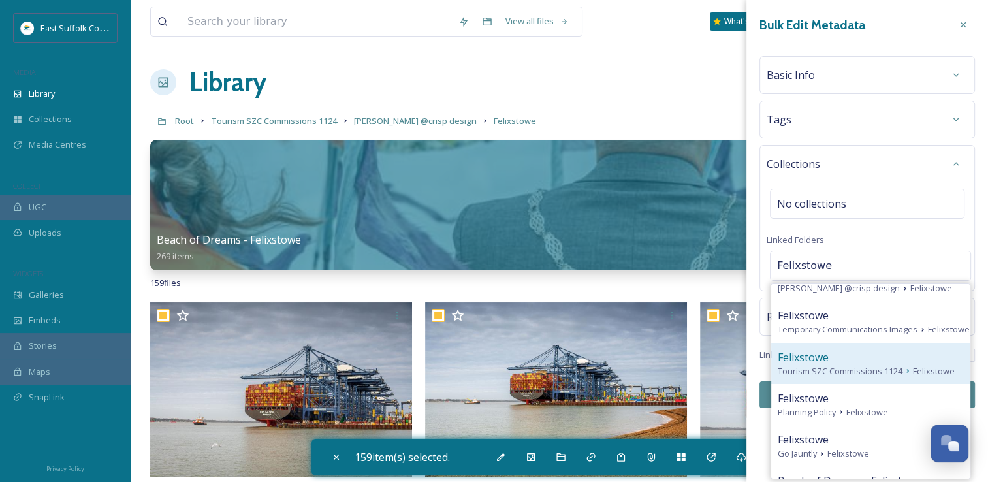
type input "Felixstowe"
click at [877, 378] on span "Tourism SZC Commissions 1124" at bounding box center [840, 371] width 125 height 12
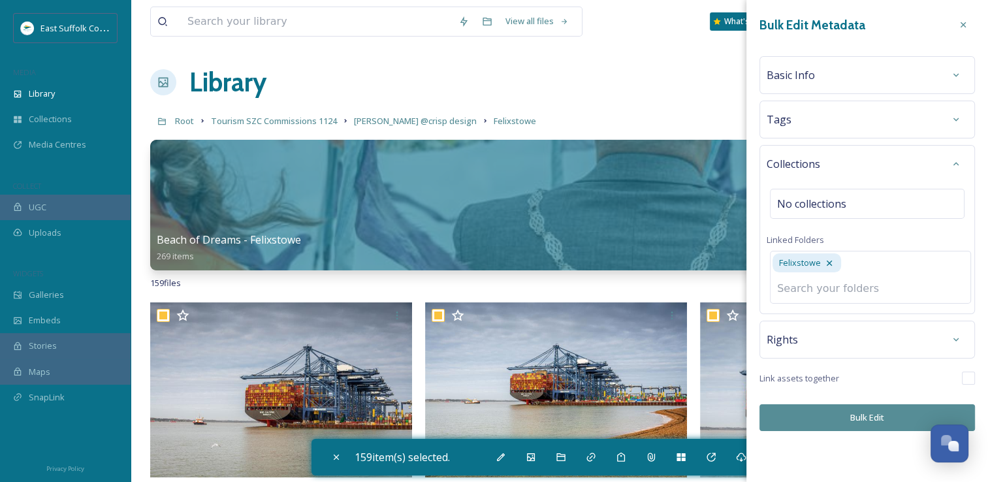
click at [875, 414] on button "Bulk Edit" at bounding box center [868, 417] width 216 height 27
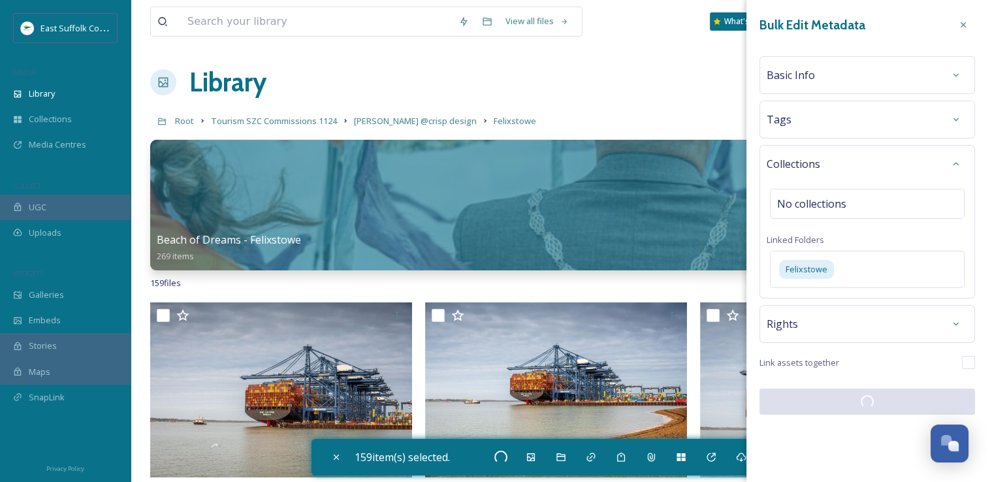
checkbox input "false"
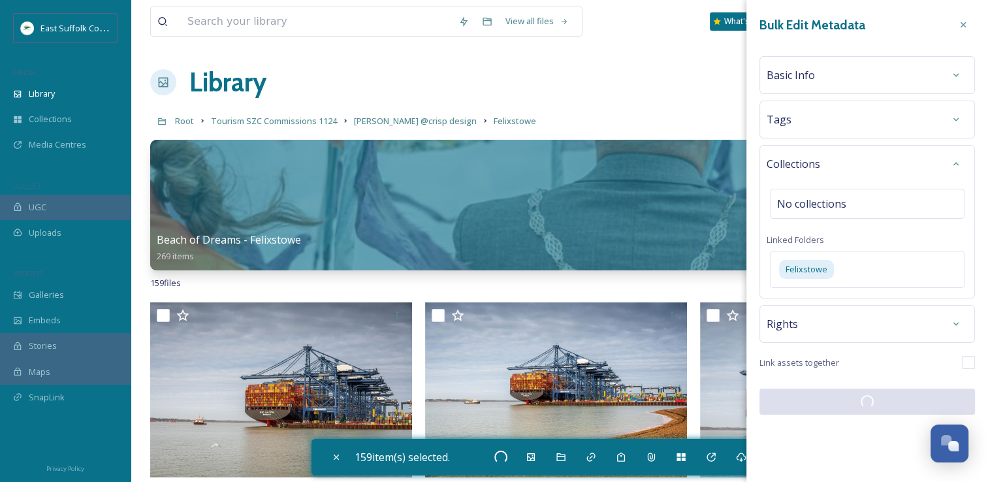
checkbox input "false"
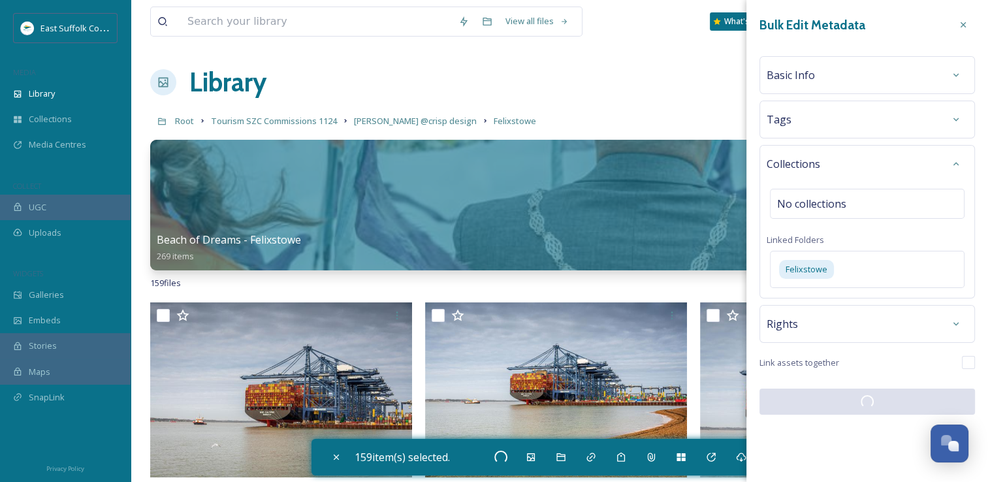
checkbox input "false"
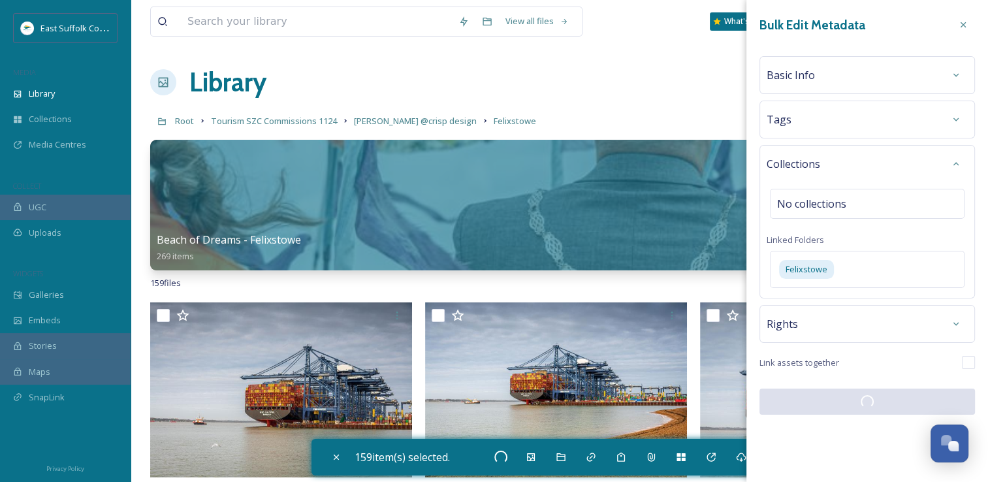
checkbox input "false"
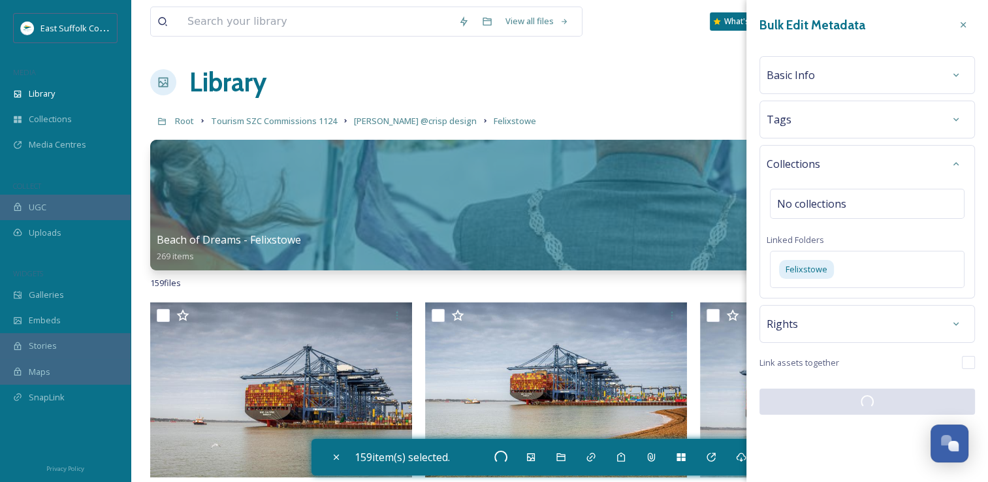
checkbox input "false"
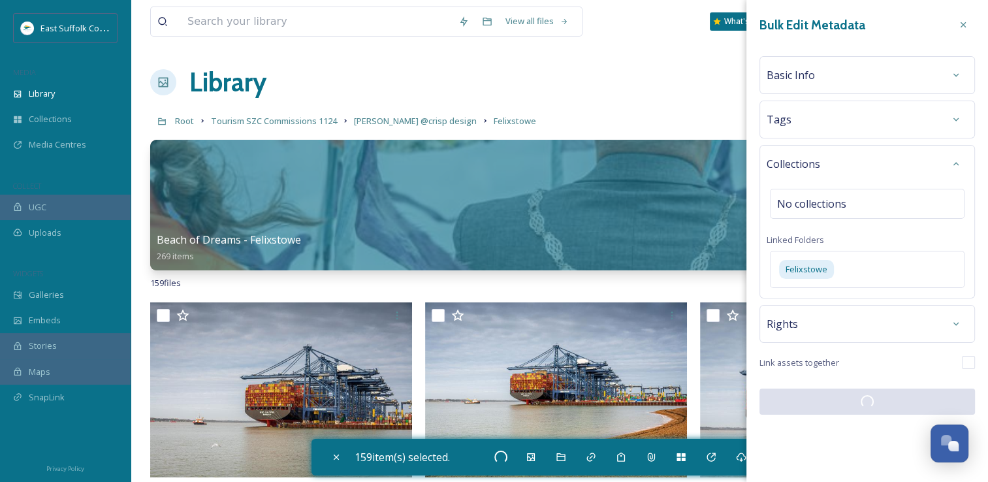
checkbox input "false"
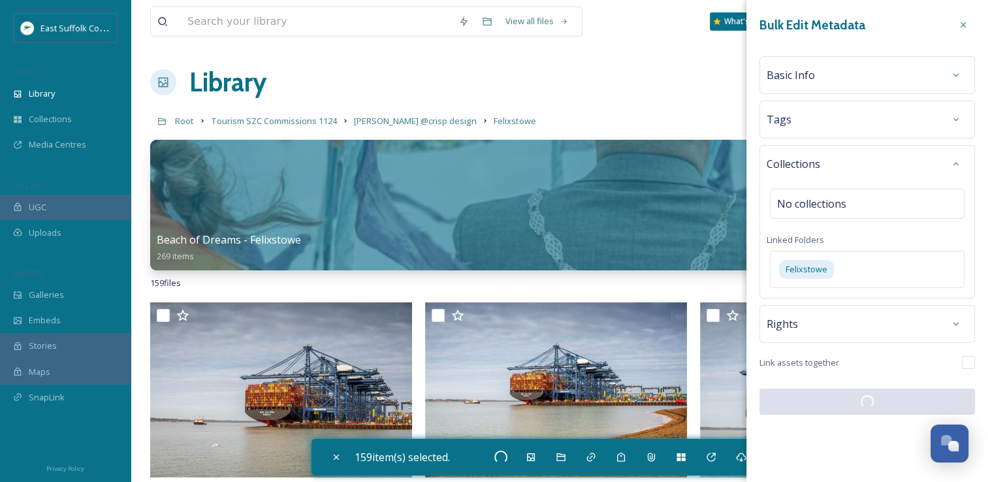
checkbox input "false"
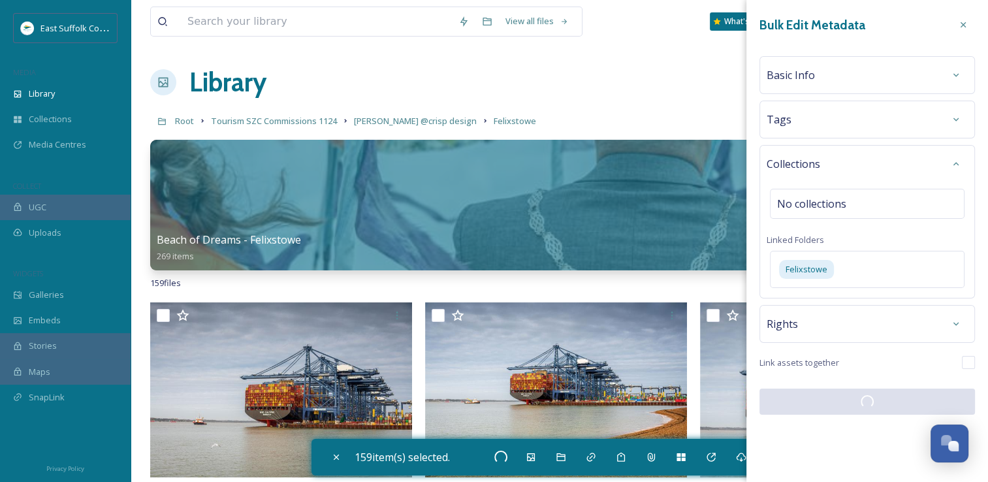
checkbox input "false"
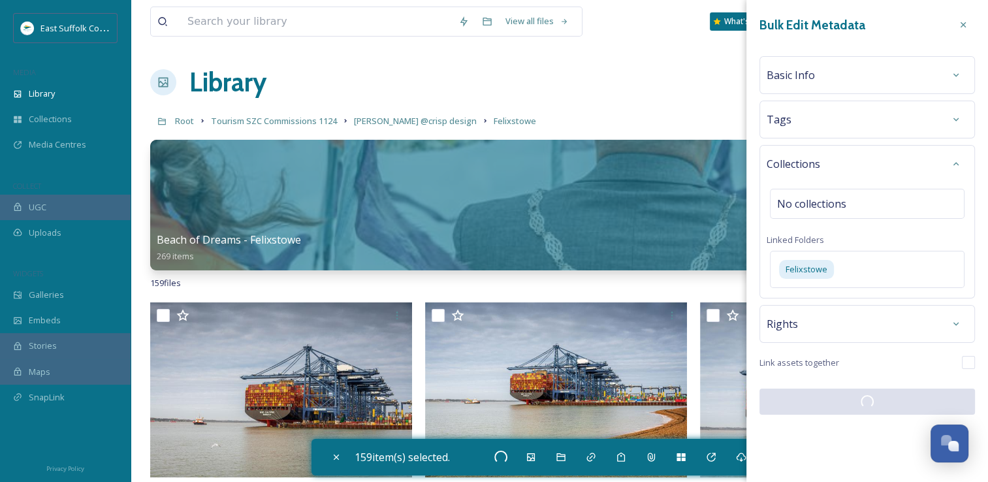
checkbox input "false"
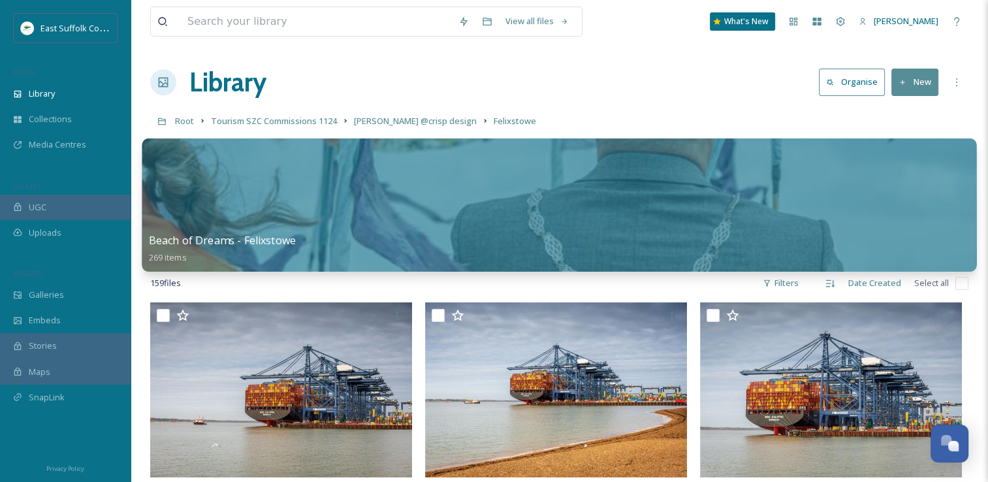
drag, startPoint x: 498, startPoint y: 198, endPoint x: 481, endPoint y: 220, distance: 27.9
click at [498, 198] on div at bounding box center [559, 204] width 835 height 133
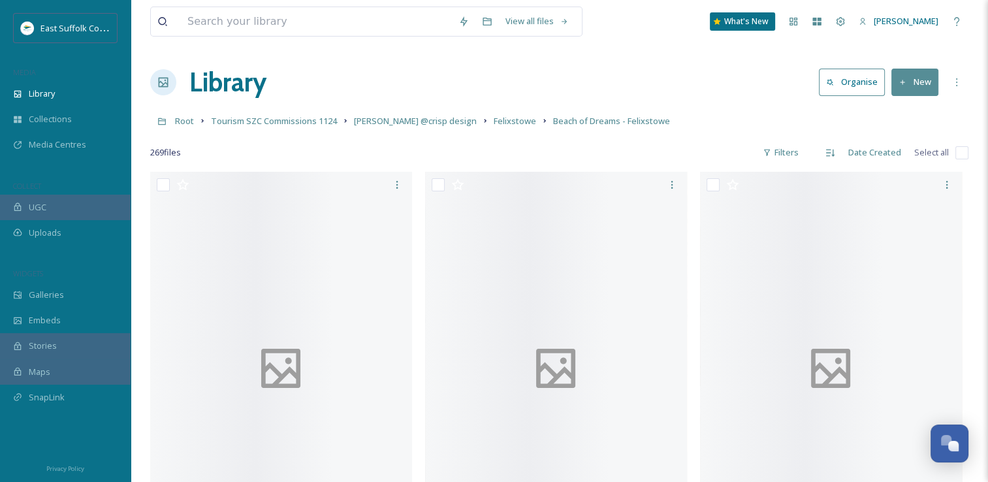
click at [959, 157] on input "checkbox" at bounding box center [962, 152] width 13 height 13
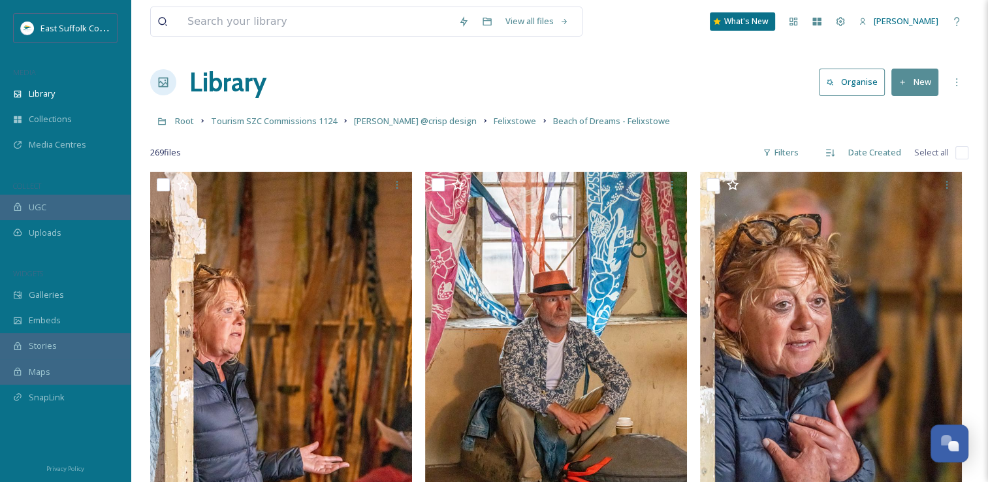
checkbox input "true"
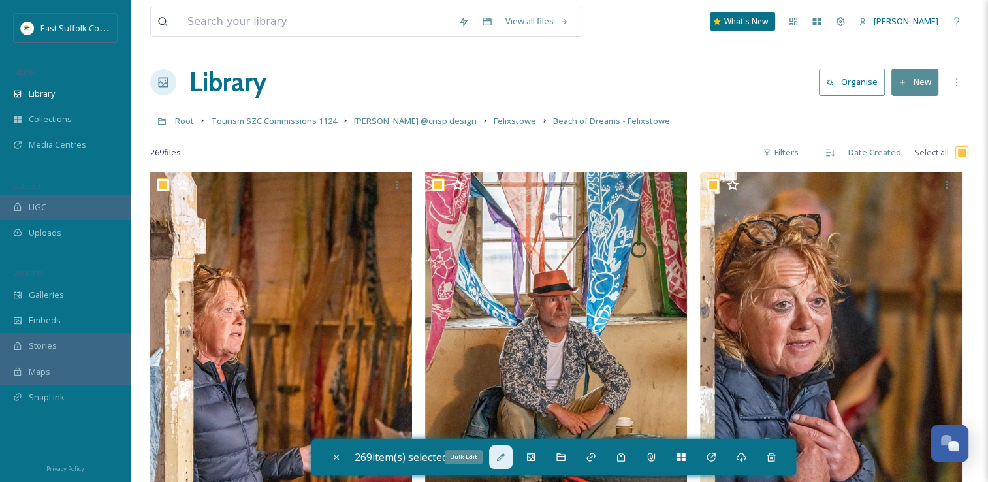
click at [500, 454] on icon at bounding box center [501, 457] width 10 height 10
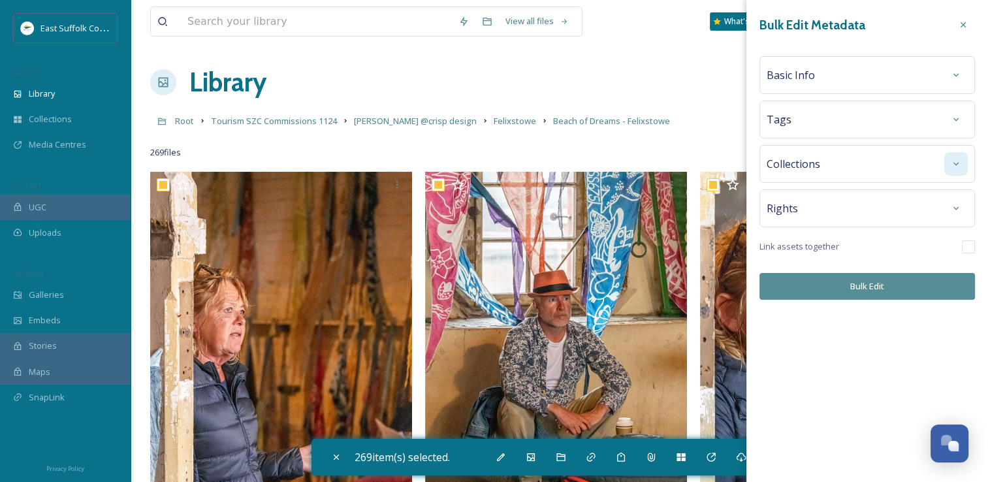
click at [951, 166] on div at bounding box center [957, 164] width 24 height 24
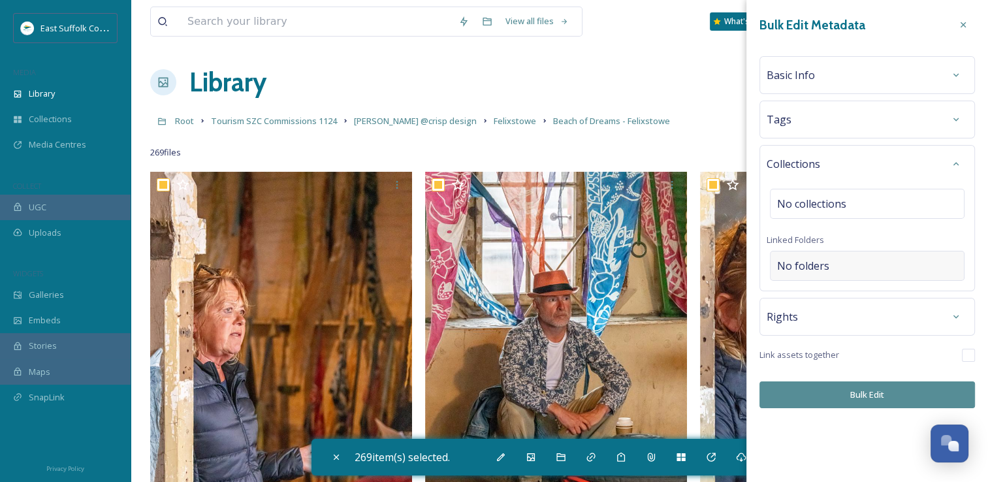
click at [836, 275] on div "No folders" at bounding box center [867, 266] width 195 height 30
click at [836, 274] on input at bounding box center [871, 266] width 200 height 29
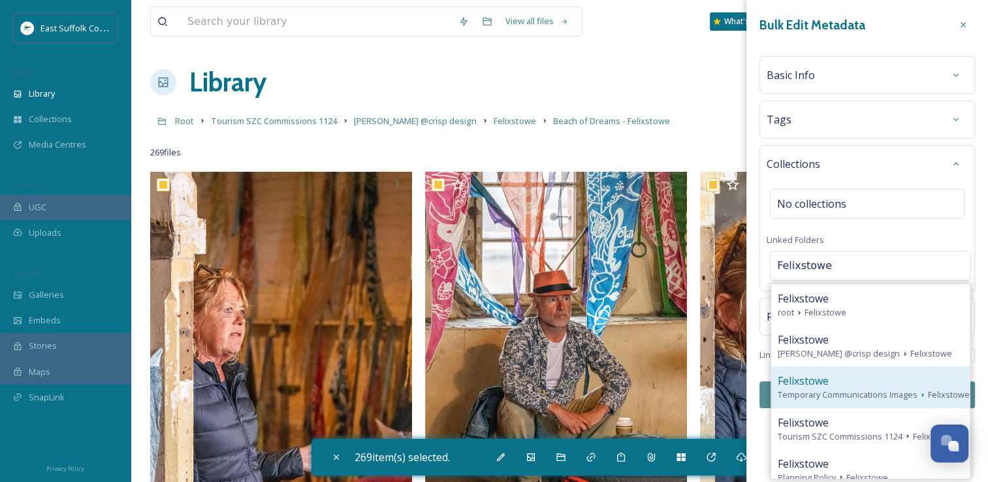
scroll to position [65, 0]
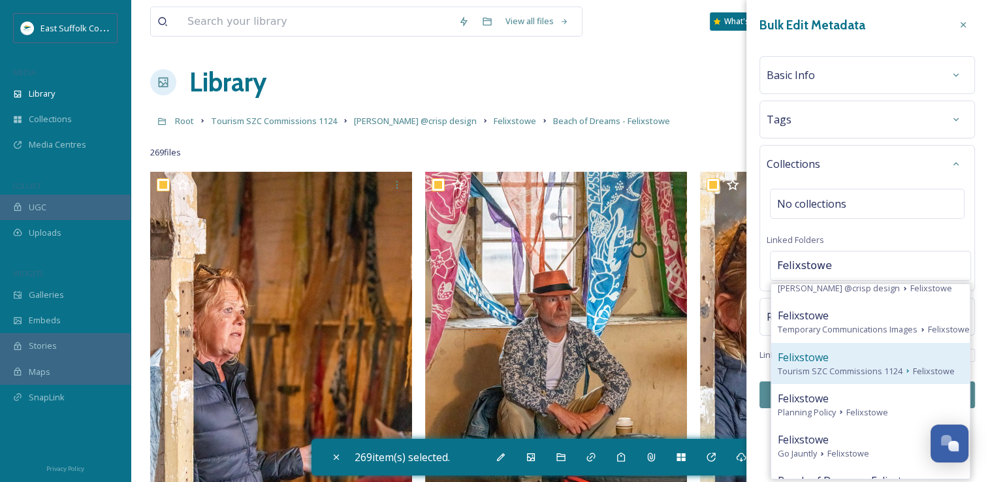
click at [843, 378] on div "Felixstowe Tourism SZC Commissions 1124 [GEOGRAPHIC_DATA]" at bounding box center [871, 363] width 199 height 41
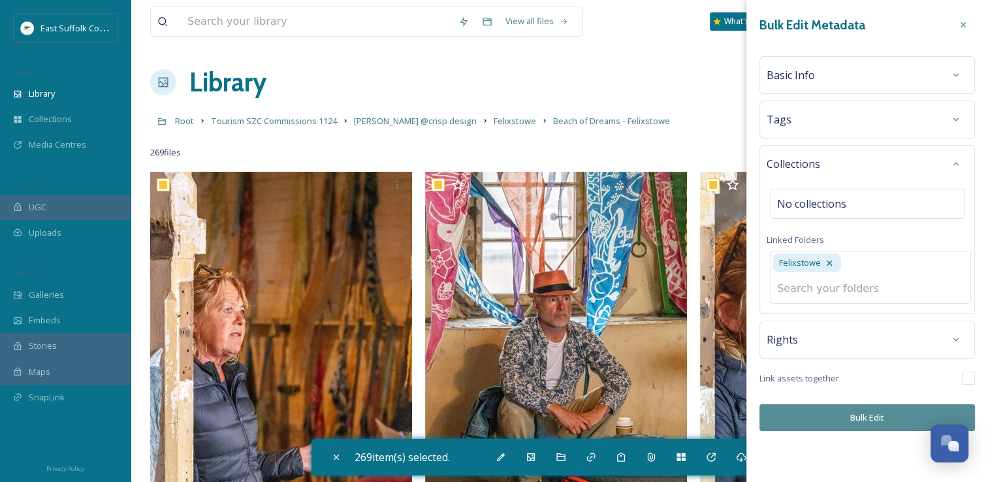
click at [846, 417] on div "Bulk Edit Metadata Basic Info Tags Collections No collections Linked Folders Fe…" at bounding box center [868, 222] width 242 height 444
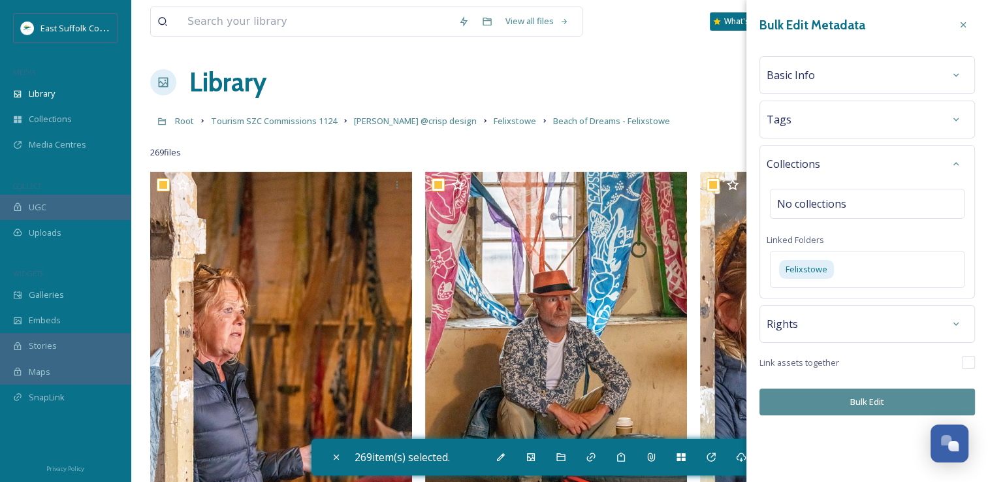
click at [821, 400] on button "Bulk Edit" at bounding box center [868, 402] width 216 height 27
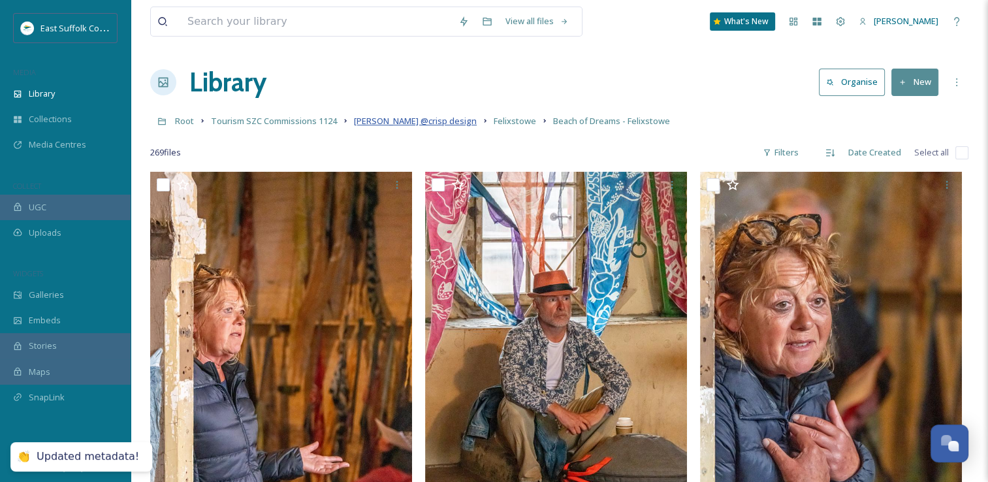
click at [365, 124] on span "[PERSON_NAME] @crisp design" at bounding box center [415, 121] width 123 height 12
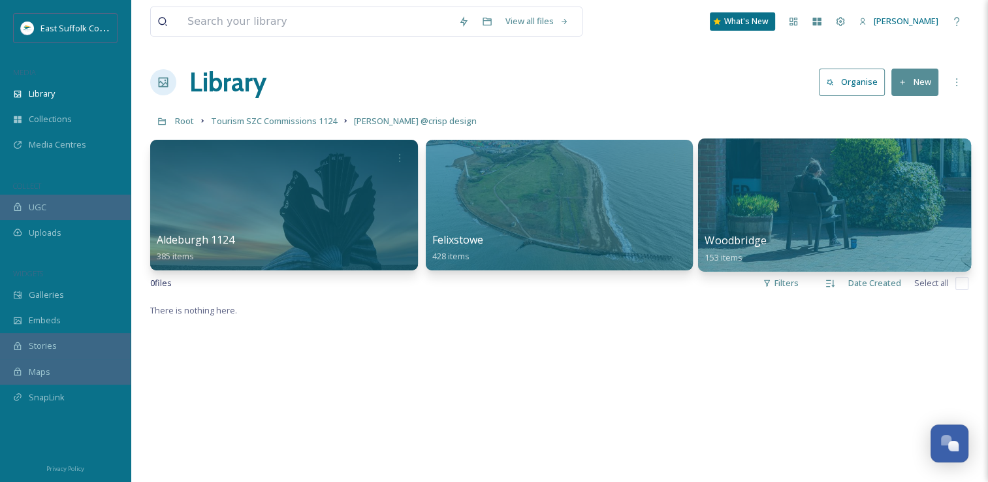
click at [845, 194] on div at bounding box center [834, 204] width 273 height 133
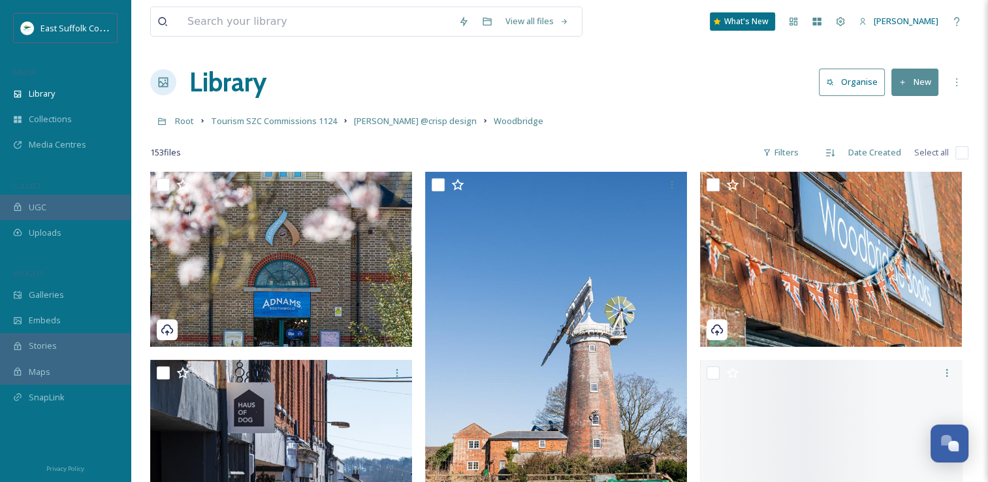
click at [961, 155] on input "checkbox" at bounding box center [962, 152] width 13 height 13
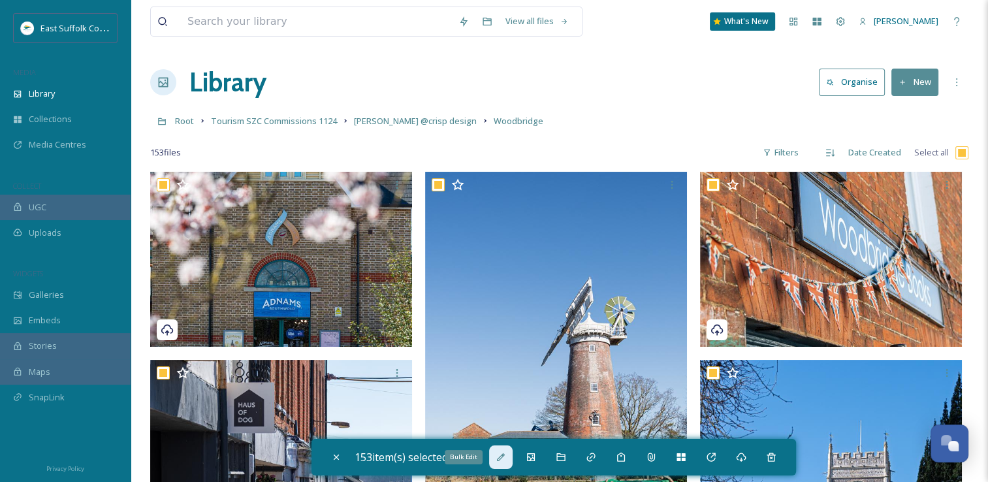
click at [495, 456] on div "Bulk Edit" at bounding box center [501, 458] width 24 height 24
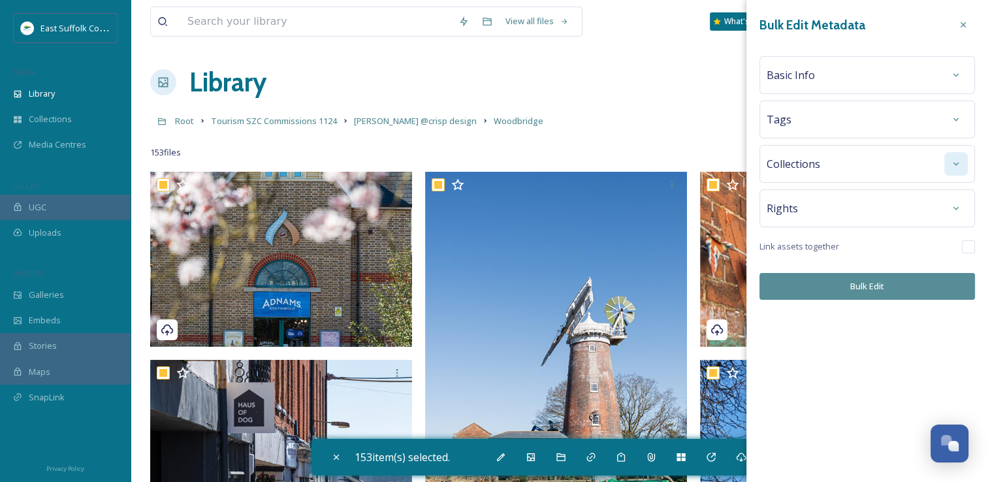
click at [960, 169] on div at bounding box center [957, 164] width 24 height 24
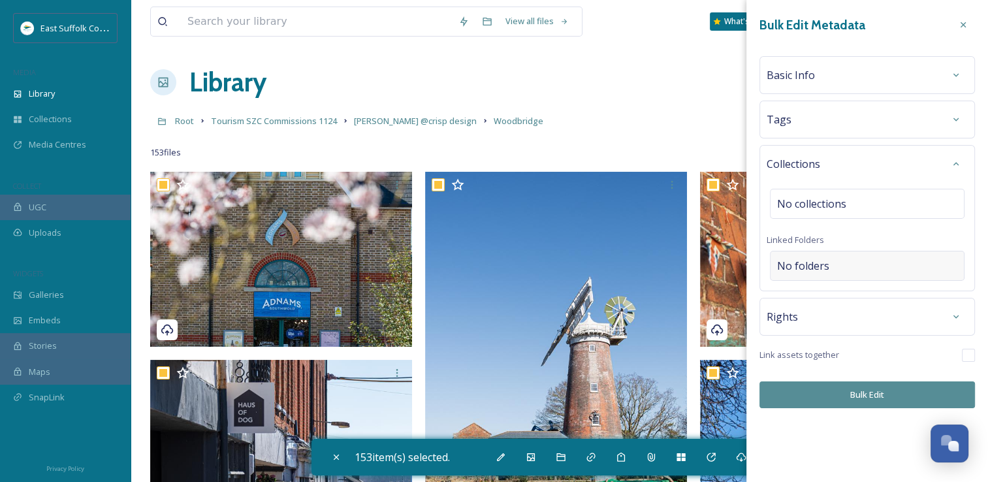
click at [875, 265] on div "No folders" at bounding box center [867, 266] width 195 height 30
click at [875, 265] on input at bounding box center [871, 266] width 200 height 29
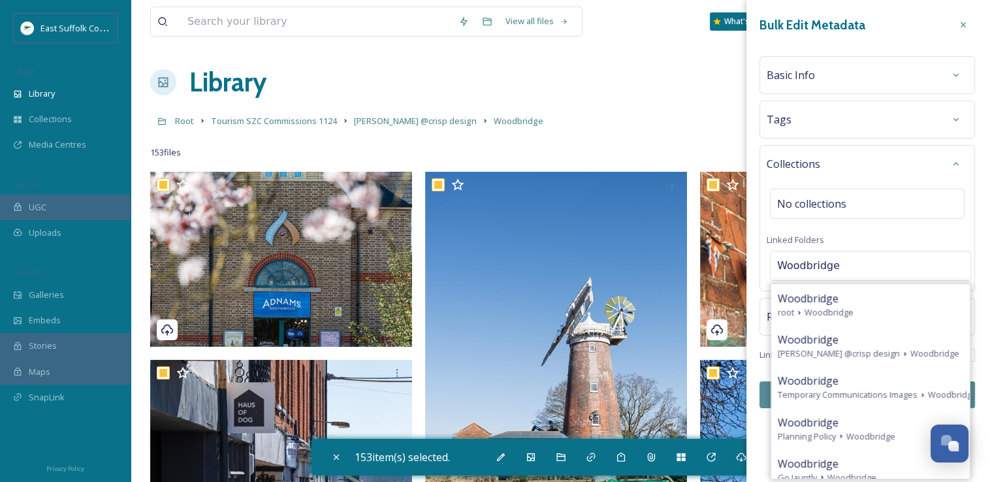
click at [583, 90] on div "Library Organise New" at bounding box center [559, 82] width 819 height 39
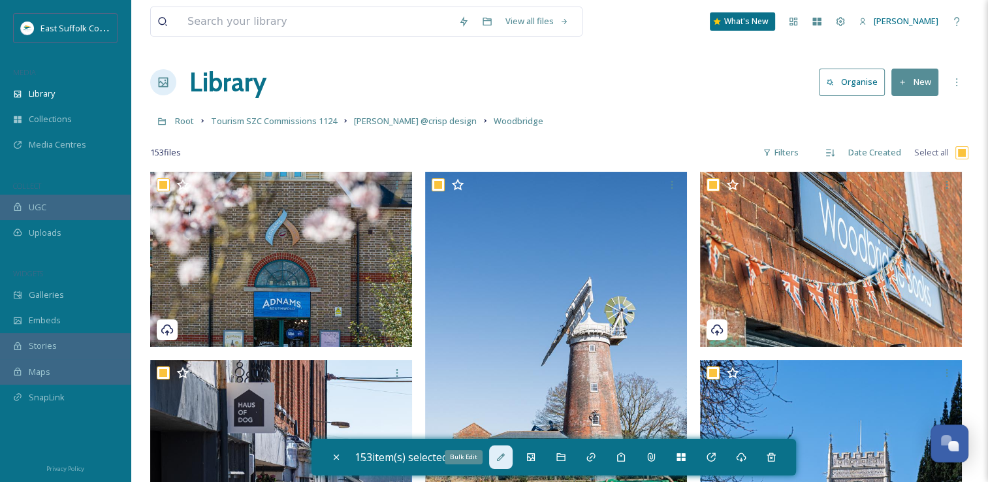
click at [507, 463] on div "Bulk Edit" at bounding box center [501, 458] width 24 height 24
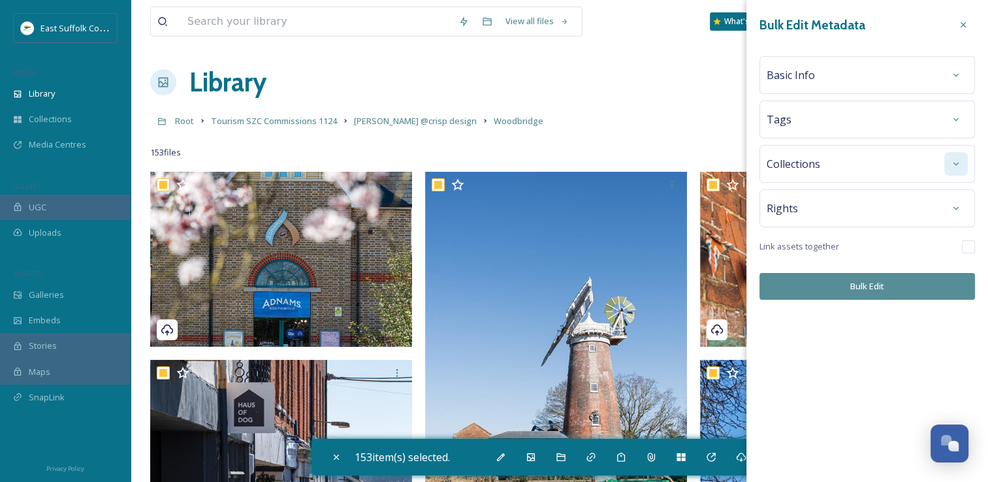
click at [960, 166] on icon at bounding box center [956, 164] width 10 height 10
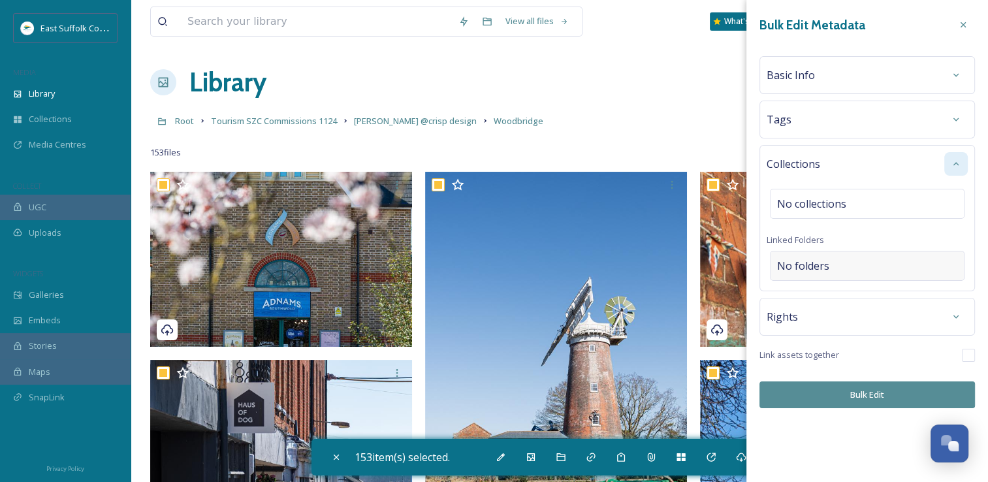
click at [849, 272] on div "No folders" at bounding box center [867, 266] width 195 height 30
click at [849, 272] on input at bounding box center [871, 266] width 200 height 29
click at [658, 78] on div "Library Organise New" at bounding box center [559, 82] width 819 height 39
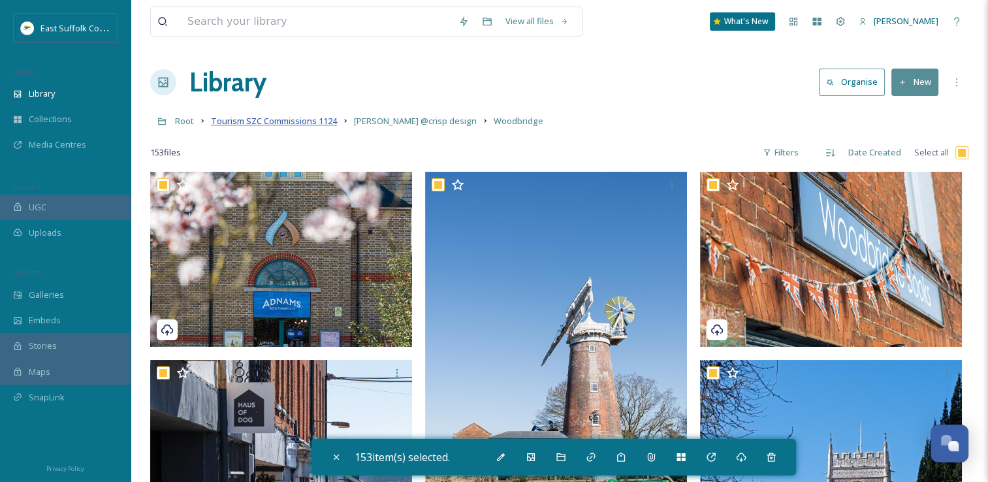
click at [261, 122] on span "Tourism SZC Commissions 1124" at bounding box center [274, 121] width 126 height 12
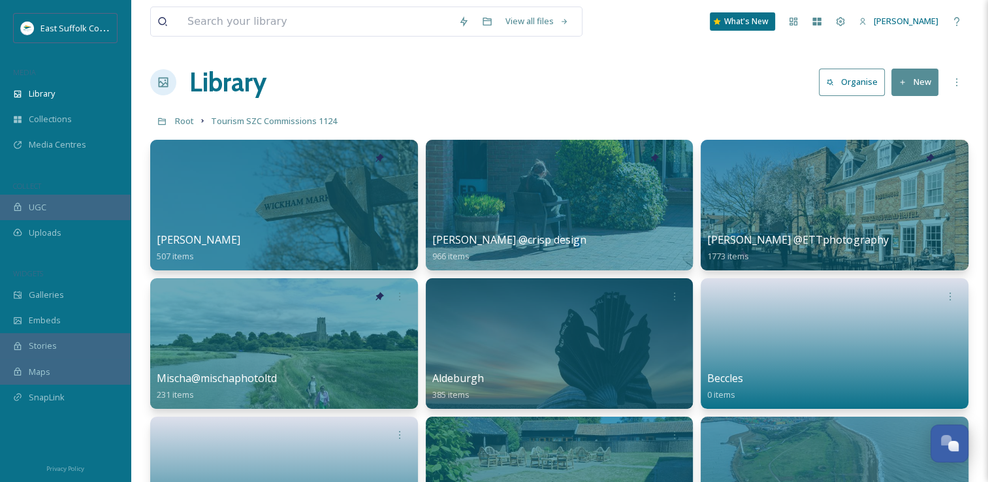
click at [914, 94] on button "New" at bounding box center [915, 82] width 47 height 27
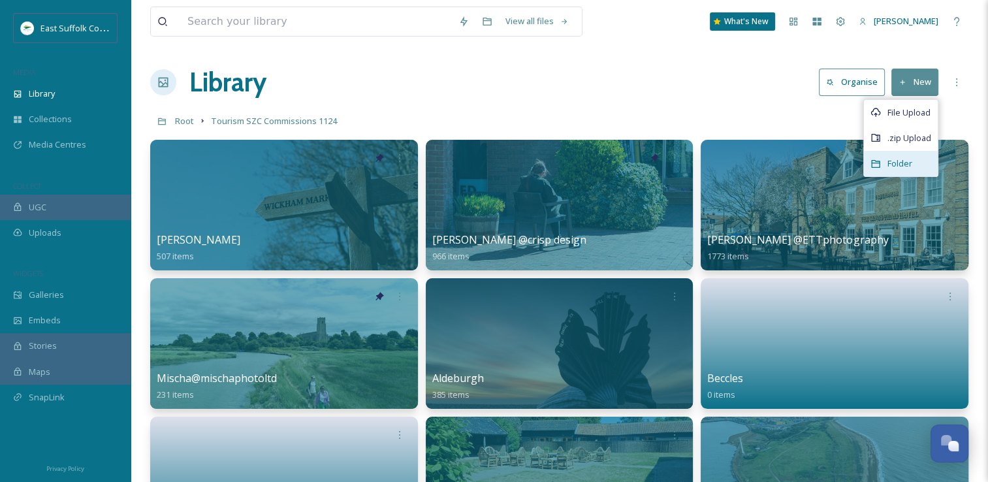
click at [910, 174] on div "Folder" at bounding box center [901, 163] width 74 height 25
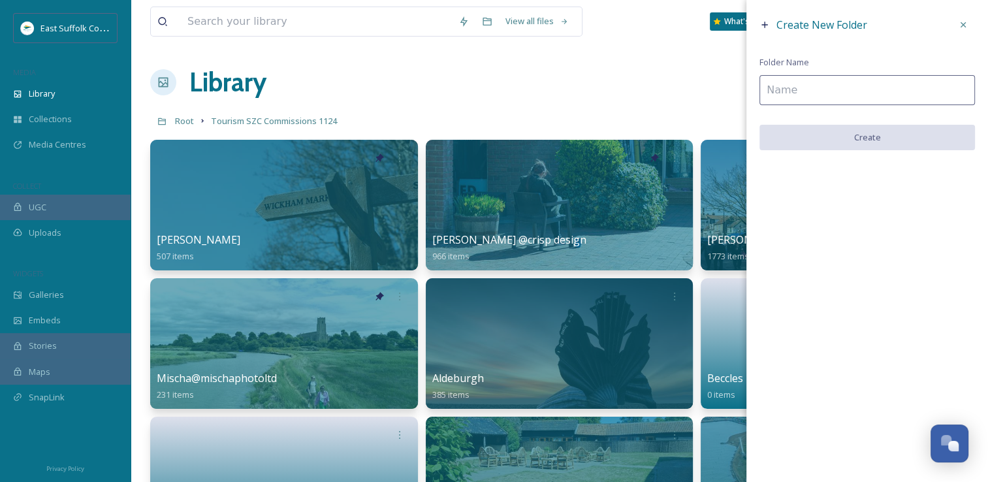
click at [903, 77] on input at bounding box center [868, 90] width 216 height 30
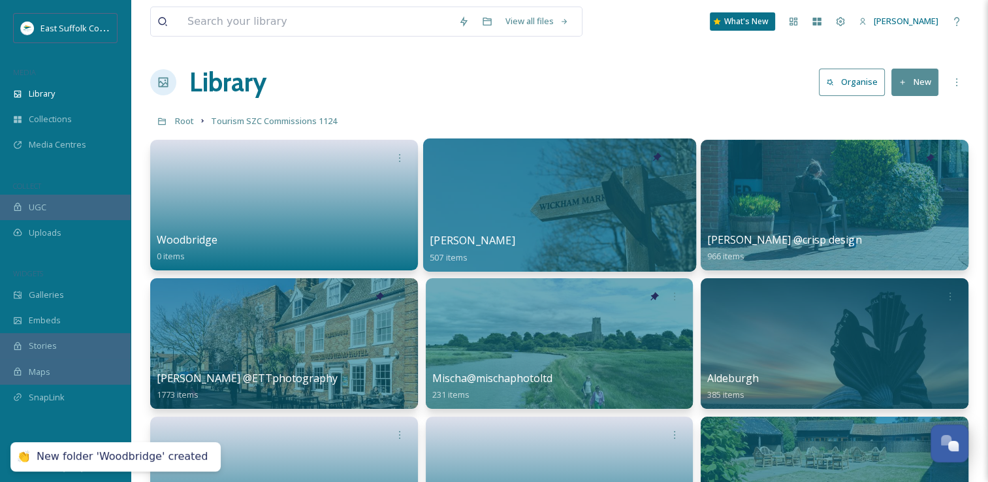
click at [481, 202] on div at bounding box center [559, 204] width 273 height 133
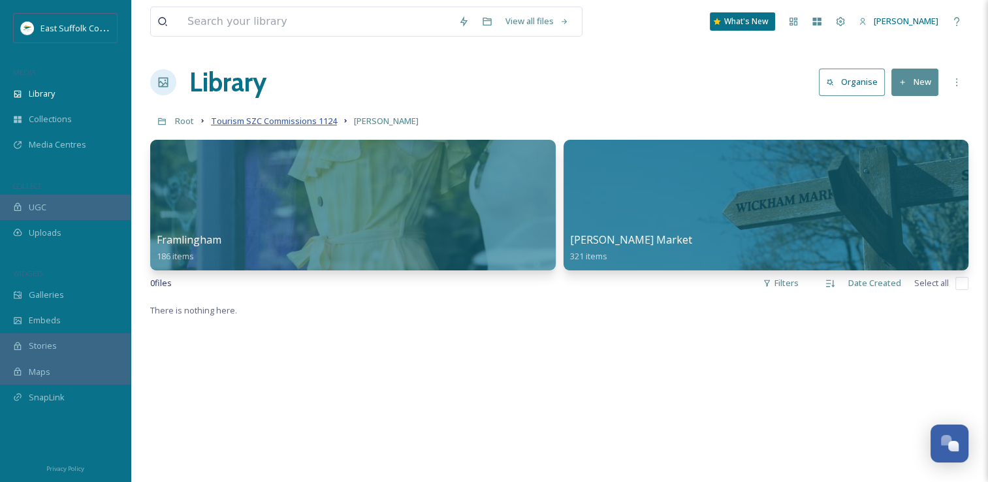
click at [277, 118] on span "Tourism SZC Commissions 1124" at bounding box center [274, 121] width 126 height 12
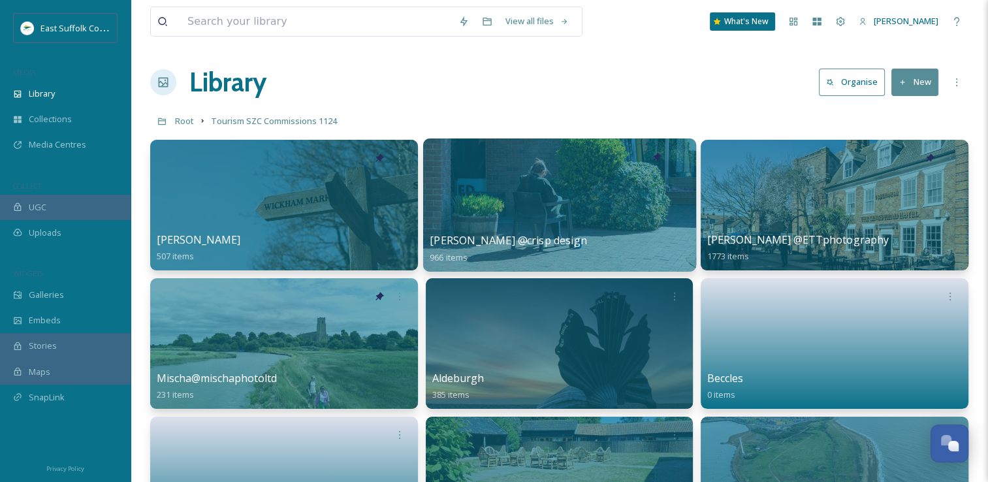
click at [531, 186] on div at bounding box center [559, 204] width 273 height 133
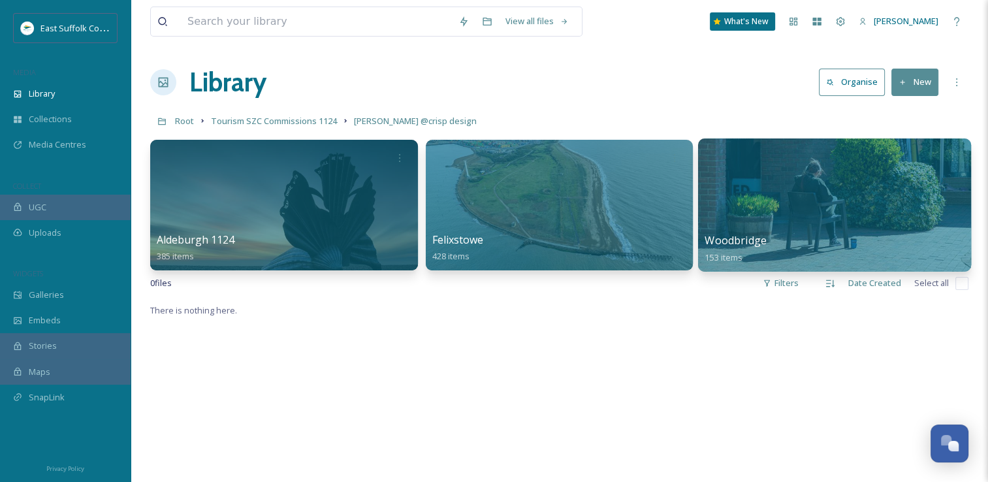
click at [758, 223] on div at bounding box center [834, 204] width 273 height 133
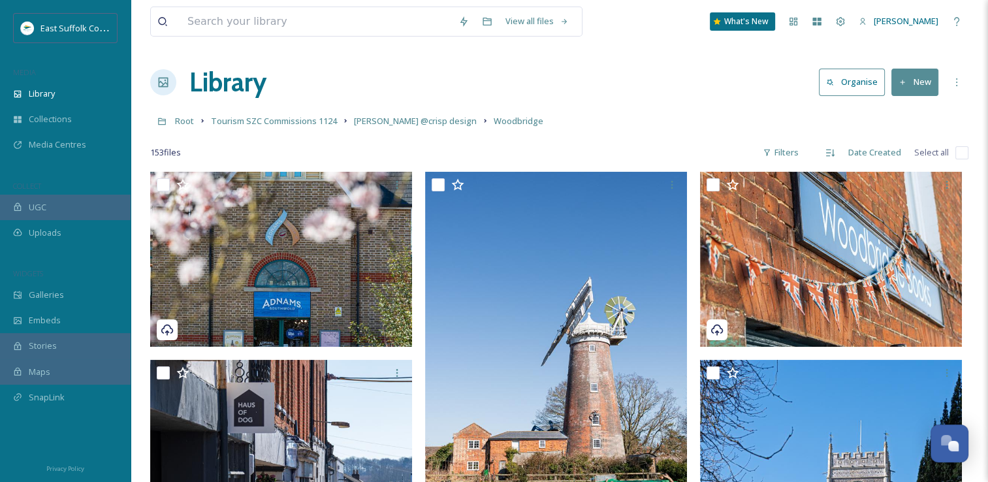
click at [962, 152] on input "checkbox" at bounding box center [962, 152] width 13 height 13
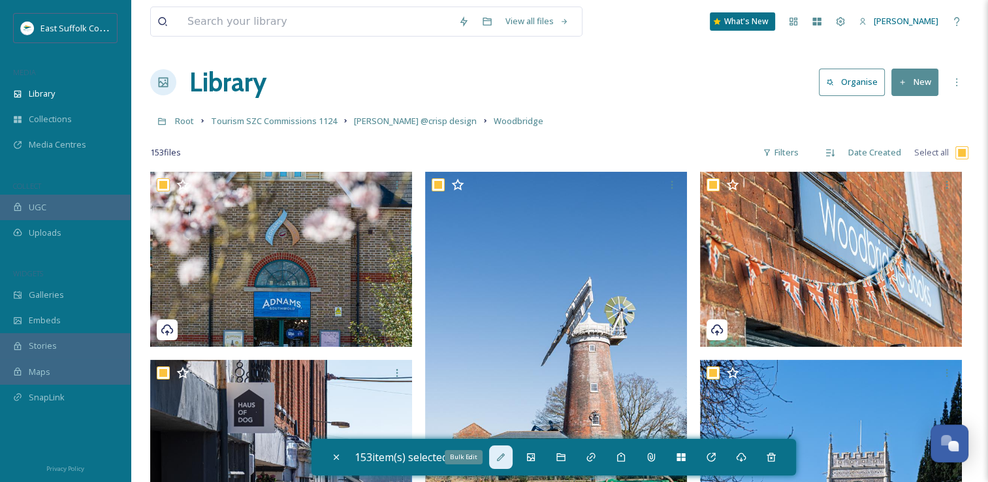
click at [506, 461] on icon at bounding box center [501, 457] width 10 height 10
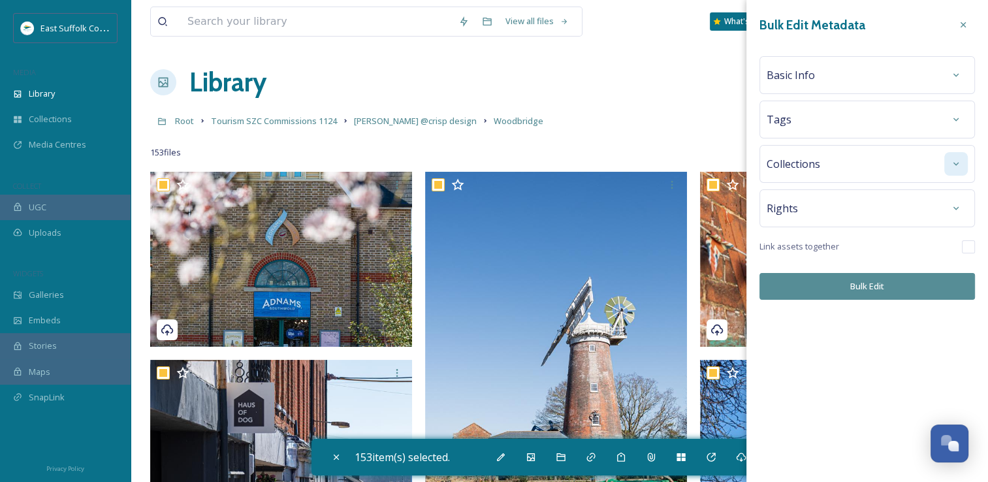
click at [959, 163] on icon at bounding box center [956, 164] width 10 height 10
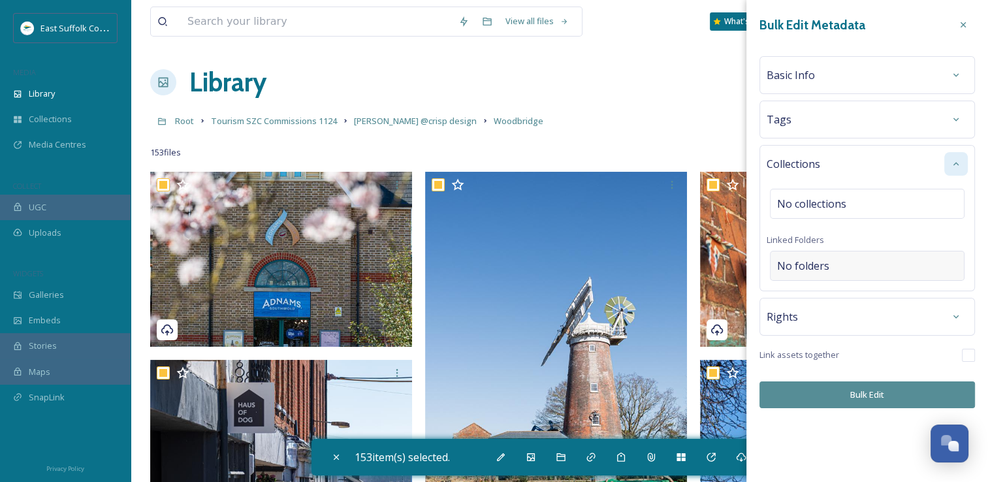
click at [865, 271] on div "No folders" at bounding box center [867, 266] width 195 height 30
click at [865, 271] on input at bounding box center [871, 266] width 200 height 29
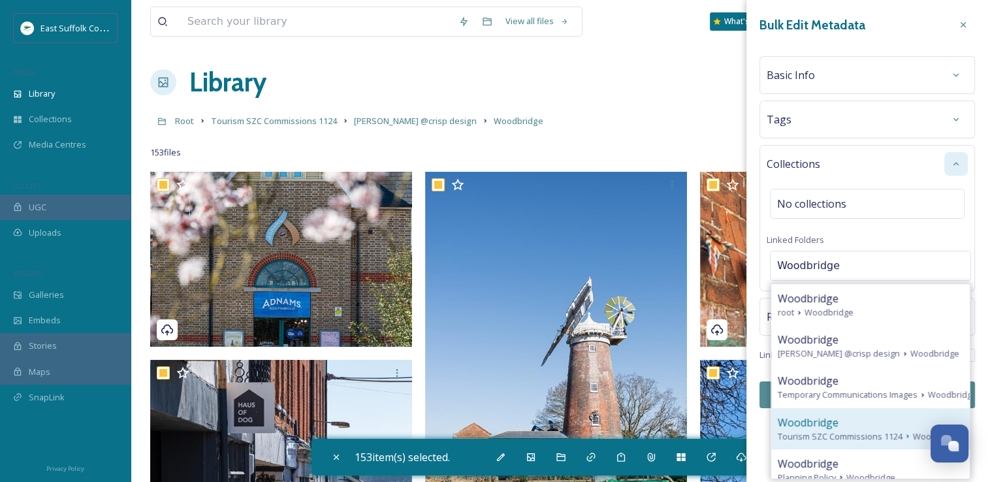
click at [854, 440] on span "Tourism SZC Commissions 1124" at bounding box center [840, 437] width 125 height 12
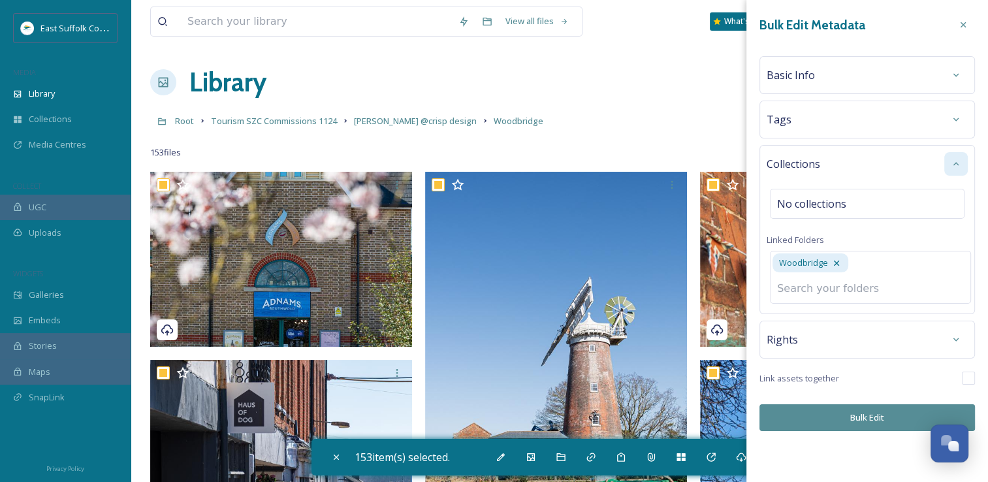
click at [857, 410] on button "Bulk Edit" at bounding box center [868, 417] width 216 height 27
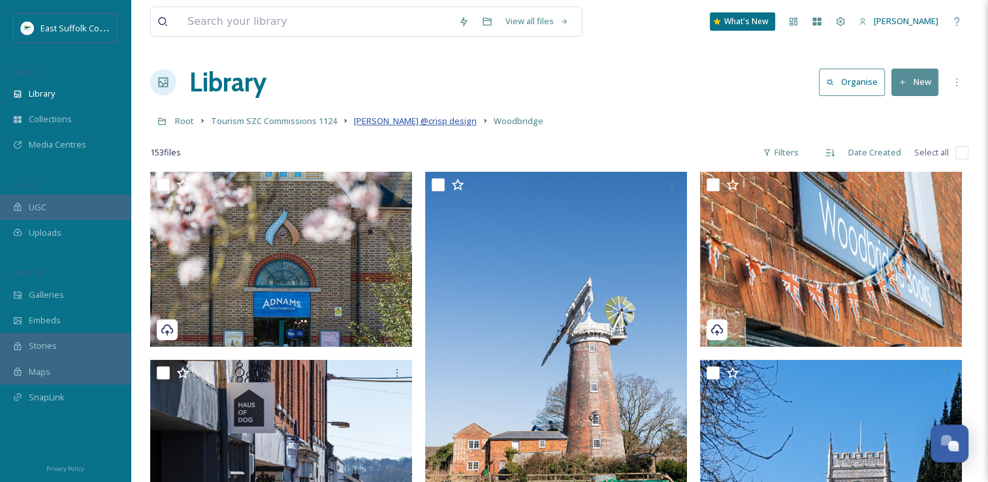
click at [388, 117] on span "[PERSON_NAME] @crisp design" at bounding box center [415, 121] width 123 height 12
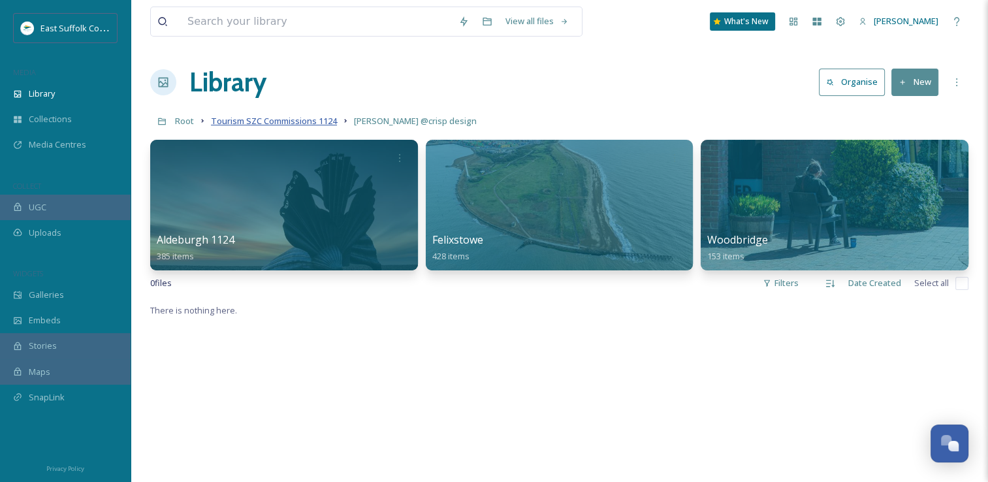
click at [303, 126] on span "Tourism SZC Commissions 1124" at bounding box center [274, 121] width 126 height 12
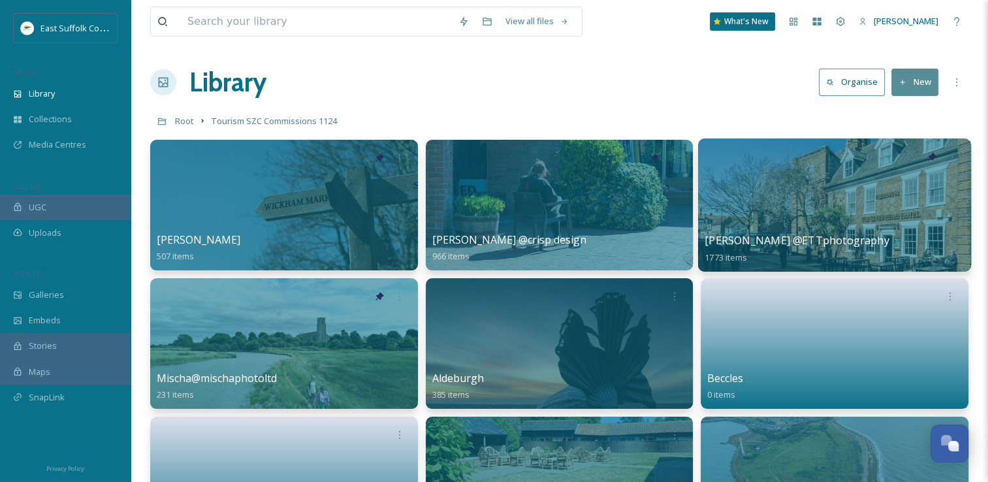
click at [788, 216] on div at bounding box center [834, 204] width 273 height 133
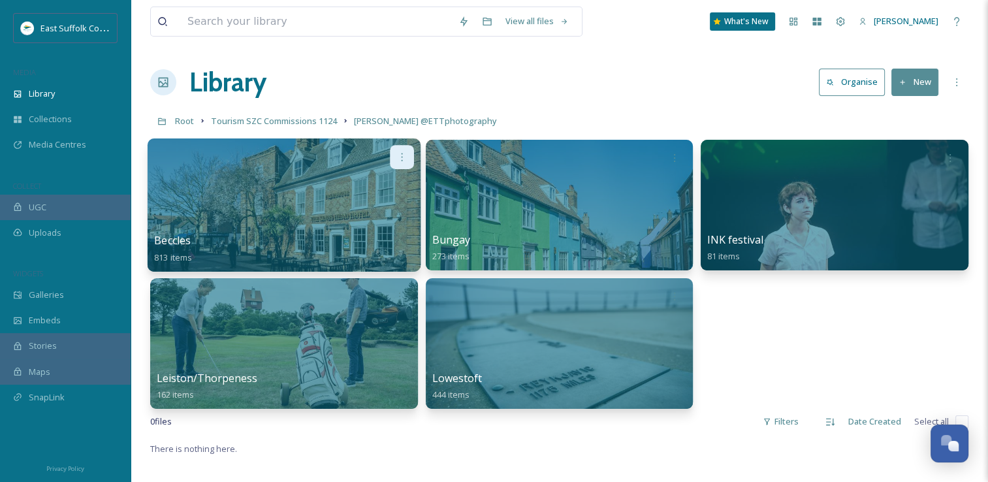
click at [407, 152] on icon at bounding box center [402, 157] width 10 height 10
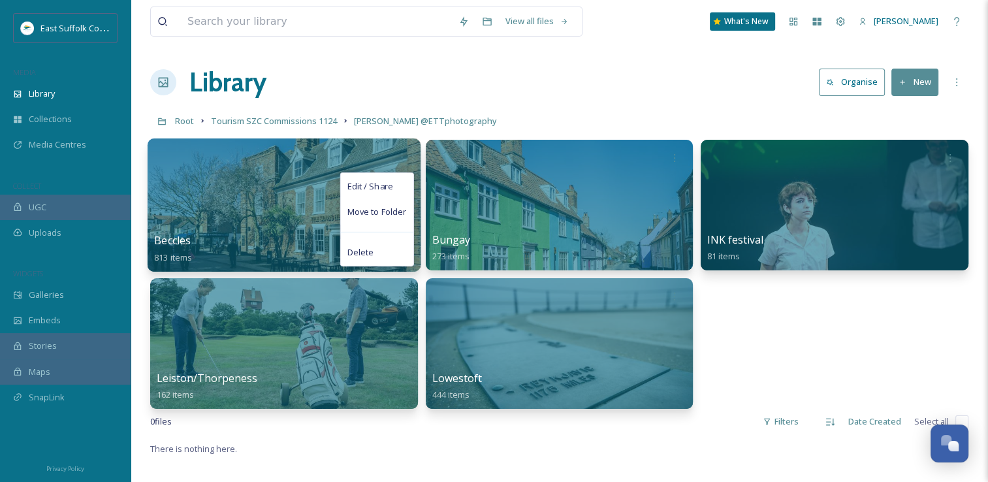
click at [288, 182] on div at bounding box center [284, 204] width 273 height 133
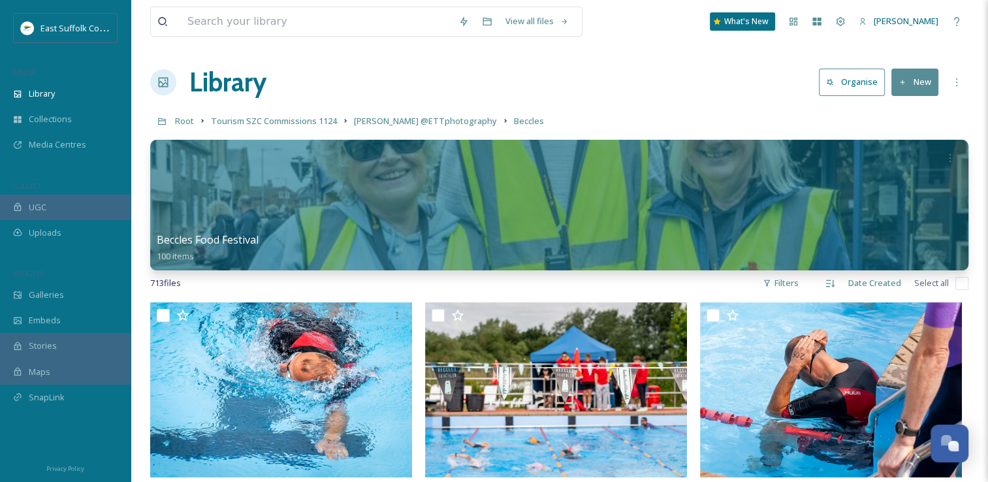
click at [966, 283] on input "checkbox" at bounding box center [962, 283] width 13 height 13
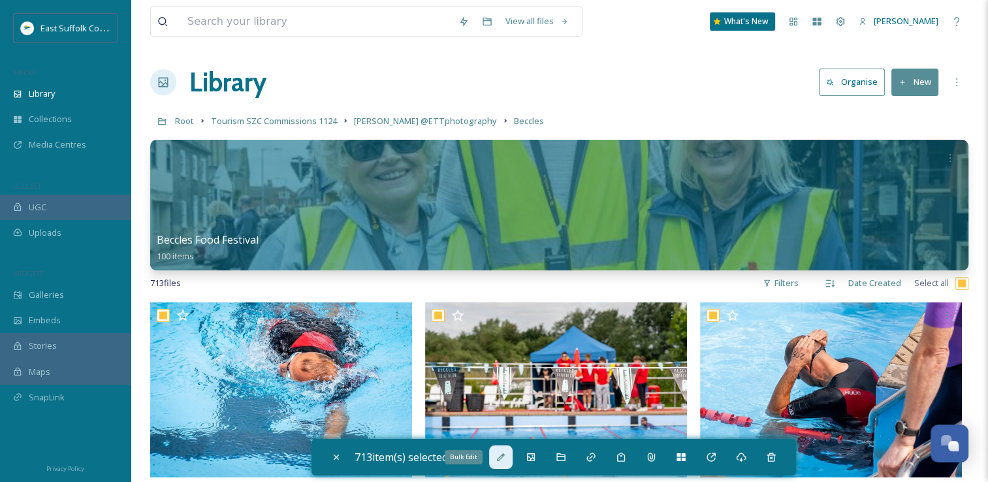
click at [498, 461] on div "Bulk Edit" at bounding box center [501, 458] width 24 height 24
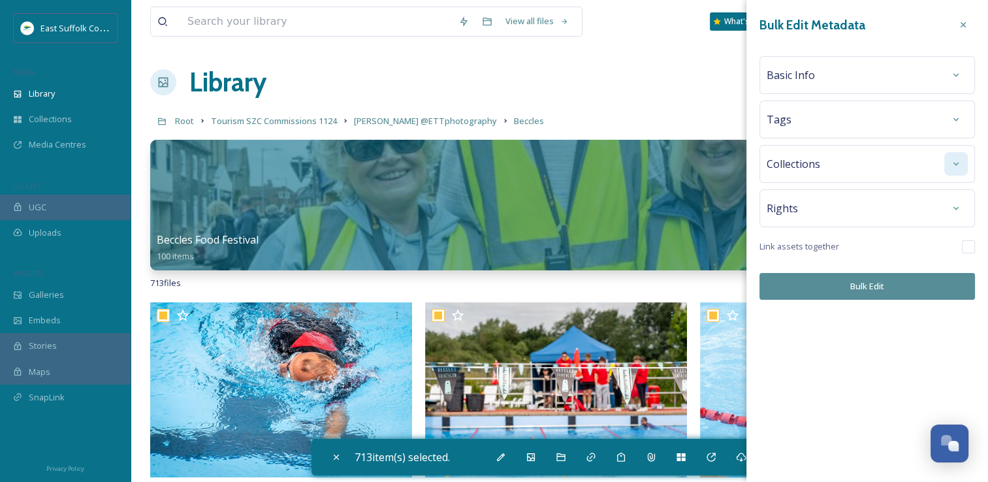
click at [954, 162] on icon at bounding box center [956, 163] width 5 height 3
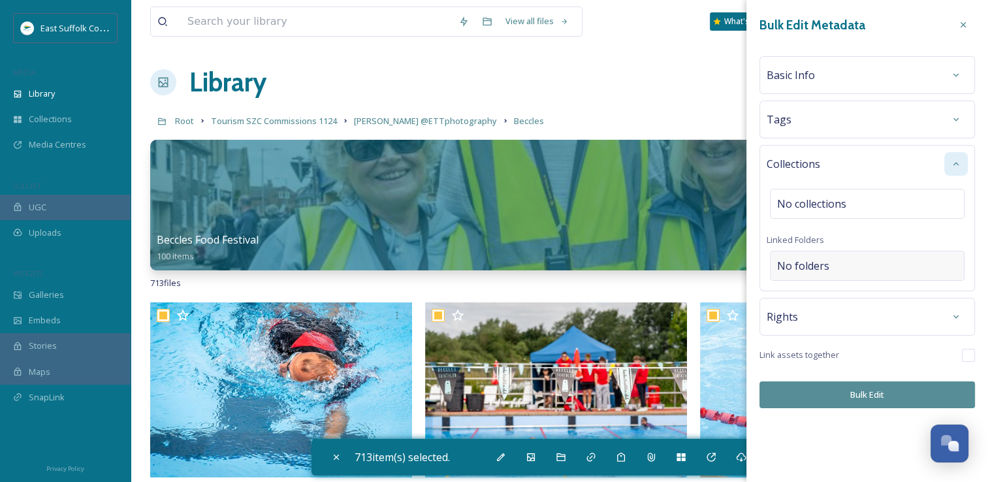
click at [837, 262] on div "No folders" at bounding box center [867, 266] width 195 height 30
click at [837, 262] on input at bounding box center [871, 266] width 200 height 29
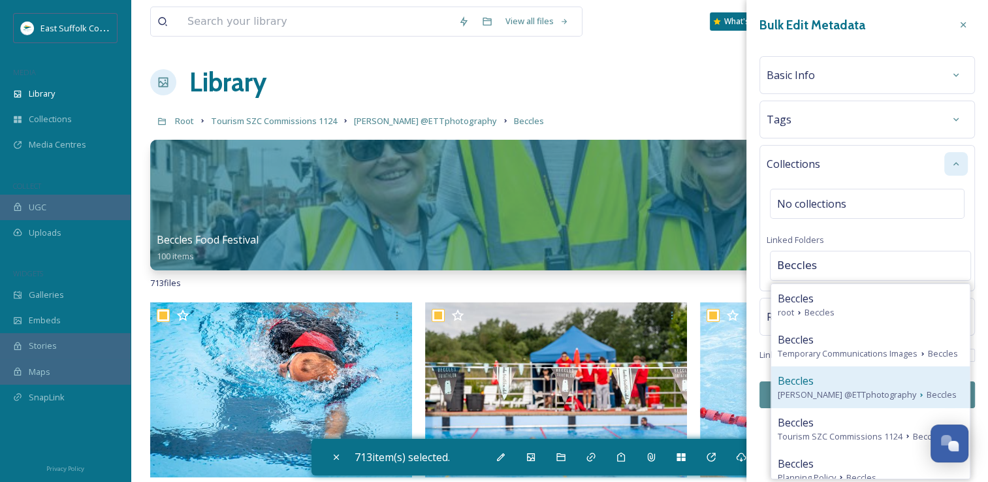
scroll to position [65, 0]
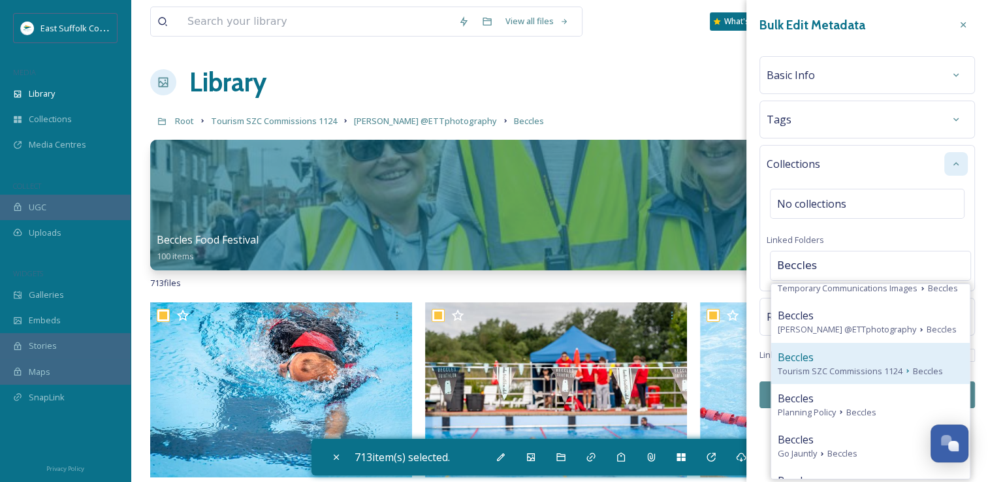
click at [851, 365] on span "Tourism SZC Commissions 1124" at bounding box center [840, 371] width 125 height 12
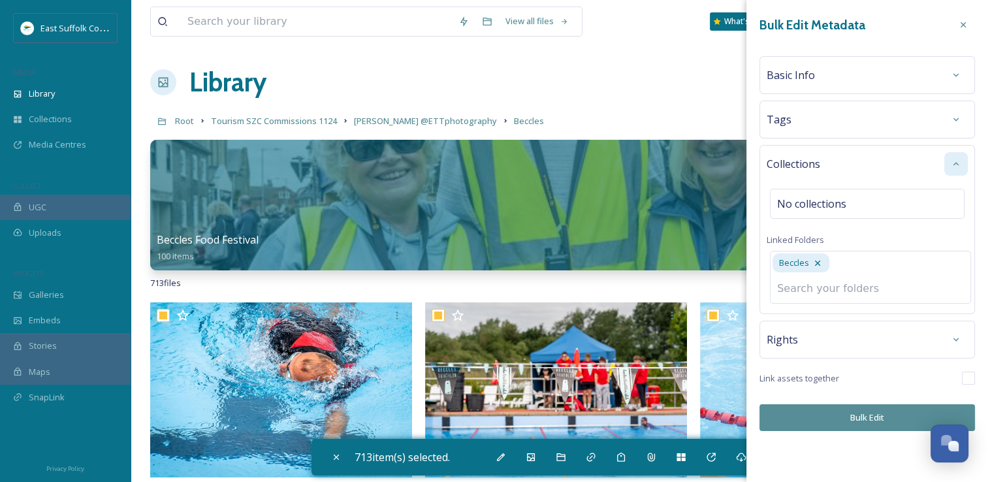
drag, startPoint x: 849, startPoint y: 422, endPoint x: 830, endPoint y: 407, distance: 24.2
click at [845, 418] on div "Bulk Edit Metadata Basic Info Tags Collections No collections Linked Folders Be…" at bounding box center [868, 222] width 242 height 444
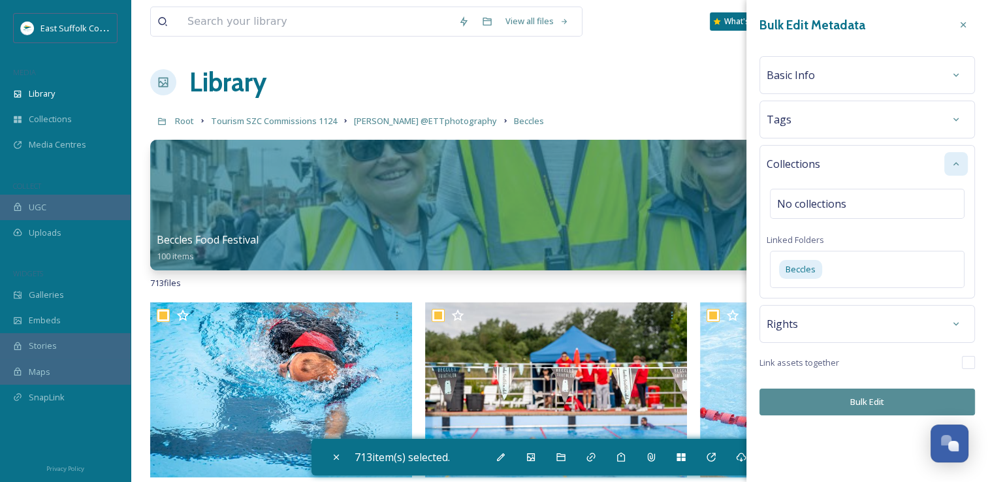
click at [817, 410] on button "Bulk Edit" at bounding box center [868, 402] width 216 height 27
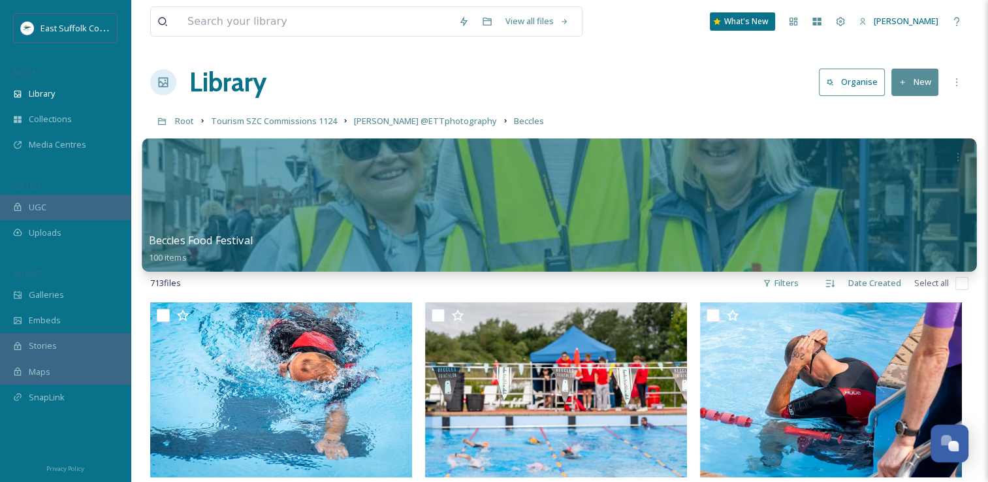
click at [630, 206] on div at bounding box center [559, 204] width 835 height 133
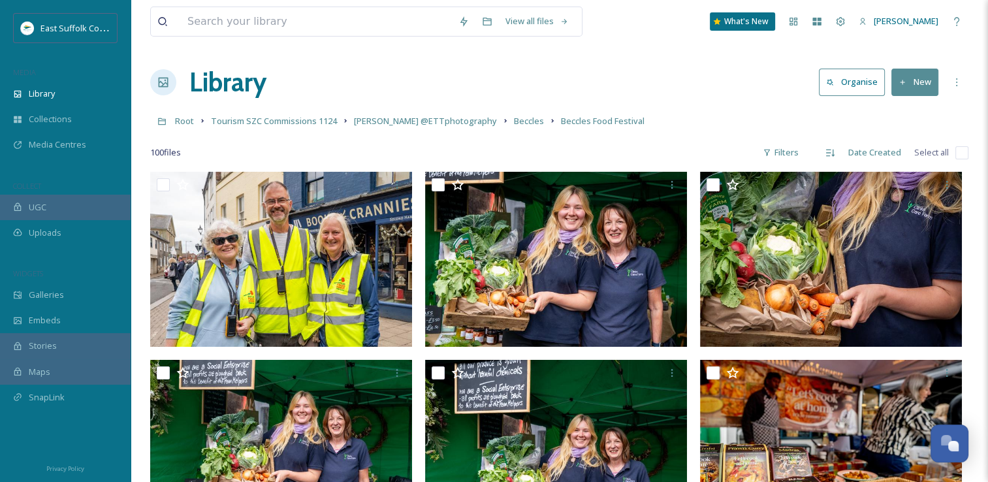
click at [958, 158] on input "checkbox" at bounding box center [962, 152] width 13 height 13
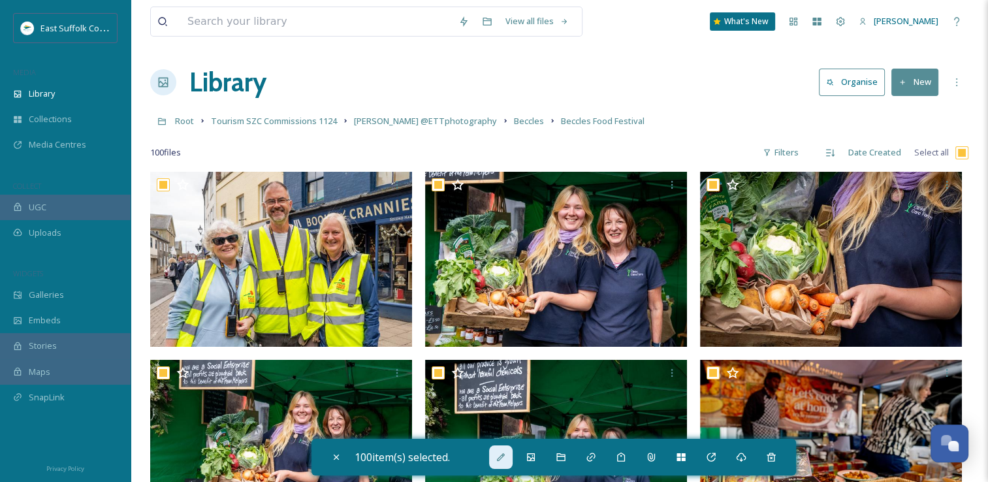
drag, startPoint x: 487, startPoint y: 452, endPoint x: 498, endPoint y: 455, distance: 11.6
click at [487, 452] on div "100 item(s) selected." at bounding box center [554, 457] width 485 height 37
click at [502, 457] on icon at bounding box center [501, 457] width 10 height 10
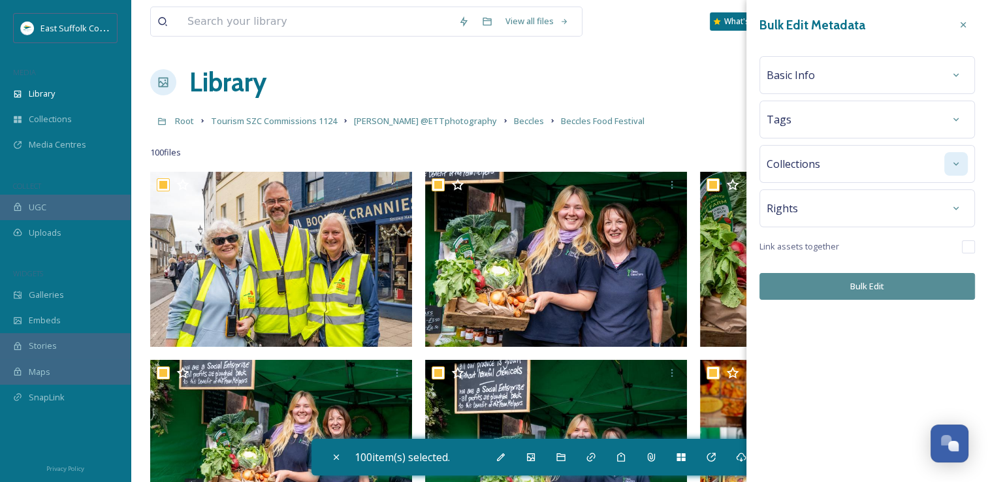
click at [950, 152] on div at bounding box center [957, 164] width 24 height 24
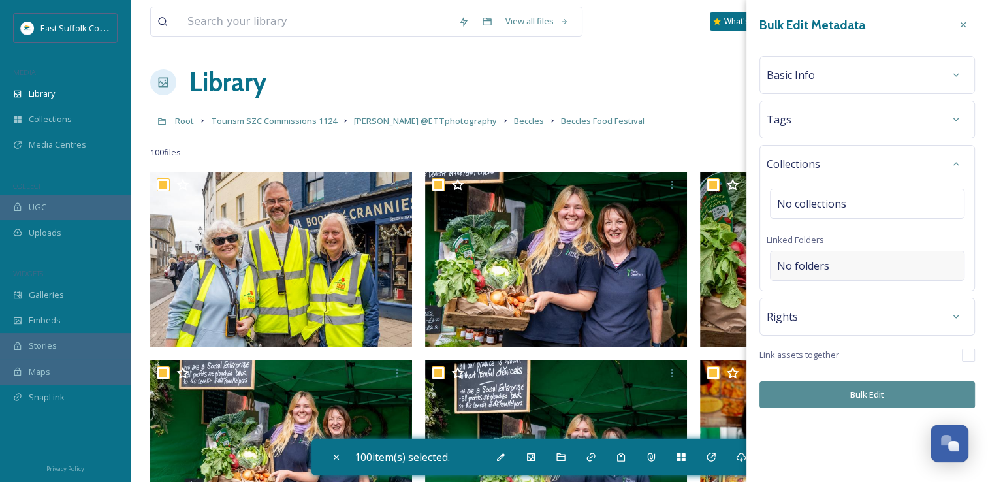
click at [862, 259] on div "No folders" at bounding box center [867, 266] width 195 height 30
click at [862, 259] on input at bounding box center [871, 266] width 200 height 29
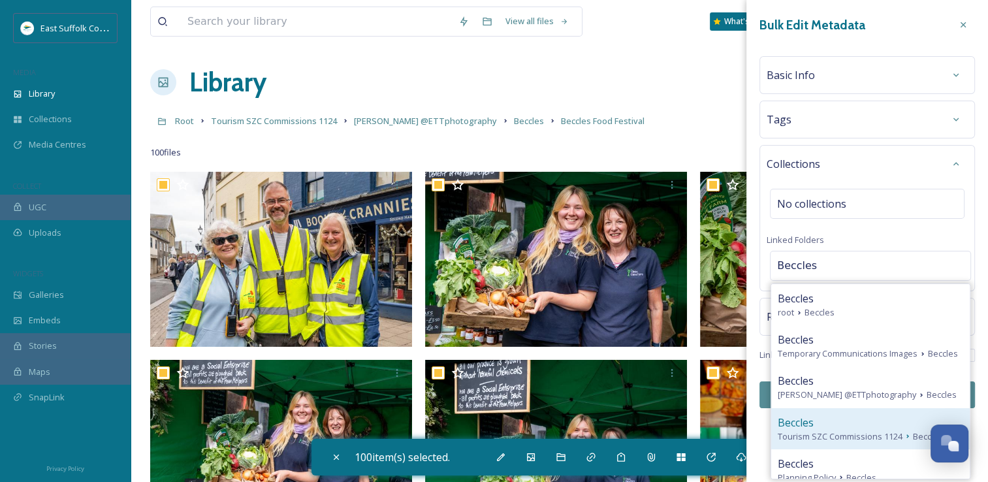
click at [852, 438] on span "Tourism SZC Commissions 1124" at bounding box center [840, 437] width 125 height 12
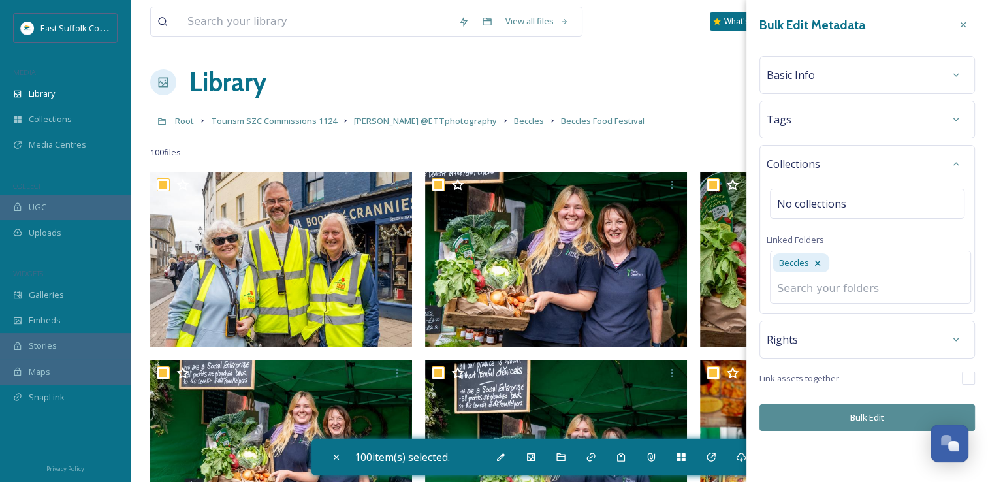
click at [843, 417] on div "Bulk Edit Metadata Basic Info Tags Collections No collections Linked Folders Be…" at bounding box center [868, 222] width 242 height 444
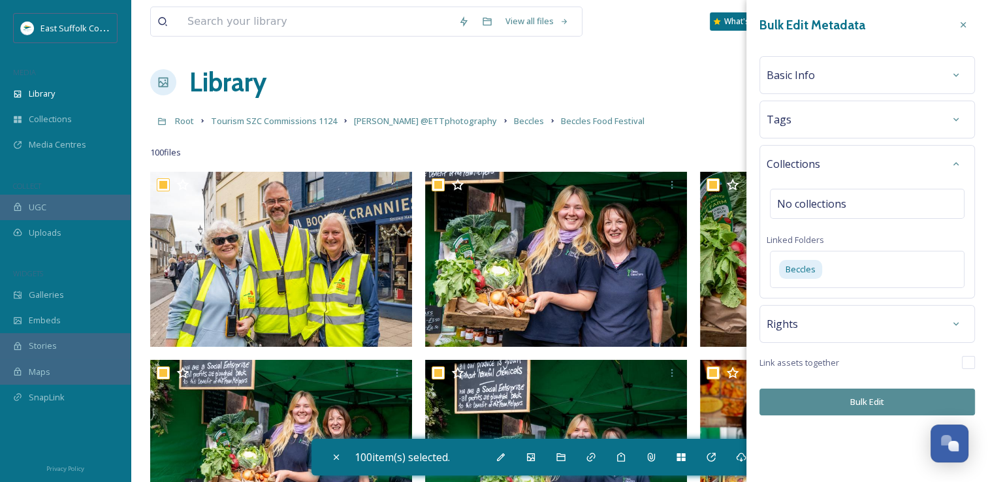
click at [846, 410] on button "Bulk Edit" at bounding box center [868, 402] width 216 height 27
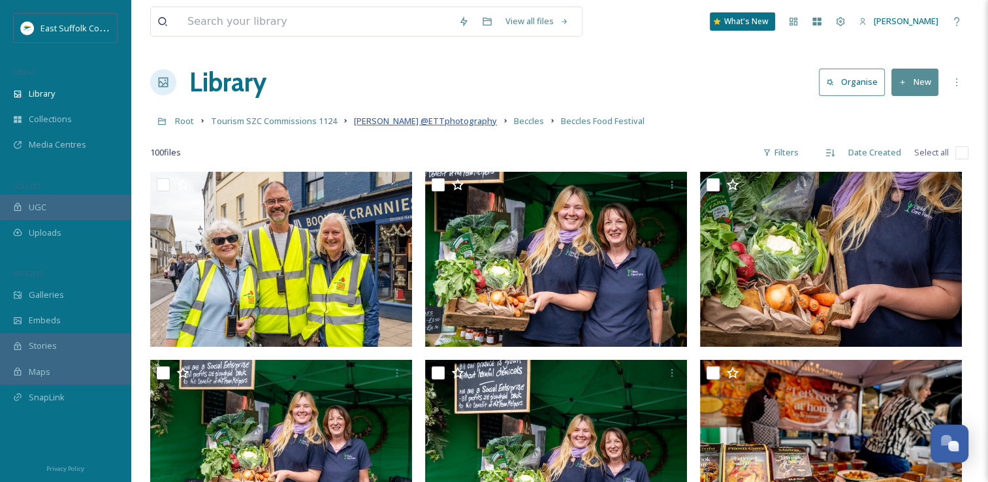
click at [429, 120] on span "[PERSON_NAME] @ETTphotography" at bounding box center [425, 121] width 143 height 12
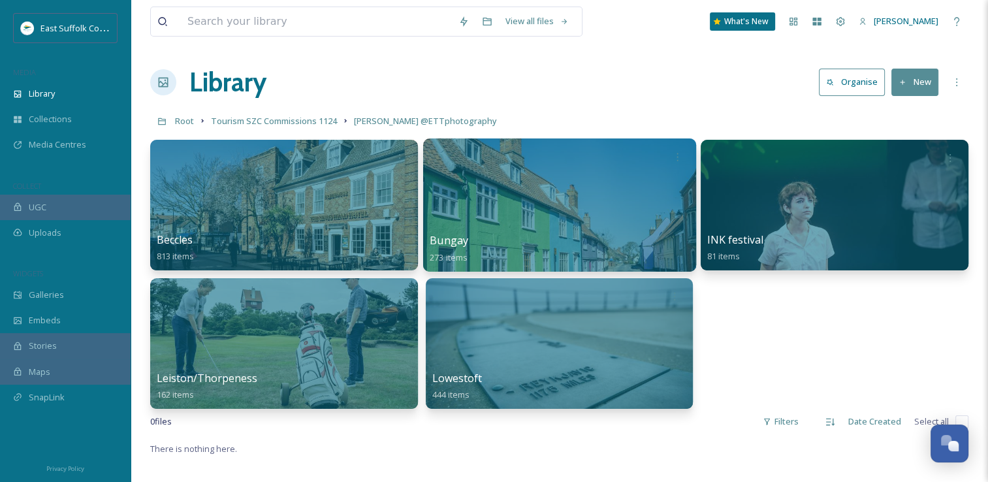
click at [610, 181] on div at bounding box center [559, 204] width 273 height 133
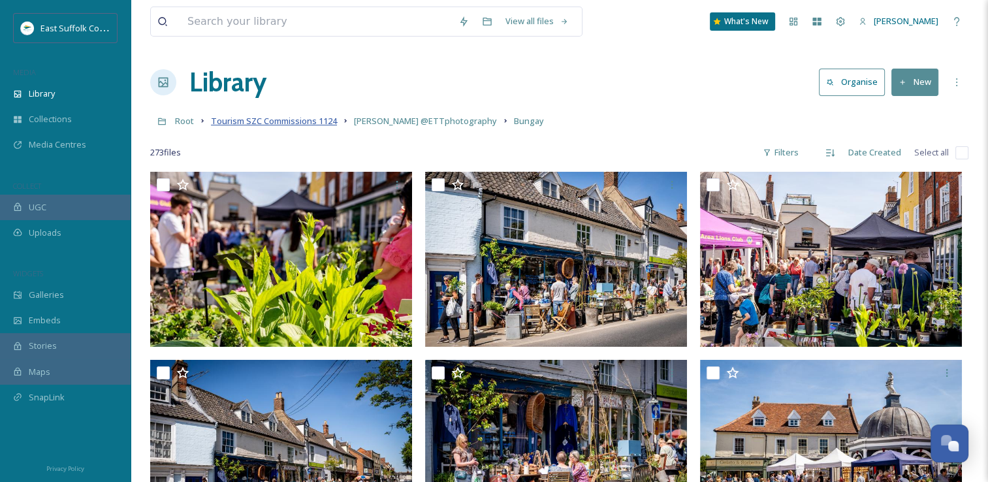
click at [280, 122] on span "Tourism SZC Commissions 1124" at bounding box center [274, 121] width 126 height 12
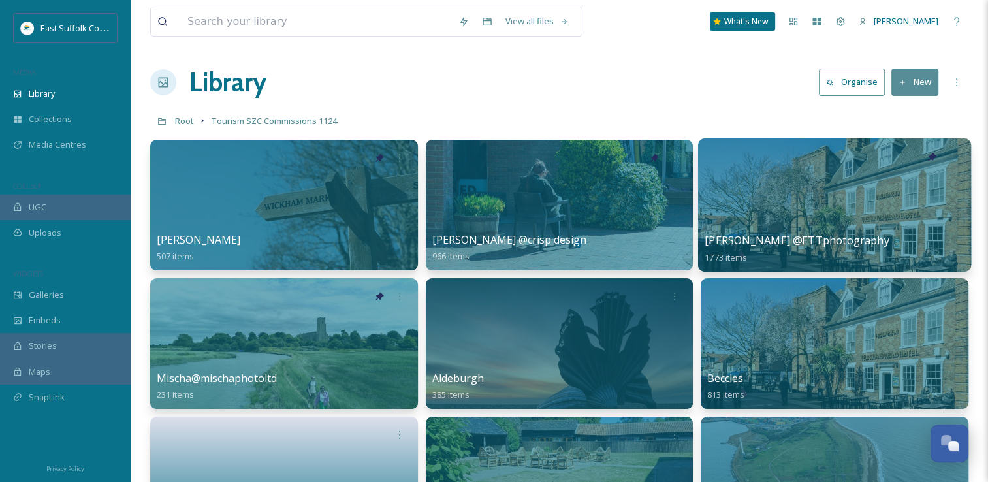
click at [857, 189] on div at bounding box center [834, 204] width 273 height 133
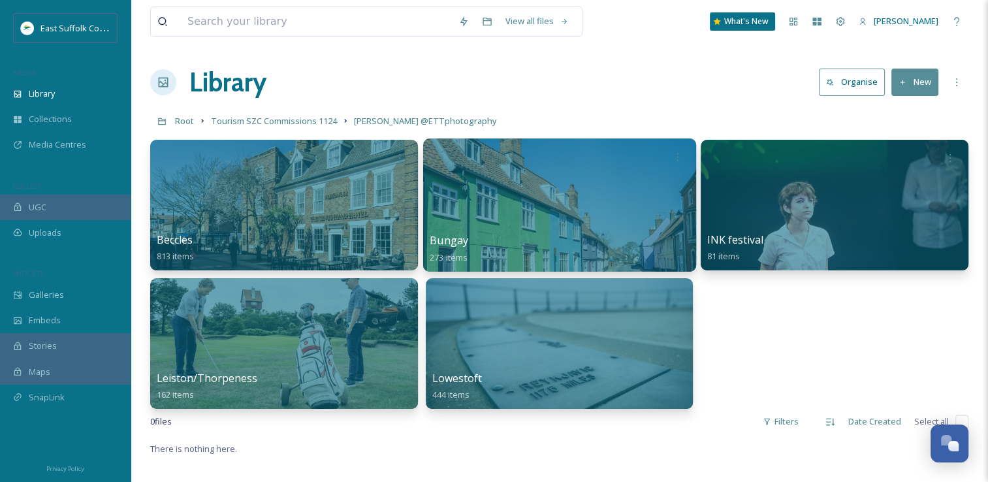
click at [465, 225] on div at bounding box center [559, 204] width 273 height 133
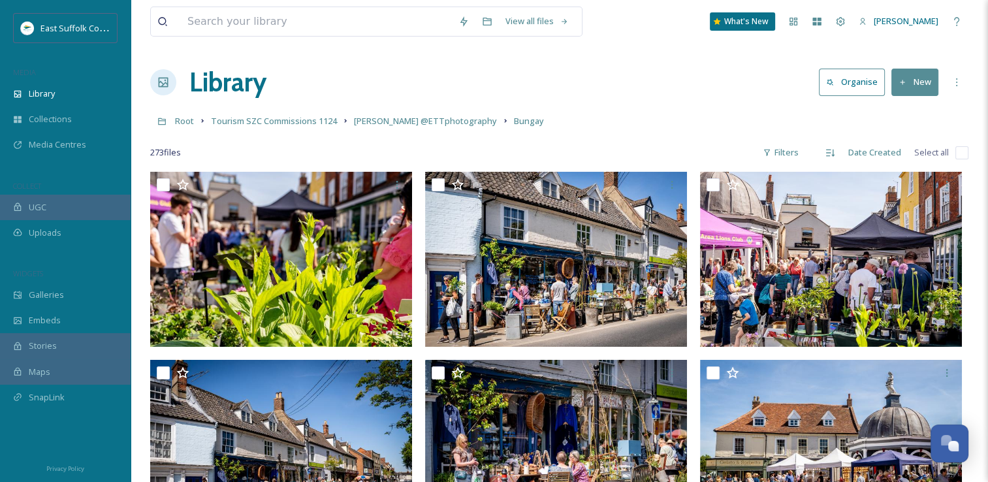
click at [961, 150] on input "checkbox" at bounding box center [962, 152] width 13 height 13
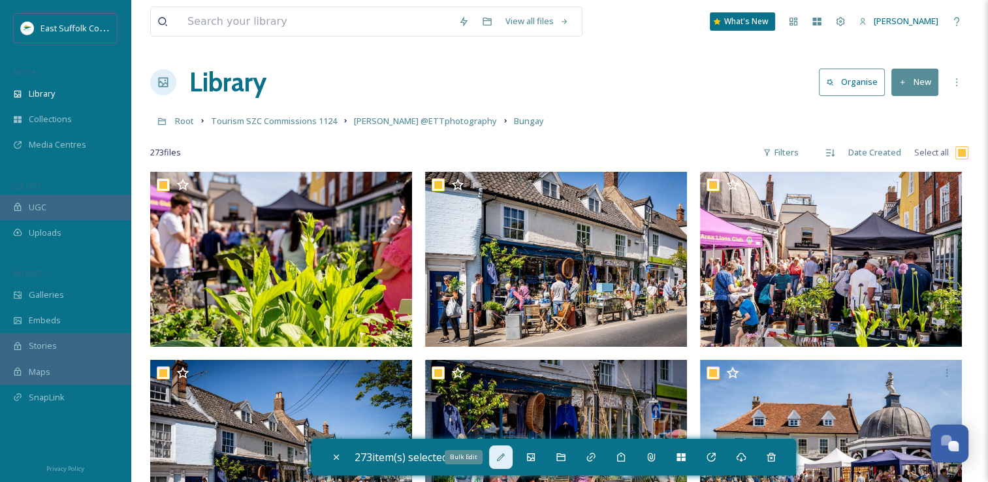
click at [506, 457] on icon at bounding box center [501, 457] width 10 height 10
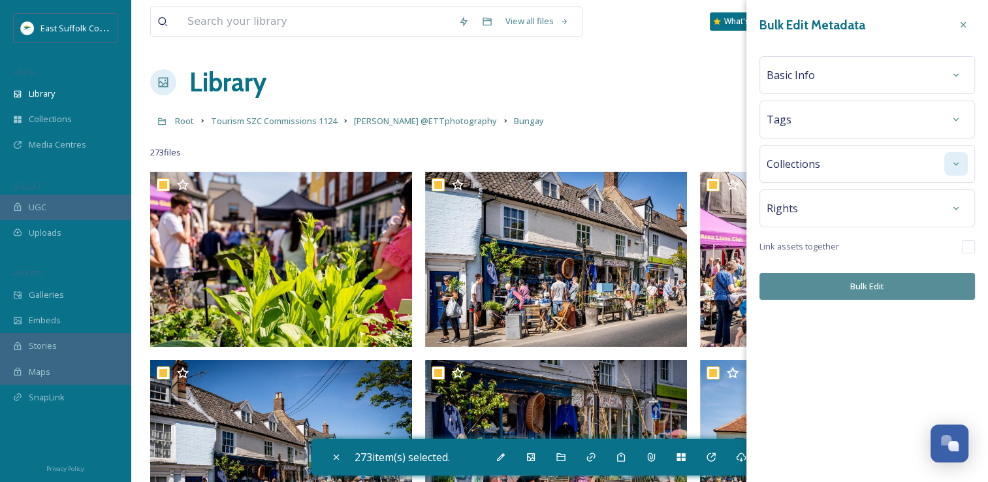
click at [954, 171] on div at bounding box center [957, 164] width 24 height 24
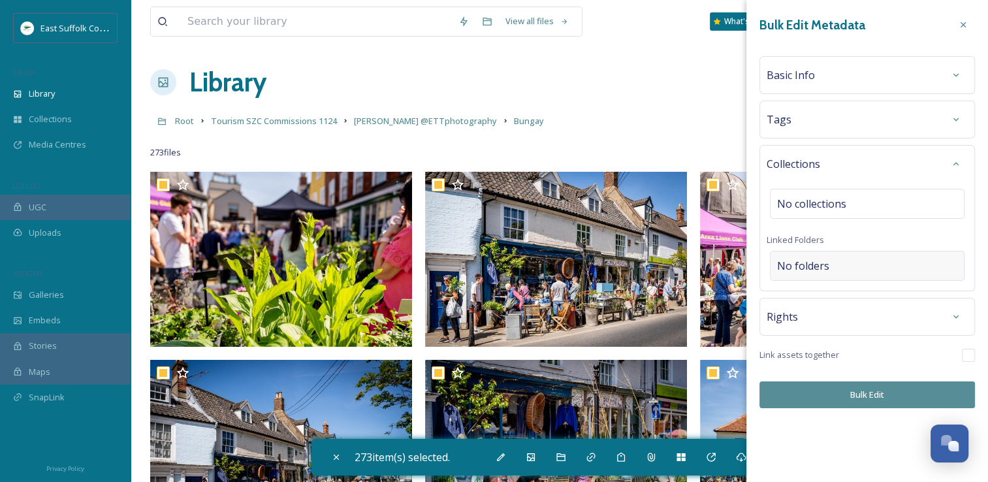
click at [844, 265] on div "No folders" at bounding box center [867, 266] width 195 height 30
click at [844, 265] on input at bounding box center [871, 266] width 200 height 29
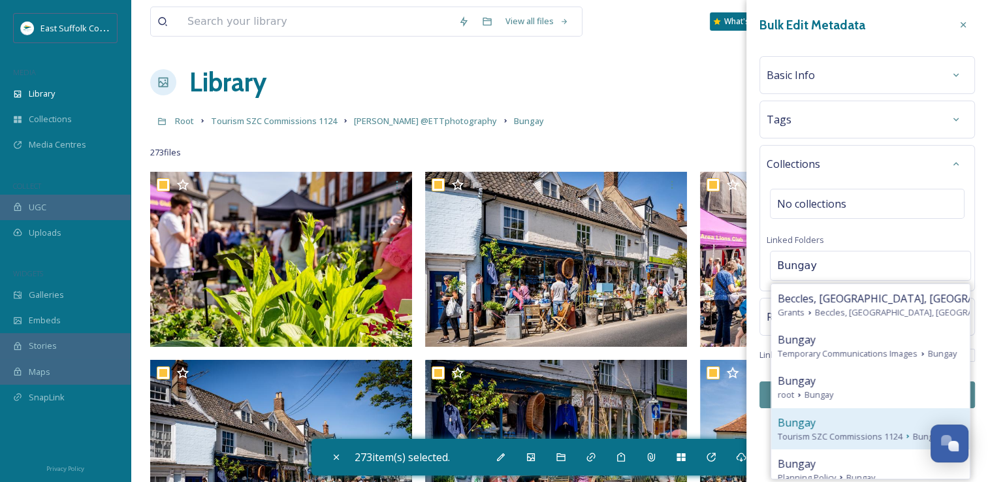
click at [826, 427] on div "Bungay" at bounding box center [871, 423] width 186 height 16
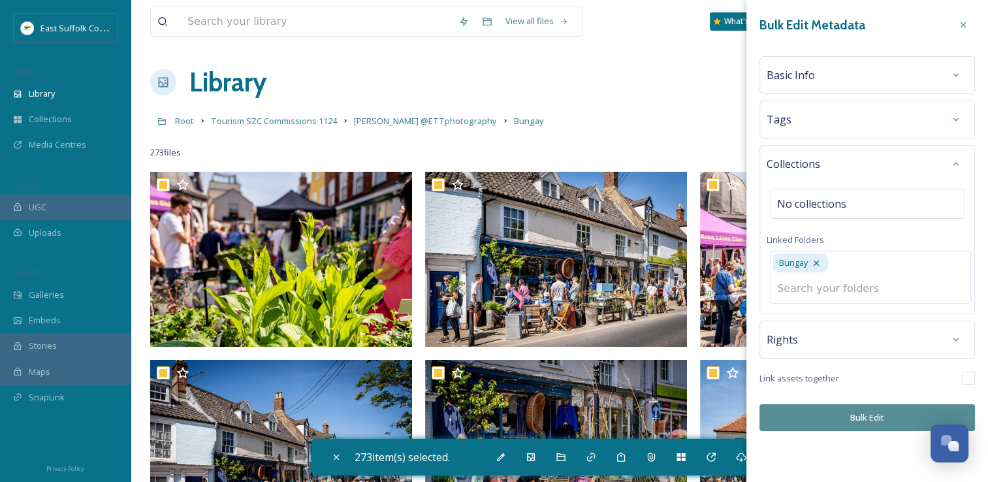
click at [832, 418] on div "Bulk Edit Metadata Basic Info Tags Collections No collections Linked Folders Bu…" at bounding box center [868, 222] width 242 height 444
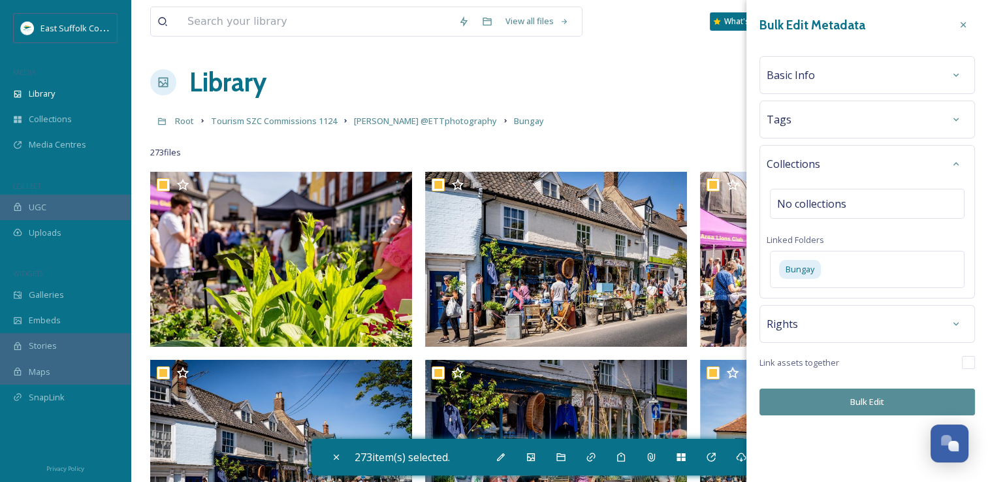
click at [839, 398] on button "Bulk Edit" at bounding box center [868, 402] width 216 height 27
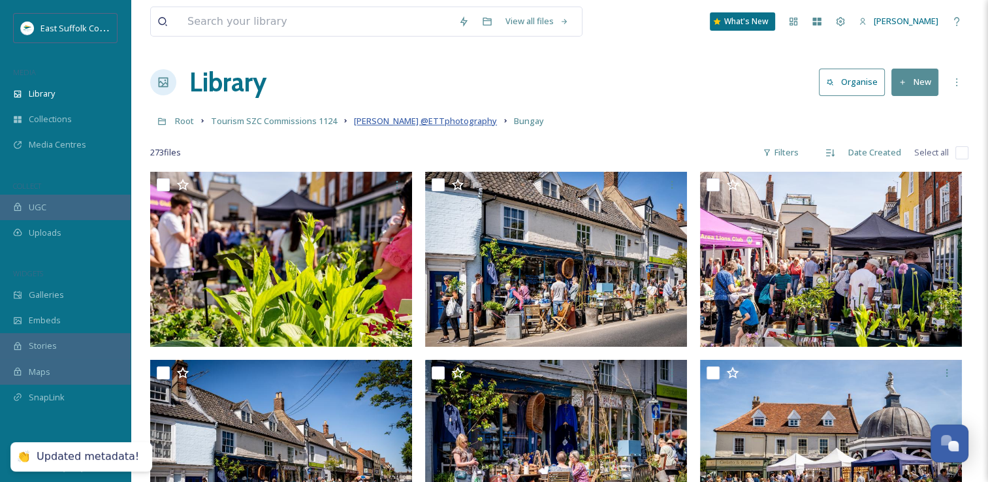
click at [397, 124] on span "[PERSON_NAME] @ETTphotography" at bounding box center [425, 121] width 143 height 12
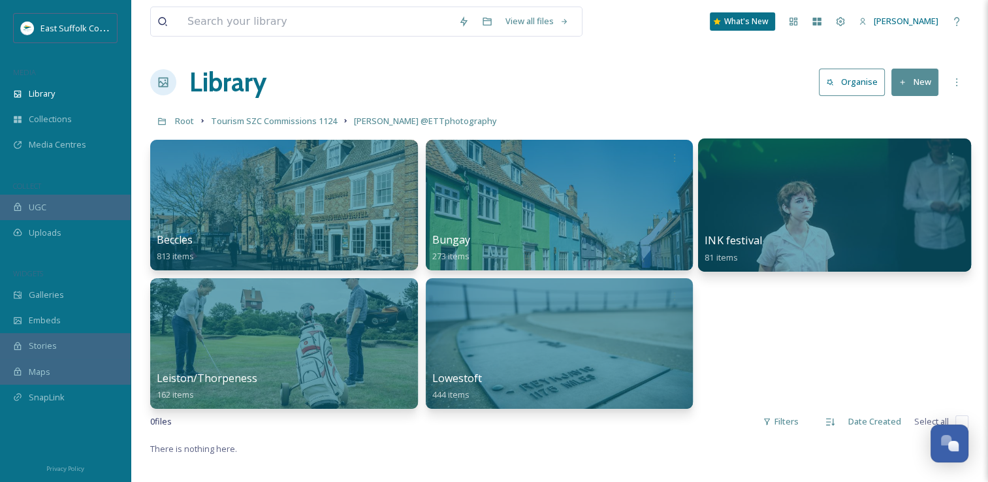
click at [830, 193] on div at bounding box center [834, 204] width 273 height 133
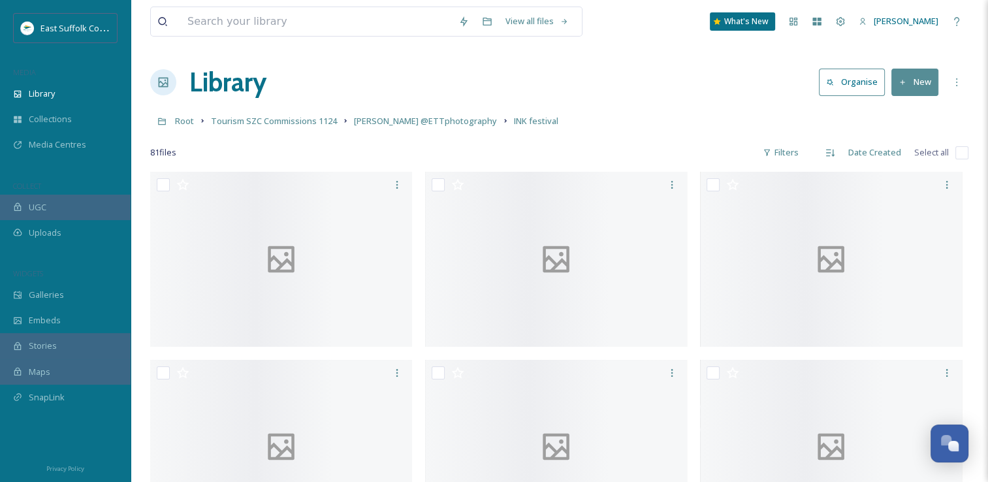
click at [961, 155] on input "checkbox" at bounding box center [962, 152] width 13 height 13
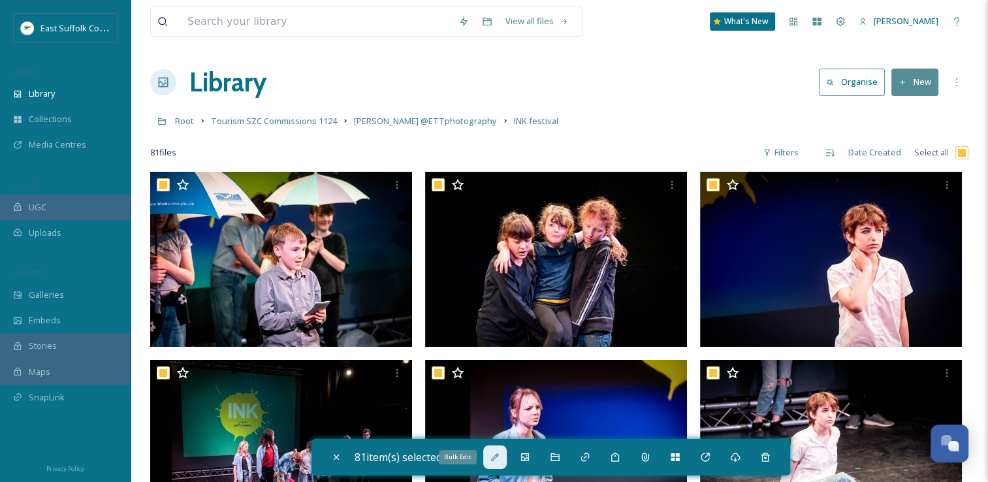
click at [494, 457] on icon at bounding box center [495, 457] width 10 height 10
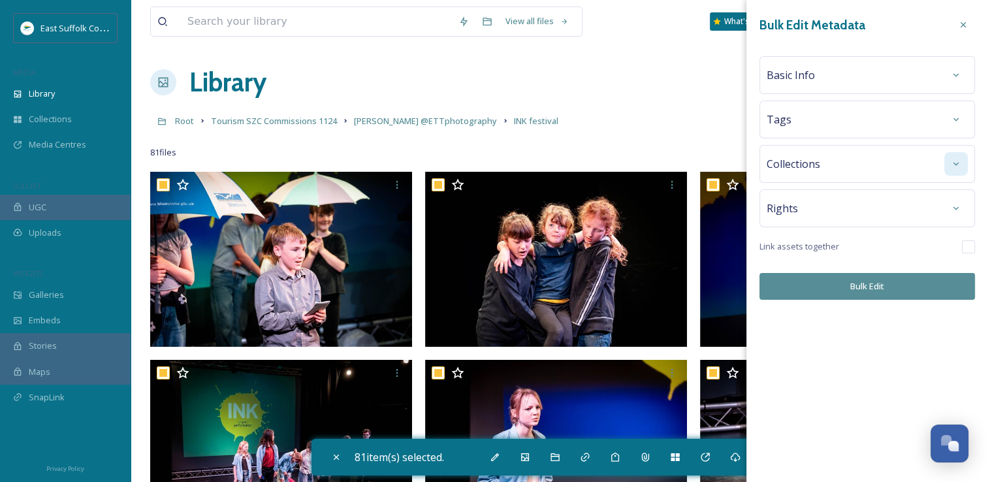
click at [951, 163] on div at bounding box center [957, 164] width 24 height 24
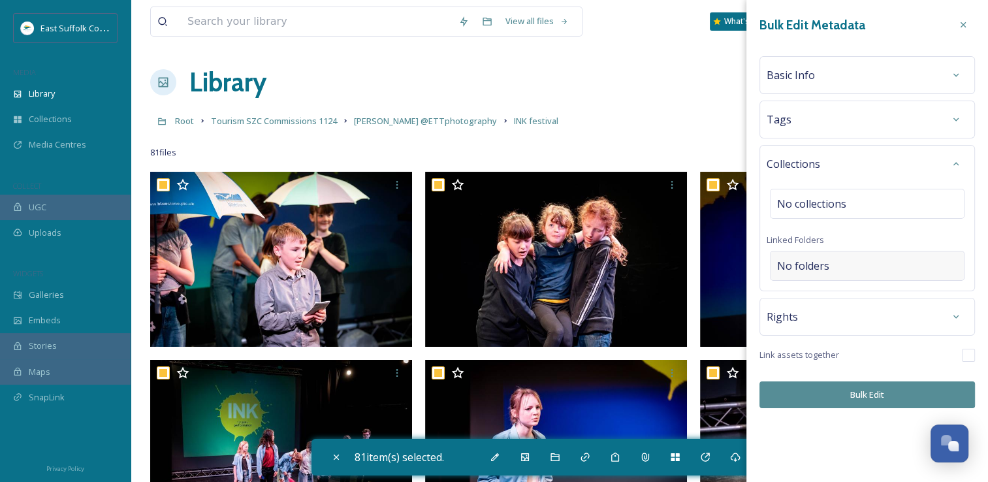
click at [836, 274] on div "No folders" at bounding box center [867, 266] width 195 height 30
click at [836, 274] on input at bounding box center [871, 266] width 200 height 29
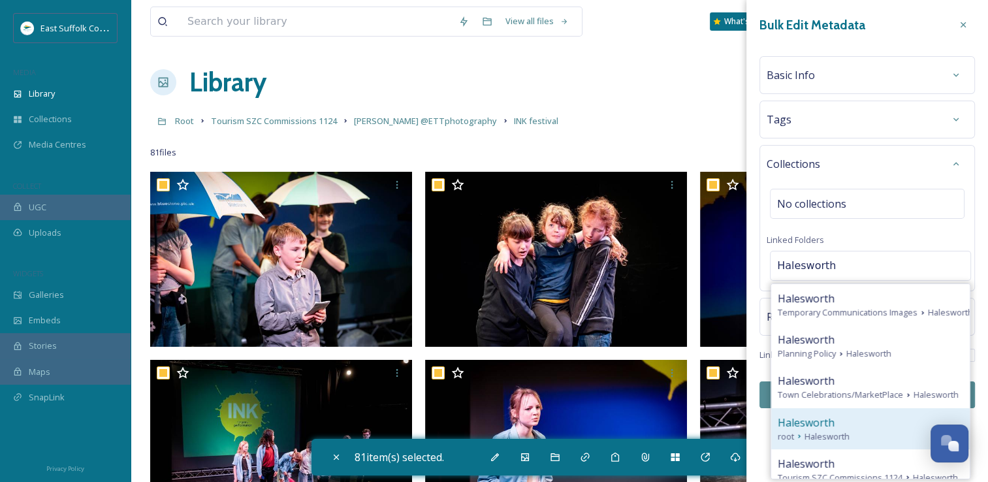
scroll to position [65, 0]
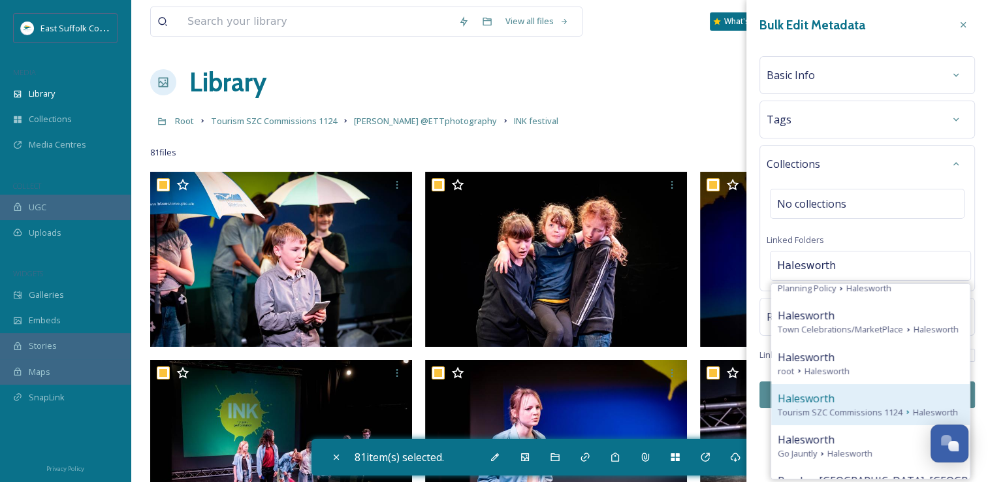
click at [826, 406] on span "Halesworth" at bounding box center [806, 399] width 57 height 16
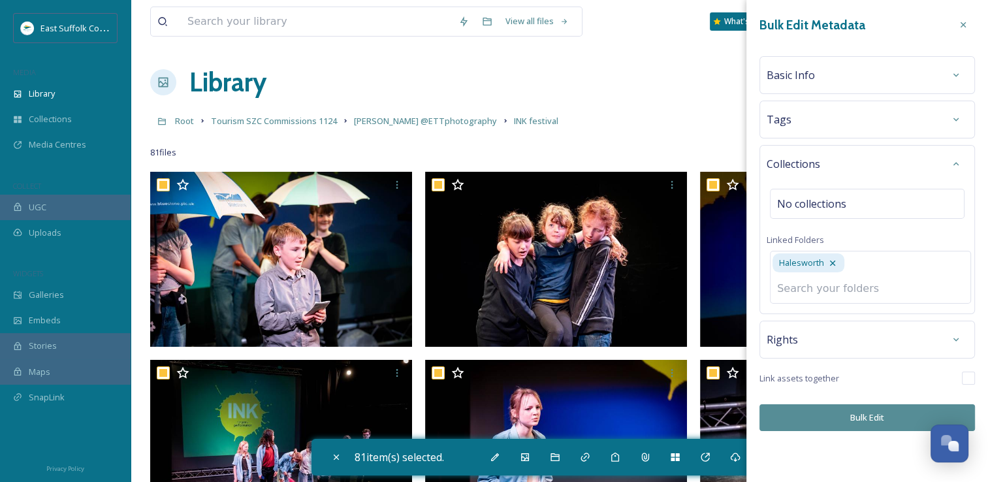
click at [815, 417] on div "Bulk Edit Metadata Basic Info Tags Collections No collections Linked [PERSON_NA…" at bounding box center [868, 222] width 242 height 444
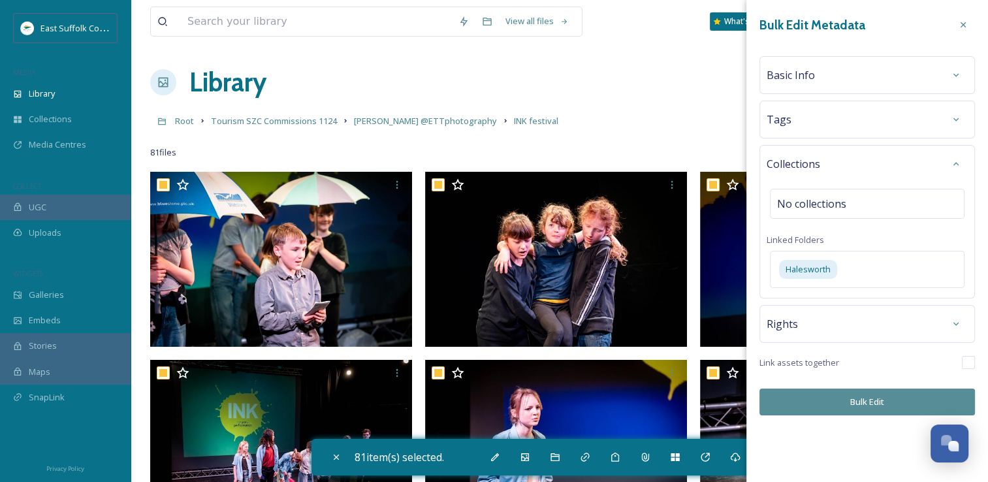
click at [825, 408] on button "Bulk Edit" at bounding box center [868, 402] width 216 height 27
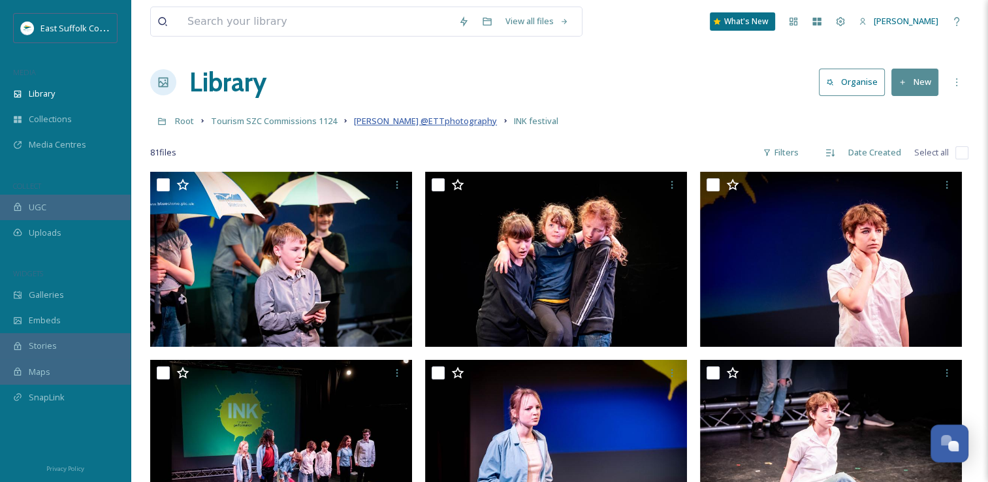
click at [419, 124] on span "[PERSON_NAME] @ETTphotography" at bounding box center [425, 121] width 143 height 12
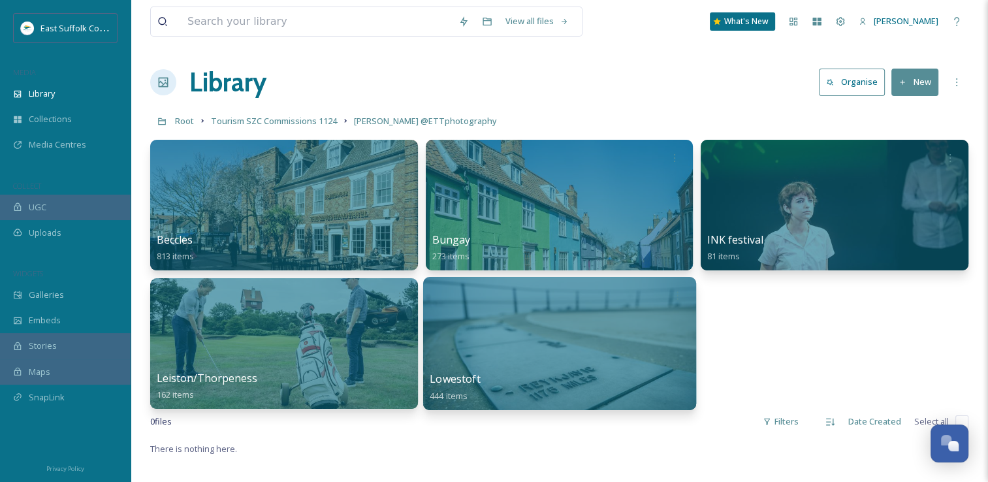
click at [617, 329] on div at bounding box center [559, 343] width 273 height 133
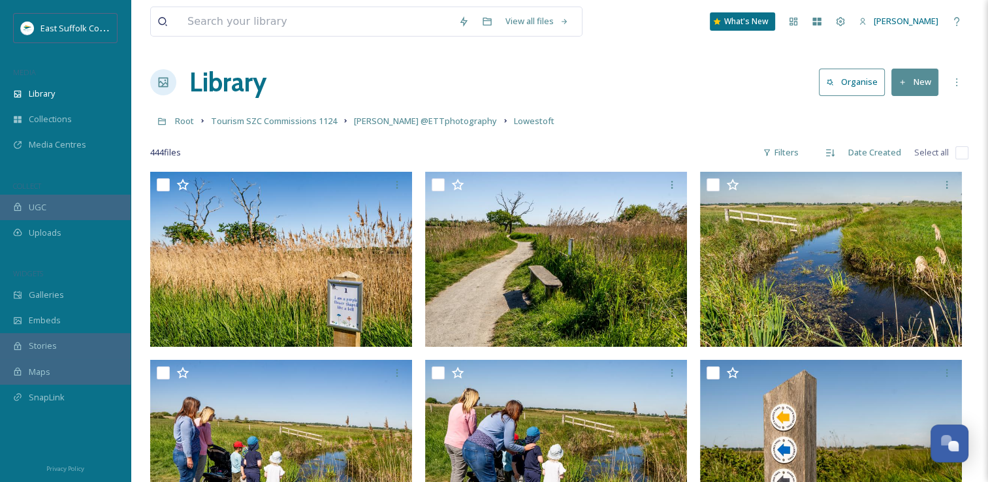
click at [967, 154] on input "checkbox" at bounding box center [962, 152] width 13 height 13
click at [962, 152] on input "checkbox" at bounding box center [962, 152] width 13 height 13
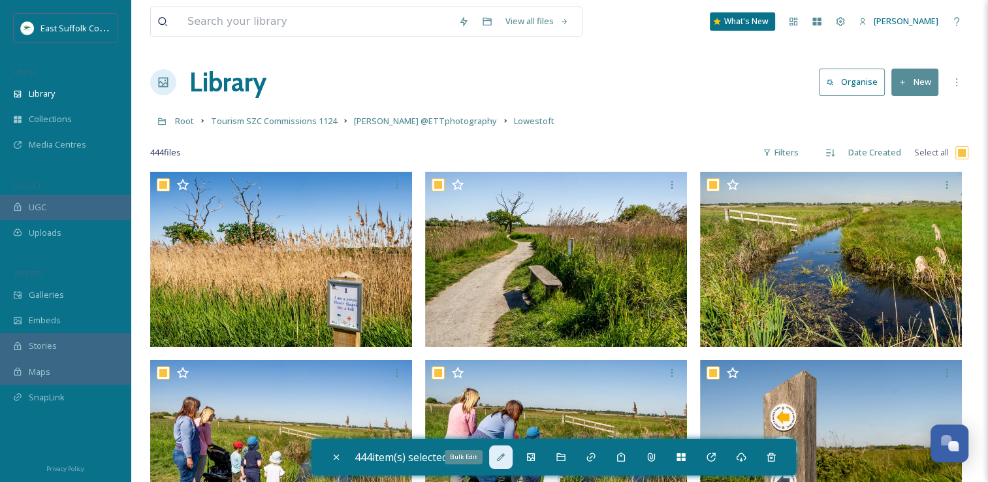
click at [506, 461] on icon at bounding box center [501, 457] width 10 height 10
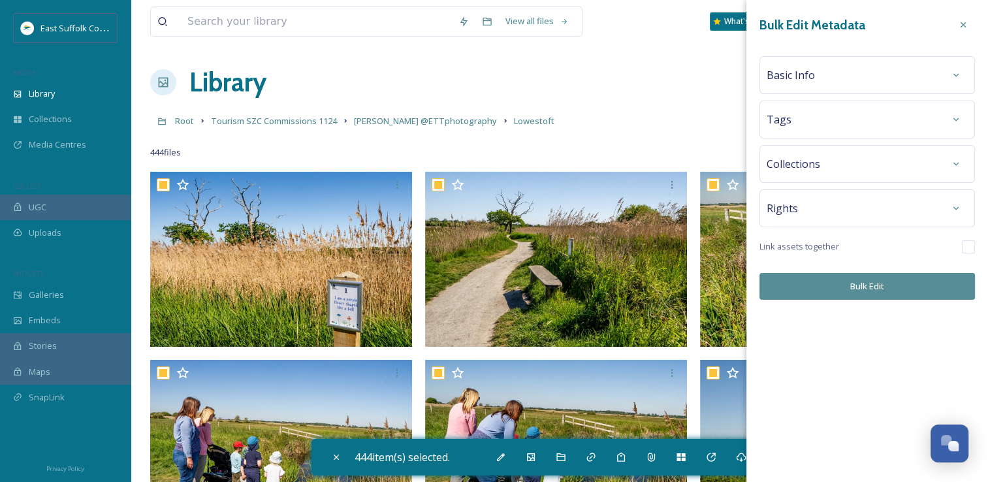
click at [958, 176] on div "Collections" at bounding box center [868, 164] width 216 height 38
click at [960, 163] on icon at bounding box center [956, 164] width 10 height 10
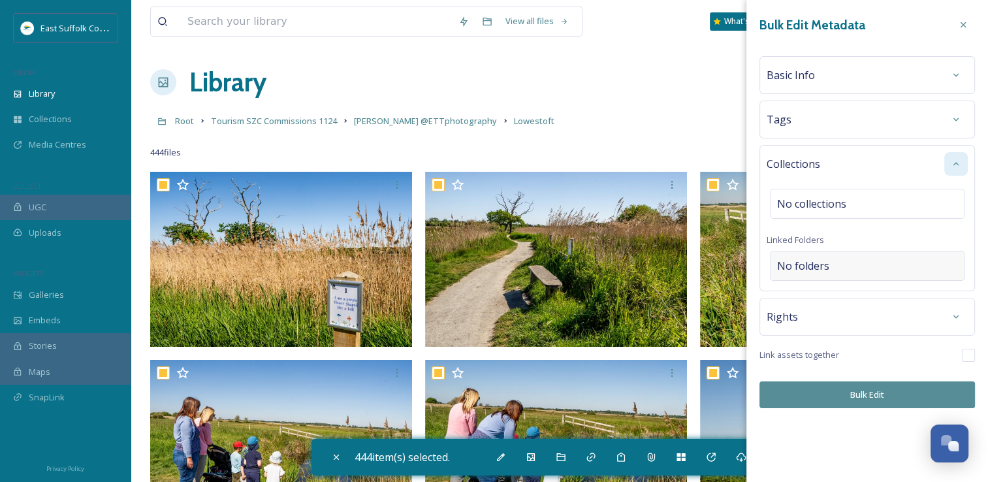
click at [885, 266] on div "No folders" at bounding box center [867, 266] width 195 height 30
click at [885, 266] on input at bounding box center [871, 266] width 200 height 29
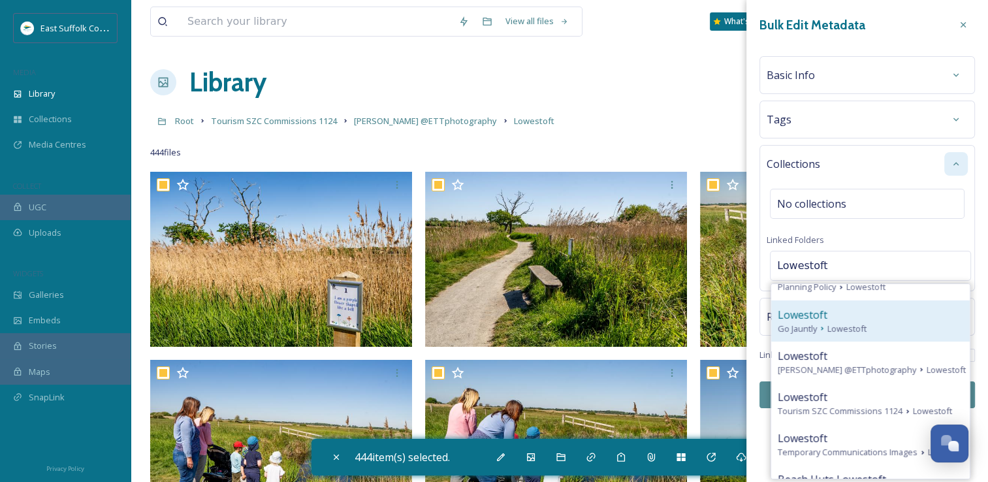
scroll to position [131, 0]
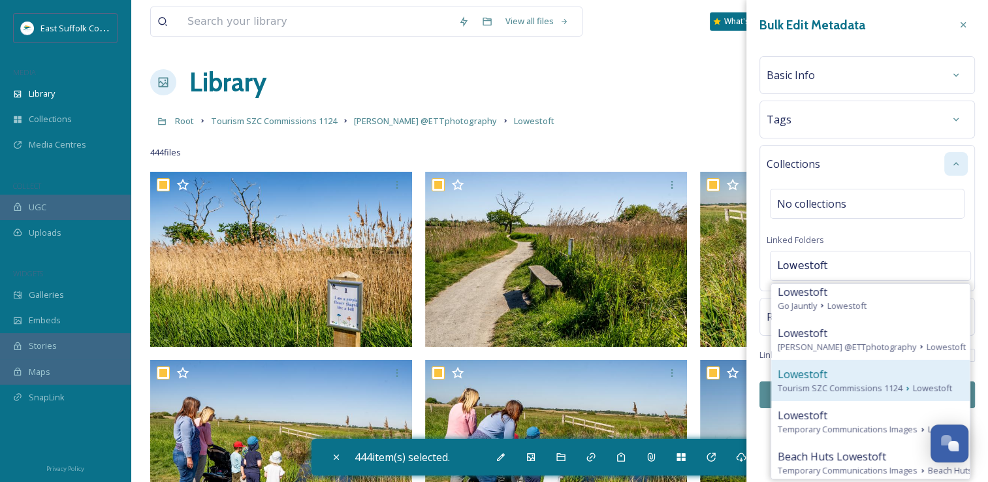
click at [832, 382] on span "Tourism SZC Commissions 1124" at bounding box center [840, 388] width 125 height 12
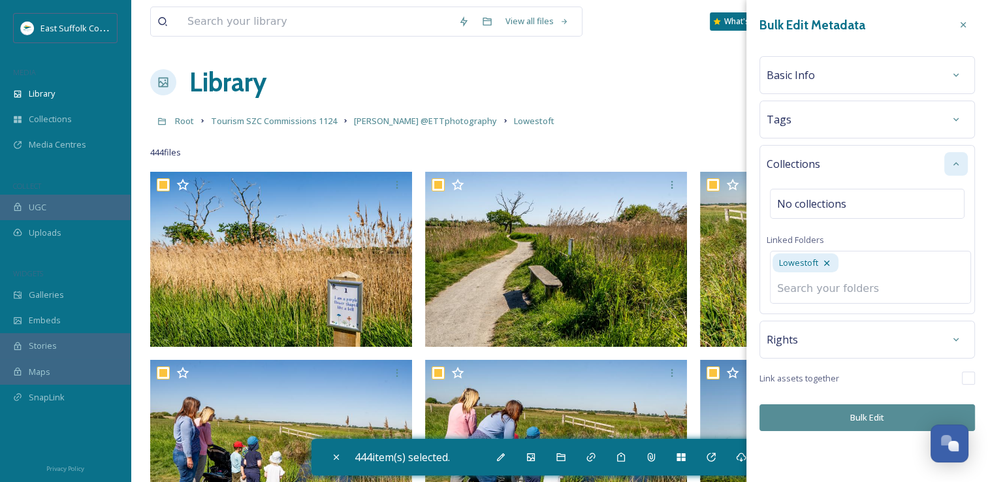
click at [830, 404] on button "Bulk Edit" at bounding box center [868, 417] width 216 height 27
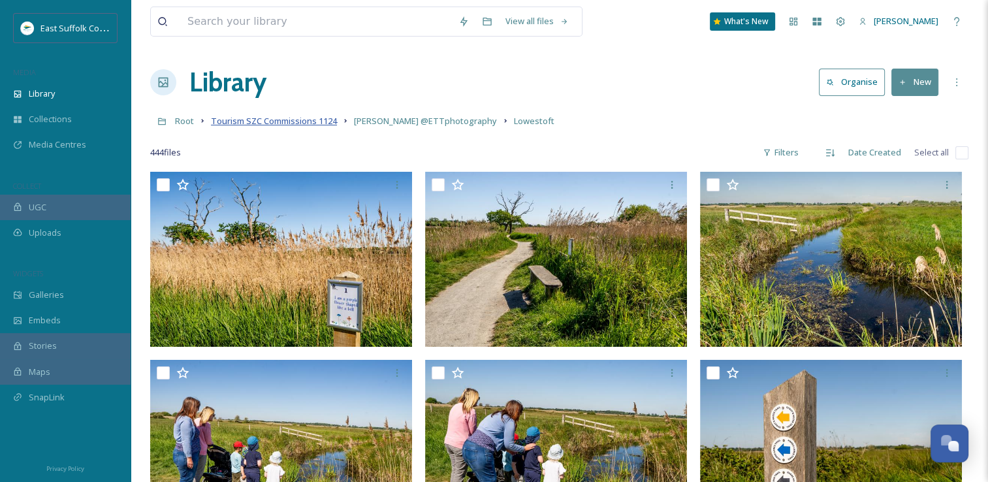
click at [248, 119] on span "Tourism SZC Commissions 1124" at bounding box center [274, 121] width 126 height 12
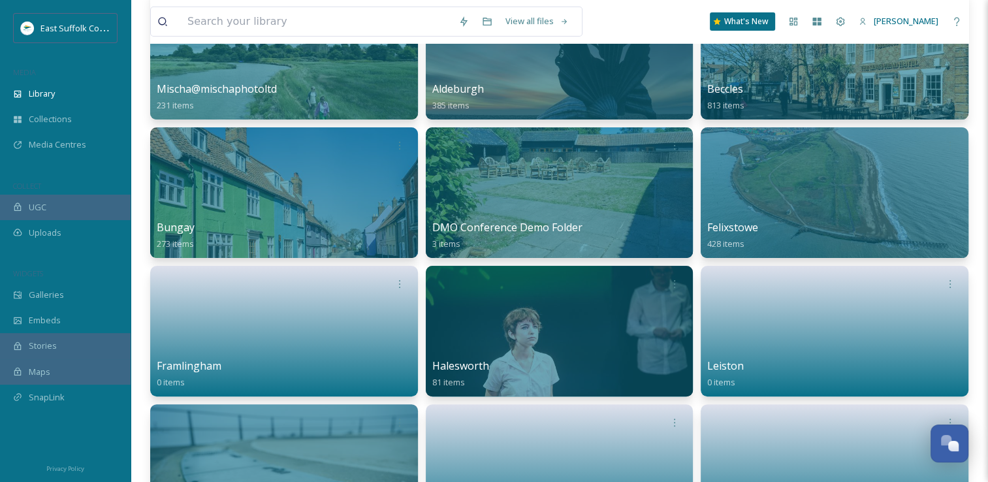
scroll to position [261, 0]
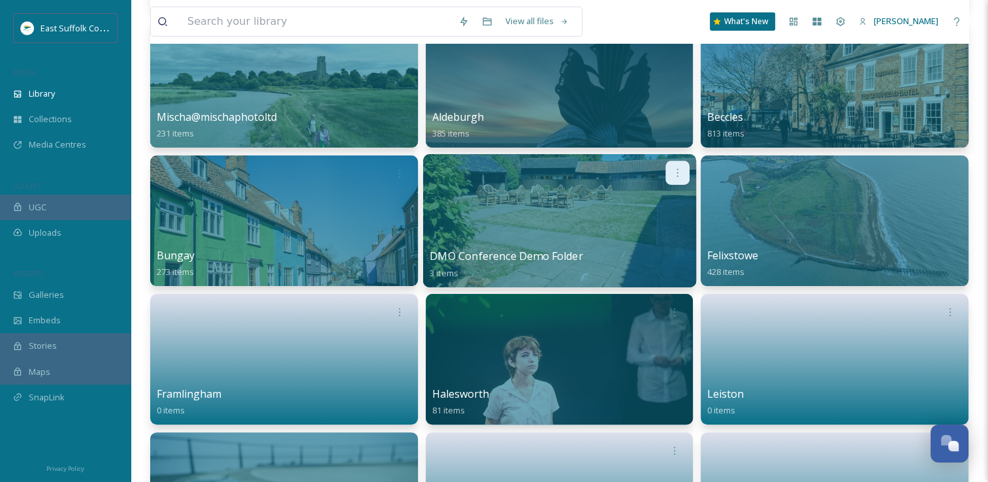
click at [677, 171] on icon at bounding box center [677, 172] width 10 height 10
click at [555, 247] on div at bounding box center [559, 220] width 273 height 133
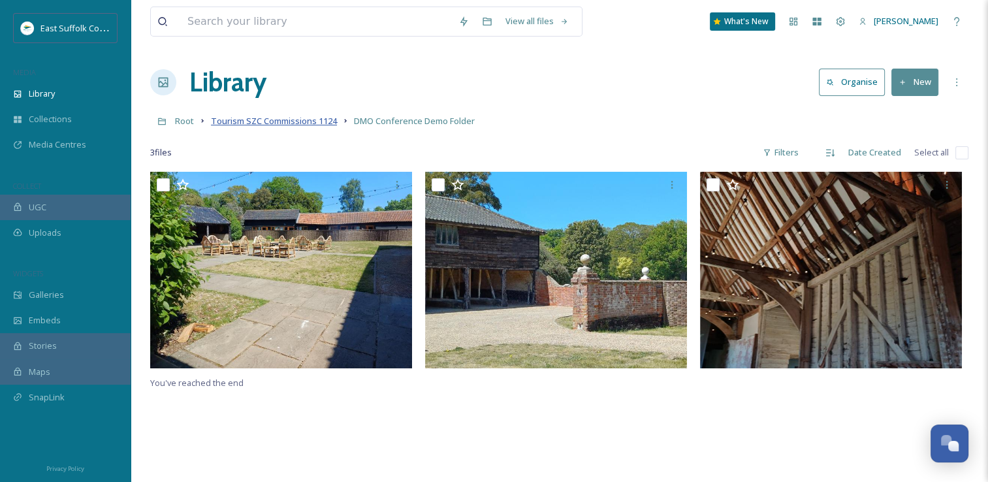
click at [315, 116] on span "Tourism SZC Commissions 1124" at bounding box center [274, 121] width 126 height 12
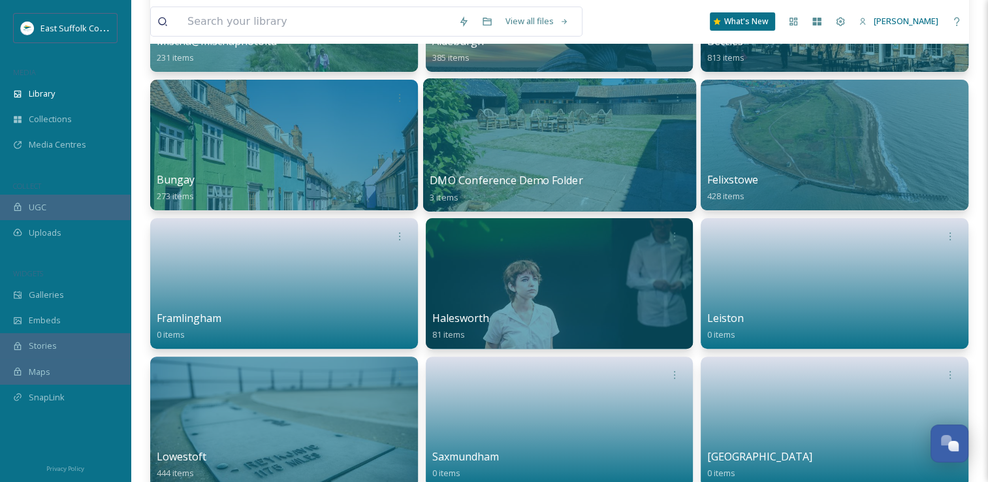
scroll to position [261, 0]
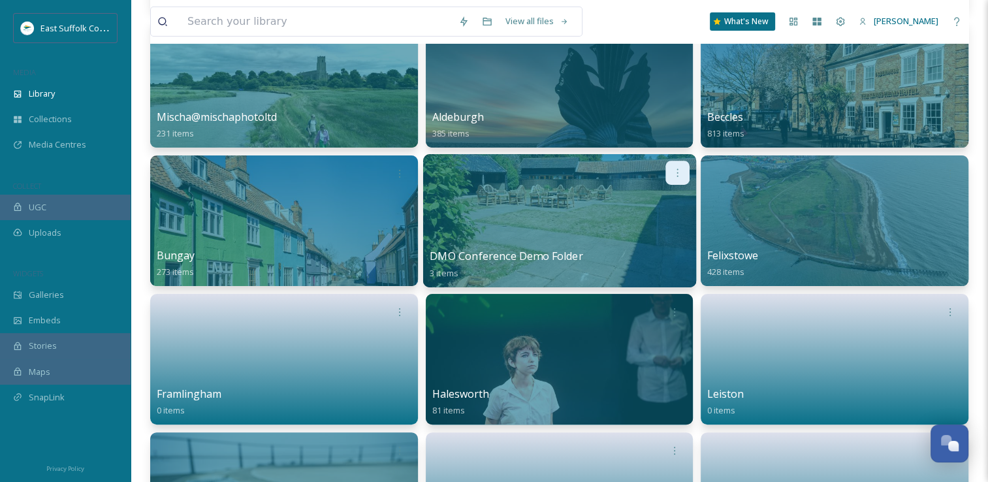
click at [678, 176] on icon at bounding box center [677, 172] width 10 height 10
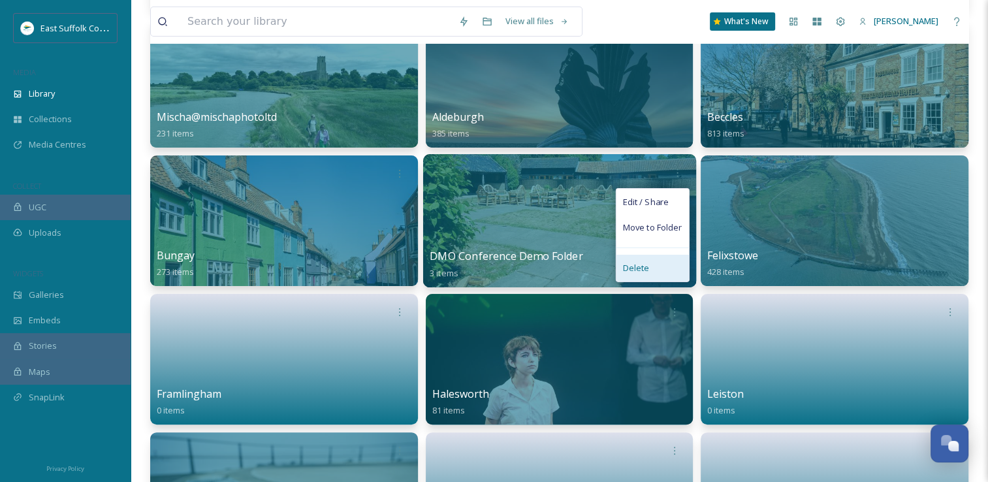
click at [659, 262] on div "Delete" at bounding box center [652, 268] width 73 height 26
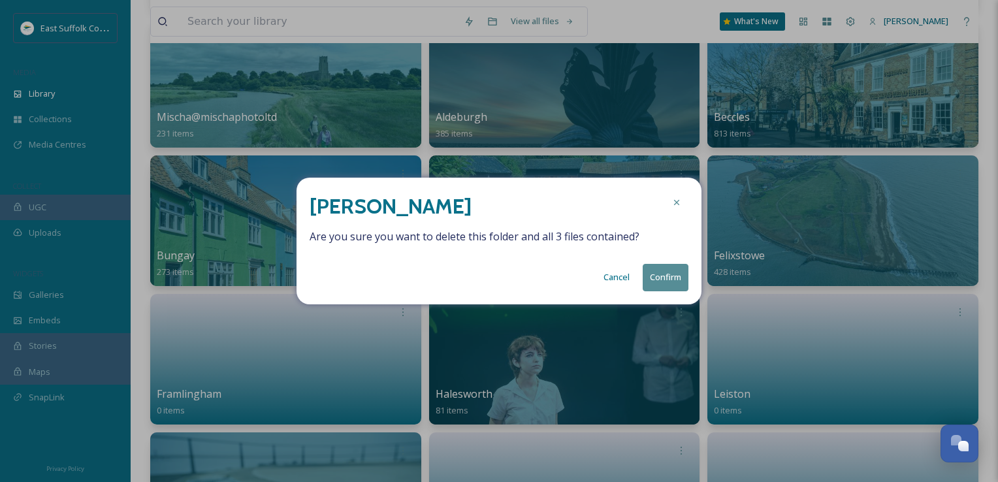
click at [659, 280] on button "Confirm" at bounding box center [666, 277] width 46 height 27
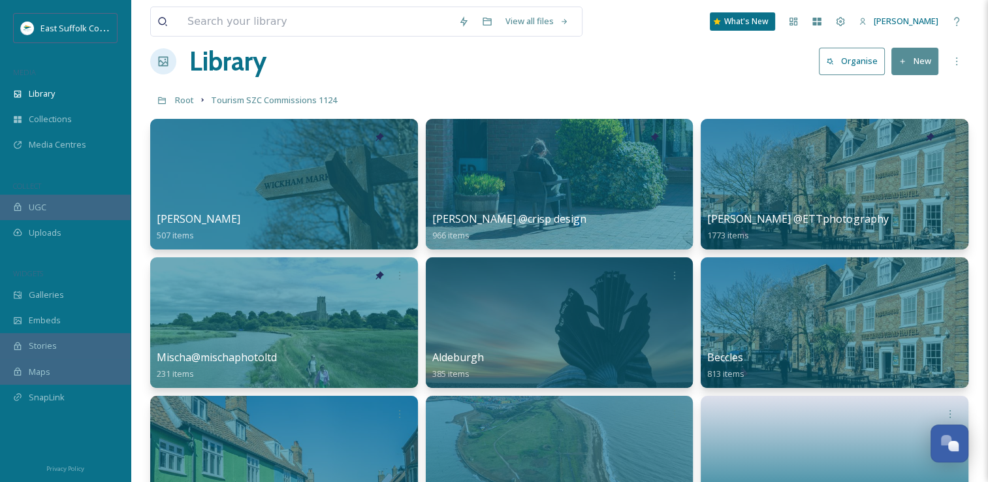
scroll to position [0, 0]
